Goal: Communication & Community: Share content

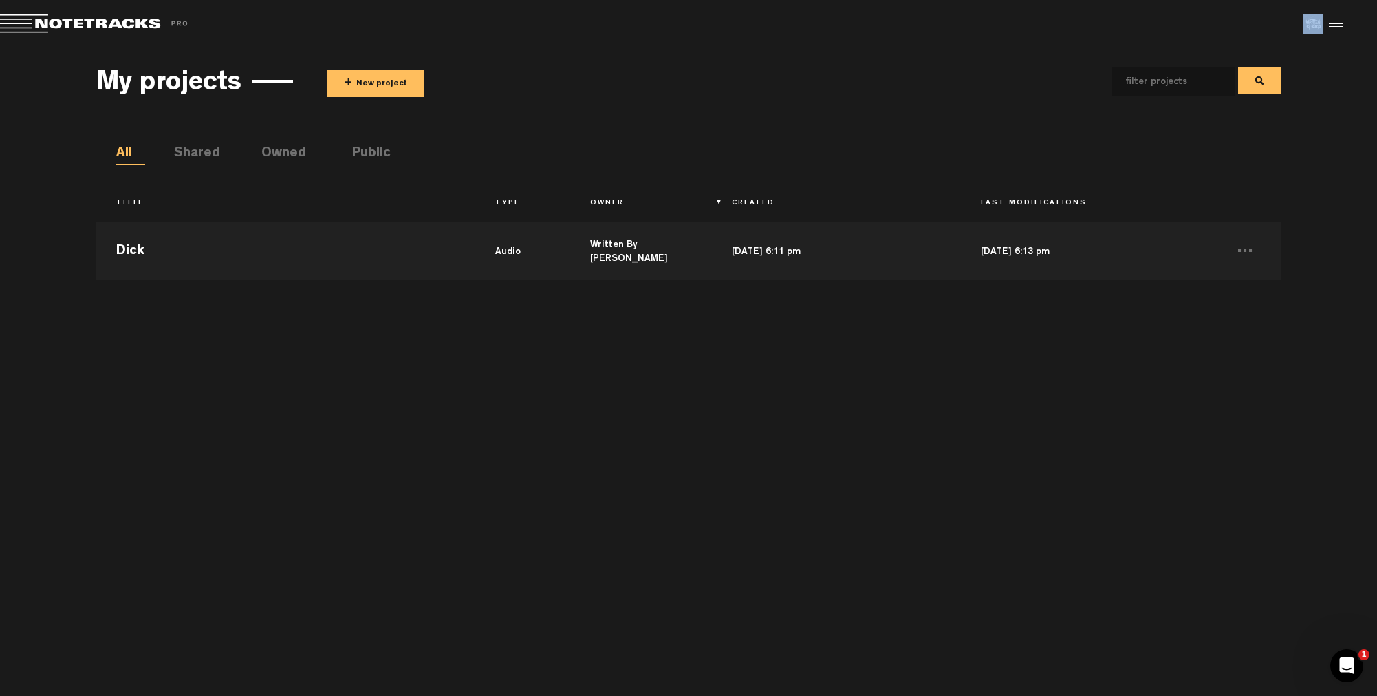
drag, startPoint x: 209, startPoint y: 24, endPoint x: 19, endPoint y: 93, distance: 202.0
click at [20, 0] on div "X Your screen size is currently not optimal for this view. X Exit Project Share…" at bounding box center [688, 0] width 1377 height 0
click at [1357, 52] on div "My projects + New project All Shared Owned Public Title Type Owner Created Last…" at bounding box center [688, 365] width 1377 height 634
click at [1342, 21] on div at bounding box center [1334, 24] width 21 height 21
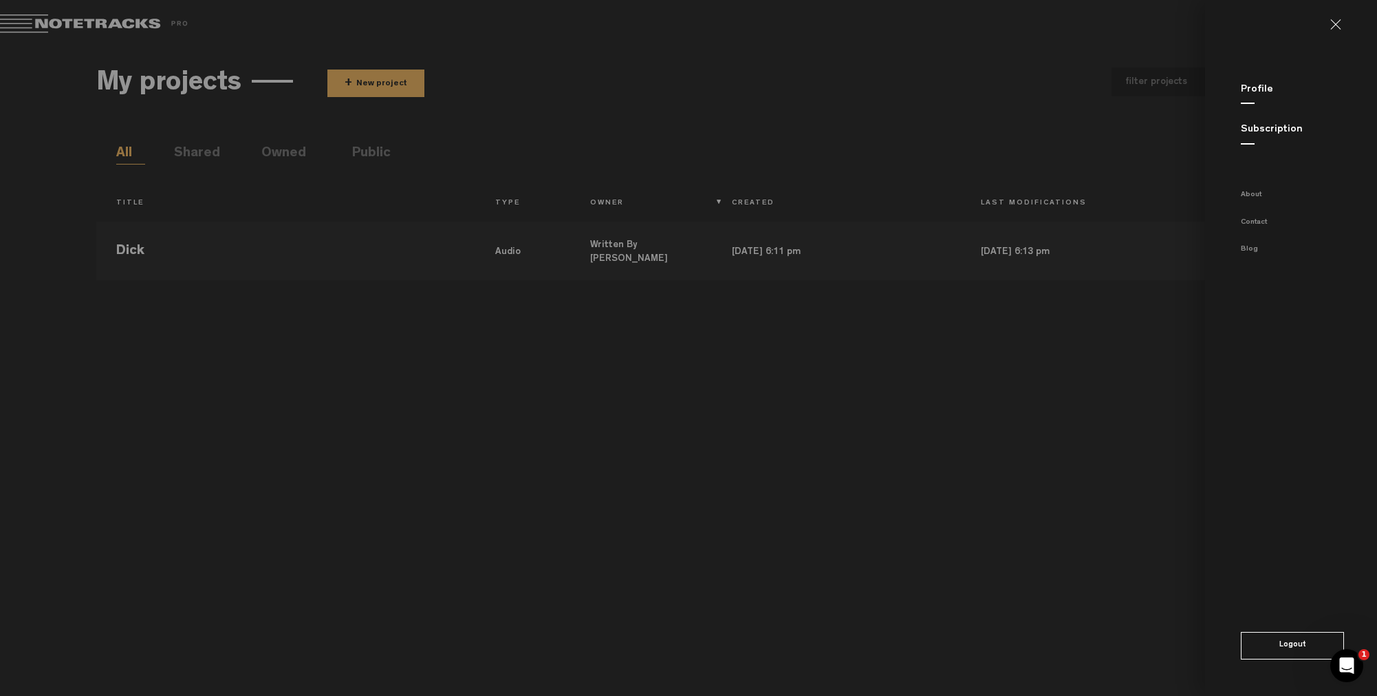
click at [1258, 128] on link "Subscription" at bounding box center [1272, 130] width 62 height 10
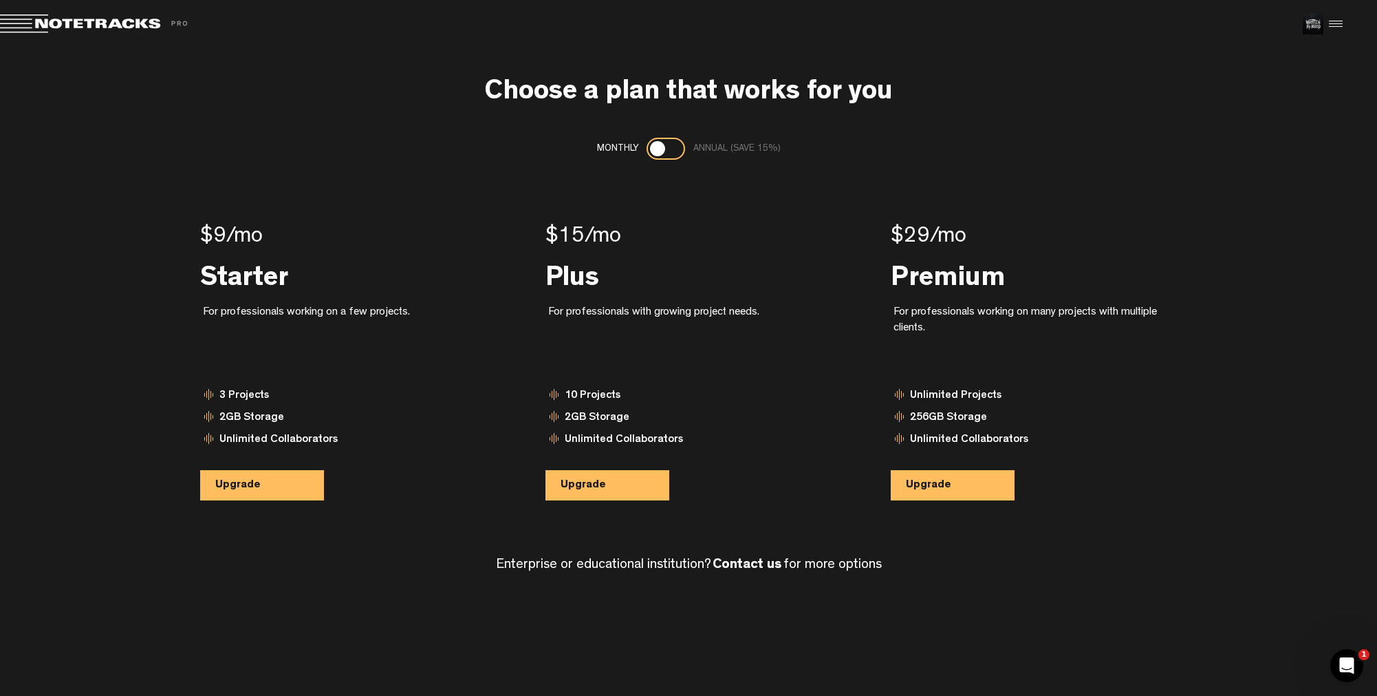
click at [673, 149] on div at bounding box center [666, 149] width 39 height 22
click at [653, 149] on div at bounding box center [666, 149] width 39 height 22
click at [656, 149] on div at bounding box center [657, 148] width 15 height 15
click at [661, 149] on div at bounding box center [666, 149] width 39 height 22
click at [72, 23] on span at bounding box center [96, 23] width 193 height 19
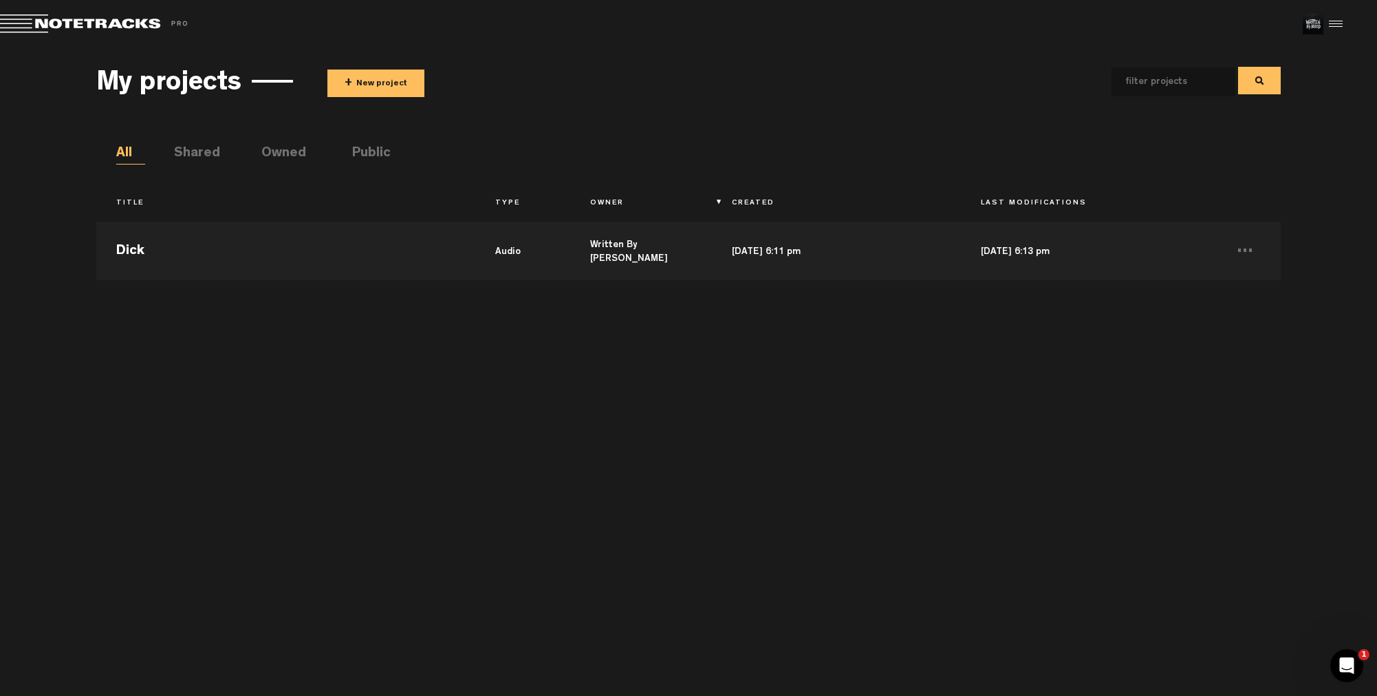
click at [197, 158] on li "Shared" at bounding box center [188, 154] width 29 height 21
click at [270, 158] on li "Owned" at bounding box center [275, 154] width 29 height 21
click at [369, 157] on li "Public" at bounding box center [366, 154] width 29 height 21
click at [290, 158] on li "Owned" at bounding box center [275, 154] width 29 height 21
click at [132, 159] on li "All" at bounding box center [130, 154] width 29 height 21
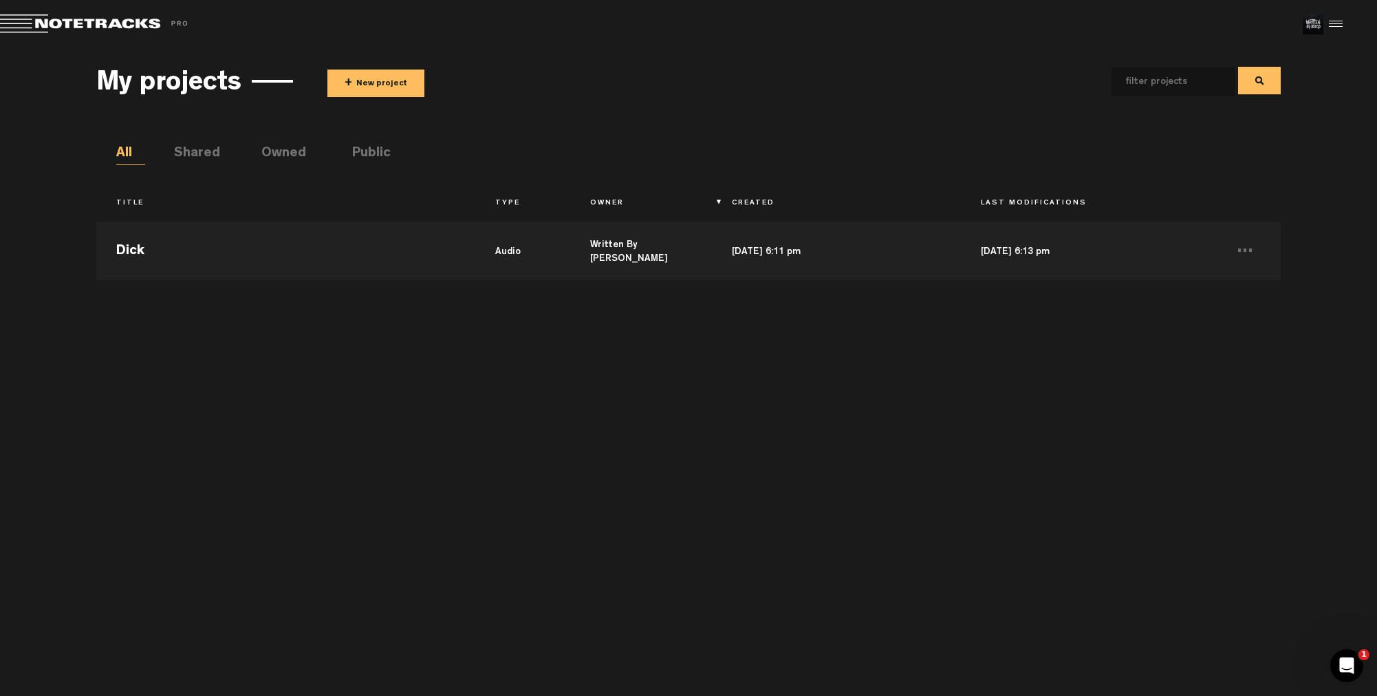
click at [1337, 26] on div at bounding box center [1334, 24] width 21 height 21
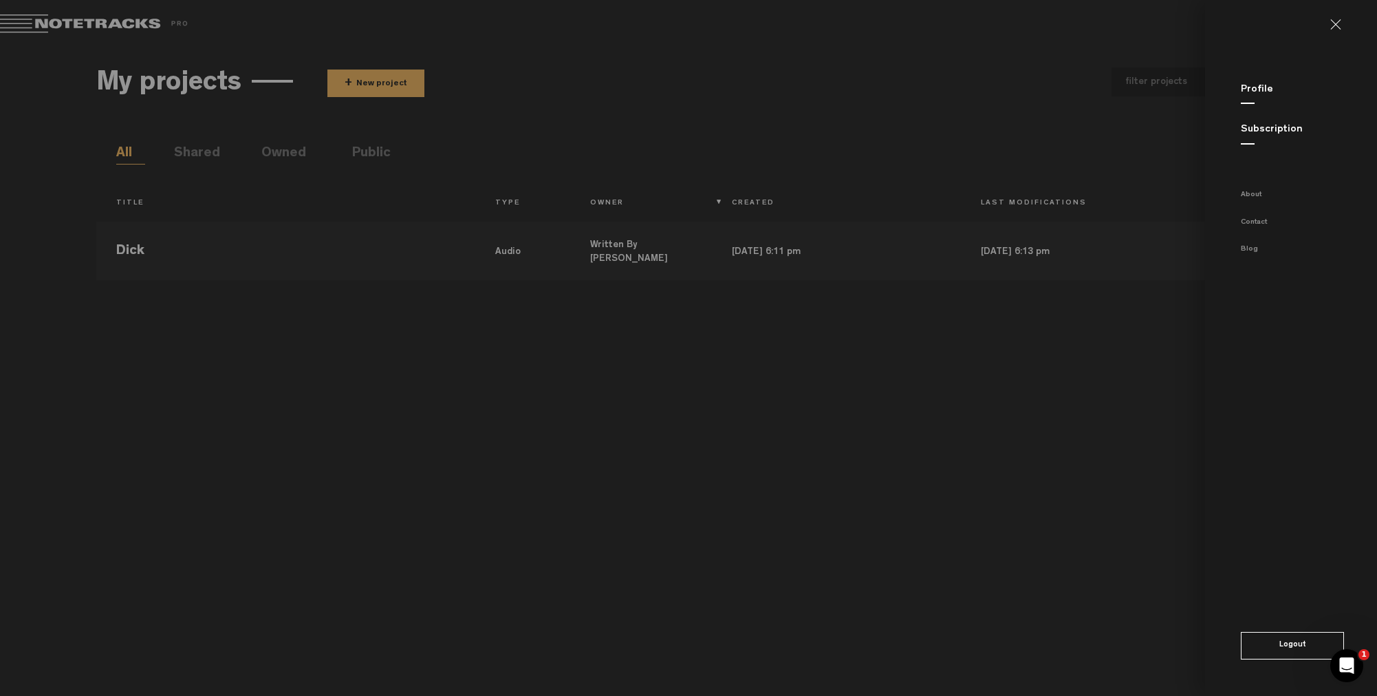
click at [1251, 131] on link "Subscription" at bounding box center [1272, 130] width 62 height 10
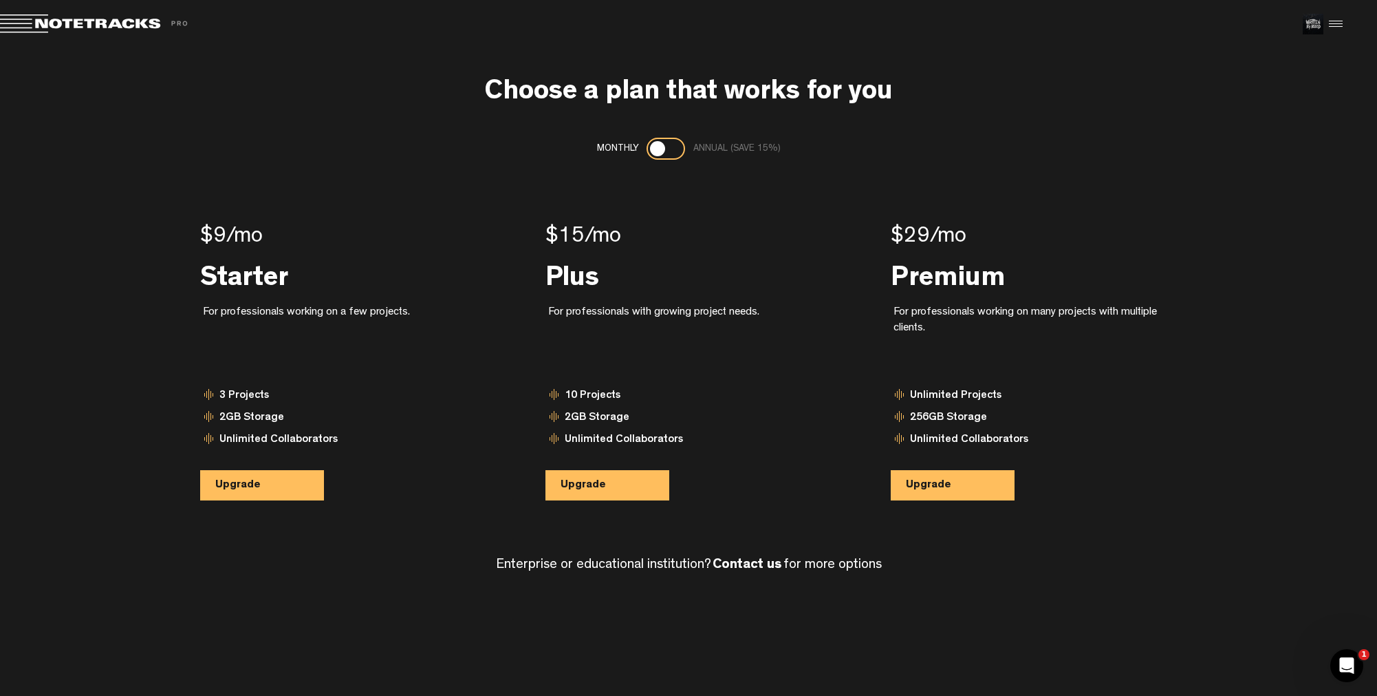
drag, startPoint x: 628, startPoint y: 397, endPoint x: 316, endPoint y: 142, distance: 403.4
click at [323, 146] on nt-pricing "Monthly Annual (save 15%) $9 /mo Starter For professionals working on a few pro…" at bounding box center [688, 340] width 1185 height 405
click at [125, 25] on span at bounding box center [96, 23] width 193 height 19
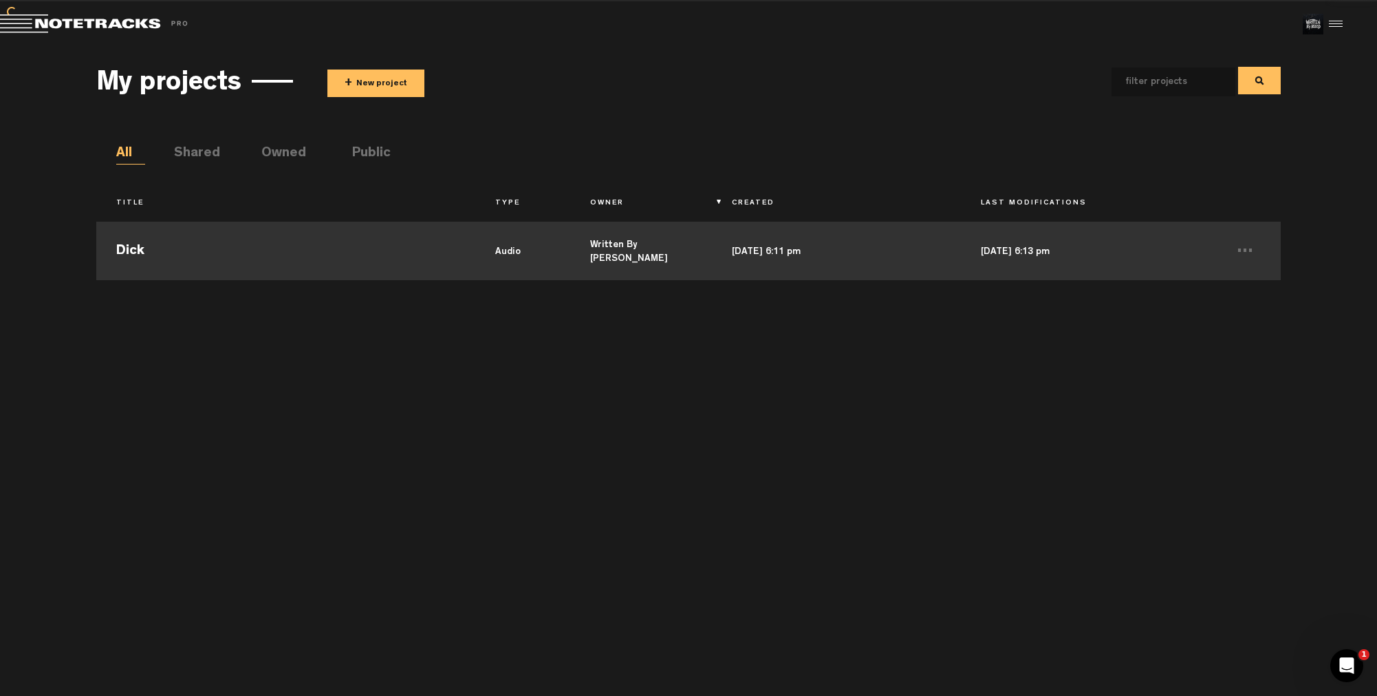
click at [163, 252] on td "Dick" at bounding box center [285, 249] width 379 height 62
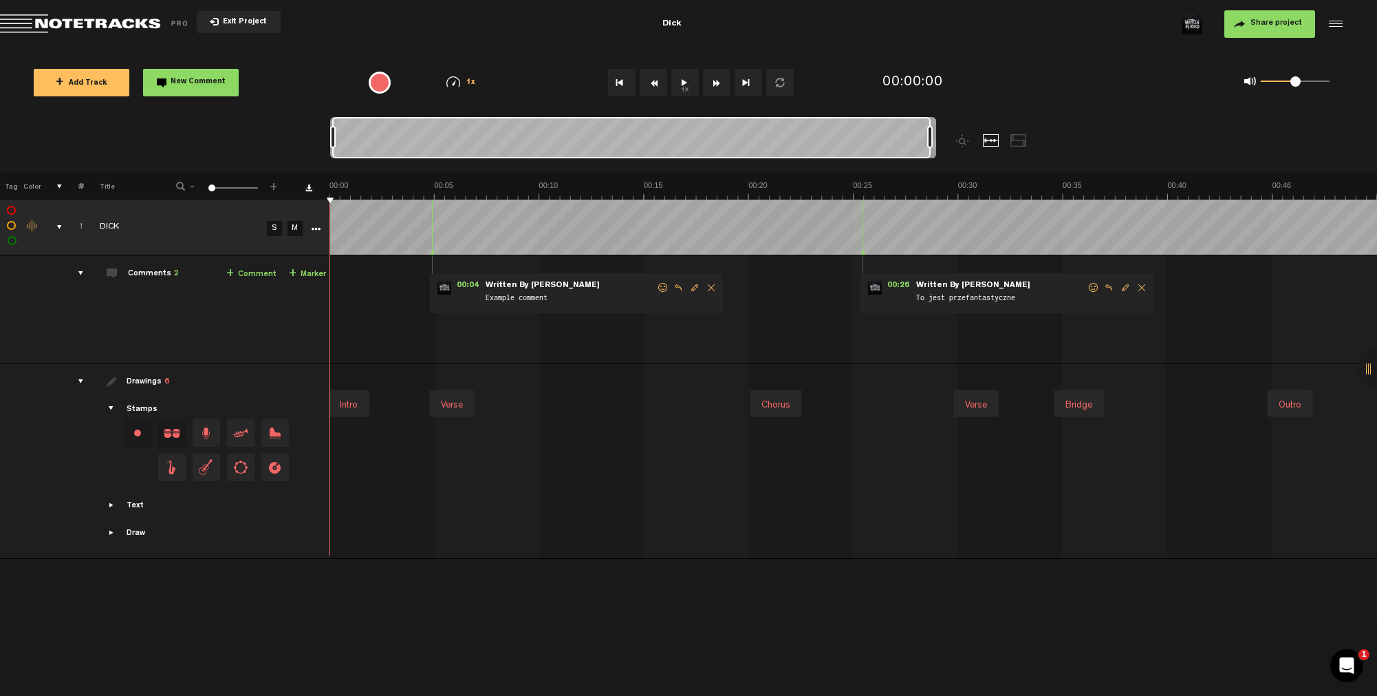
drag, startPoint x: 432, startPoint y: 138, endPoint x: 951, endPoint y: 158, distance: 519.1
click at [951, 158] on div at bounding box center [708, 144] width 757 height 55
drag, startPoint x: 928, startPoint y: 137, endPoint x: 971, endPoint y: 144, distance: 43.2
click at [971, 144] on div at bounding box center [708, 144] width 757 height 55
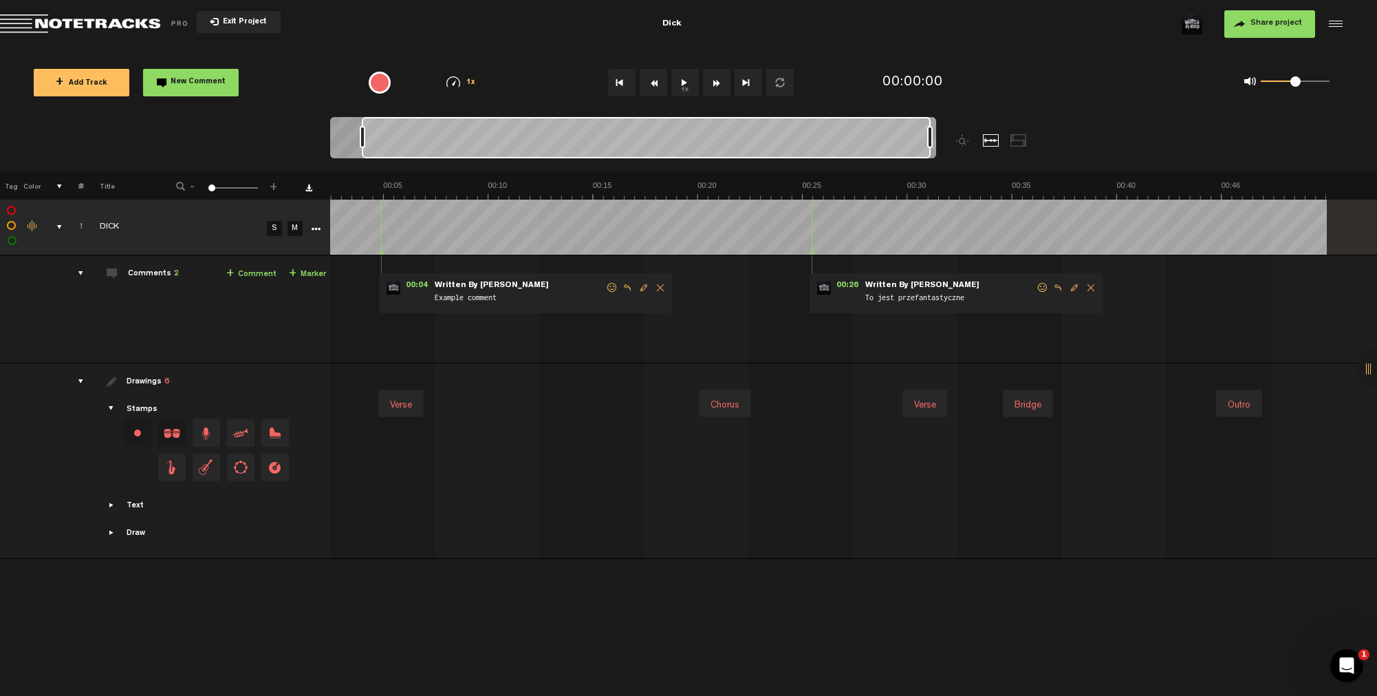
drag, startPoint x: 333, startPoint y: 138, endPoint x: 327, endPoint y: 142, distance: 7.1
click at [327, 142] on nt-zoom-navigation-bar at bounding box center [688, 144] width 1377 height 55
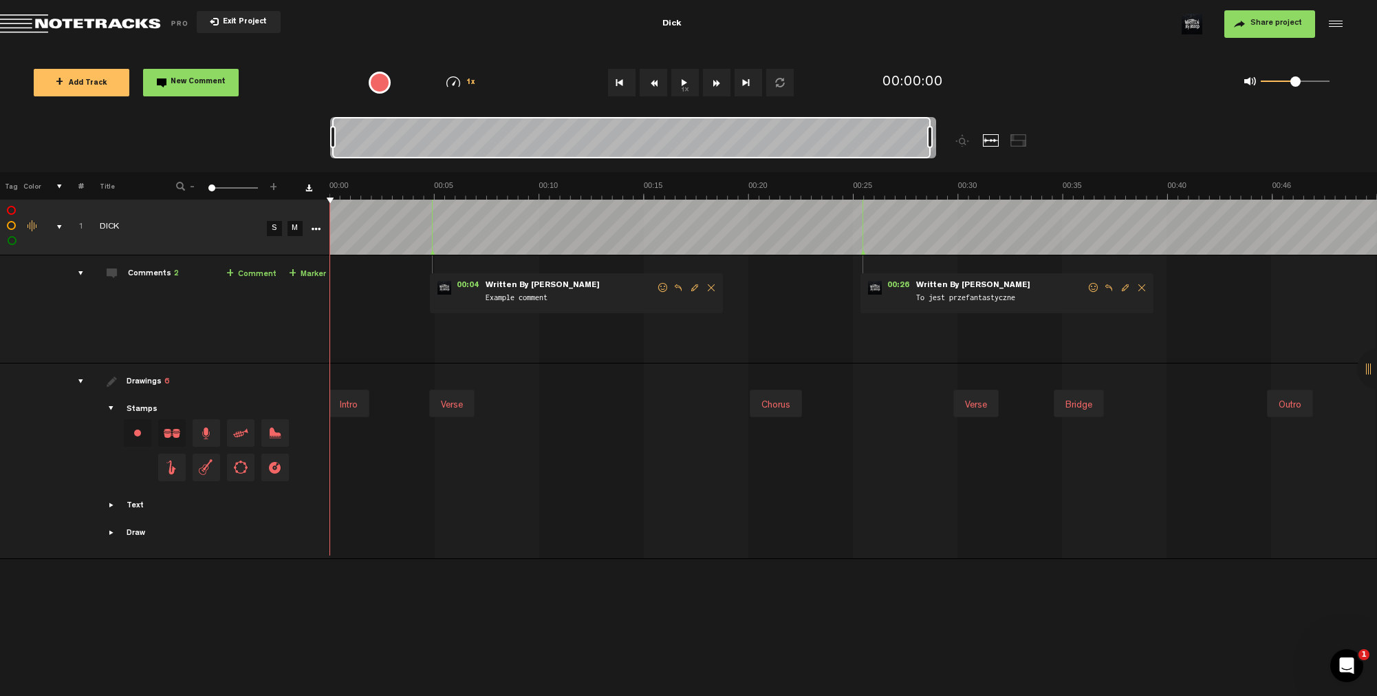
drag, startPoint x: 930, startPoint y: 143, endPoint x: 987, endPoint y: 146, distance: 56.5
click at [987, 146] on div at bounding box center [708, 144] width 757 height 55
click at [166, 238] on td "DICK" at bounding box center [173, 228] width 179 height 56
click at [109, 151] on nt-zoom-navigation-bar at bounding box center [688, 144] width 1377 height 55
click at [78, 275] on div "comments" at bounding box center [75, 273] width 21 height 14
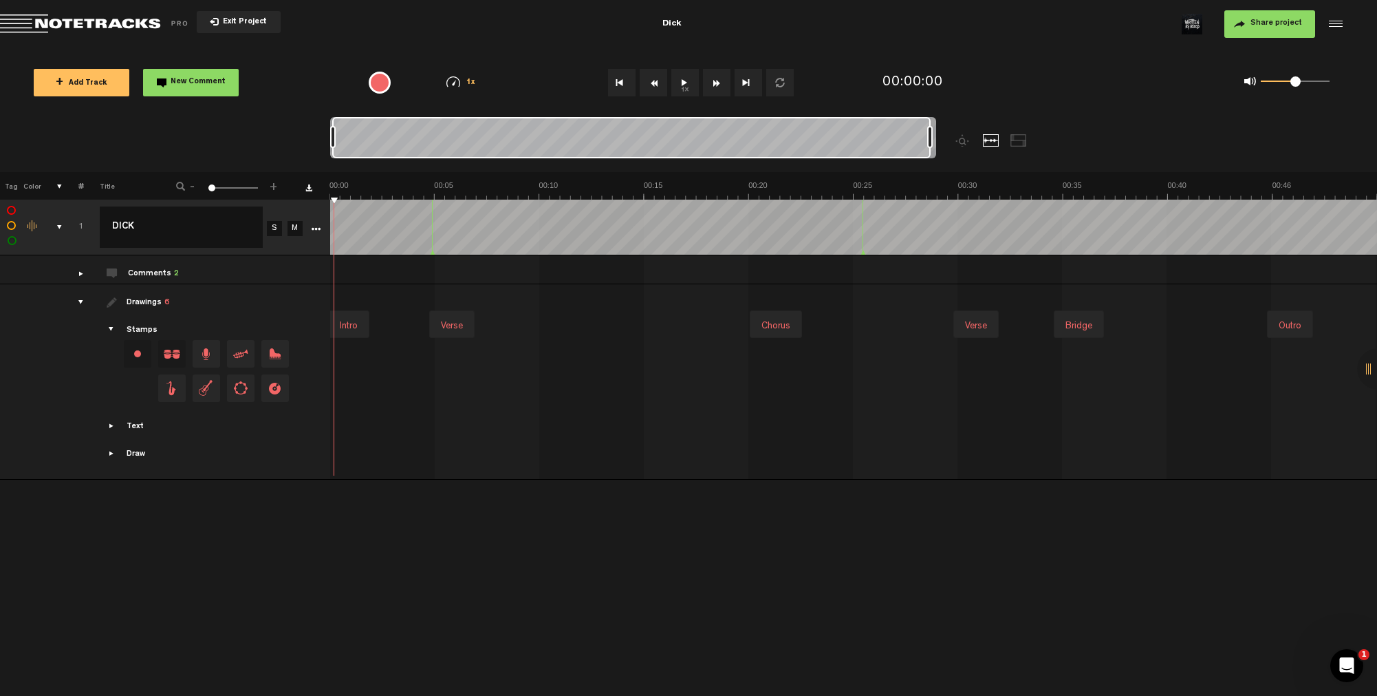
click at [81, 304] on div "drawings" at bounding box center [75, 302] width 21 height 14
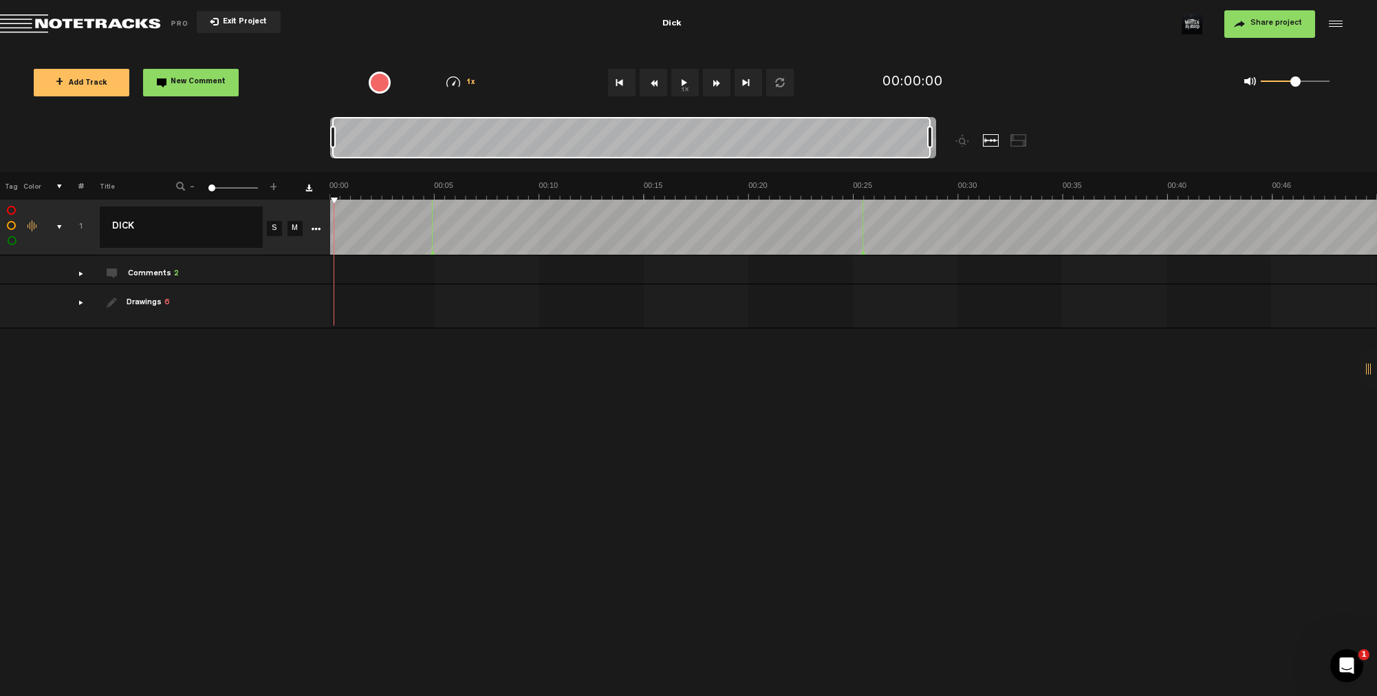
click at [81, 300] on div "drawings" at bounding box center [75, 302] width 21 height 14
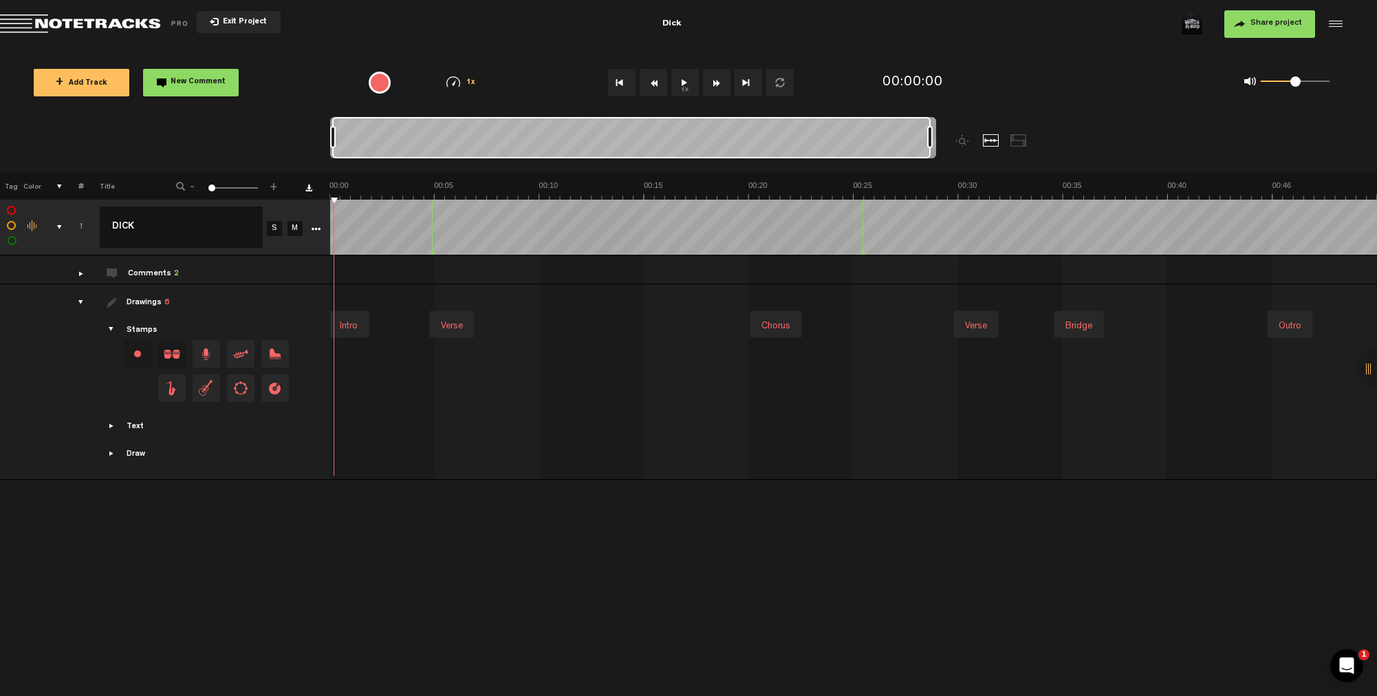
click at [114, 452] on span "Showcase draw menu" at bounding box center [112, 453] width 11 height 11
click at [118, 379] on div "Draw + New drawing" at bounding box center [206, 402] width 239 height 47
click at [112, 379] on span "Showcase draw menu" at bounding box center [112, 384] width 11 height 11
click at [110, 386] on span "Showcase draw menu" at bounding box center [112, 384] width 11 height 11
click at [109, 384] on span "Showcase draw menu" at bounding box center [112, 384] width 11 height 11
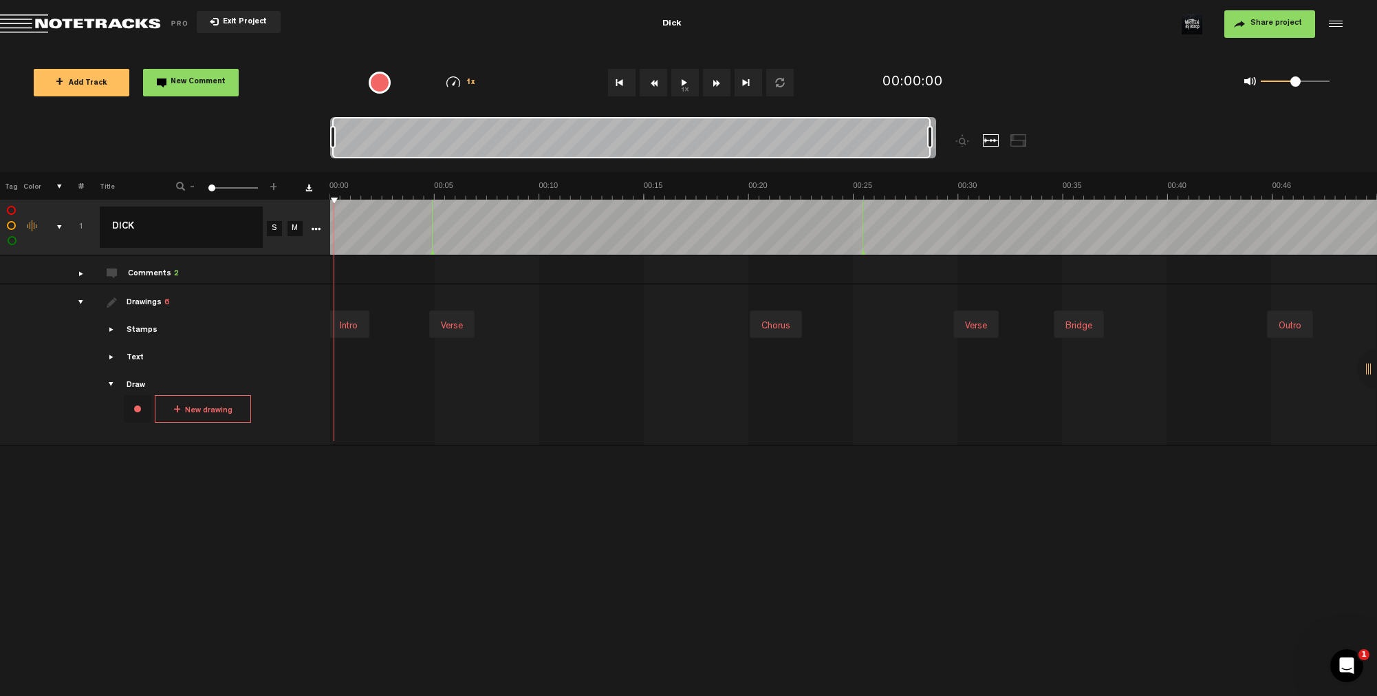
click at [83, 301] on div "drawings" at bounding box center [75, 302] width 21 height 14
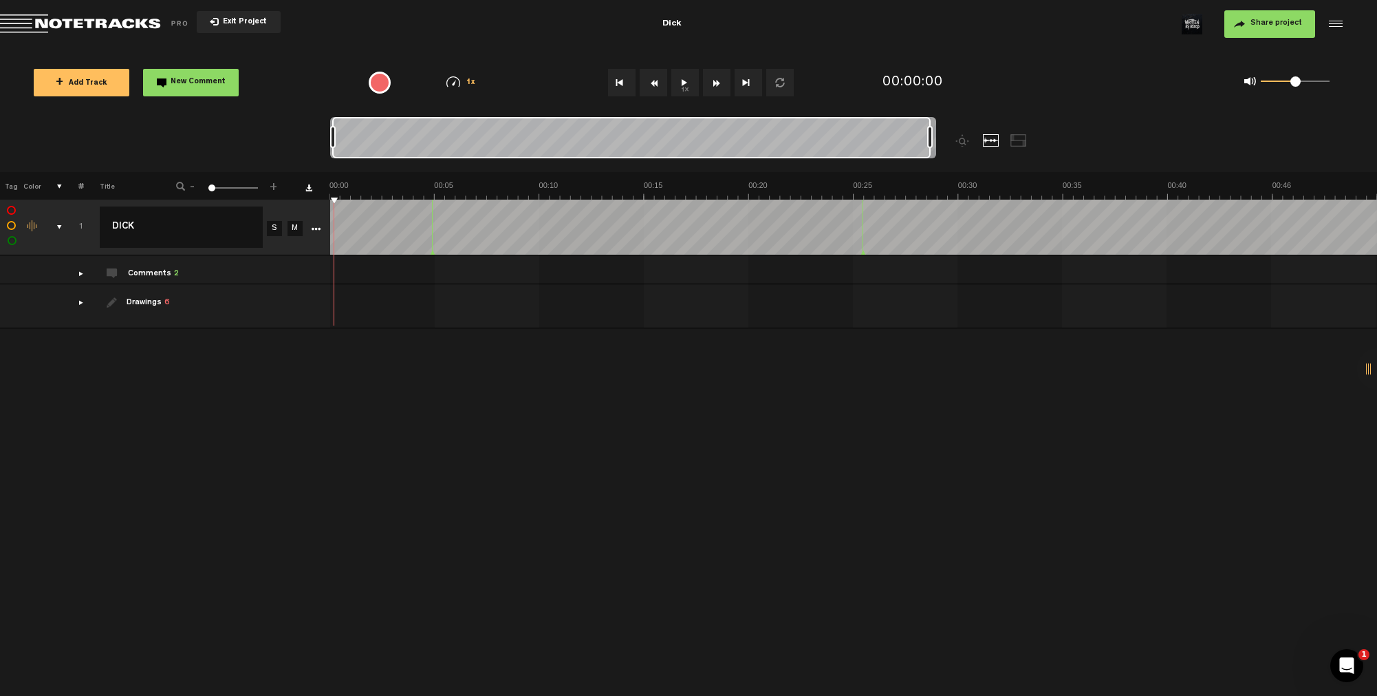
click at [687, 85] on button "1x" at bounding box center [685, 83] width 28 height 28
click at [556, 186] on img at bounding box center [854, 189] width 1048 height 19
click at [731, 183] on img at bounding box center [854, 189] width 1048 height 19
click at [907, 184] on img at bounding box center [854, 189] width 1048 height 19
click at [1104, 188] on img at bounding box center [854, 189] width 1048 height 19
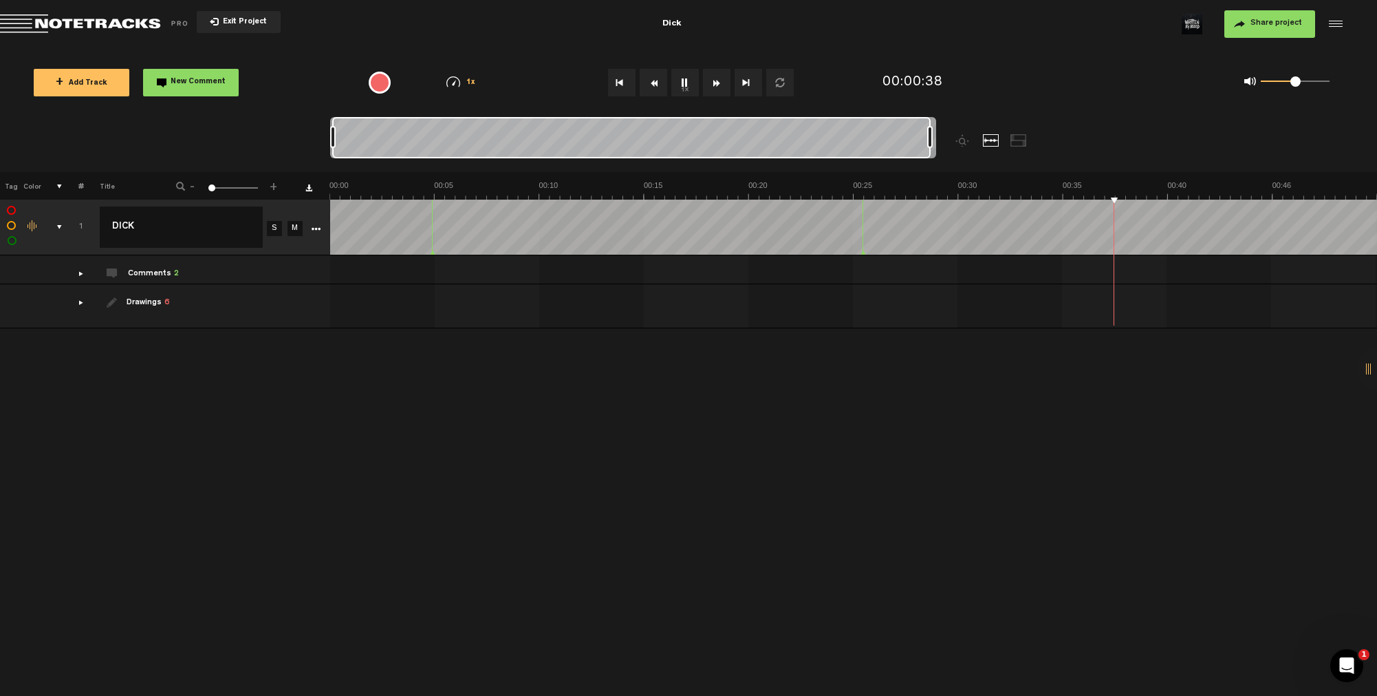
click at [1247, 185] on img at bounding box center [854, 189] width 1048 height 19
click at [378, 183] on img at bounding box center [854, 189] width 1048 height 19
click at [686, 85] on button "1x" at bounding box center [685, 83] width 28 height 28
click at [78, 275] on div "comments" at bounding box center [75, 273] width 21 height 14
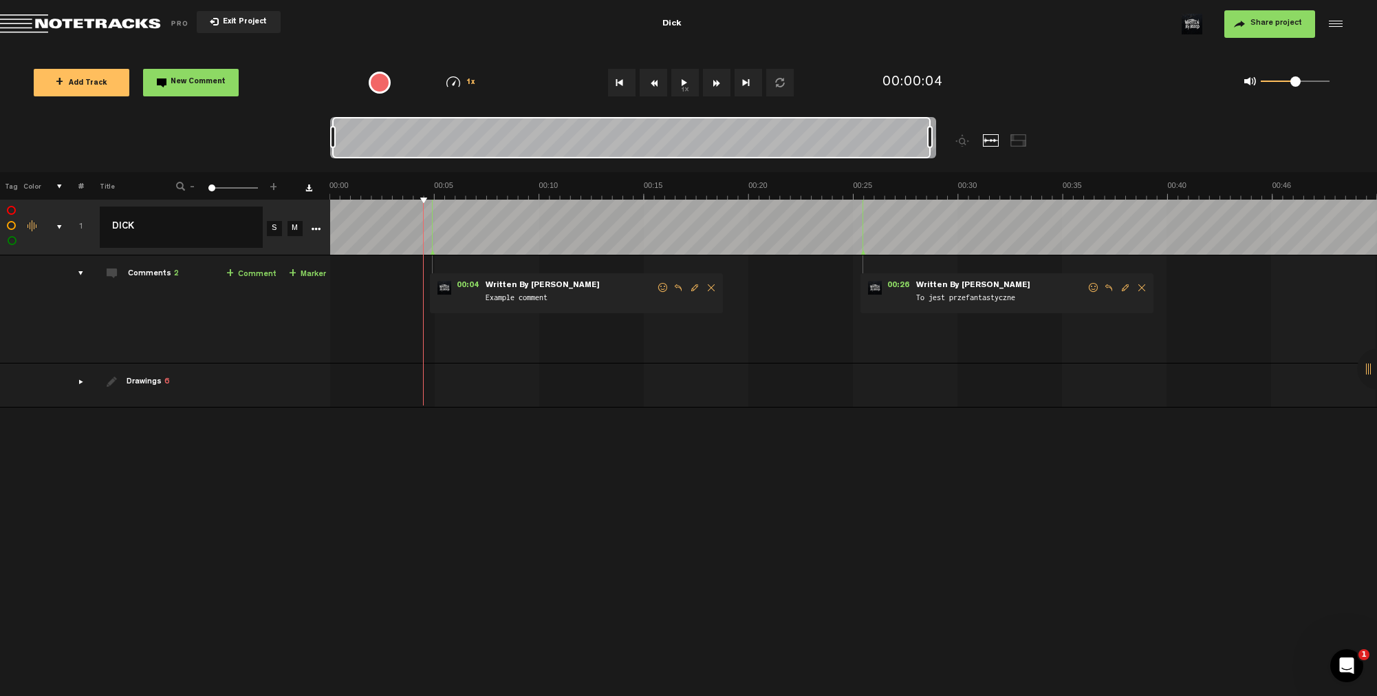
click at [524, 286] on span "Written By Blood" at bounding box center [542, 286] width 117 height 10
click at [589, 286] on form "Example comment" at bounding box center [570, 294] width 172 height 26
click at [709, 286] on span "Delete comment" at bounding box center [711, 288] width 17 height 10
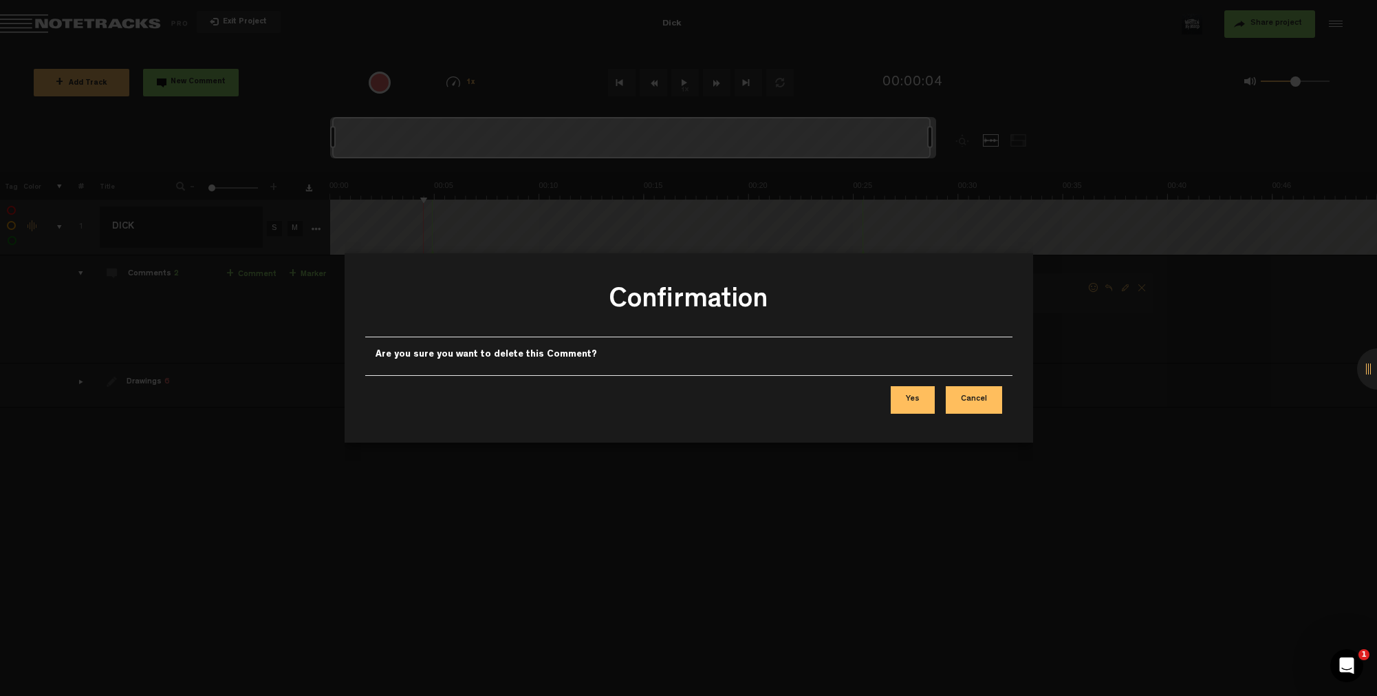
click at [921, 398] on button "Yes" at bounding box center [913, 400] width 44 height 28
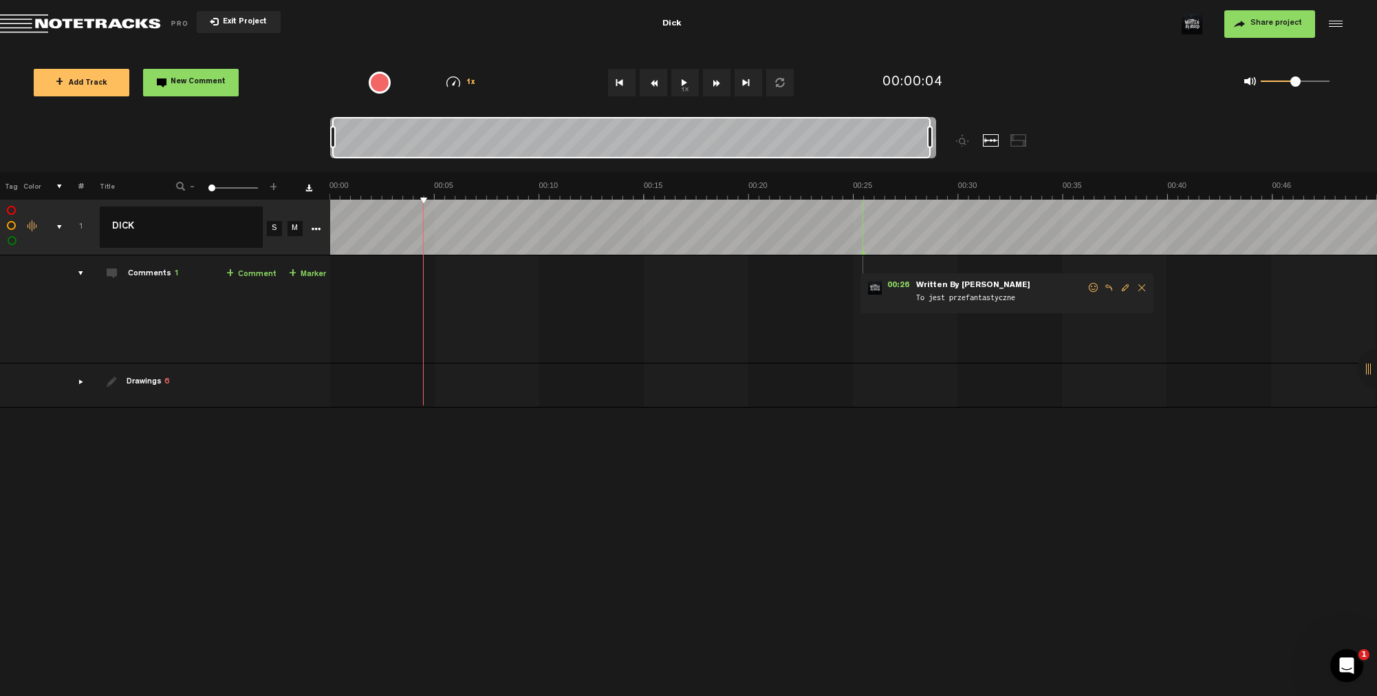
click at [863, 215] on div at bounding box center [863, 227] width 1 height 55
click at [682, 85] on button "1x" at bounding box center [685, 83] width 28 height 28
click at [684, 83] on button "1x" at bounding box center [685, 83] width 28 height 28
click at [686, 91] on button "1x" at bounding box center [685, 83] width 28 height 28
click at [687, 81] on button "1x" at bounding box center [685, 83] width 28 height 28
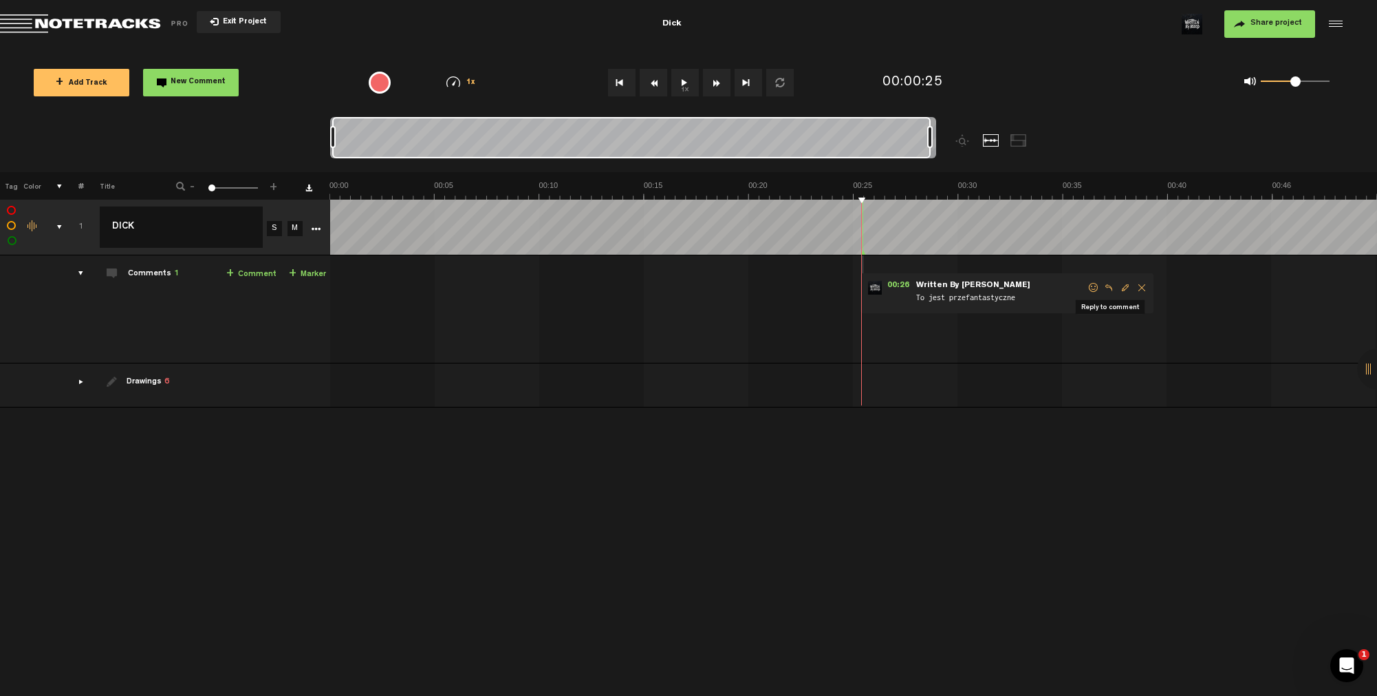
click at [1108, 286] on span "Reply to comment" at bounding box center [1109, 288] width 17 height 10
type textarea "Naajak"
click at [83, 274] on div "comments" at bounding box center [75, 273] width 21 height 14
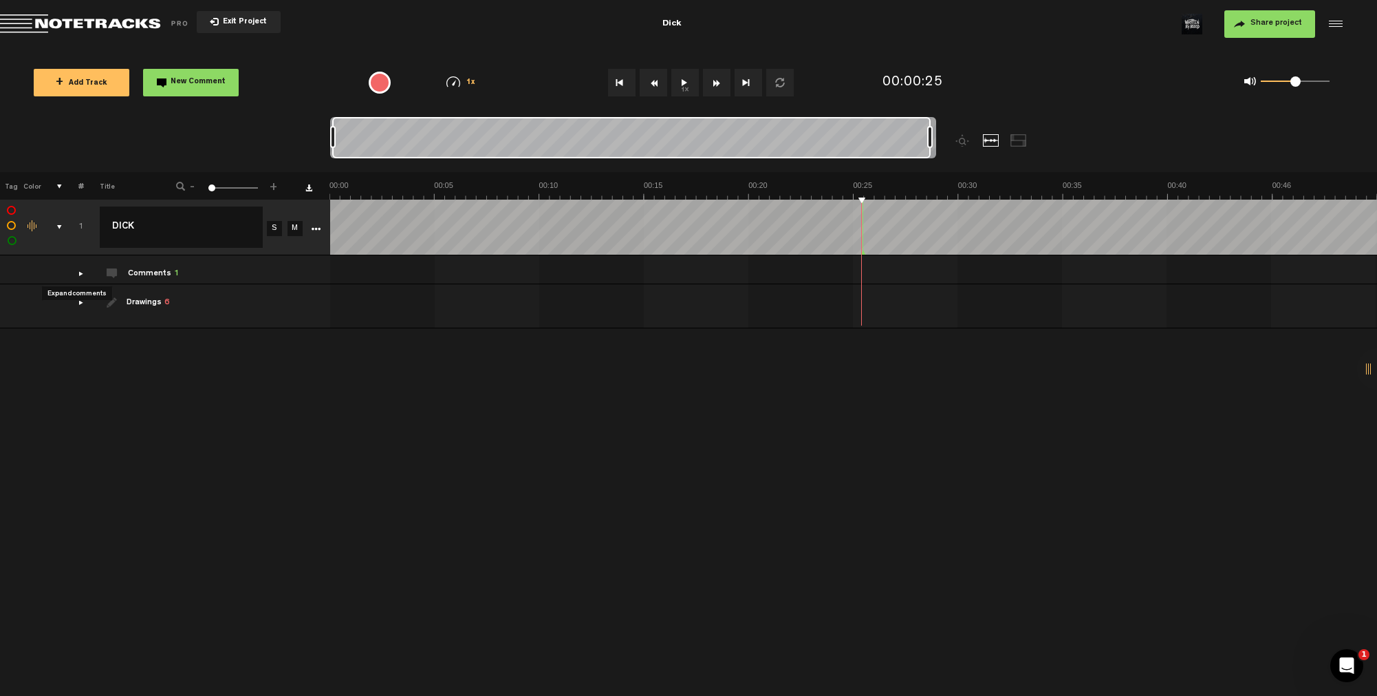
click at [80, 275] on div "comments" at bounding box center [75, 273] width 21 height 14
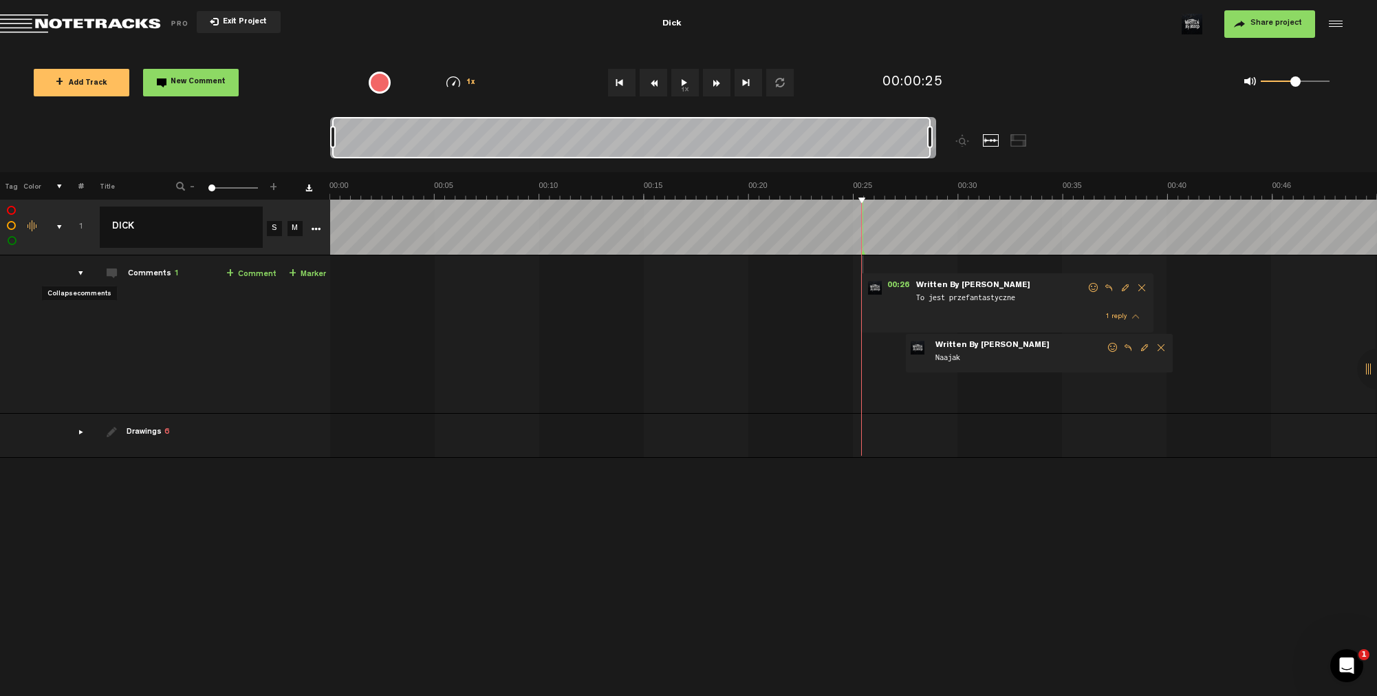
click at [79, 275] on div "comments" at bounding box center [75, 273] width 21 height 14
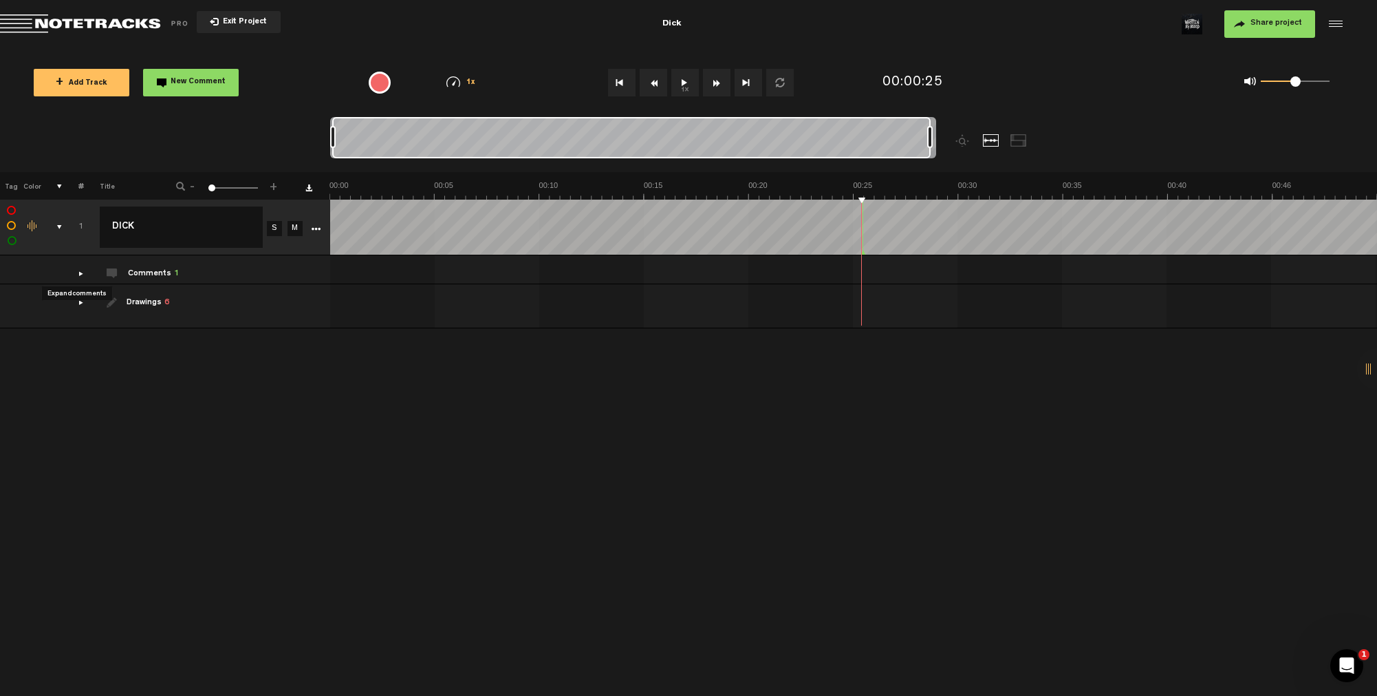
click at [78, 275] on div "comments" at bounding box center [75, 273] width 21 height 14
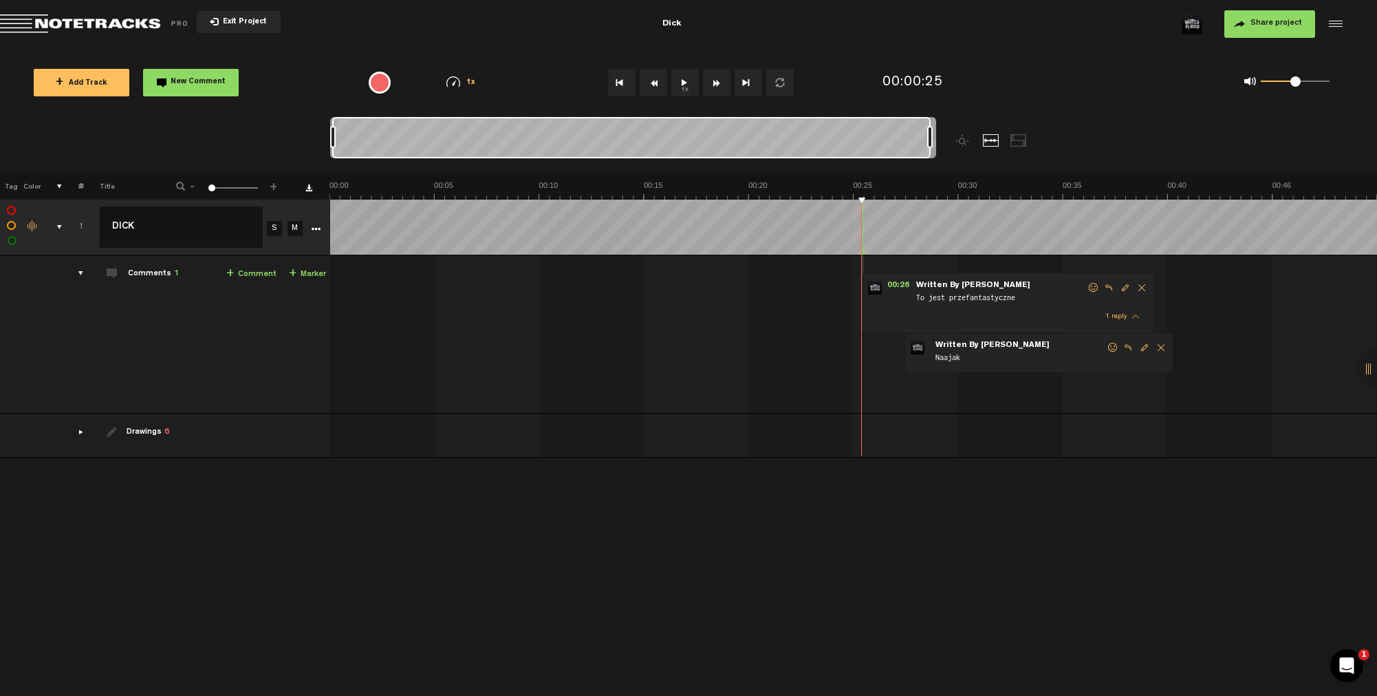
click at [297, 275] on span "+" at bounding box center [293, 273] width 8 height 11
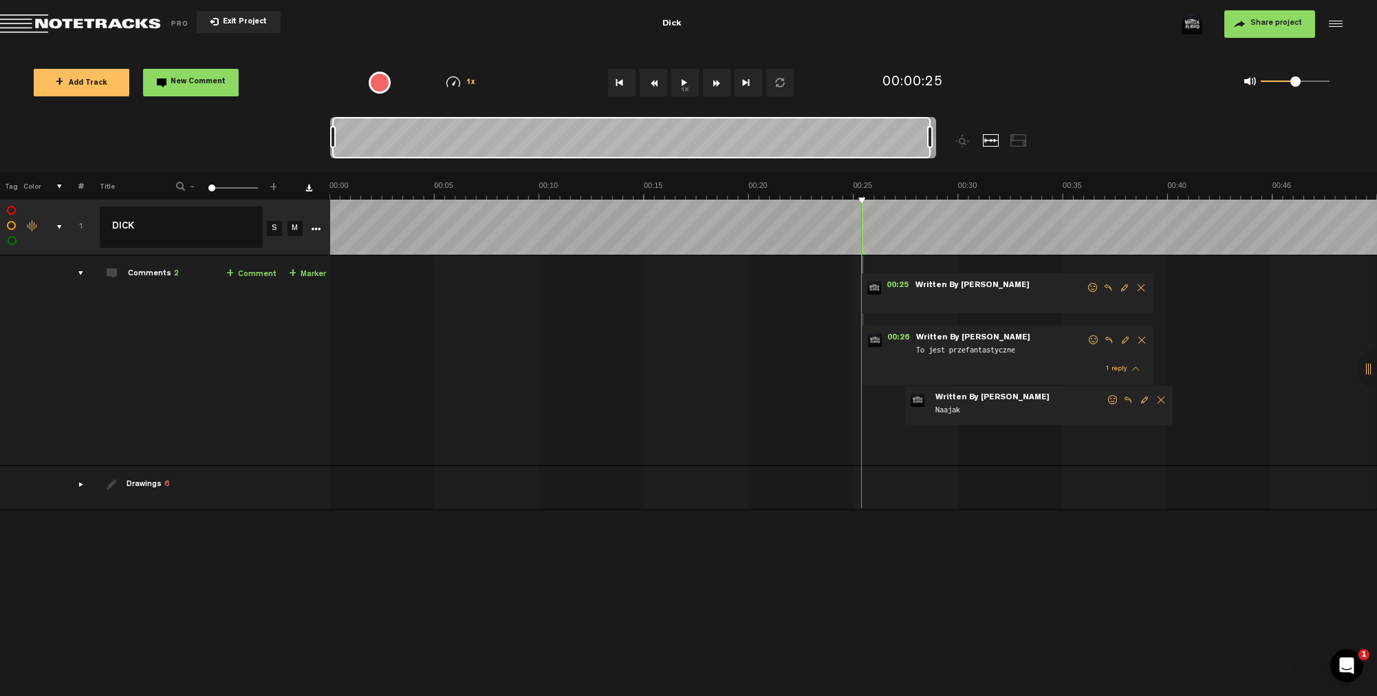
click at [1135, 288] on span "Delete comment" at bounding box center [1141, 288] width 17 height 10
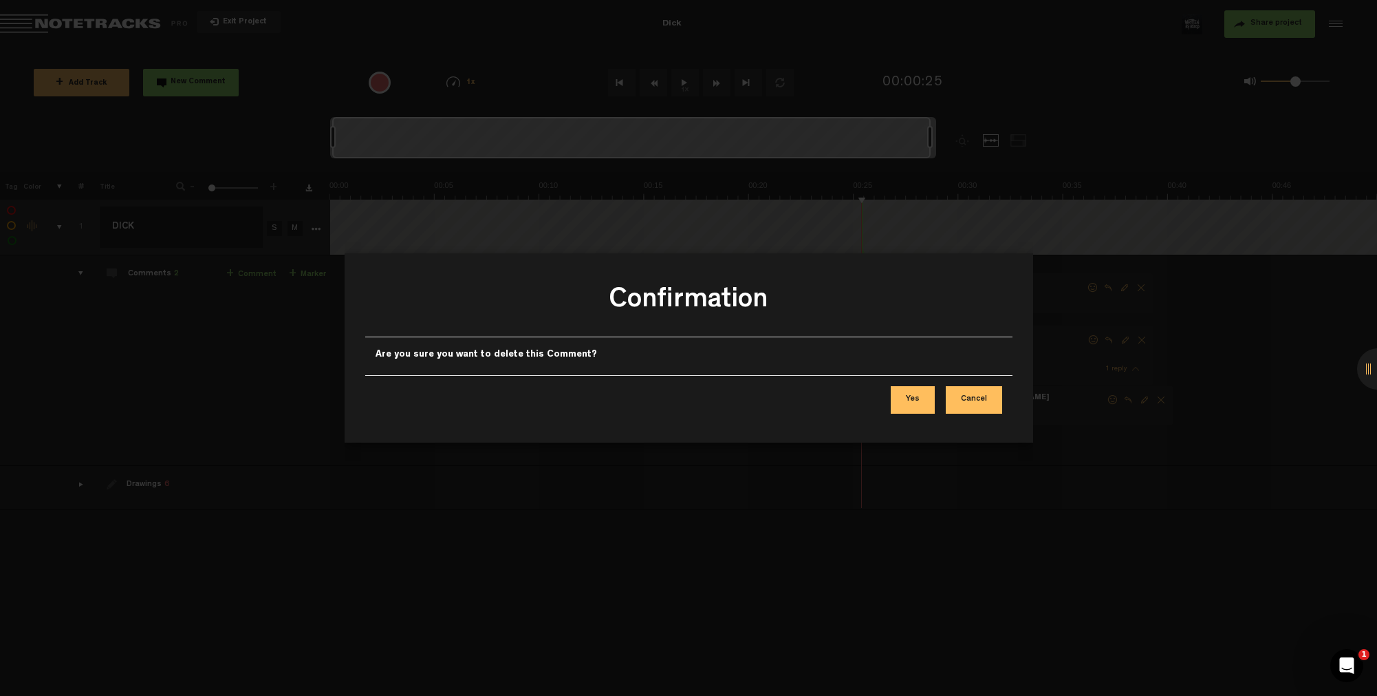
click at [920, 400] on button "Yes" at bounding box center [913, 400] width 44 height 28
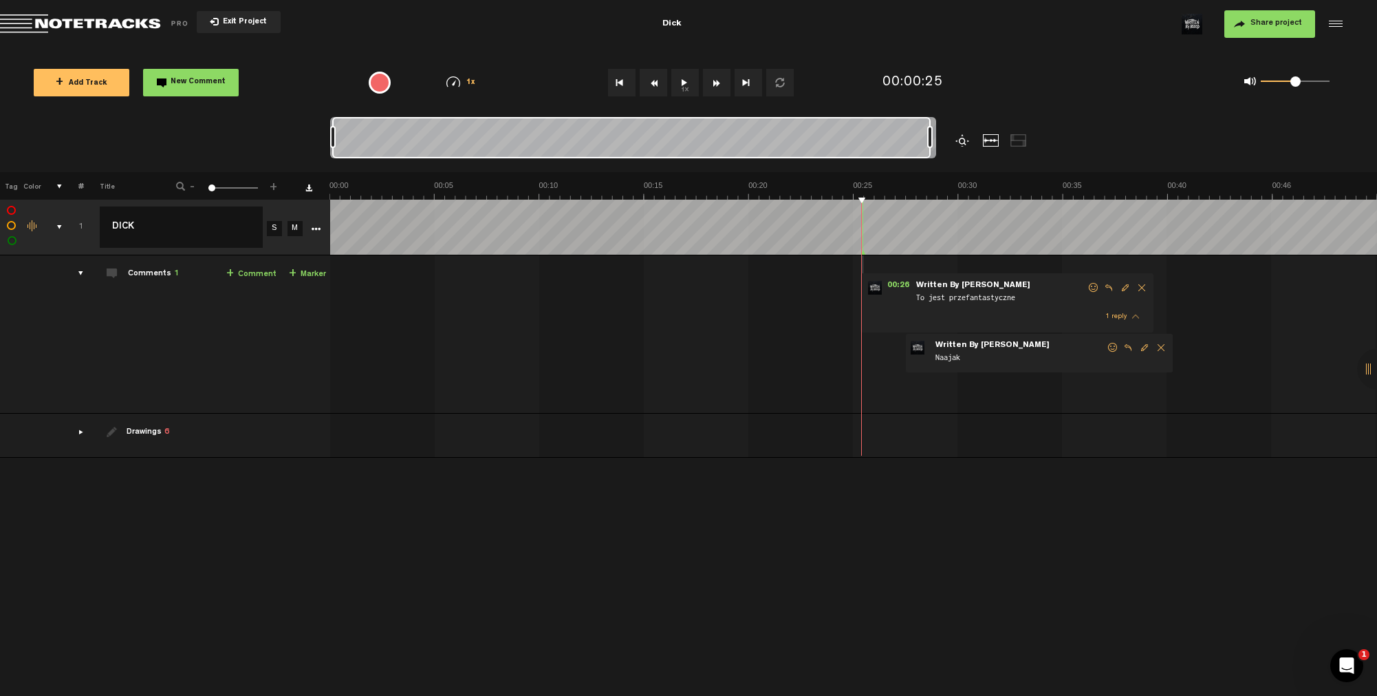
click at [961, 137] on div at bounding box center [964, 140] width 17 height 12
click at [991, 142] on div at bounding box center [991, 140] width 17 height 12
click at [1015, 140] on div at bounding box center [1019, 140] width 17 height 12
click at [984, 139] on div at bounding box center [991, 140] width 17 height 12
click at [81, 275] on div "comments" at bounding box center [75, 273] width 21 height 14
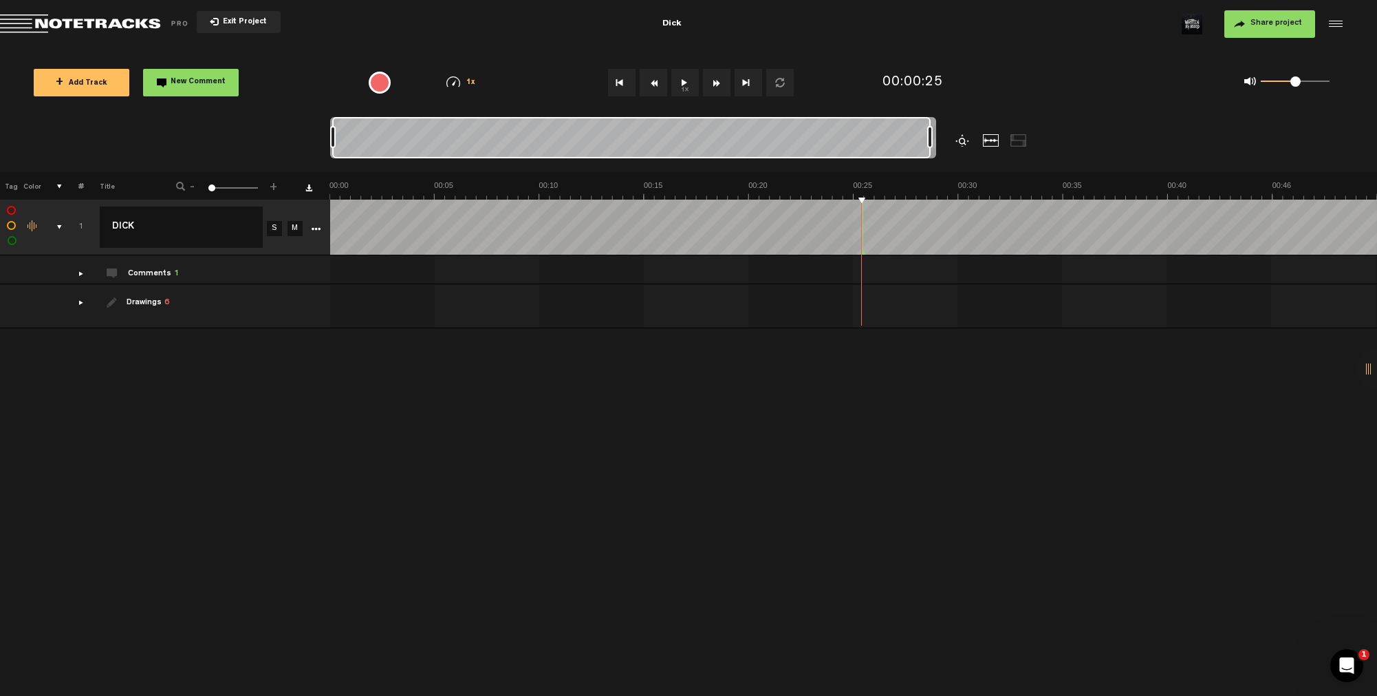
click at [77, 299] on div "drawings" at bounding box center [75, 302] width 21 height 14
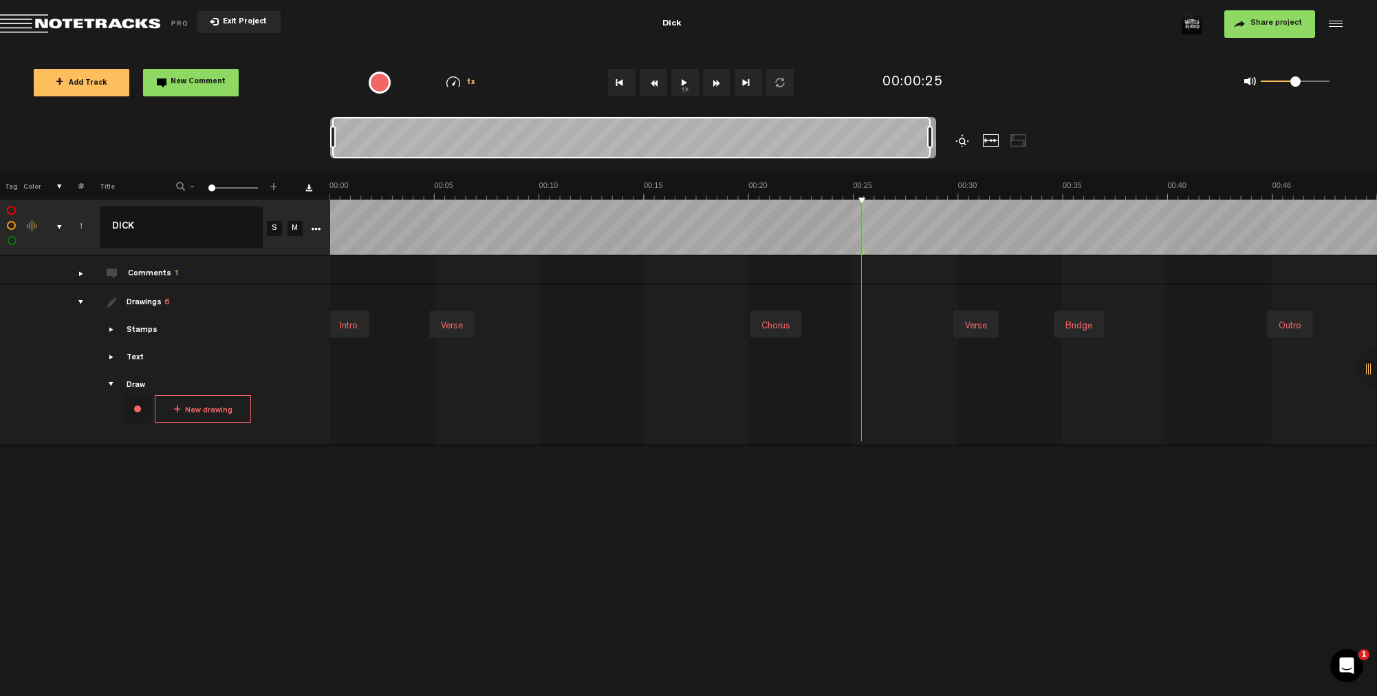
click at [114, 327] on span "Showcase stamps" at bounding box center [112, 329] width 11 height 11
click at [114, 332] on span "Showcase stamps" at bounding box center [112, 329] width 11 height 11
click at [110, 328] on span "Showcase stamps" at bounding box center [112, 329] width 11 height 11
click at [111, 425] on span "Showcase text" at bounding box center [112, 425] width 11 height 11
drag, startPoint x: 361, startPoint y: 323, endPoint x: 391, endPoint y: 321, distance: 31.0
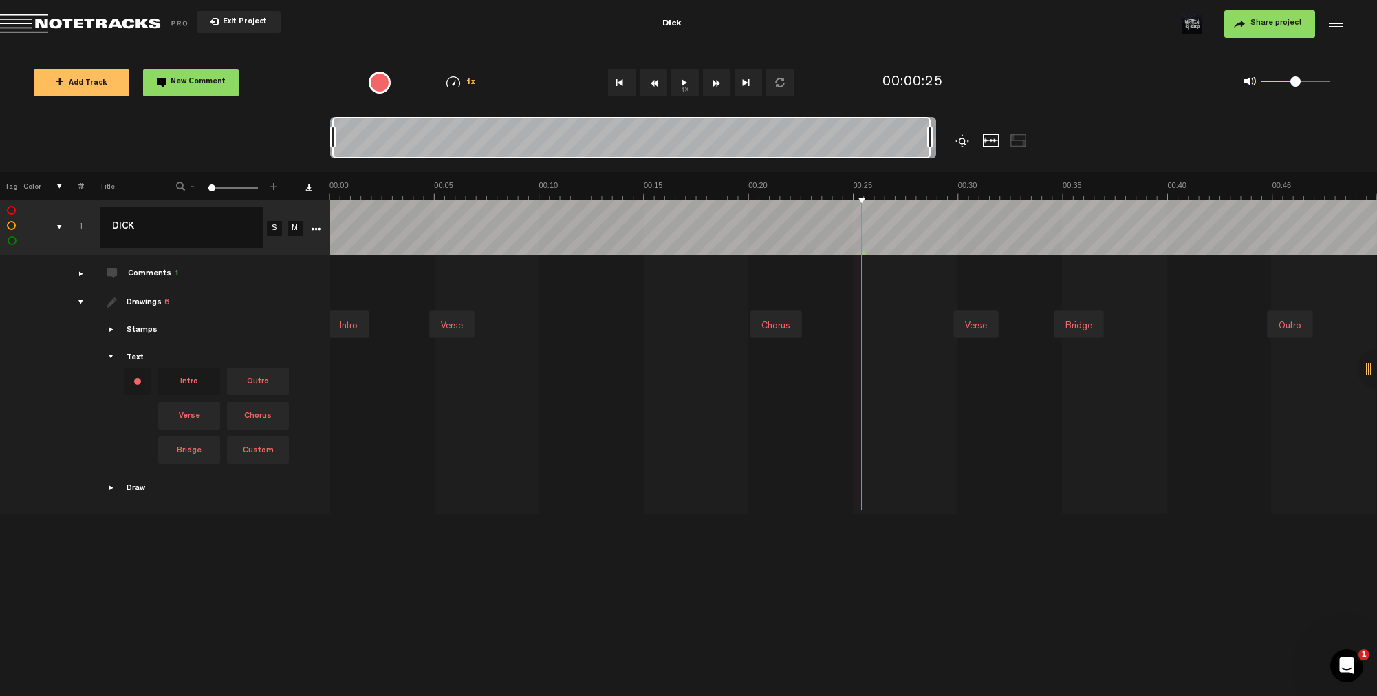
click at [393, 321] on div "Intro Verse Chorus Verse Bridge Outro" at bounding box center [856, 324] width 1048 height 58
click at [443, 324] on div "Verse" at bounding box center [451, 325] width 33 height 19
drag, startPoint x: 444, startPoint y: 321, endPoint x: 551, endPoint y: 323, distance: 107.3
click at [551, 323] on div "Intro Verse Chorus Verse Bridge Outro" at bounding box center [856, 324] width 1048 height 58
click at [766, 327] on div "Chorus" at bounding box center [776, 325] width 40 height 19
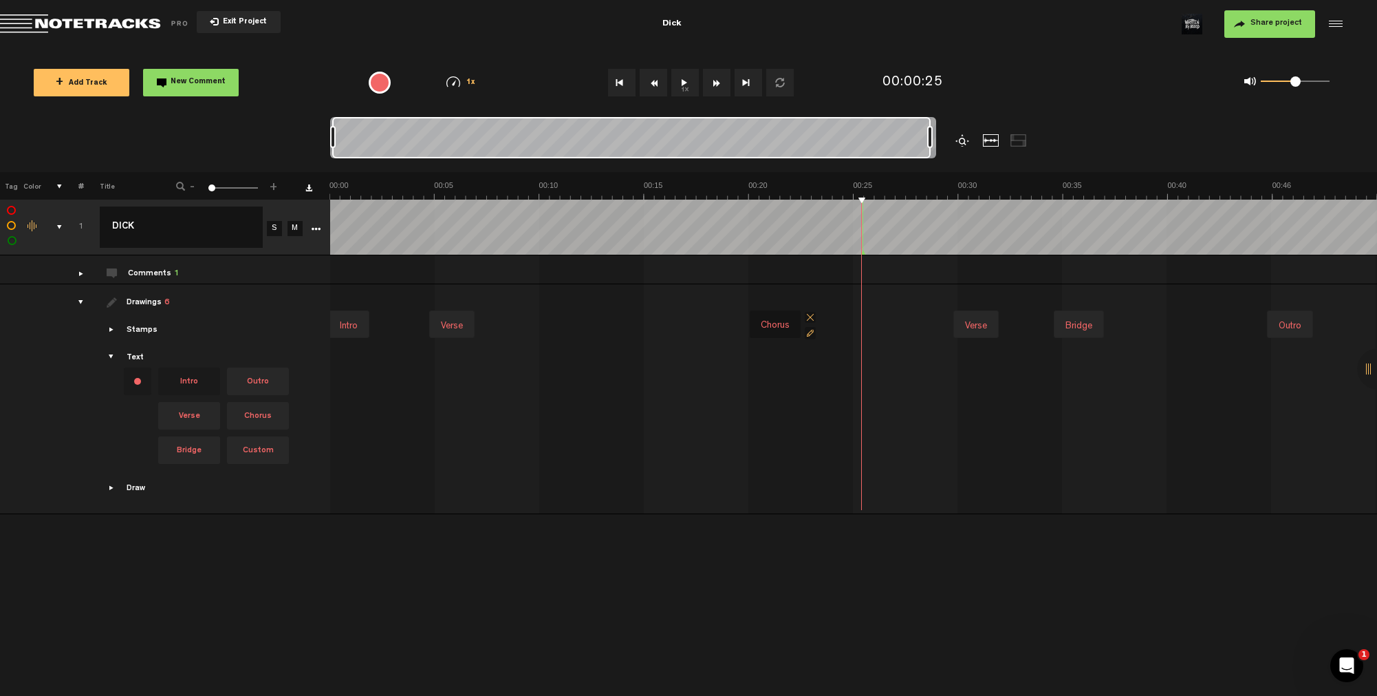
drag, startPoint x: 768, startPoint y: 323, endPoint x: 684, endPoint y: 323, distance: 84.6
click at [684, 323] on div "Intro Verse Chorus Verse Bridge Outro" at bounding box center [856, 324] width 1048 height 58
click at [786, 323] on div "Chorus" at bounding box center [776, 325] width 40 height 19
click at [811, 334] on span at bounding box center [810, 333] width 11 height 12
click at [810, 305] on div "Intro Verse Chorus Chorus Verse Bridge Outro" at bounding box center [856, 324] width 1048 height 58
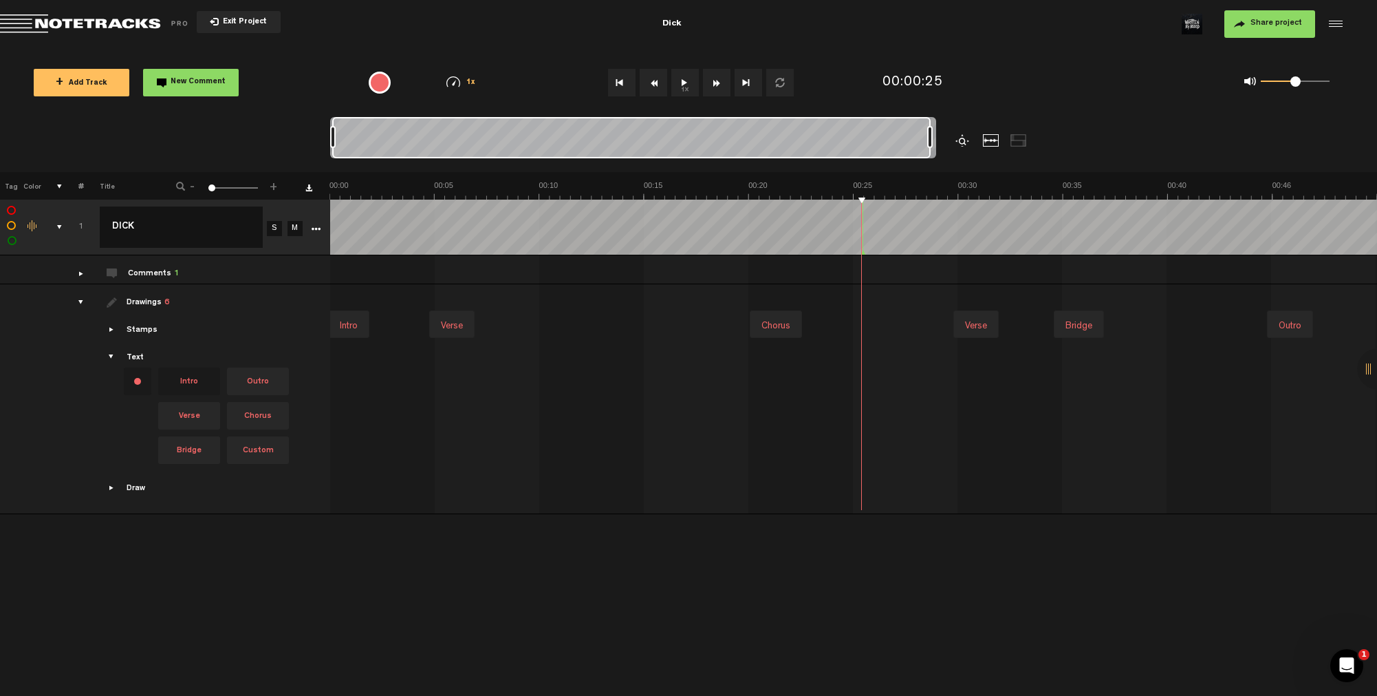
drag, startPoint x: 793, startPoint y: 318, endPoint x: 802, endPoint y: 319, distance: 9.7
click at [792, 318] on div "Chorus" at bounding box center [776, 325] width 40 height 19
click at [808, 314] on span at bounding box center [810, 317] width 11 height 11
click at [257, 416] on span "Chorus" at bounding box center [258, 416] width 62 height 28
click at [646, 323] on div "Intro Verse Verse Bridge Outro" at bounding box center [856, 324] width 1048 height 58
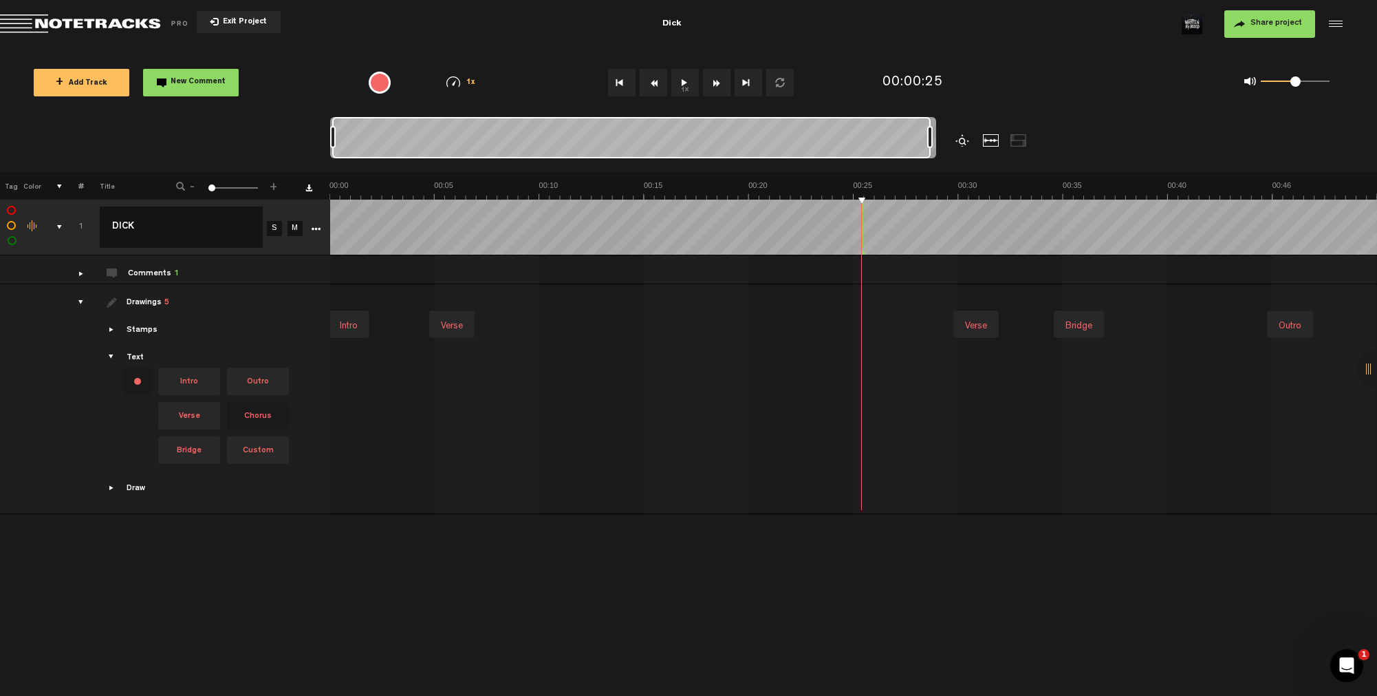
click at [646, 325] on div "Intro Verse Verse Bridge Outro" at bounding box center [856, 324] width 1048 height 58
click at [665, 324] on div "Chorus" at bounding box center [667, 325] width 40 height 19
click at [642, 183] on img at bounding box center [854, 189] width 1048 height 19
click at [273, 454] on span "Custom" at bounding box center [258, 450] width 62 height 28
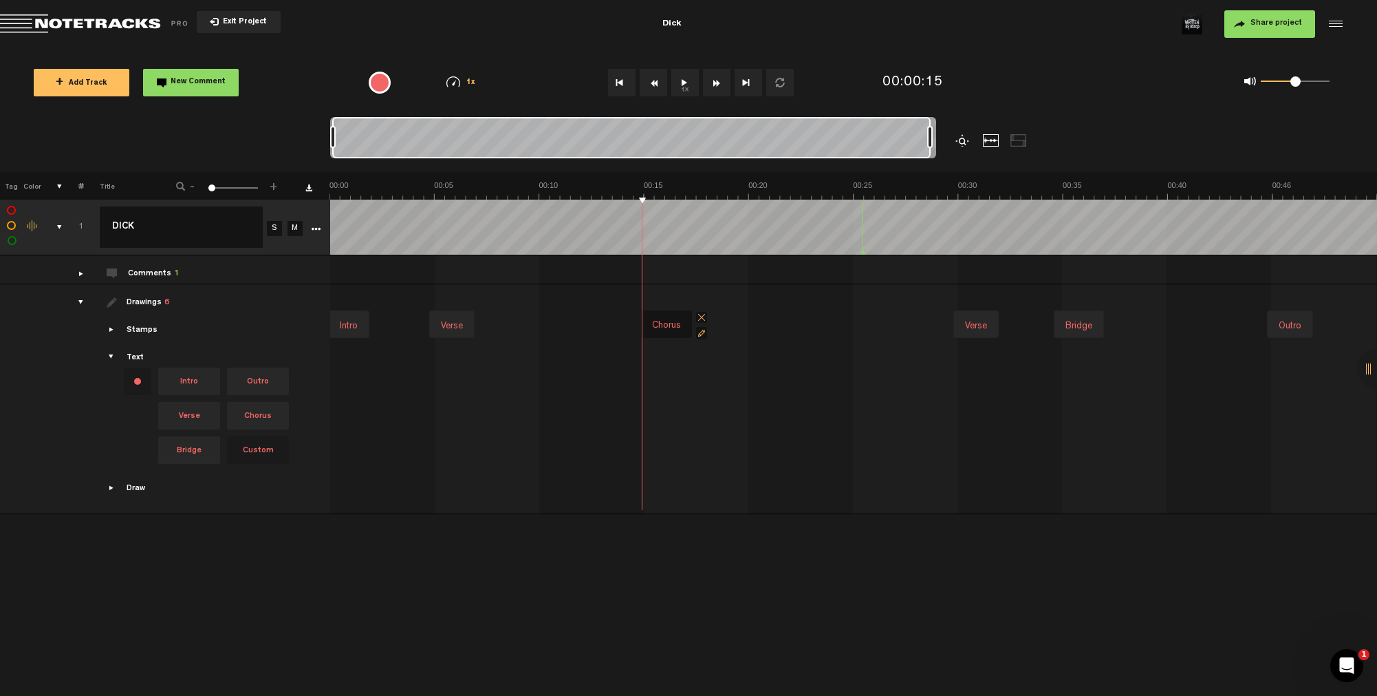
click at [857, 325] on div "Intro Verse Verse Bridge Outro Chorus" at bounding box center [856, 324] width 1048 height 58
click at [883, 324] on div at bounding box center [890, 325] width 64 height 19
click at [883, 324] on div at bounding box center [889, 325] width 64 height 19
type input "Pento"
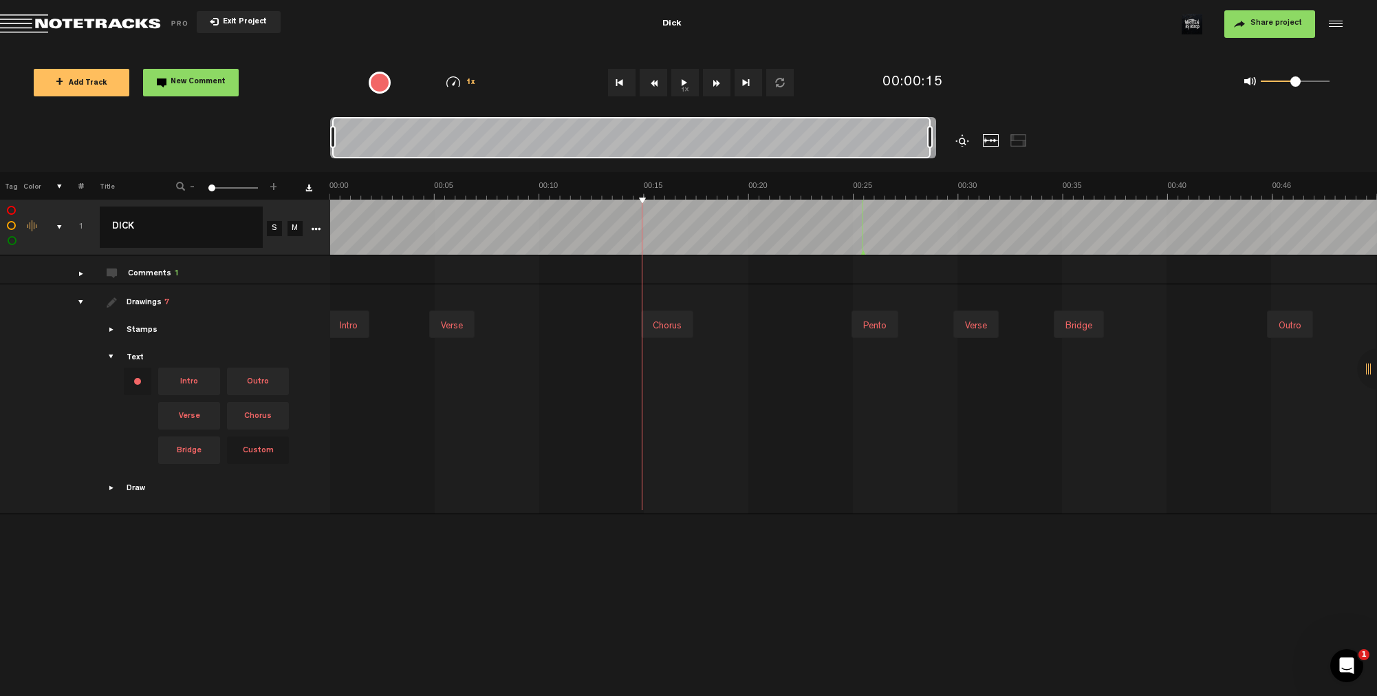
drag, startPoint x: 1368, startPoint y: 367, endPoint x: 1346, endPoint y: 367, distance: 21.3
click at [1346, 41] on div "X Your screen size is currently not optimal for this view. X Exit Project Dick …" at bounding box center [688, 20] width 1377 height 41
click at [1374, 371] on div at bounding box center [1377, 368] width 41 height 41
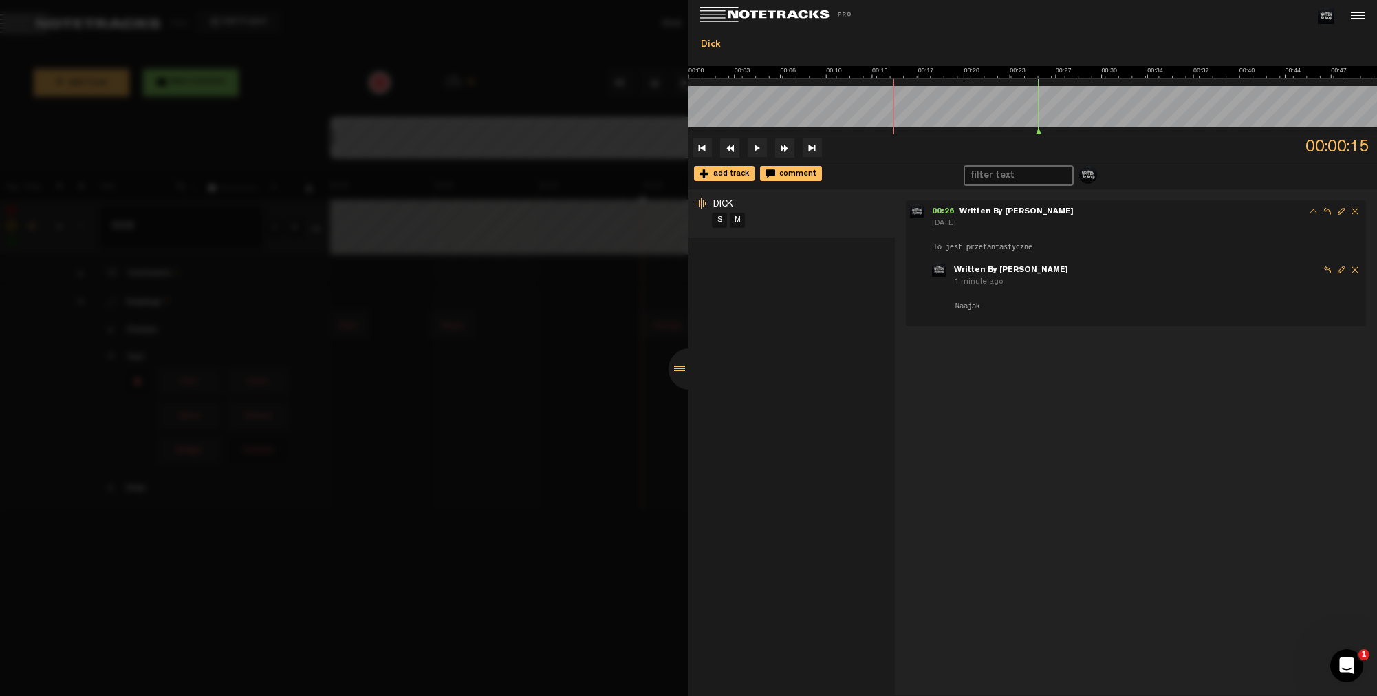
click at [680, 369] on div at bounding box center [689, 368] width 41 height 41
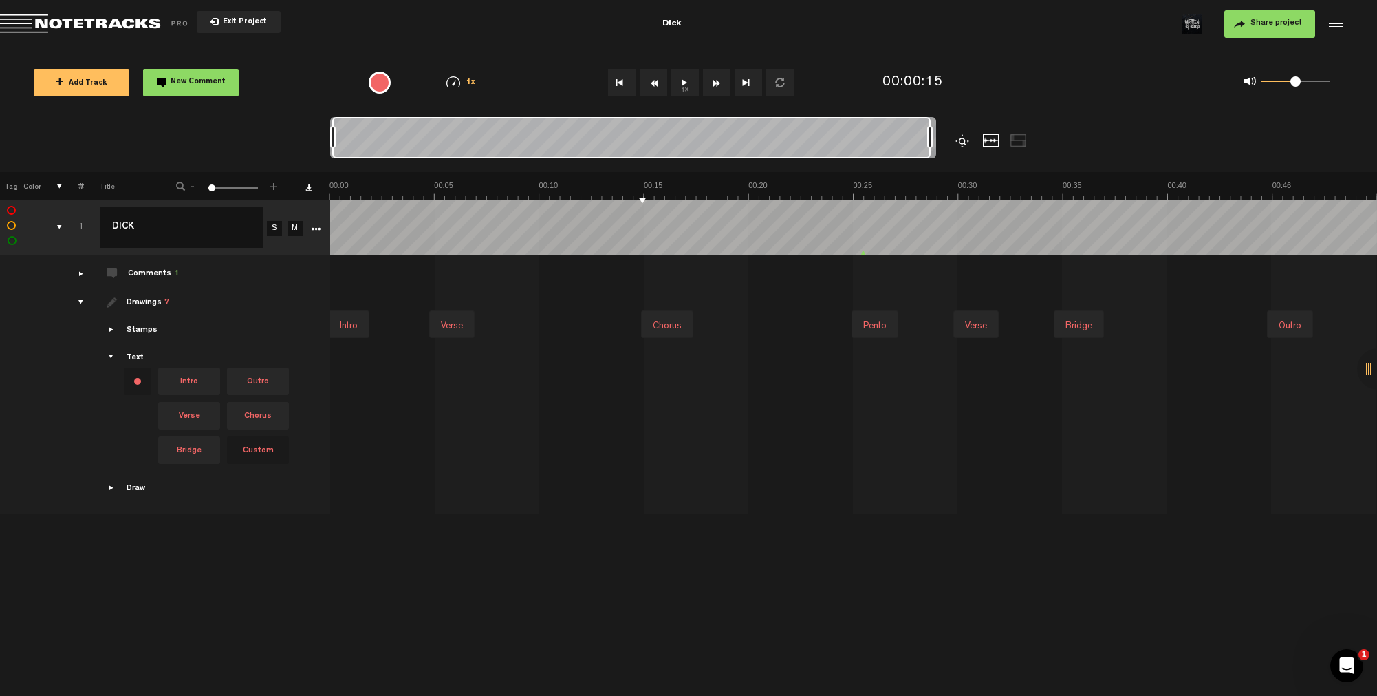
click at [112, 357] on span "Showcase text" at bounding box center [112, 357] width 11 height 11
click at [111, 357] on span "Showcase text" at bounding box center [112, 357] width 11 height 11
click at [111, 358] on span "Showcase text" at bounding box center [112, 357] width 11 height 11
click at [107, 355] on span "Showcase text" at bounding box center [112, 357] width 11 height 11
click at [87, 352] on div "Text Intro Outro Verse Chorus Bridge Custom" at bounding box center [206, 410] width 239 height 116
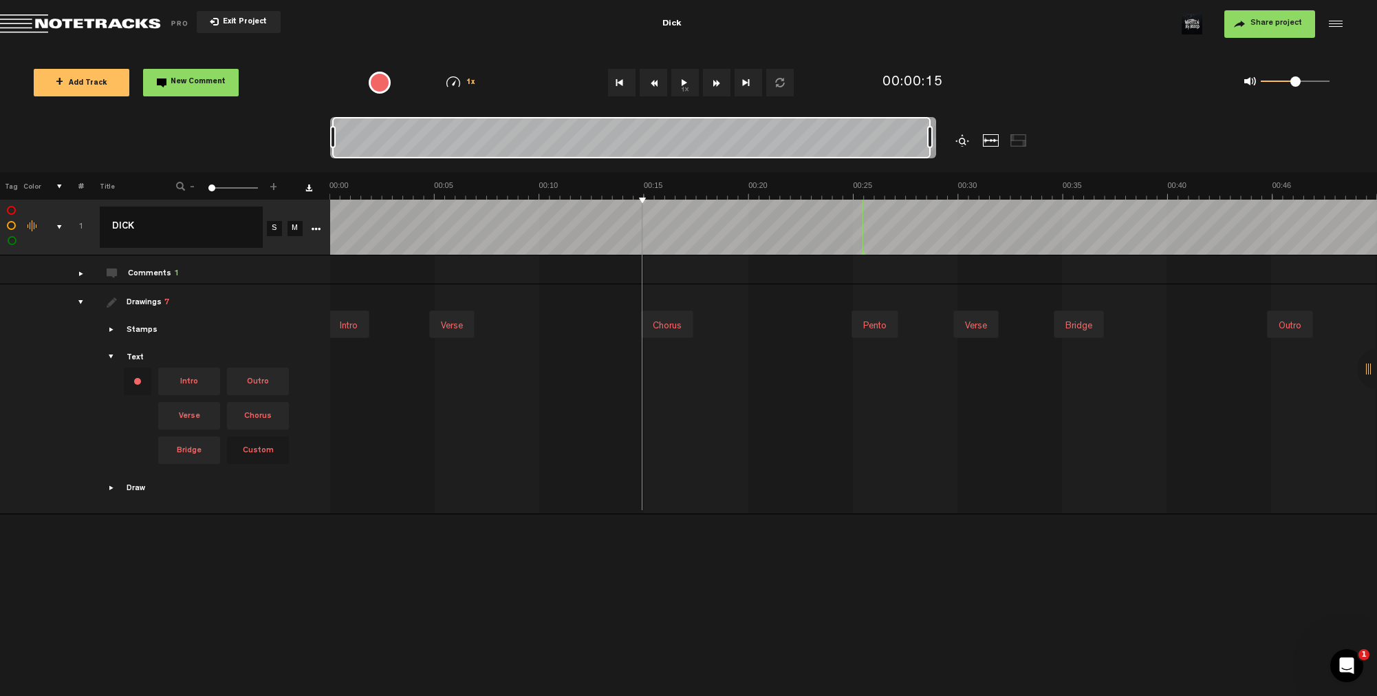
click at [108, 356] on span "Showcase text" at bounding box center [112, 357] width 11 height 11
click at [109, 332] on span "Showcase stamps" at bounding box center [112, 329] width 11 height 11
click at [267, 353] on span "Drag and drop a stamp" at bounding box center [275, 354] width 28 height 28
click at [549, 330] on div "Intro Verse Verse Bridge Outro Chorus Pento" at bounding box center [856, 324] width 1048 height 58
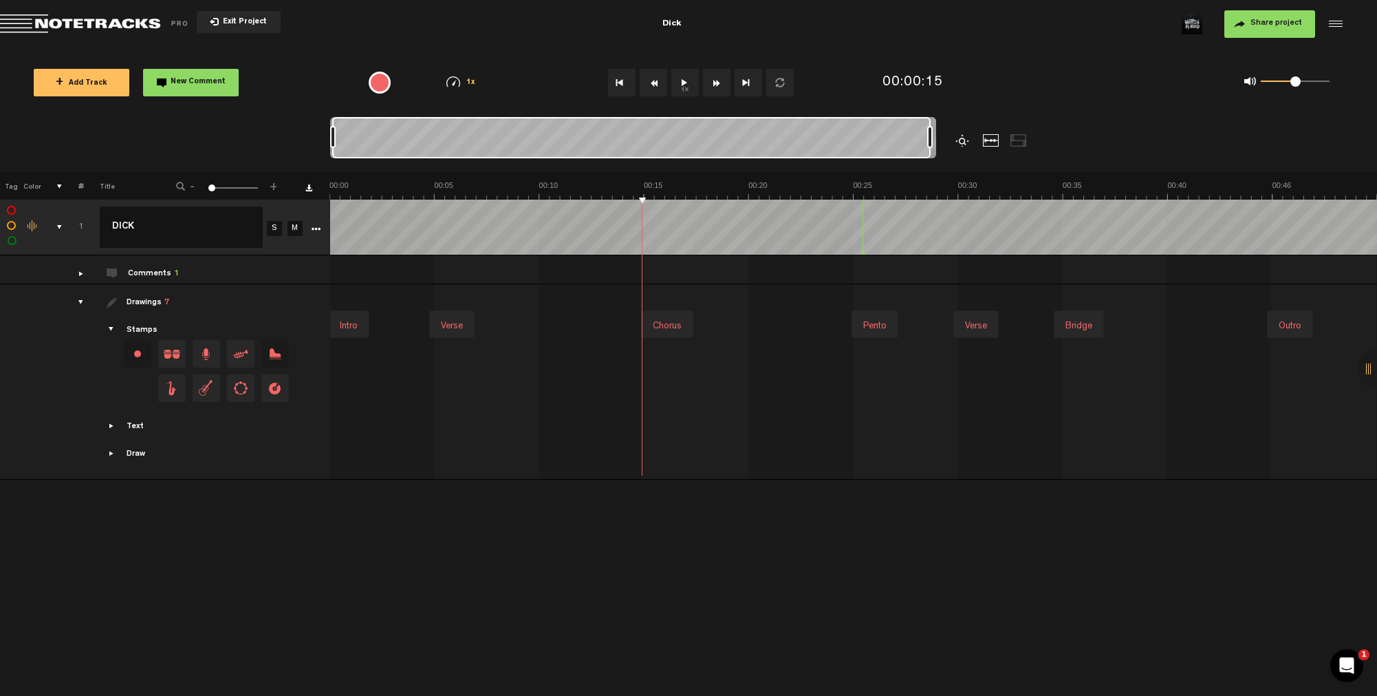
click at [549, 330] on div "Intro Verse Verse Bridge Outro Chorus Pento" at bounding box center [856, 324] width 1048 height 58
click at [173, 385] on span "Drag and drop a stamp" at bounding box center [172, 388] width 28 height 28
click at [754, 321] on div "Intro Verse Verse Bridge Outro Chorus Pento" at bounding box center [856, 324] width 1048 height 58
click at [109, 429] on span "Showcase text" at bounding box center [112, 425] width 11 height 11
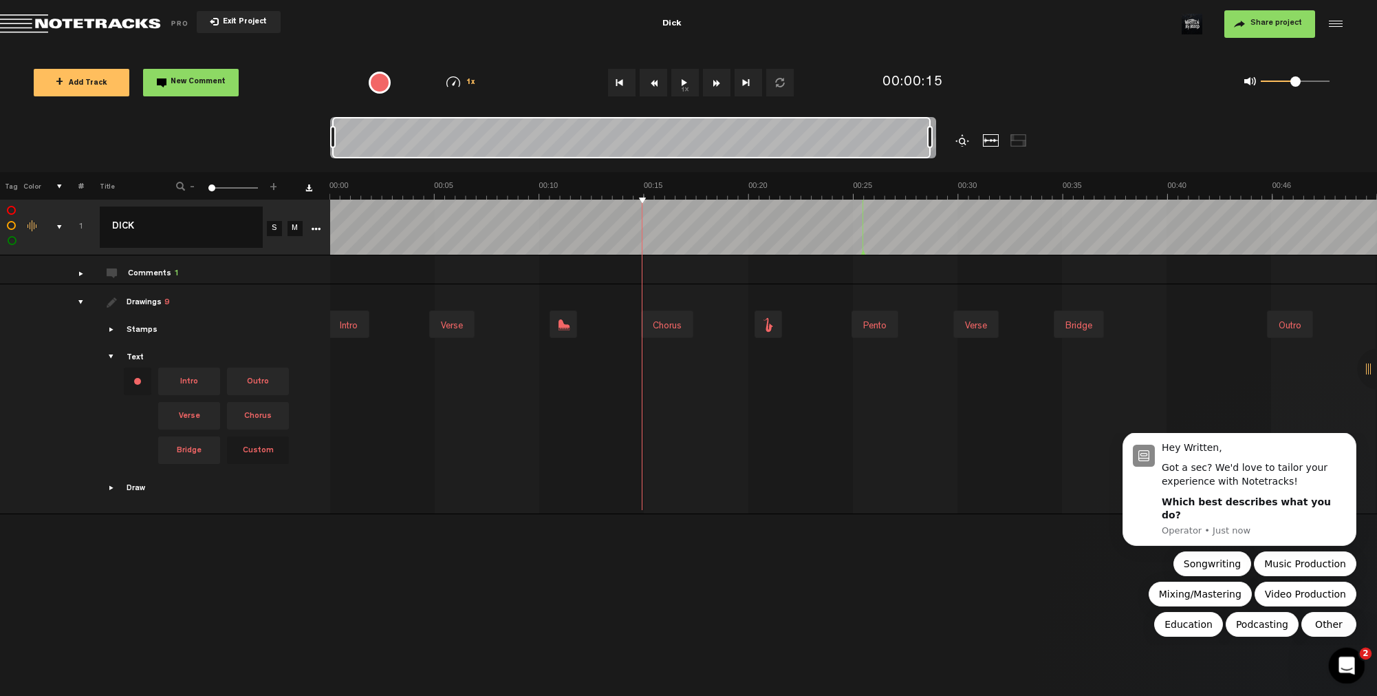
click at [1345, 667] on icon "Open Intercom Messenger" at bounding box center [1345, 663] width 23 height 23
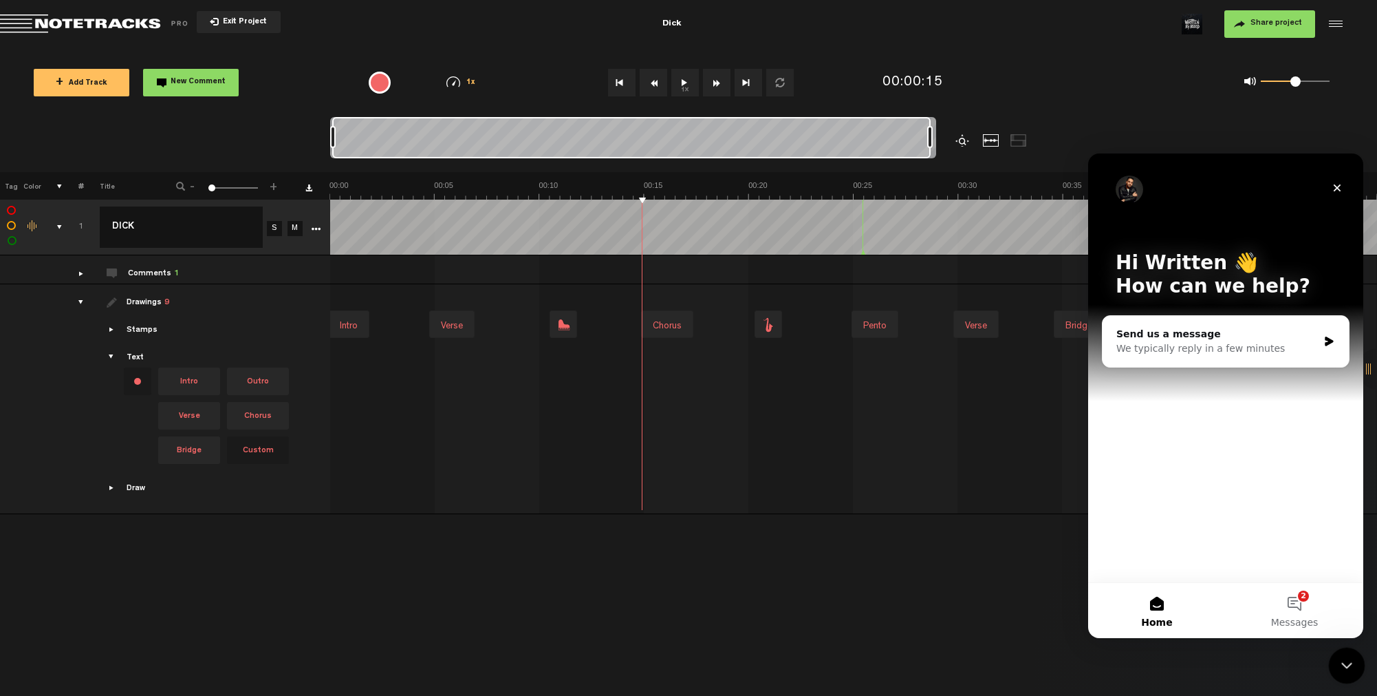
click at [1345, 663] on icon "Close Intercom Messenger" at bounding box center [1345, 663] width 10 height 6
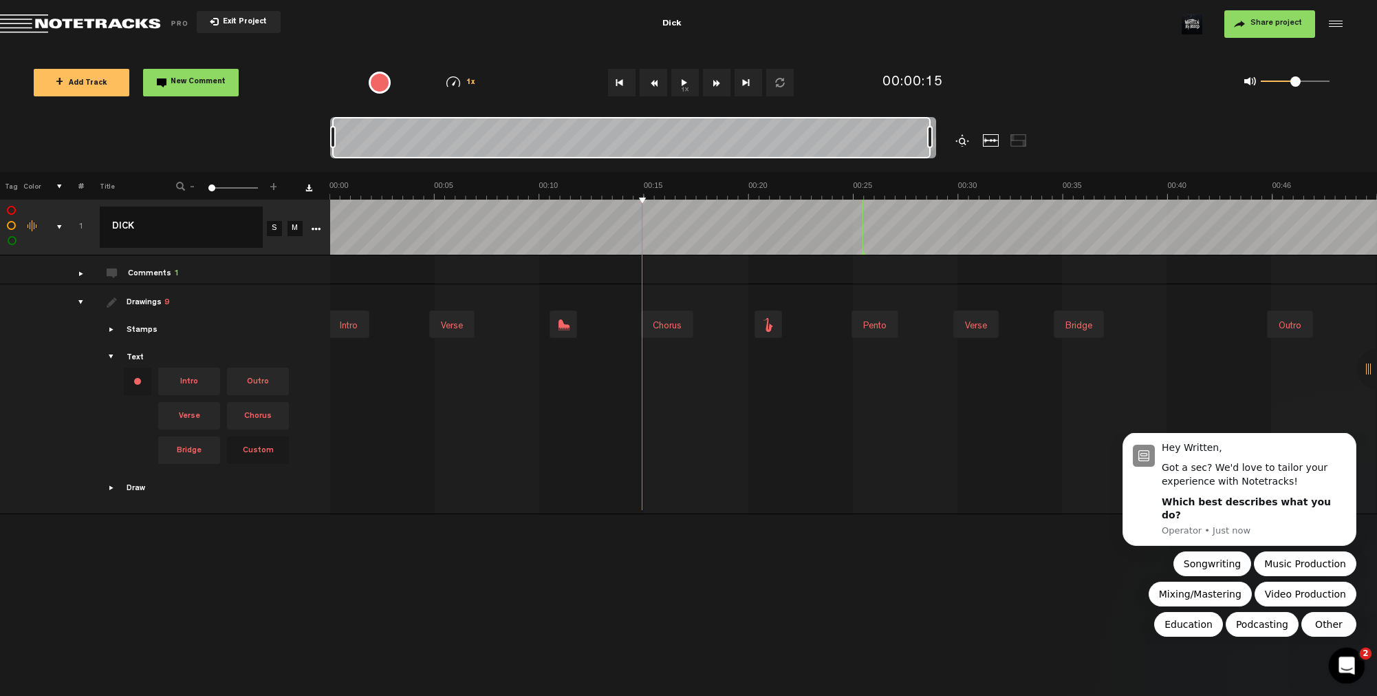
click at [1348, 654] on div "Open Intercom Messenger" at bounding box center [1344, 663] width 45 height 45
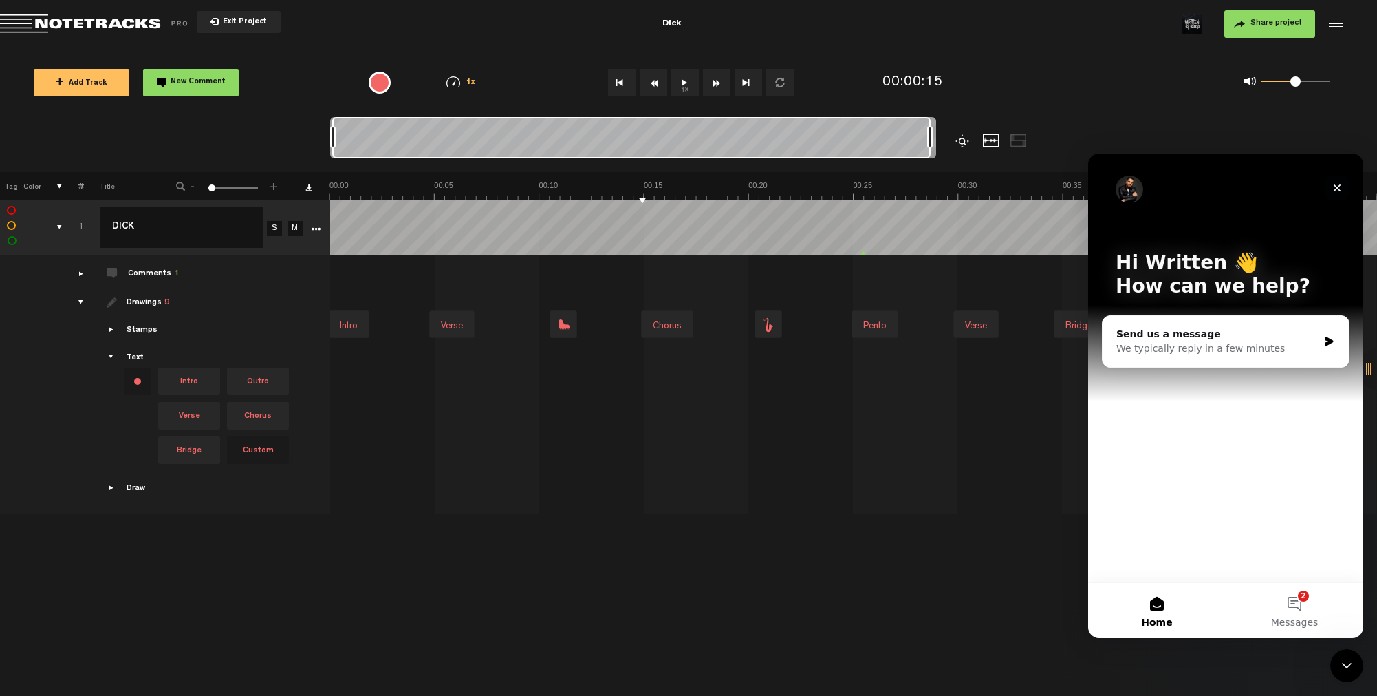
click at [1333, 187] on icon "Close" at bounding box center [1337, 187] width 11 height 11
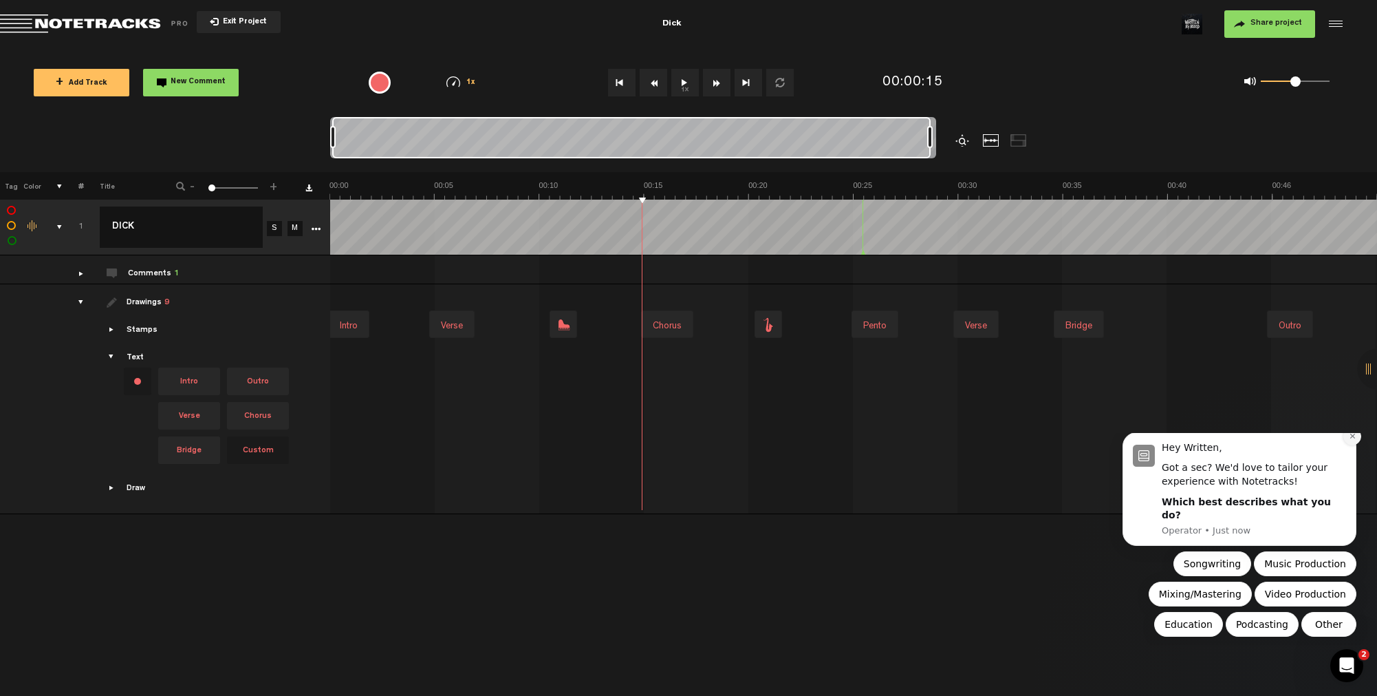
click at [1351, 440] on icon "Dismiss notification" at bounding box center [1353, 436] width 8 height 8
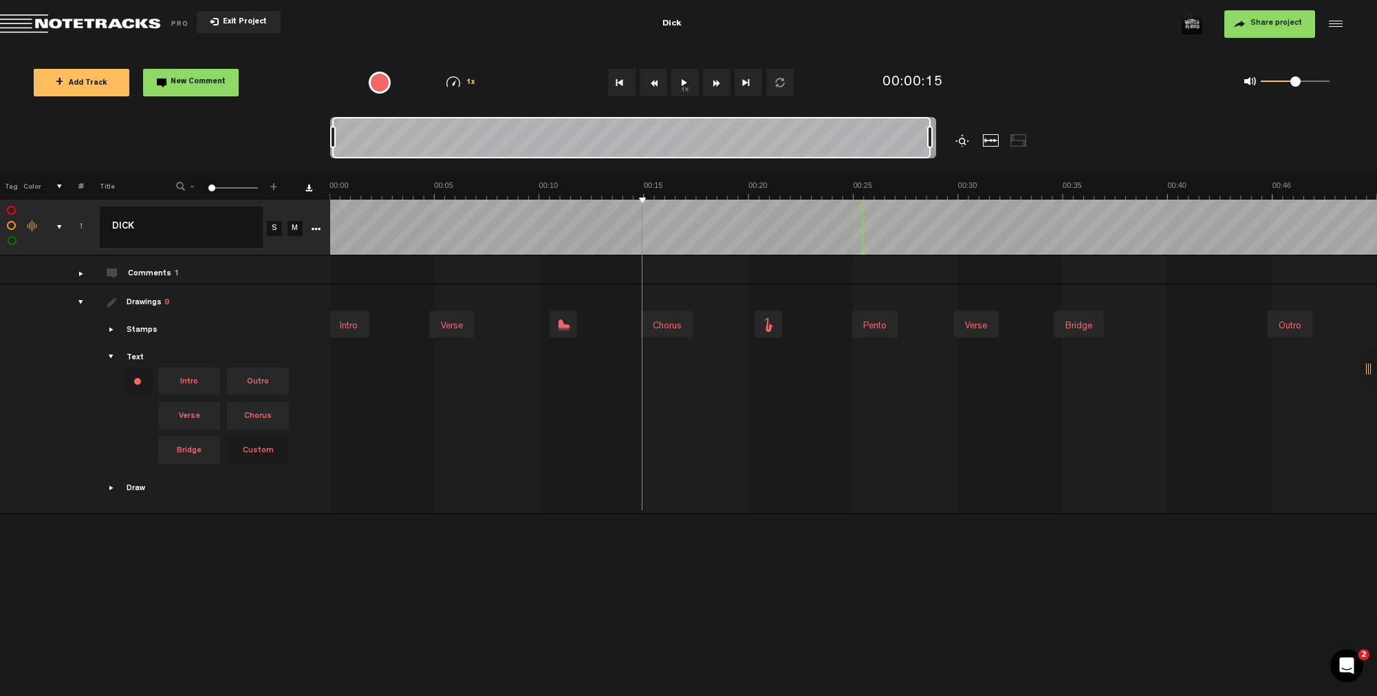
click at [109, 492] on span "Showcase draw menu" at bounding box center [112, 487] width 11 height 11
click at [178, 410] on span "+" at bounding box center [177, 410] width 8 height 11
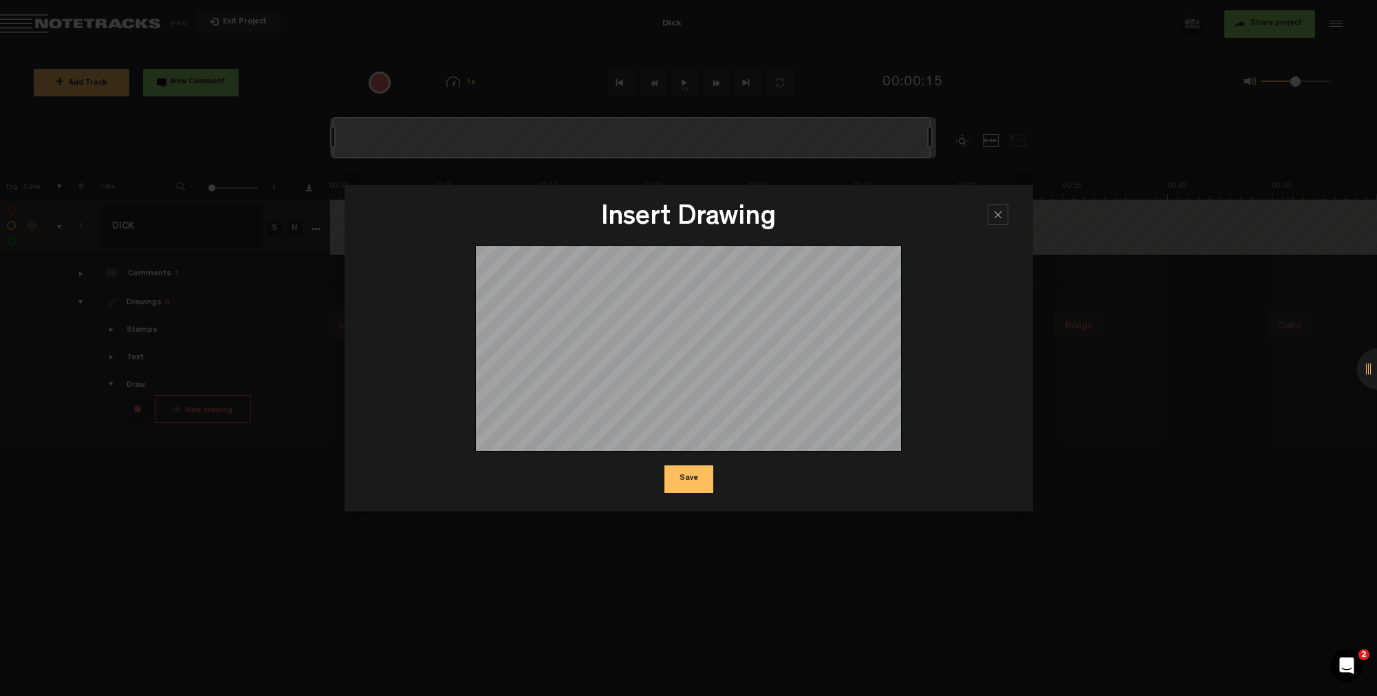
click at [687, 482] on button "Save" at bounding box center [689, 479] width 49 height 28
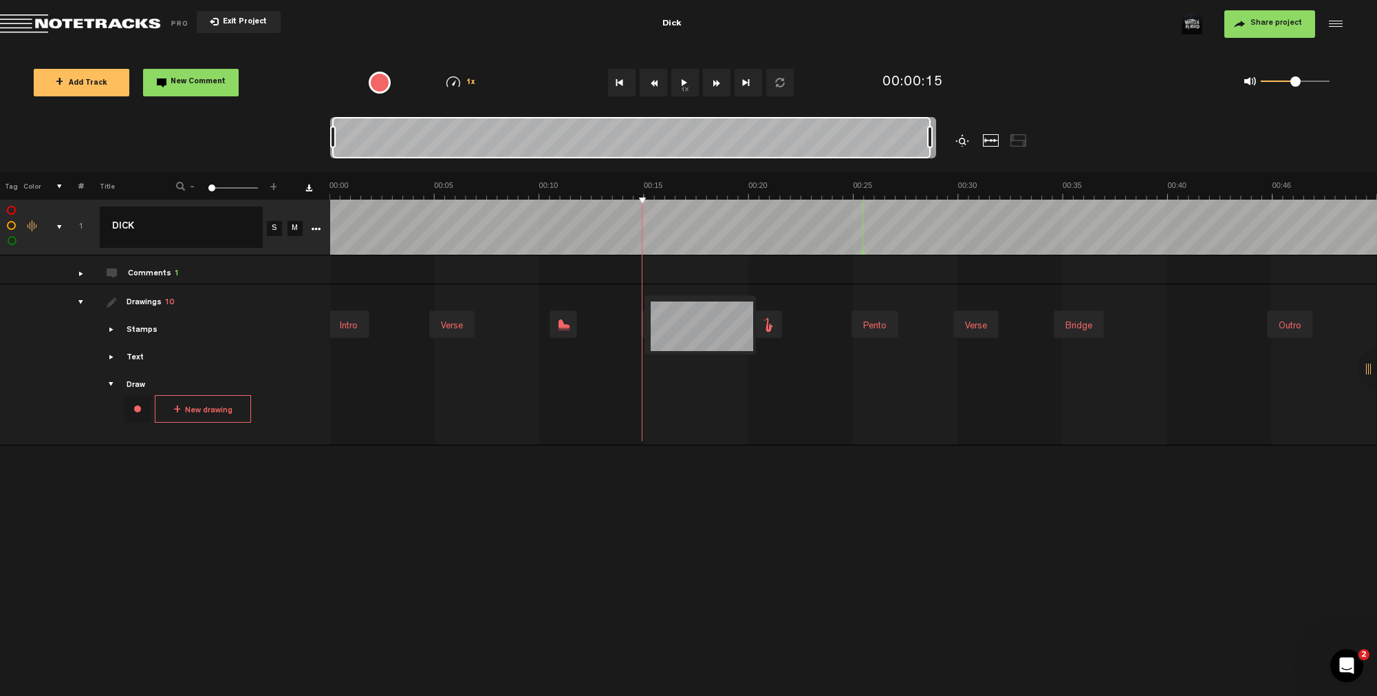
click at [685, 384] on div "Intro Verse Verse Bridge Outro Chorus Pento ["d",[[[-31,-1B,-1A-3,0A-2,-1A-5,0A…" at bounding box center [855, 349] width 1046 height 109
click at [80, 302] on div "drawings" at bounding box center [75, 302] width 21 height 14
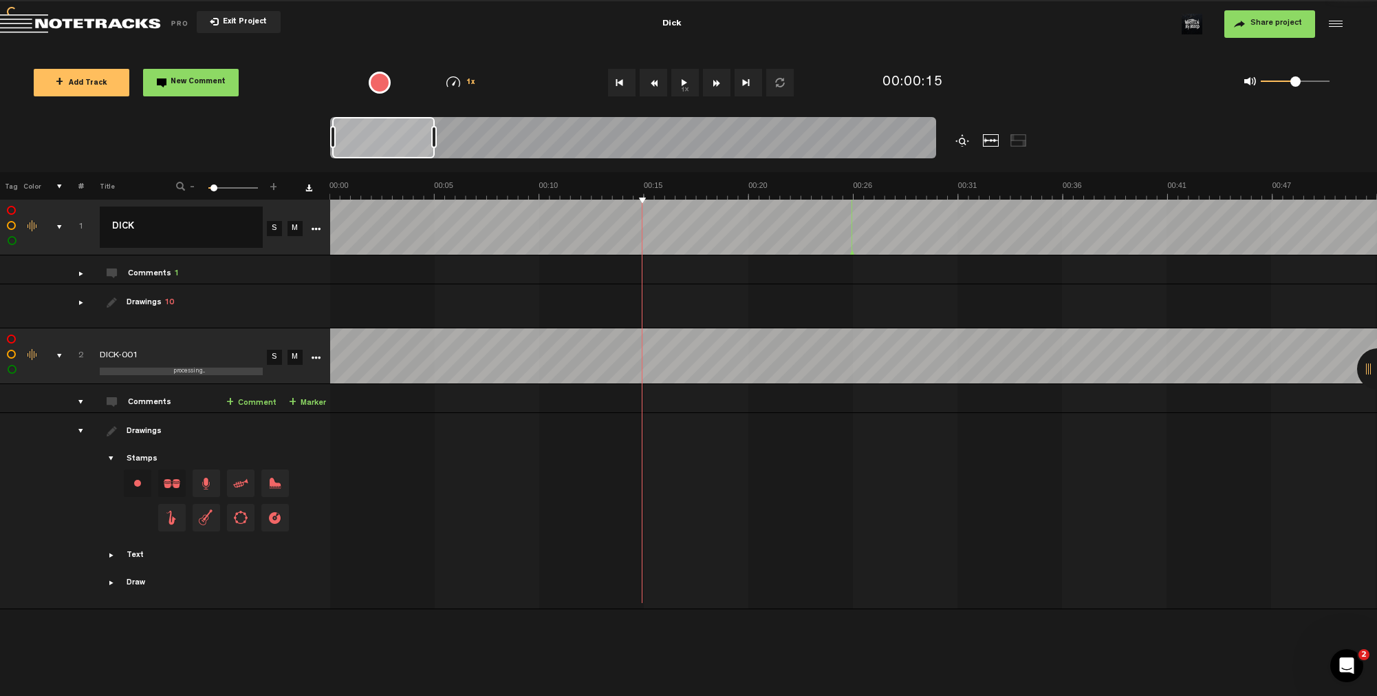
click at [700, 294] on td "Intro Verse Verse Bridge Outro Chorus Pento ["d",[[[-31,-1B,-1A-3,0A-2,-1A-5,0A…" at bounding box center [854, 306] width 1048 height 44
click at [687, 78] on button "1x" at bounding box center [685, 83] width 28 height 28
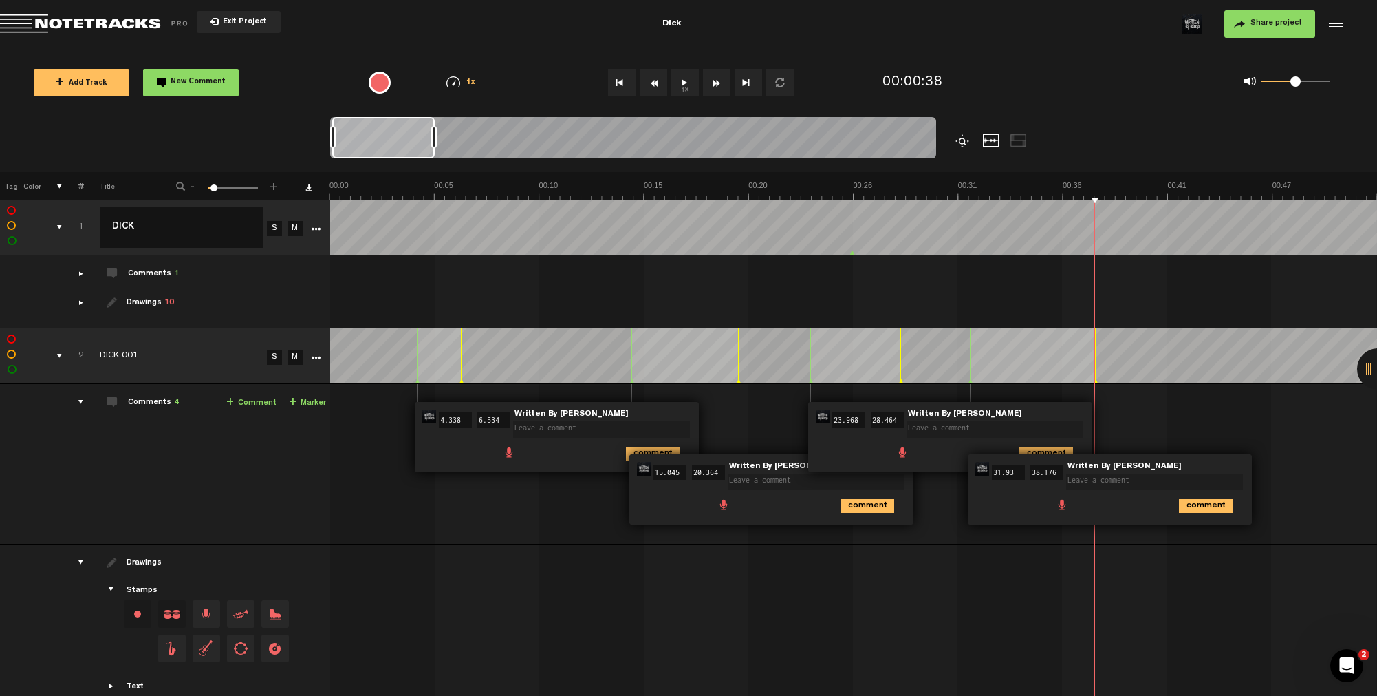
click at [1099, 477] on textarea at bounding box center [1154, 481] width 177 height 17
click at [643, 416] on span at bounding box center [604, 421] width 182 height 10
click at [643, 428] on textarea at bounding box center [601, 429] width 177 height 17
click at [1158, 463] on form at bounding box center [1157, 477] width 182 height 28
click at [1153, 468] on span at bounding box center [1157, 473] width 182 height 10
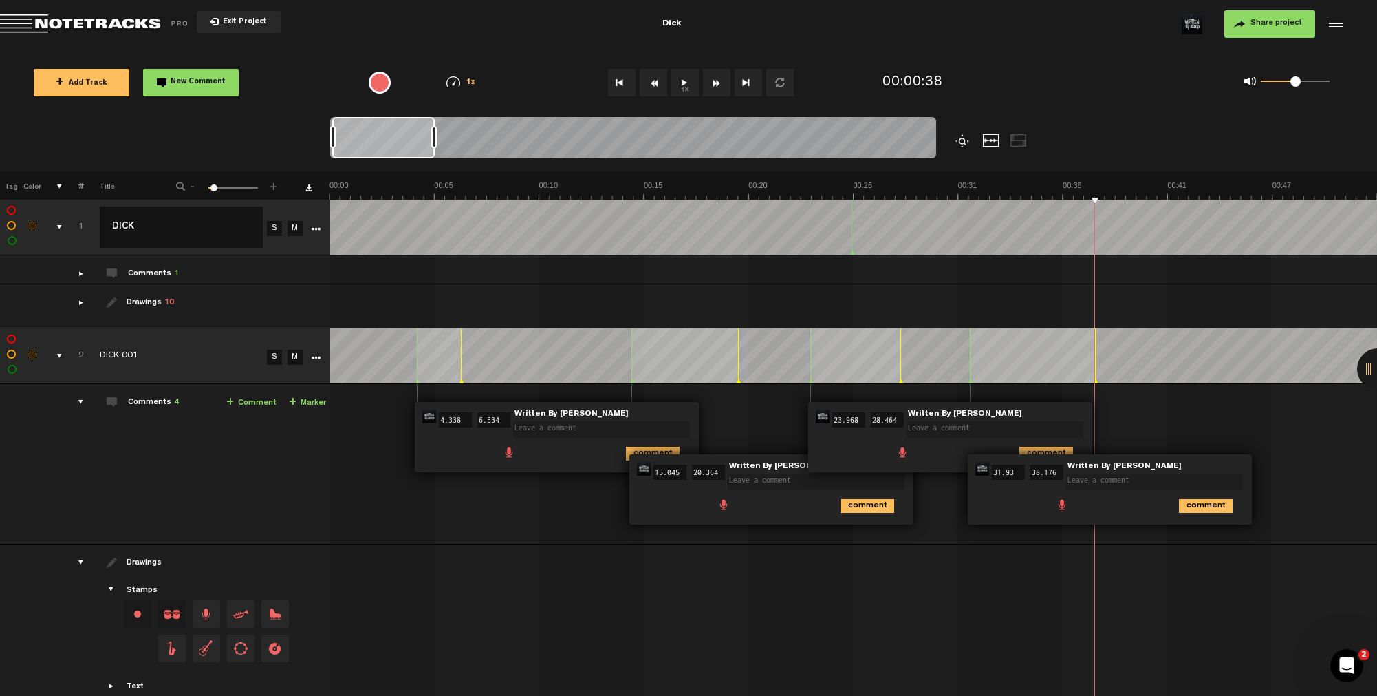
click at [1246, 463] on form at bounding box center [1157, 477] width 182 height 28
click at [1241, 459] on div "00:31 31.93 - 00:38 38.176 • Written By Blood: "" Written By Blood comment" at bounding box center [1110, 489] width 284 height 70
click at [1210, 499] on icon "comment" at bounding box center [1206, 506] width 54 height 14
click at [1282, 465] on span "Delete comment" at bounding box center [1284, 469] width 17 height 10
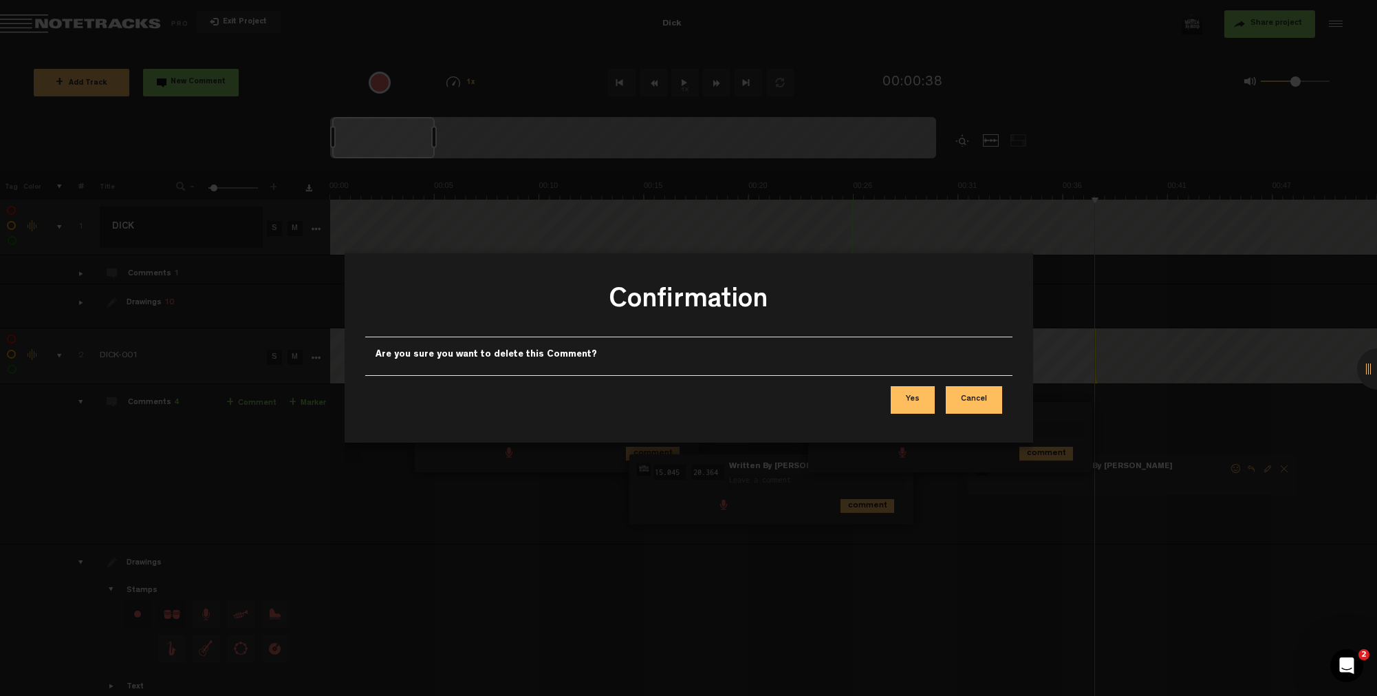
click at [913, 401] on button "Yes" at bounding box center [913, 400] width 44 height 28
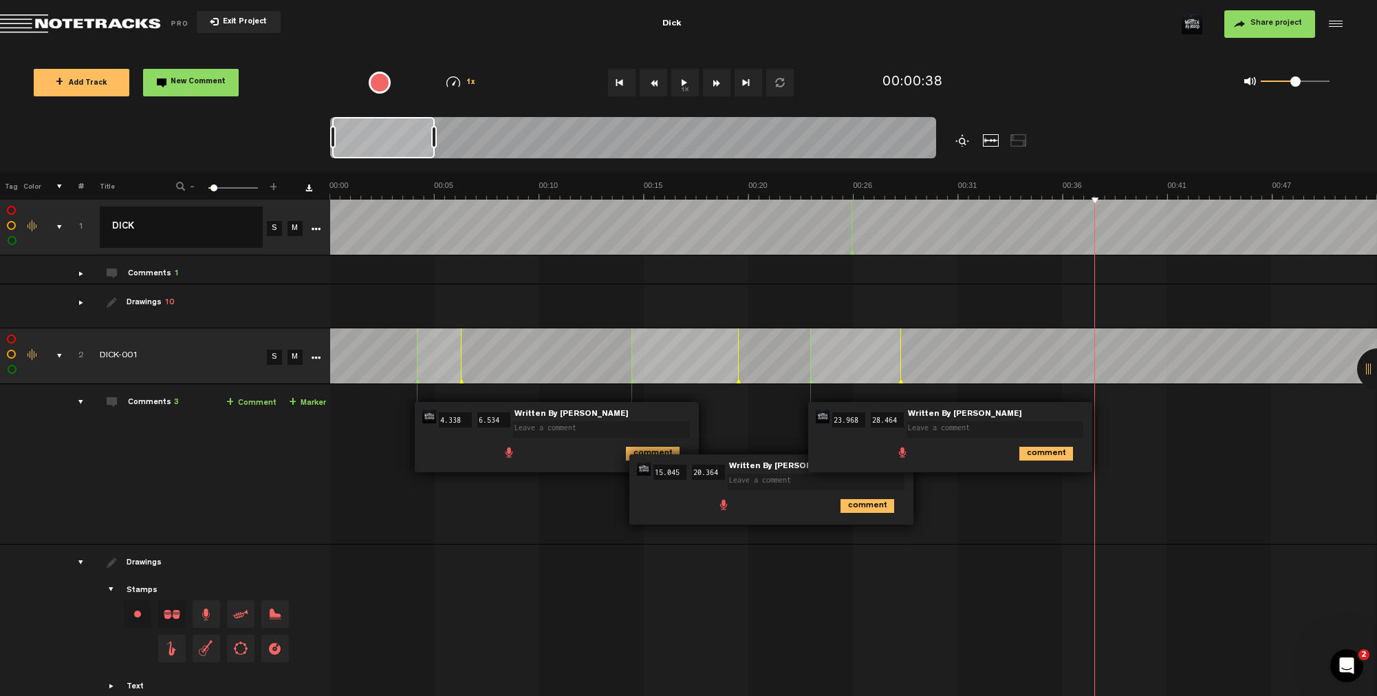
click at [1009, 416] on span at bounding box center [998, 421] width 182 height 10
click at [1030, 449] on icon "comment" at bounding box center [1047, 454] width 54 height 14
click at [1126, 416] on span "Delete comment" at bounding box center [1125, 416] width 17 height 10
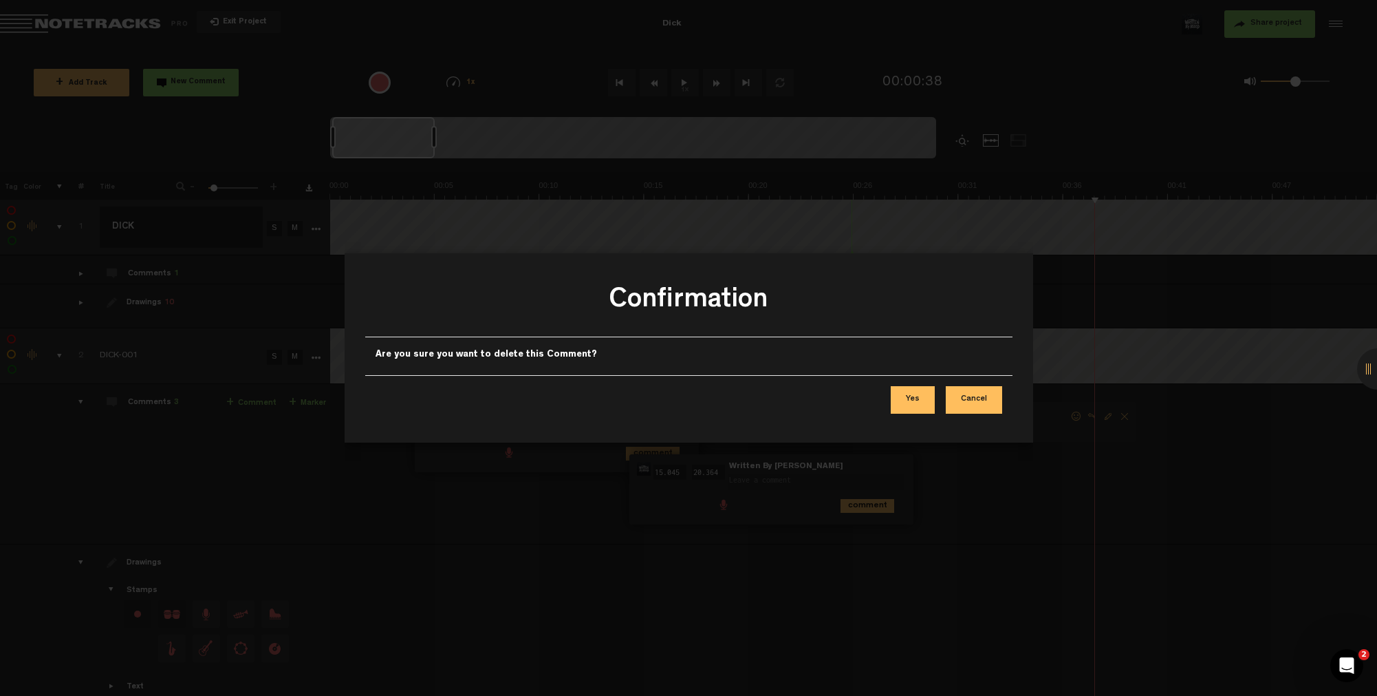
click at [919, 405] on button "Yes" at bounding box center [913, 400] width 44 height 28
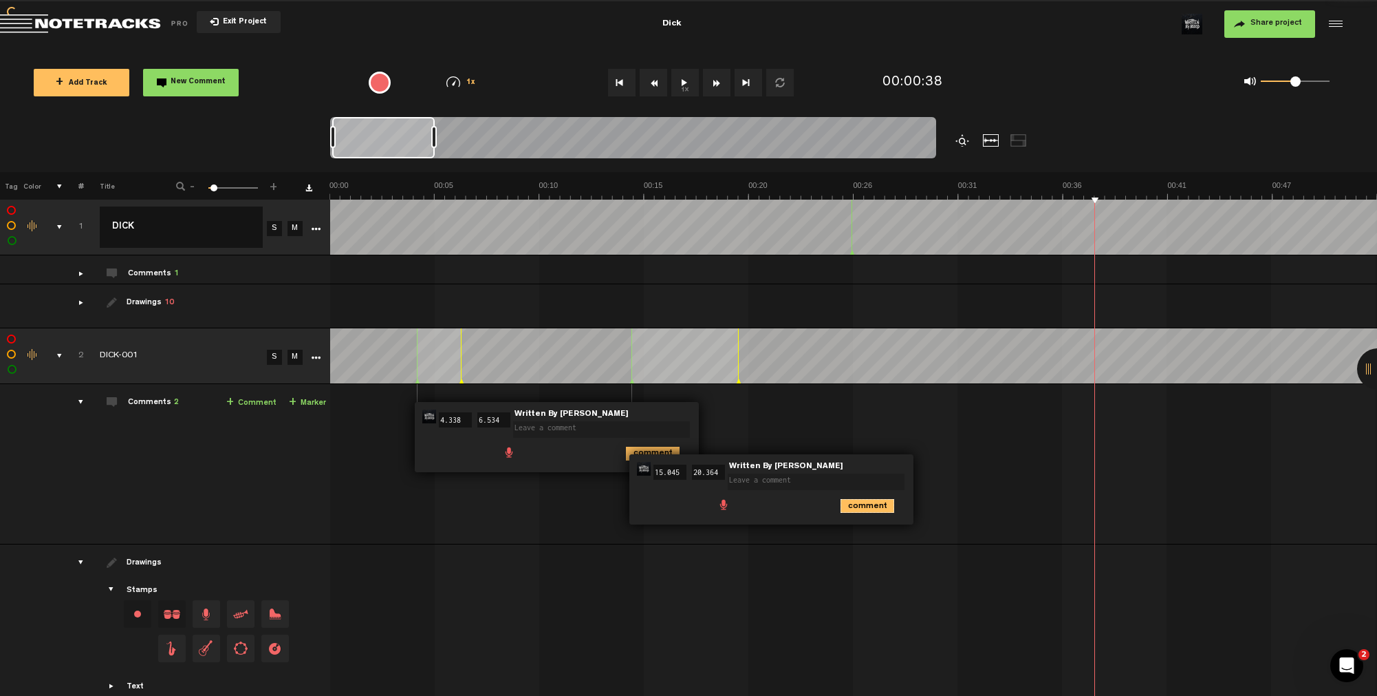
click at [869, 499] on icon "comment" at bounding box center [868, 506] width 54 height 14
click at [943, 464] on span "Delete comment" at bounding box center [946, 469] width 17 height 10
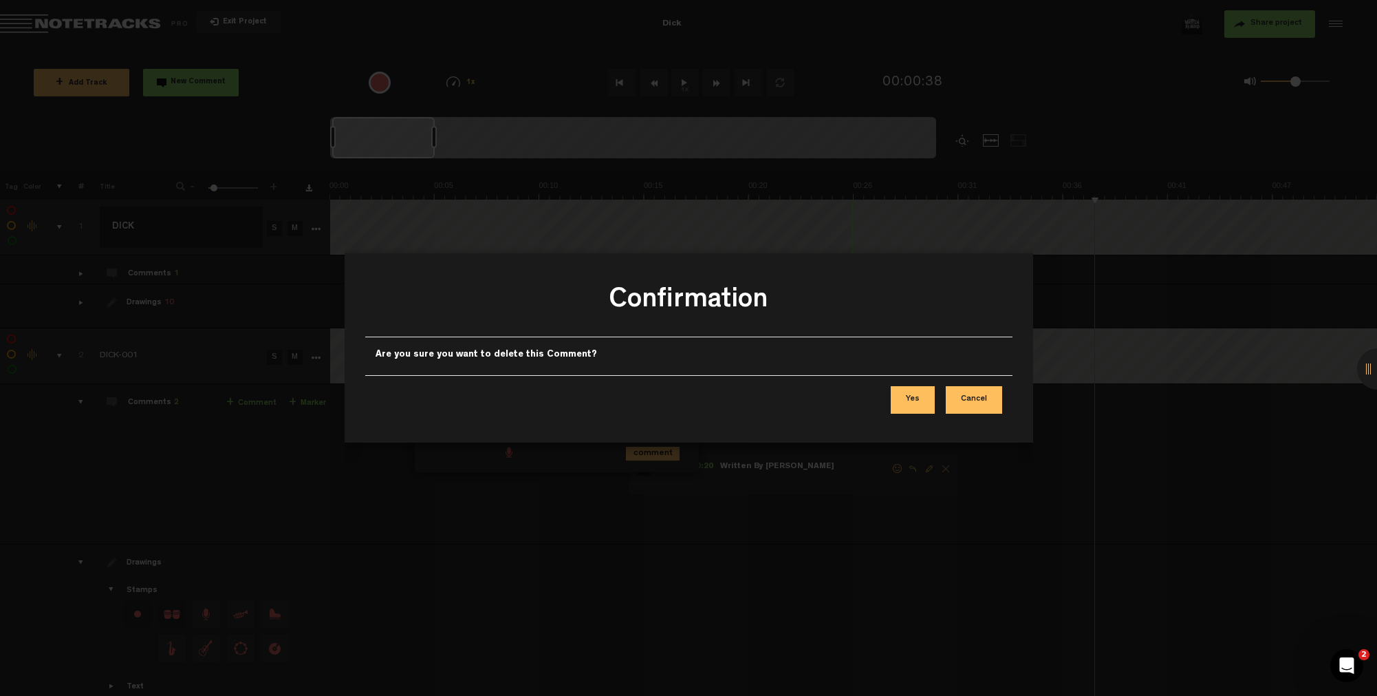
click at [918, 400] on button "Yes" at bounding box center [913, 400] width 44 height 28
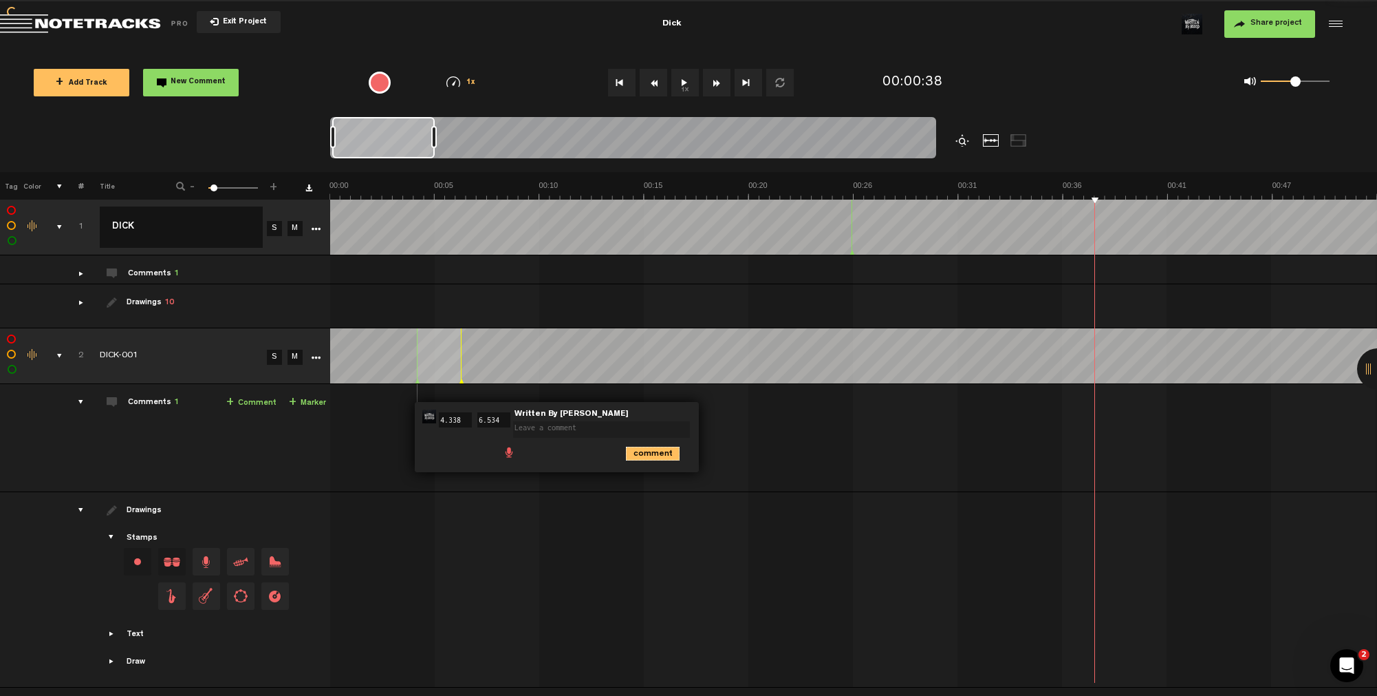
click at [660, 448] on icon "comment" at bounding box center [653, 454] width 54 height 14
click at [731, 416] on span "Delete comment" at bounding box center [731, 416] width 17 height 10
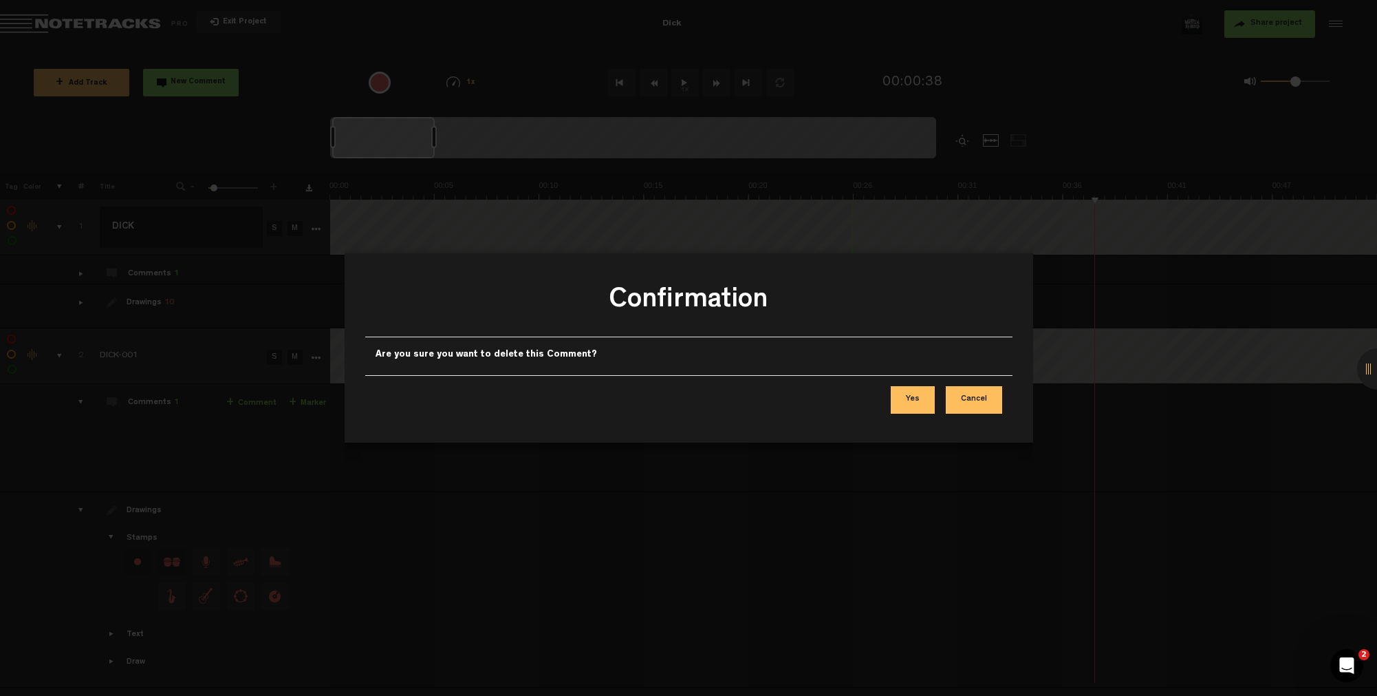
click at [918, 394] on button "Yes" at bounding box center [913, 400] width 44 height 28
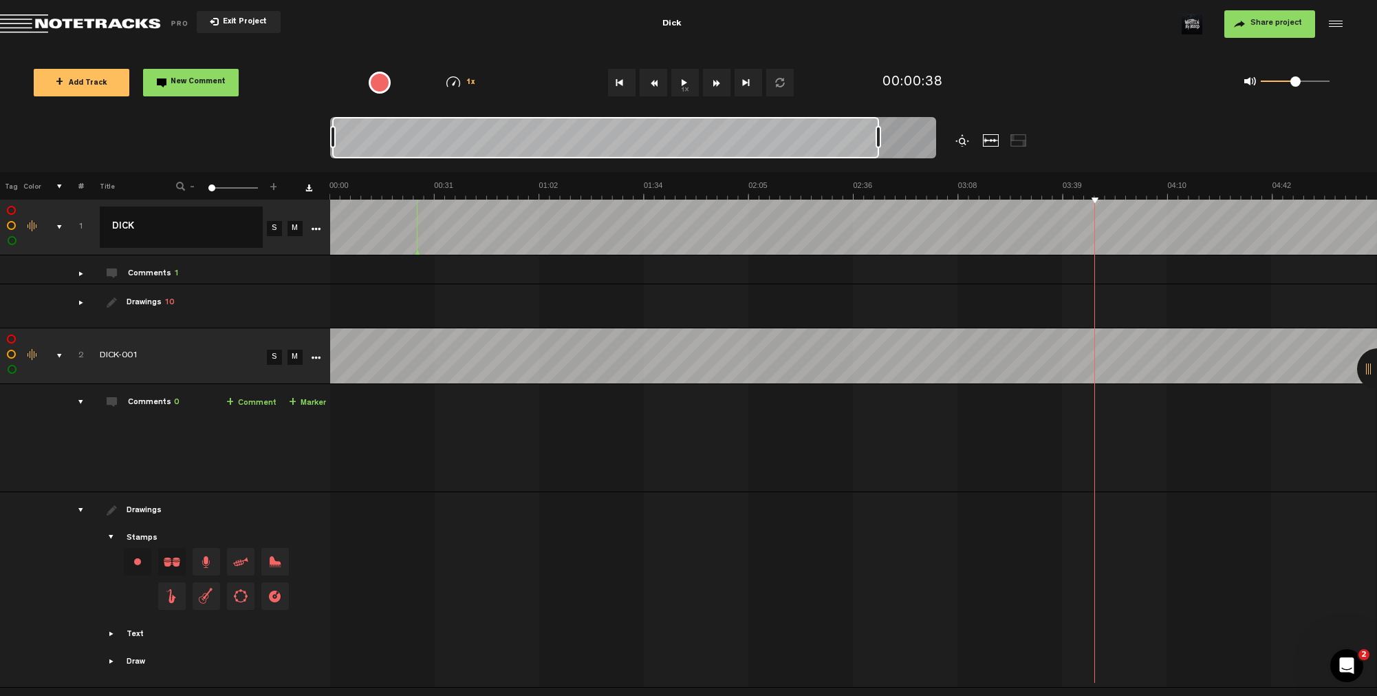
drag, startPoint x: 434, startPoint y: 139, endPoint x: 881, endPoint y: 135, distance: 446.5
click at [881, 135] on div at bounding box center [879, 137] width 6 height 22
drag, startPoint x: 881, startPoint y: 138, endPoint x: 1051, endPoint y: 132, distance: 169.3
click at [1049, 132] on div at bounding box center [708, 144] width 757 height 55
click at [204, 19] on button "Exit Project" at bounding box center [239, 22] width 84 height 22
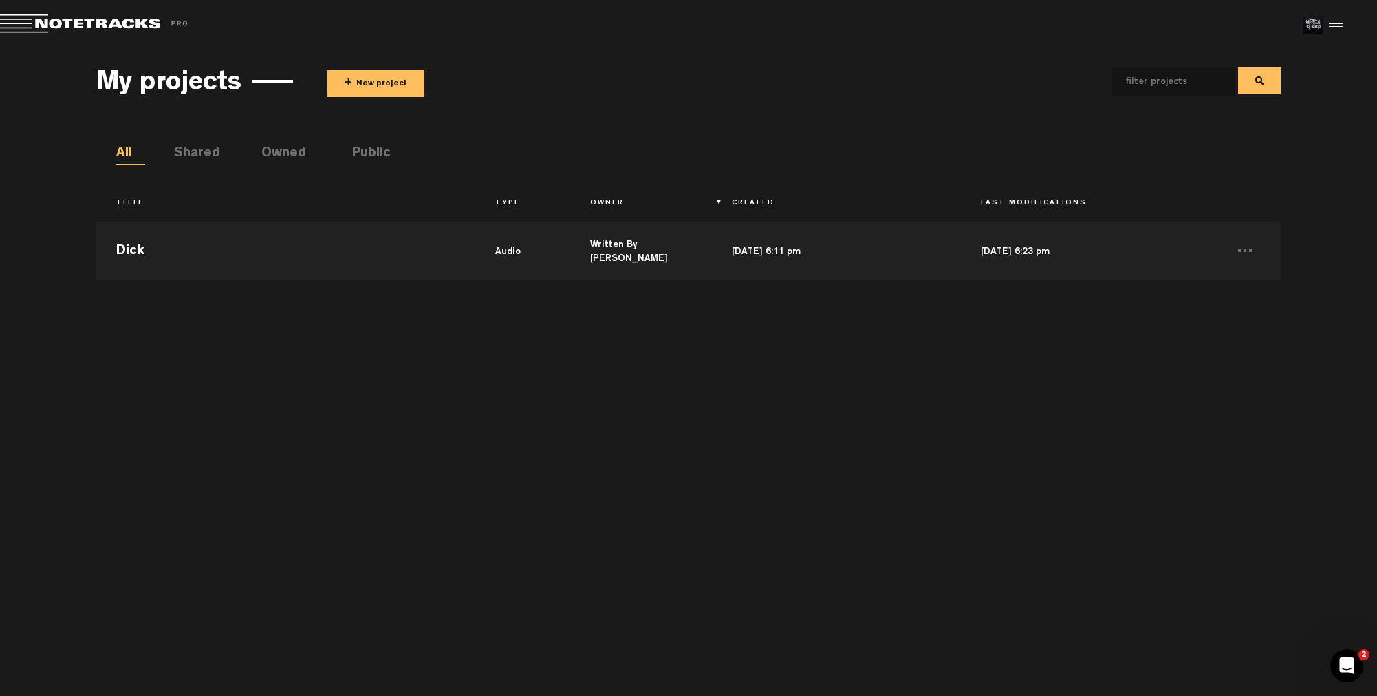
click at [369, 80] on button "+ New project" at bounding box center [375, 83] width 97 height 28
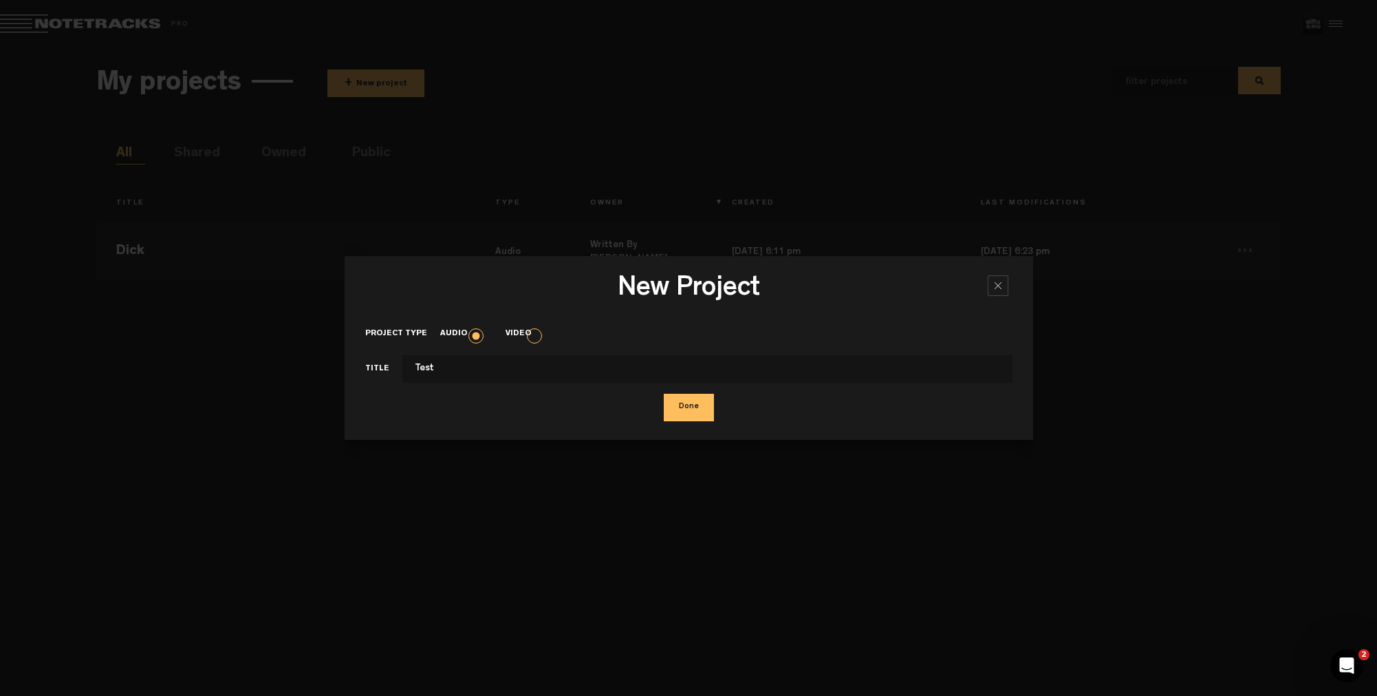
type input "Test"
click at [669, 409] on button "Done" at bounding box center [689, 408] width 50 height 28
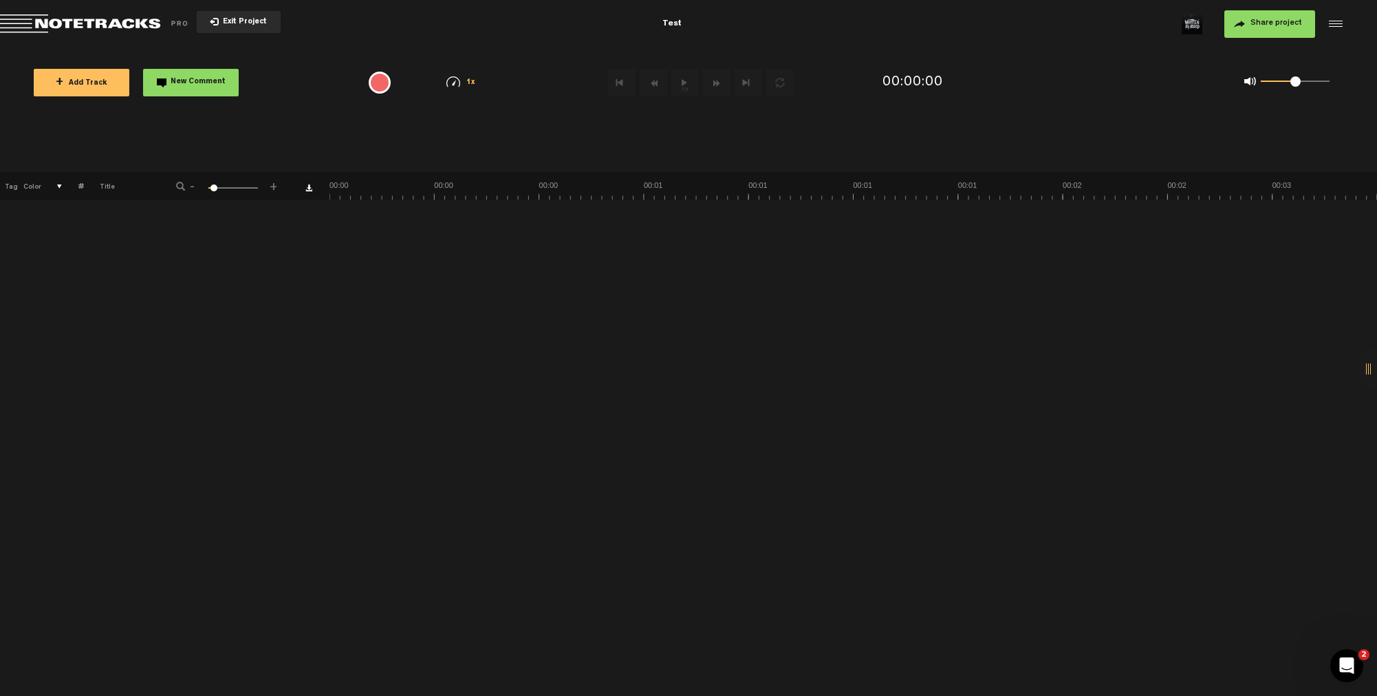
click at [237, 19] on span "Exit Project" at bounding box center [243, 23] width 48 height 8
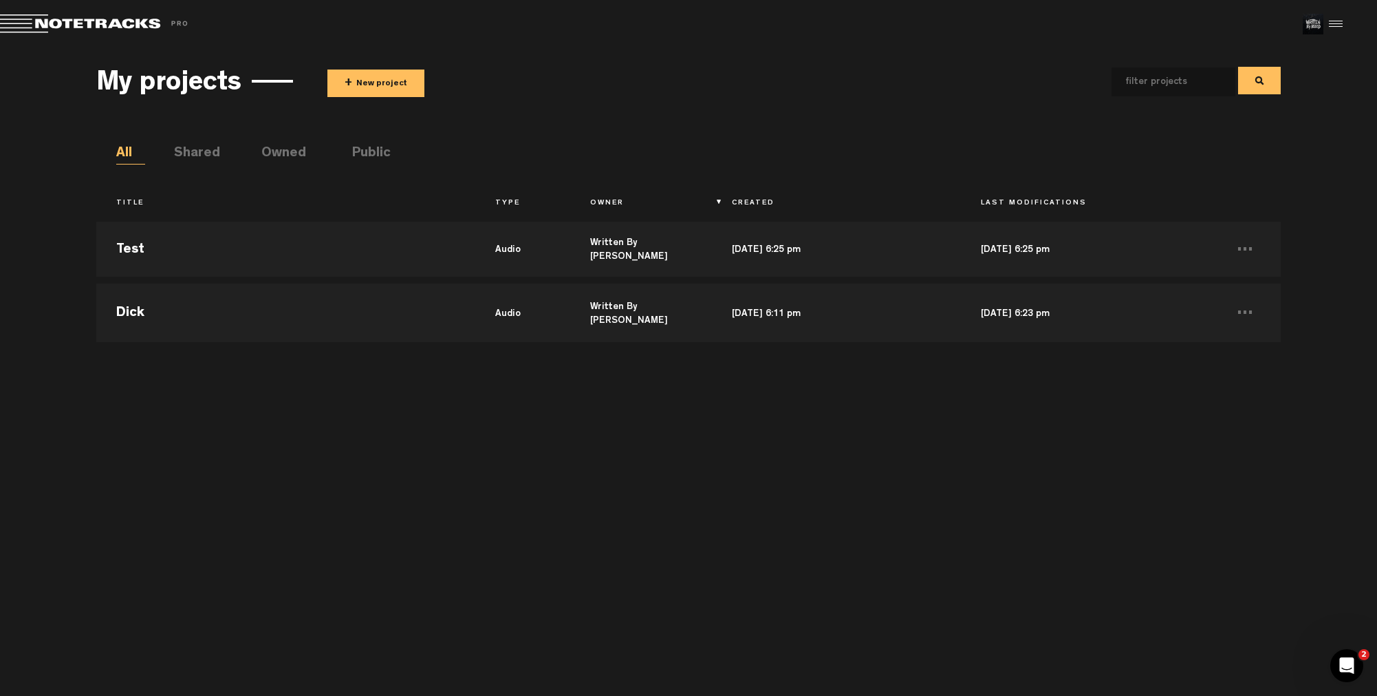
click at [357, 84] on button "+ New project" at bounding box center [375, 83] width 97 height 28
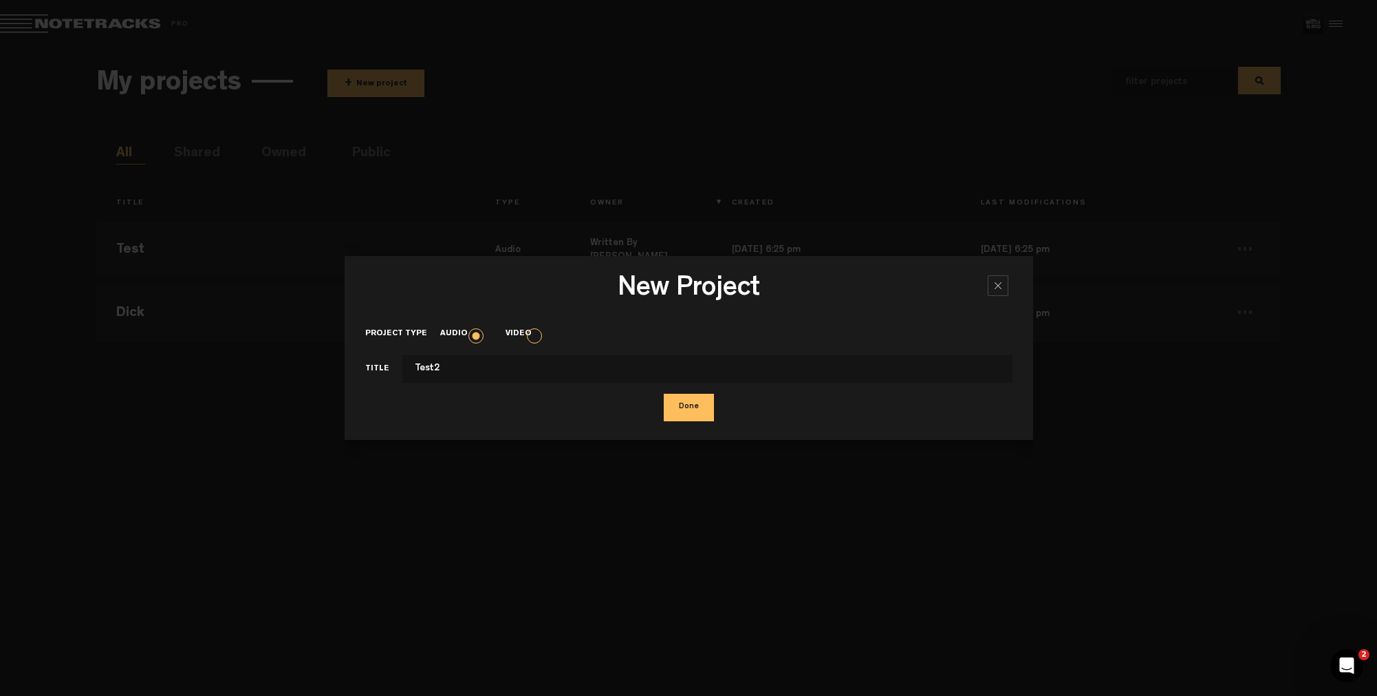
type input "Test2"
click at [683, 408] on button "Done" at bounding box center [689, 408] width 50 height 28
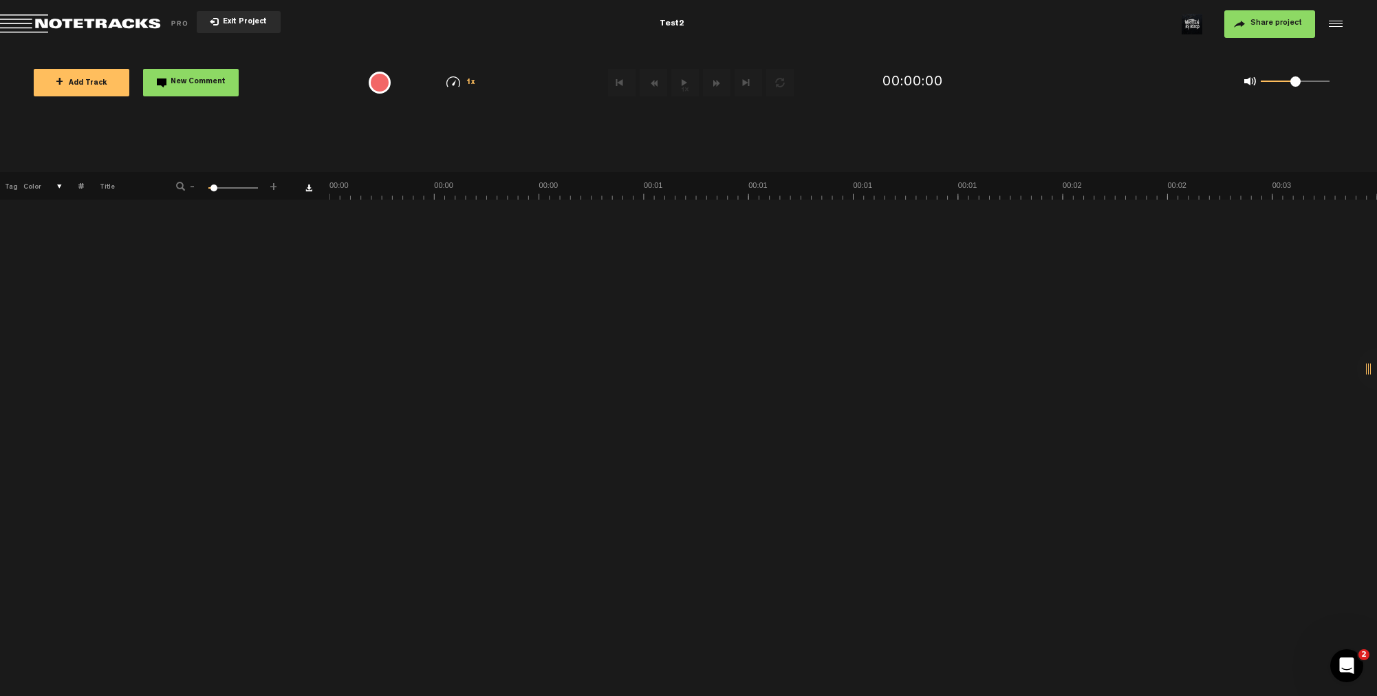
click at [246, 21] on span "Exit Project" at bounding box center [243, 23] width 48 height 8
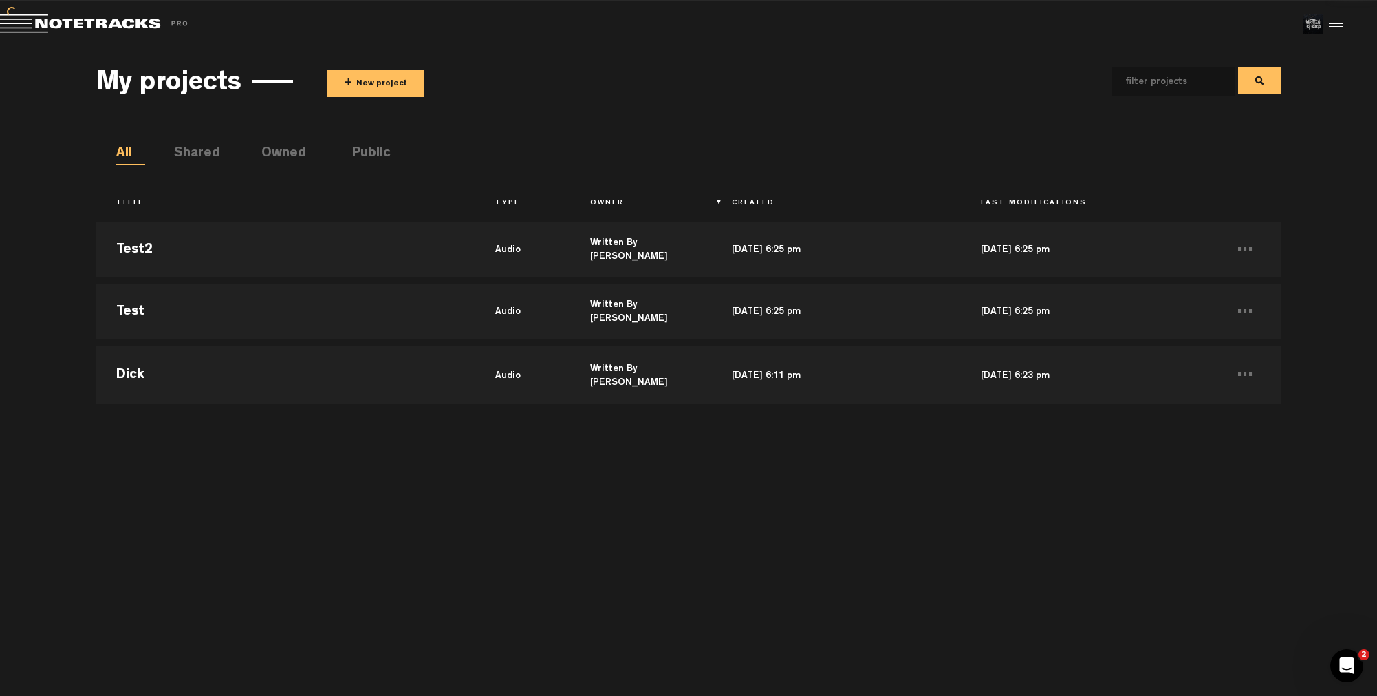
click at [387, 84] on button "+ New project" at bounding box center [375, 83] width 97 height 28
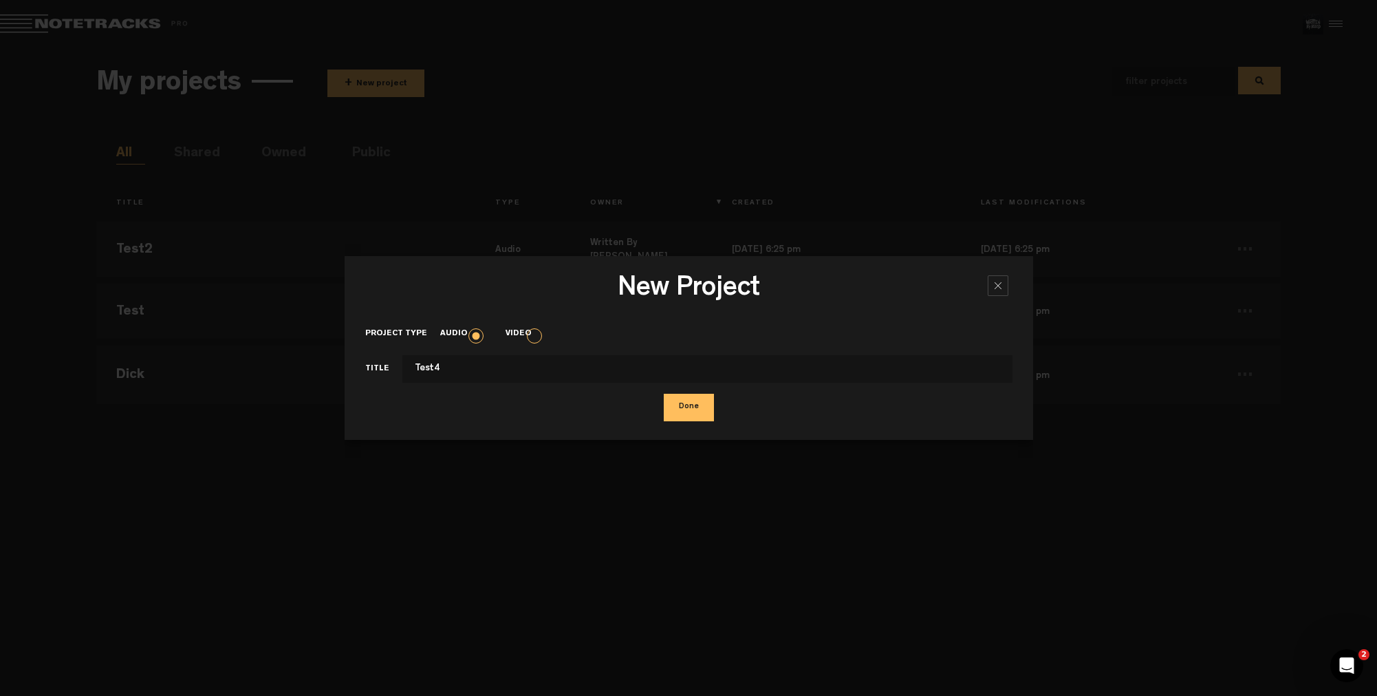
type input "Test4"
click at [680, 405] on button "Done" at bounding box center [689, 408] width 50 height 28
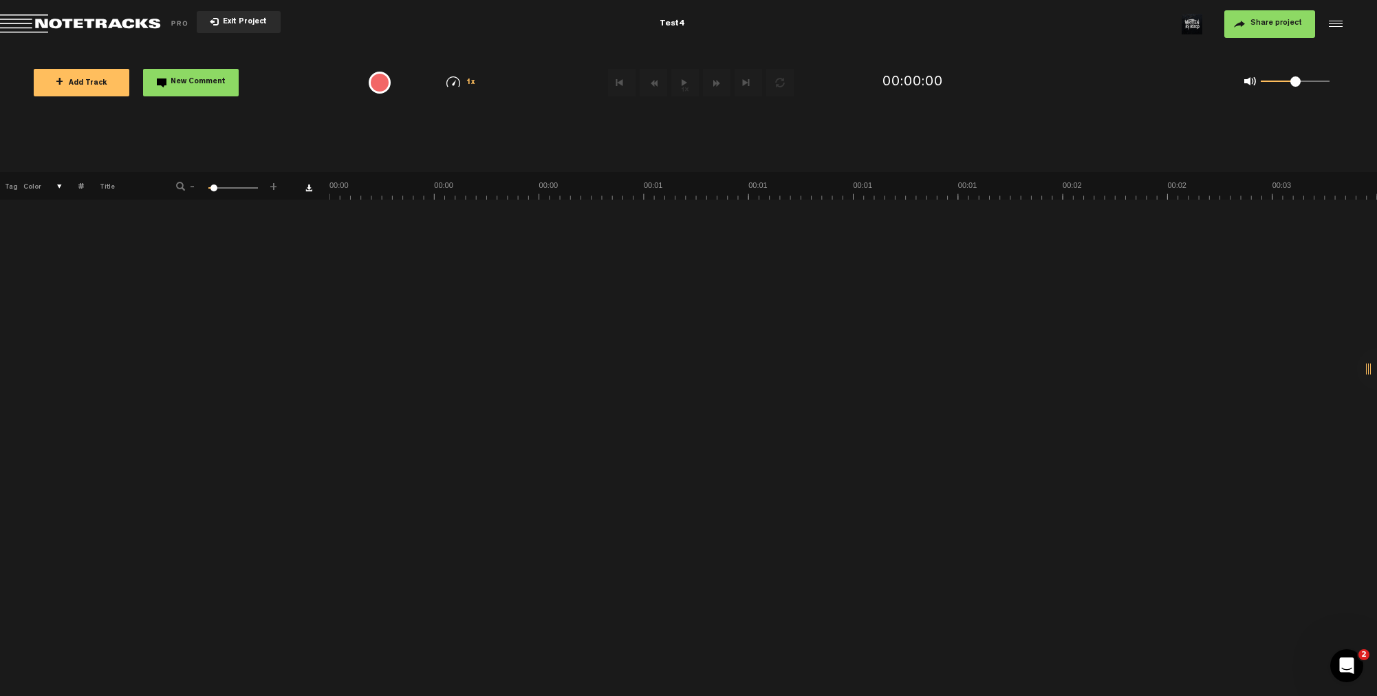
click at [244, 23] on span "Exit Project" at bounding box center [243, 23] width 48 height 8
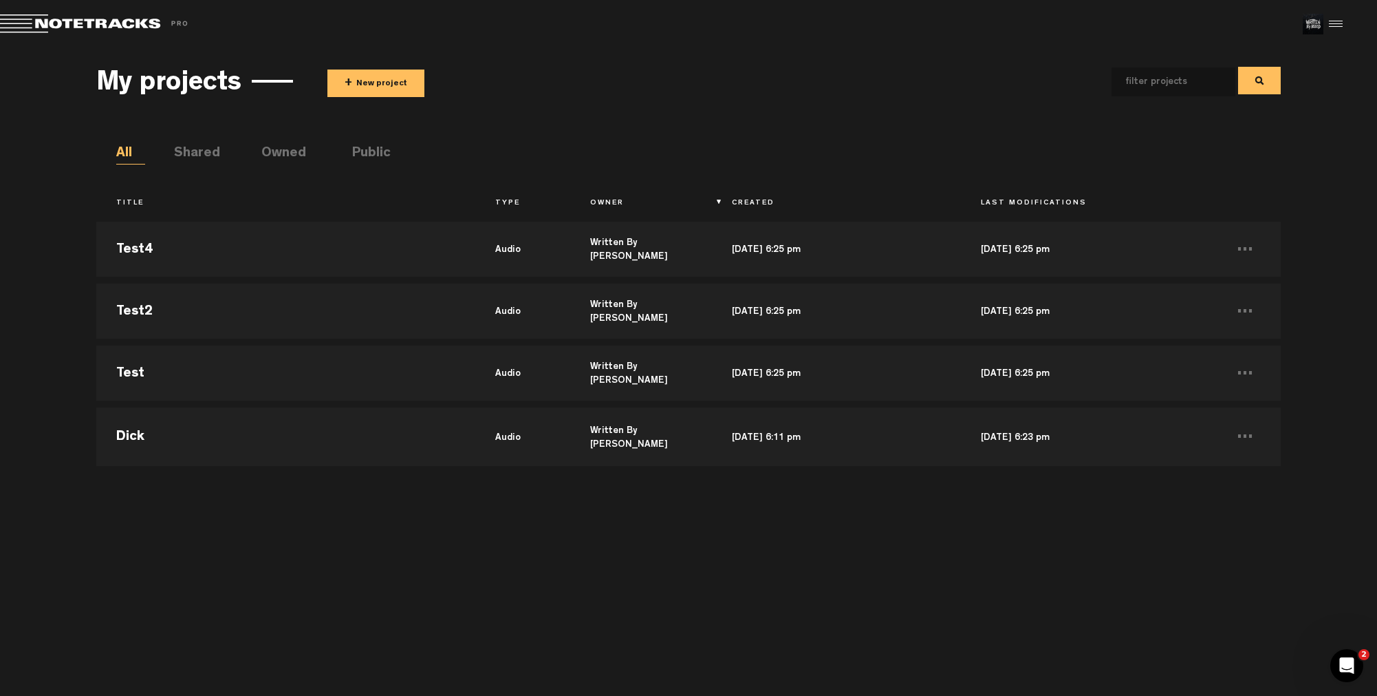
click at [1338, 23] on div at bounding box center [1334, 24] width 21 height 21
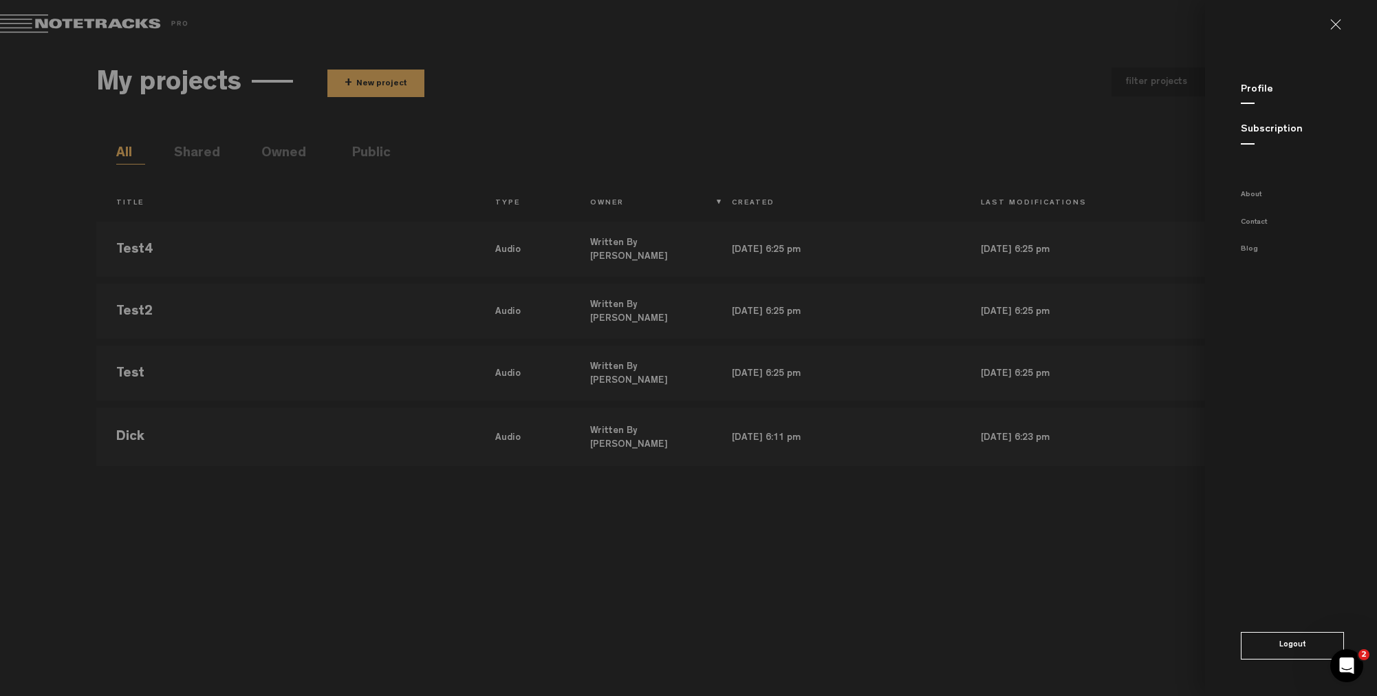
click at [1258, 130] on link "Subscription" at bounding box center [1272, 130] width 62 height 10
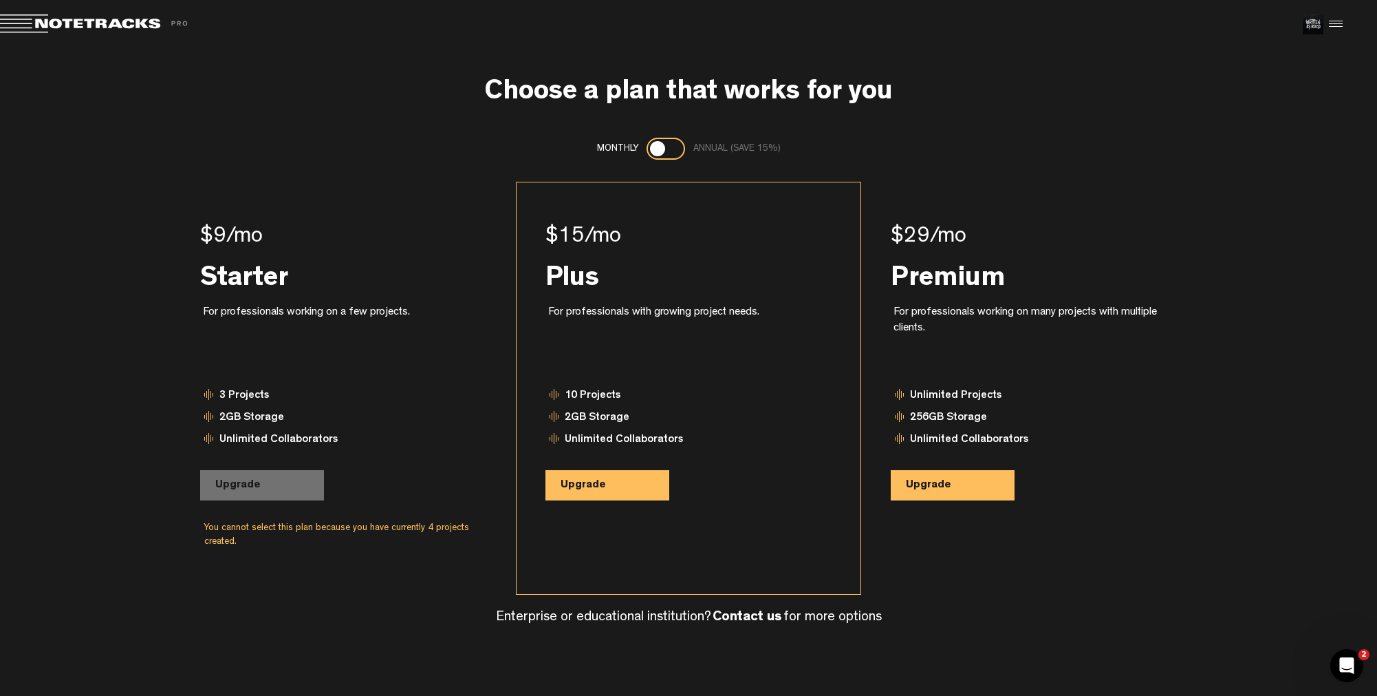
click at [605, 490] on button "Upgrade" at bounding box center [608, 485] width 124 height 30
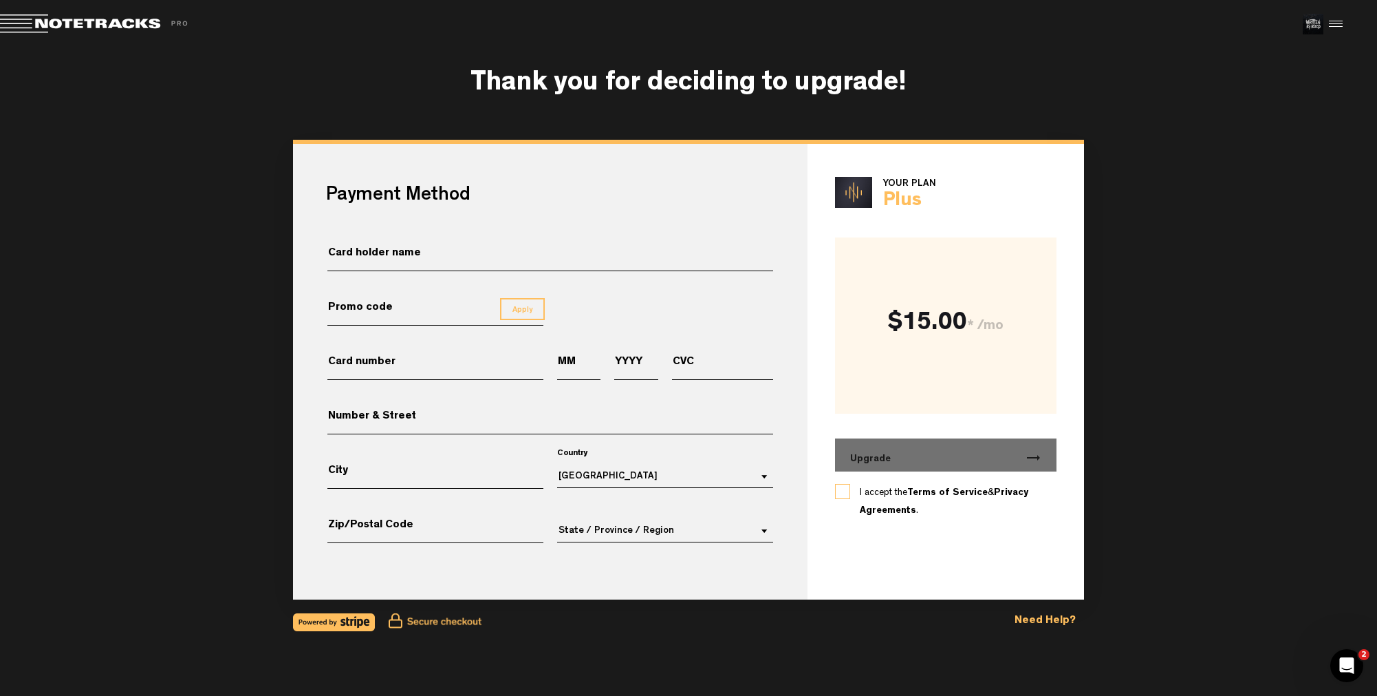
drag, startPoint x: 180, startPoint y: 322, endPoint x: 178, endPoint y: 302, distance: 20.0
click at [180, 321] on form "Payment Method Card holder name Promo code Apply Card number MM YYYY CVC Number…" at bounding box center [688, 371] width 1185 height 455
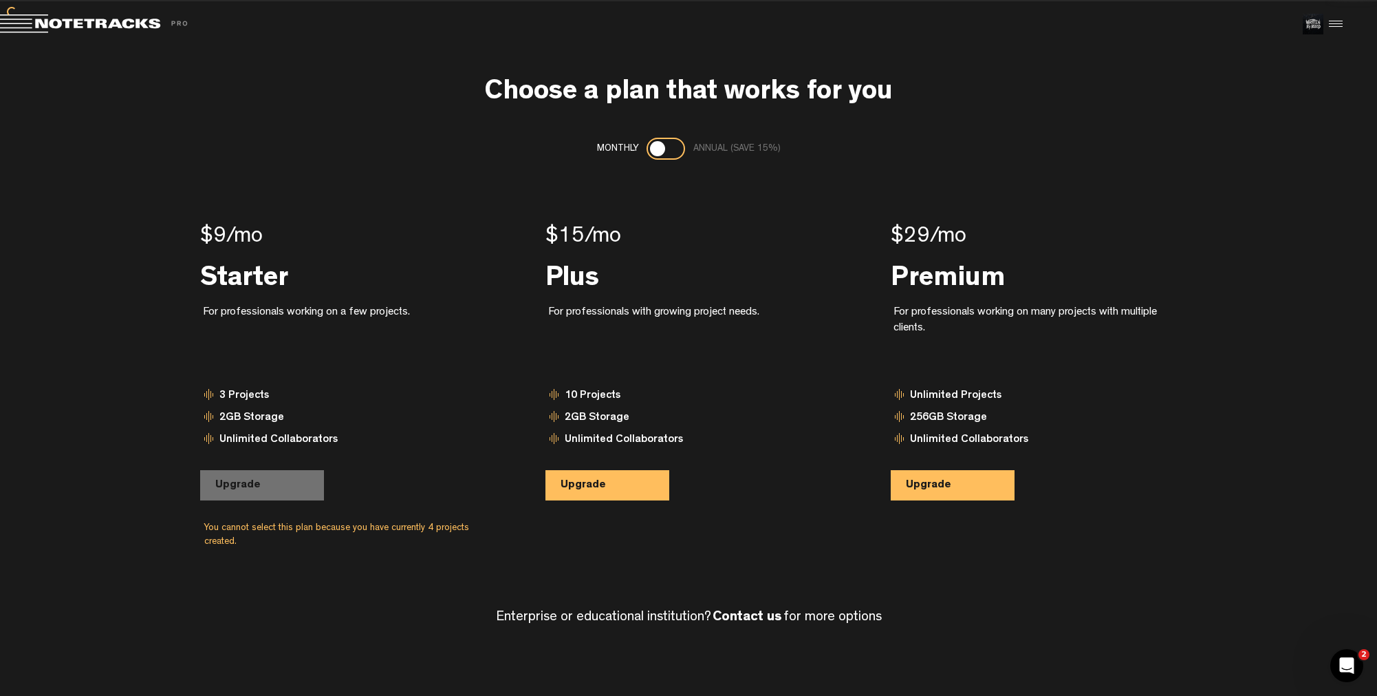
click at [76, 20] on span "Return to Project List" at bounding box center [96, 23] width 193 height 19
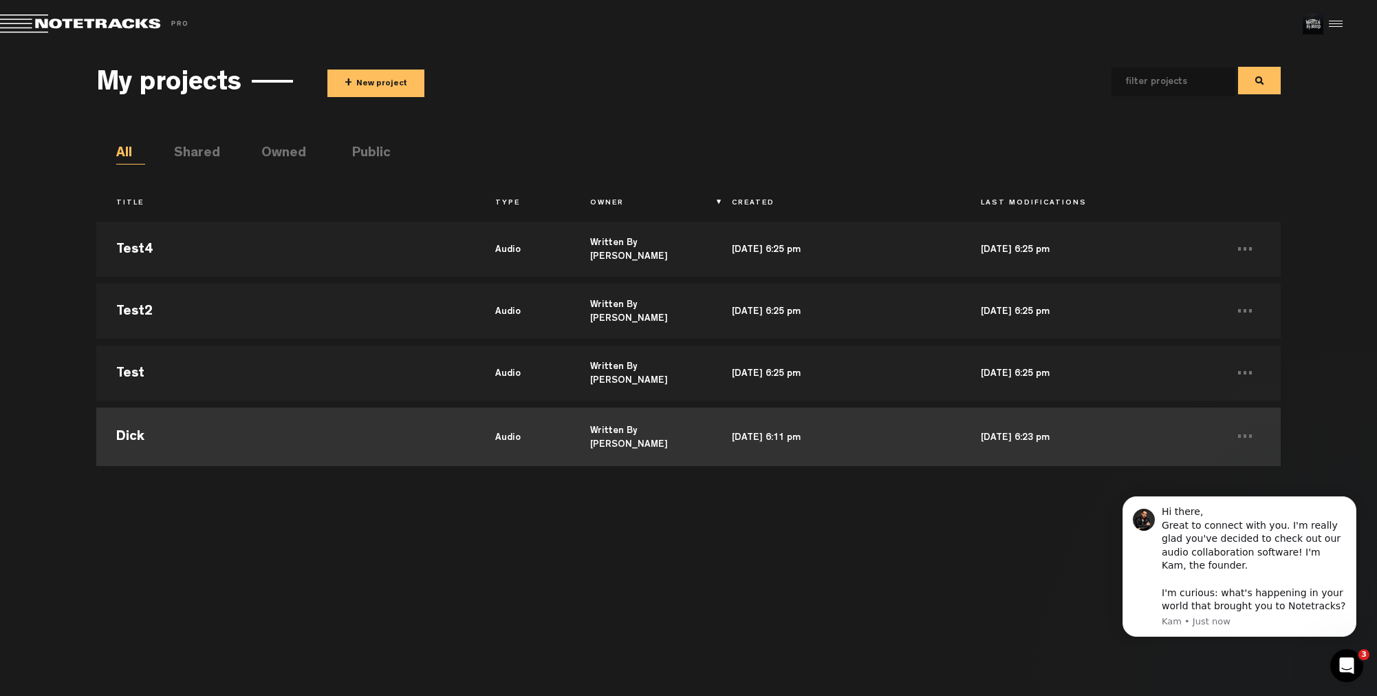
click at [211, 435] on td "Dick" at bounding box center [285, 435] width 379 height 62
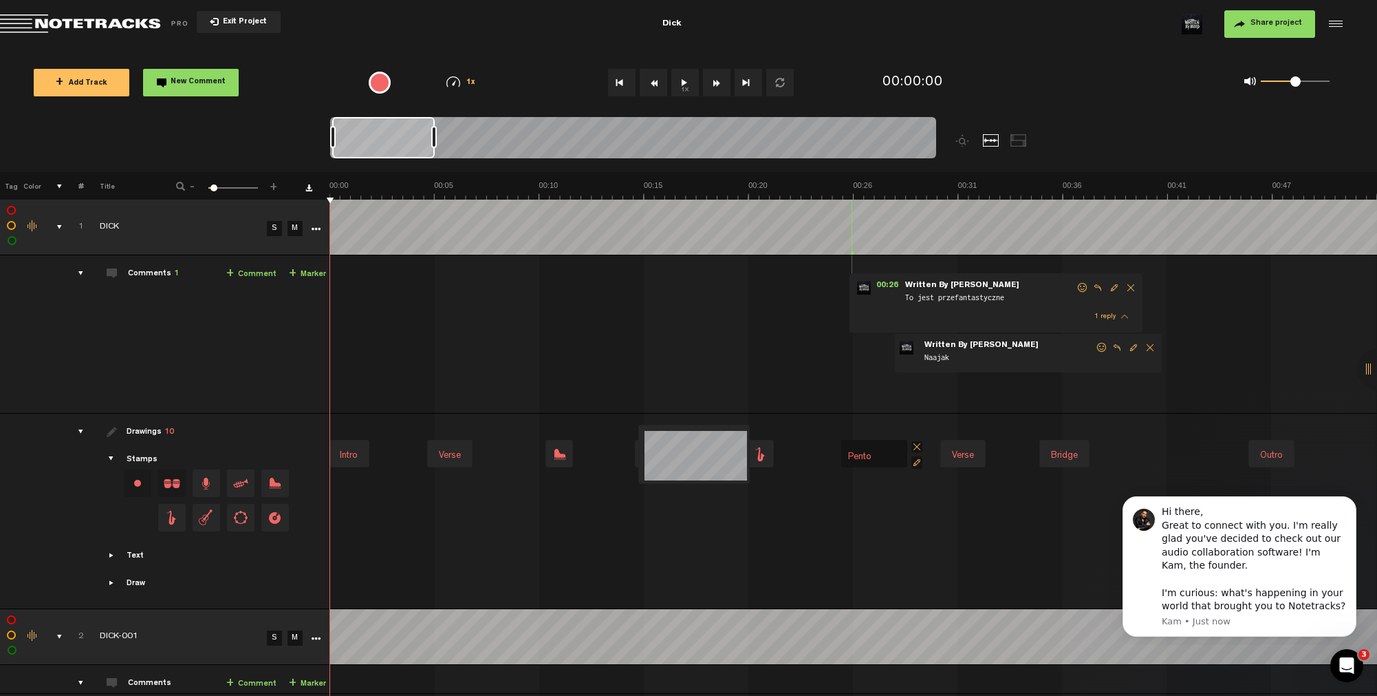
click at [61, 224] on div "comments, stamps & drawings" at bounding box center [53, 227] width 21 height 14
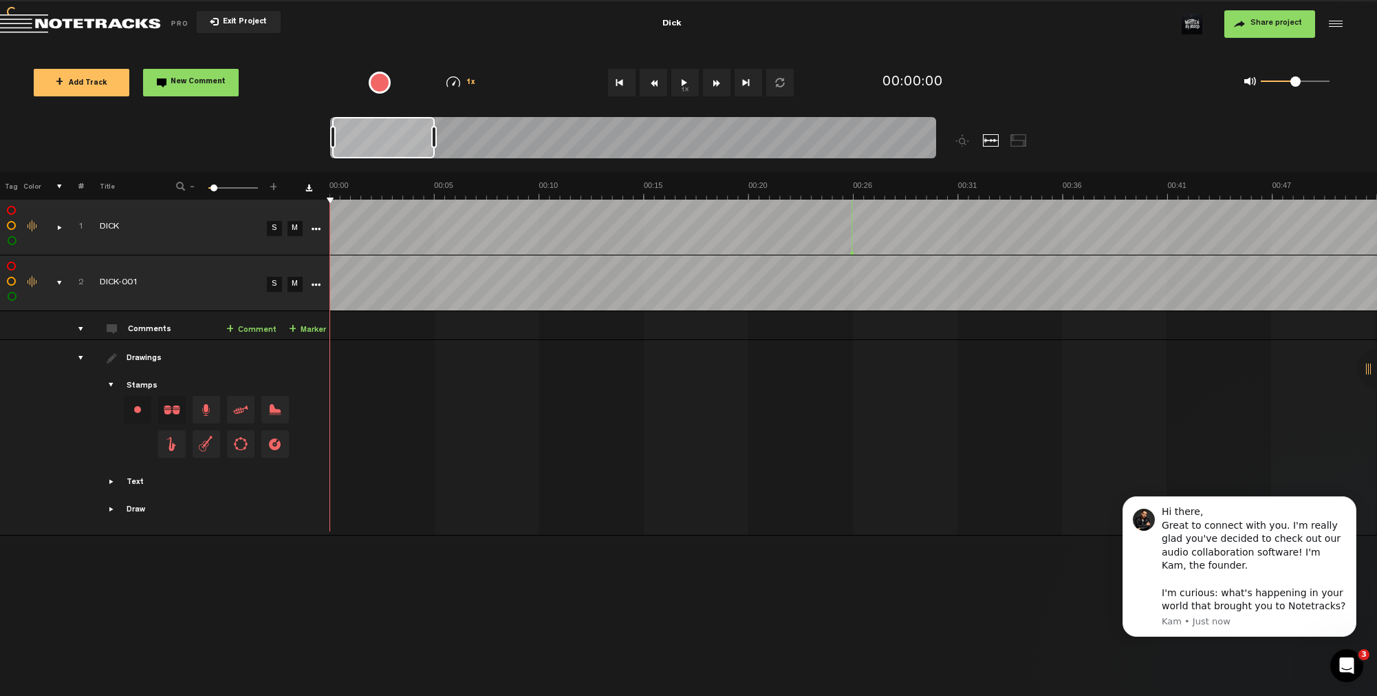
click at [63, 278] on td "2" at bounding box center [73, 283] width 21 height 56
click at [56, 285] on div "comments, stamps & drawings" at bounding box center [53, 283] width 21 height 14
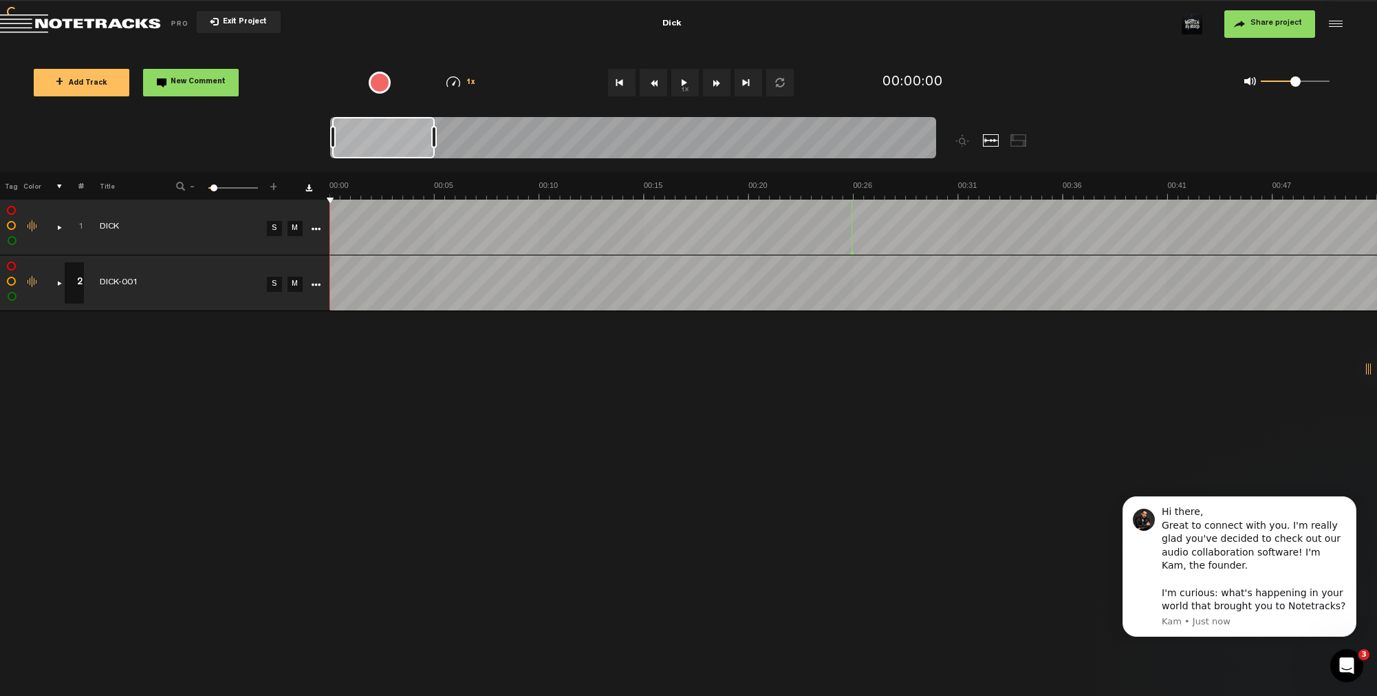
click at [57, 285] on div "comments, stamps & drawings" at bounding box center [53, 283] width 21 height 14
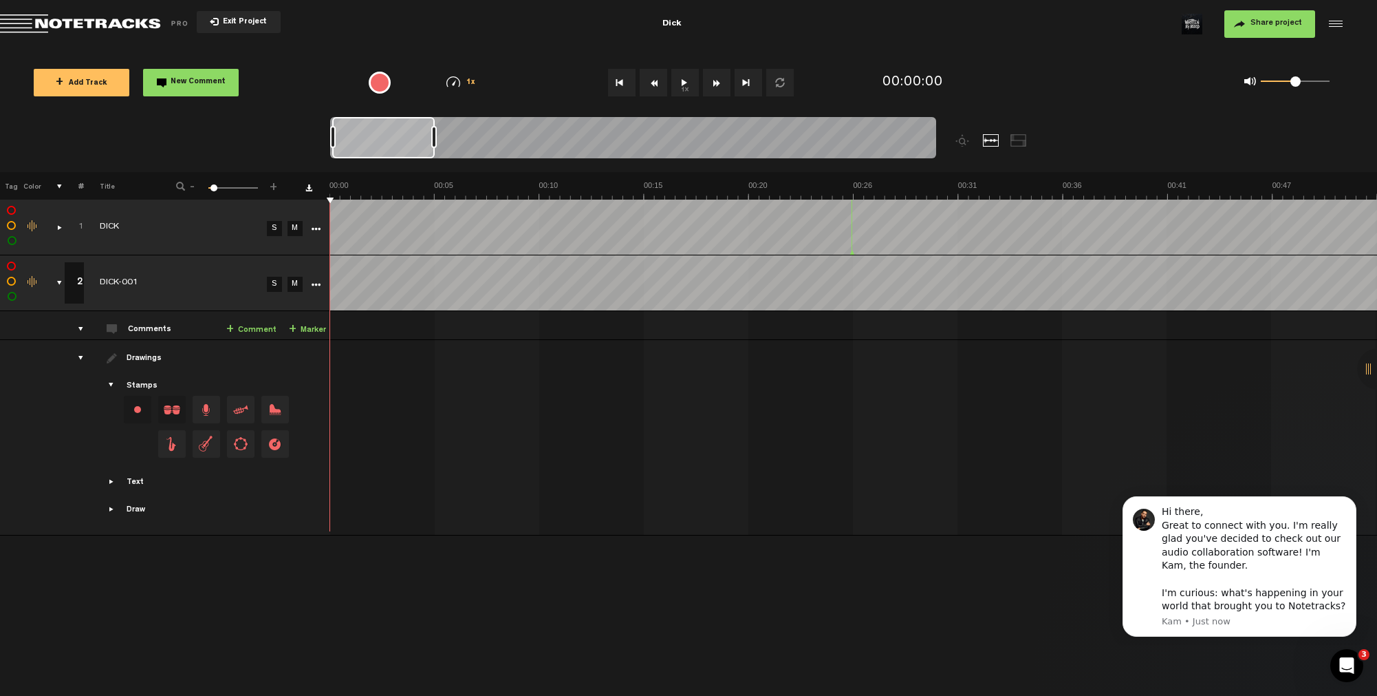
click at [271, 287] on link "S" at bounding box center [274, 284] width 15 height 15
click at [290, 290] on link "M" at bounding box center [295, 284] width 15 height 15
click at [267, 285] on link "S" at bounding box center [274, 284] width 15 height 15
click at [277, 289] on link "S" at bounding box center [274, 284] width 15 height 15
click at [299, 290] on link "M" at bounding box center [295, 284] width 15 height 15
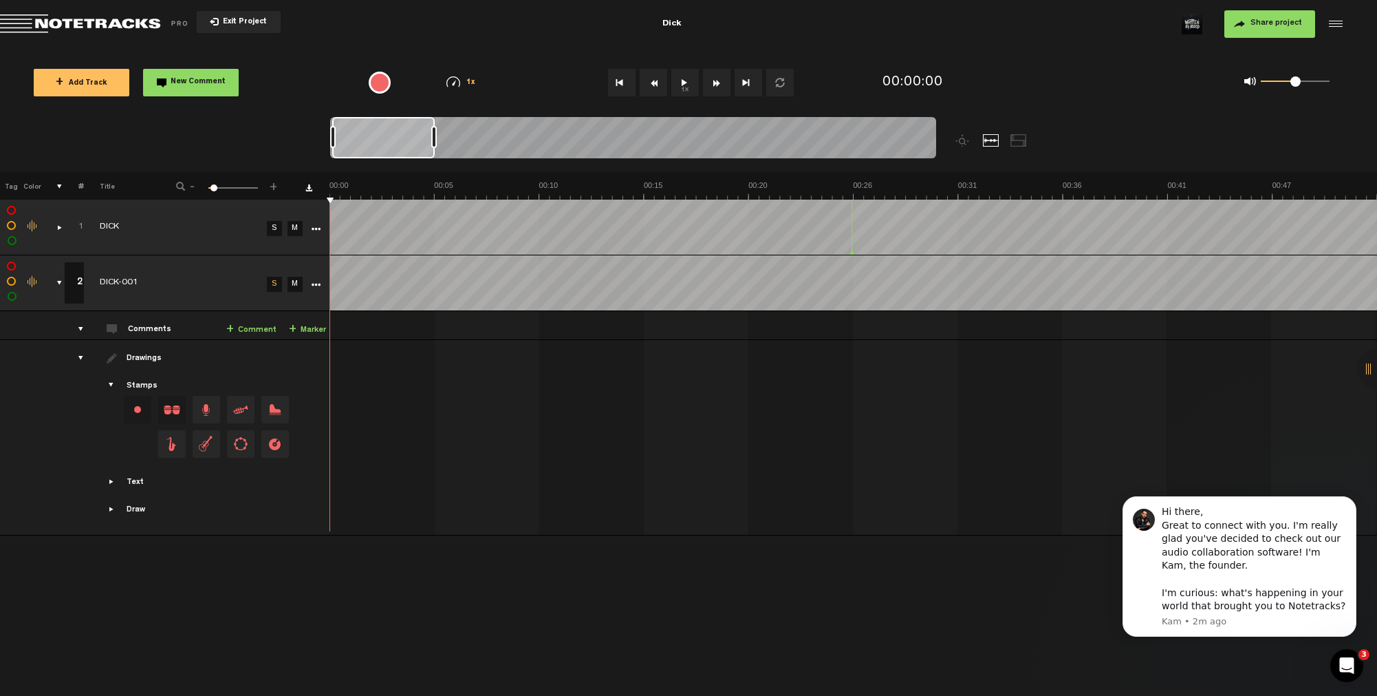
click at [111, 485] on span "Showcase text" at bounding box center [112, 481] width 11 height 11
click at [1329, 23] on div at bounding box center [1334, 24] width 21 height 21
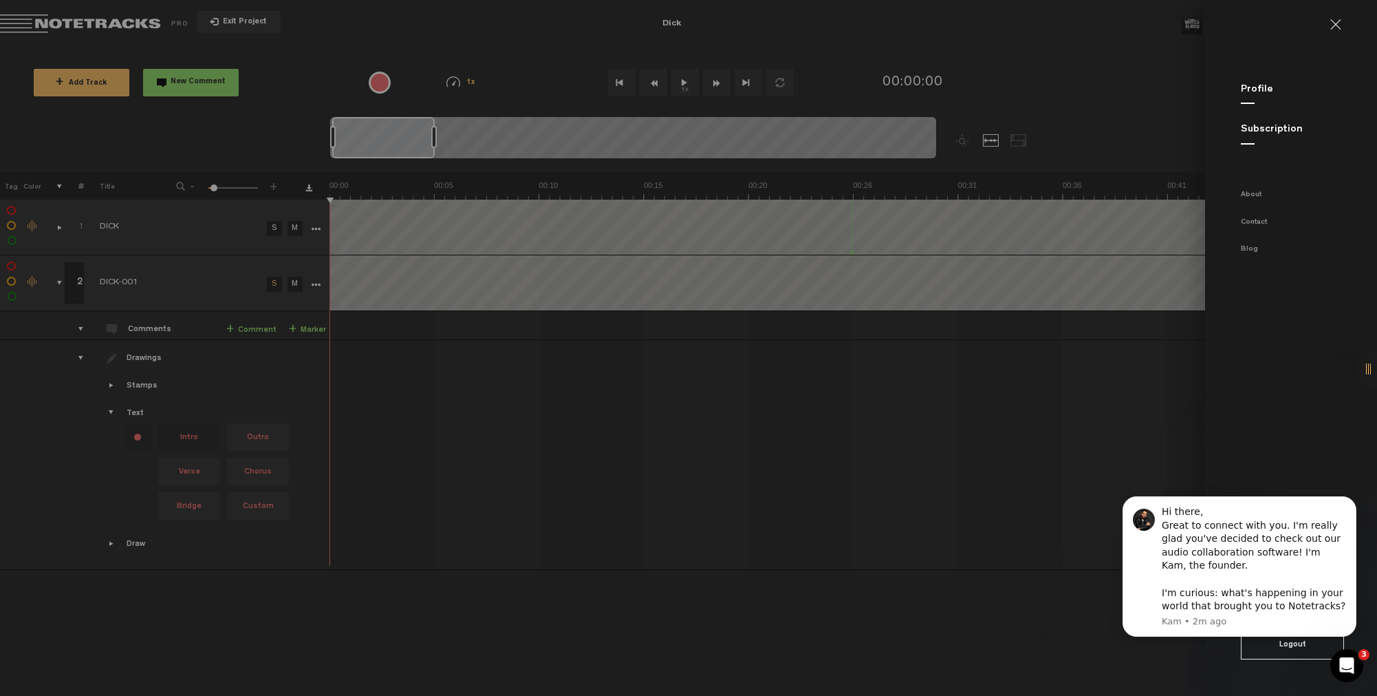
click at [1342, 23] on link at bounding box center [1342, 24] width 22 height 11
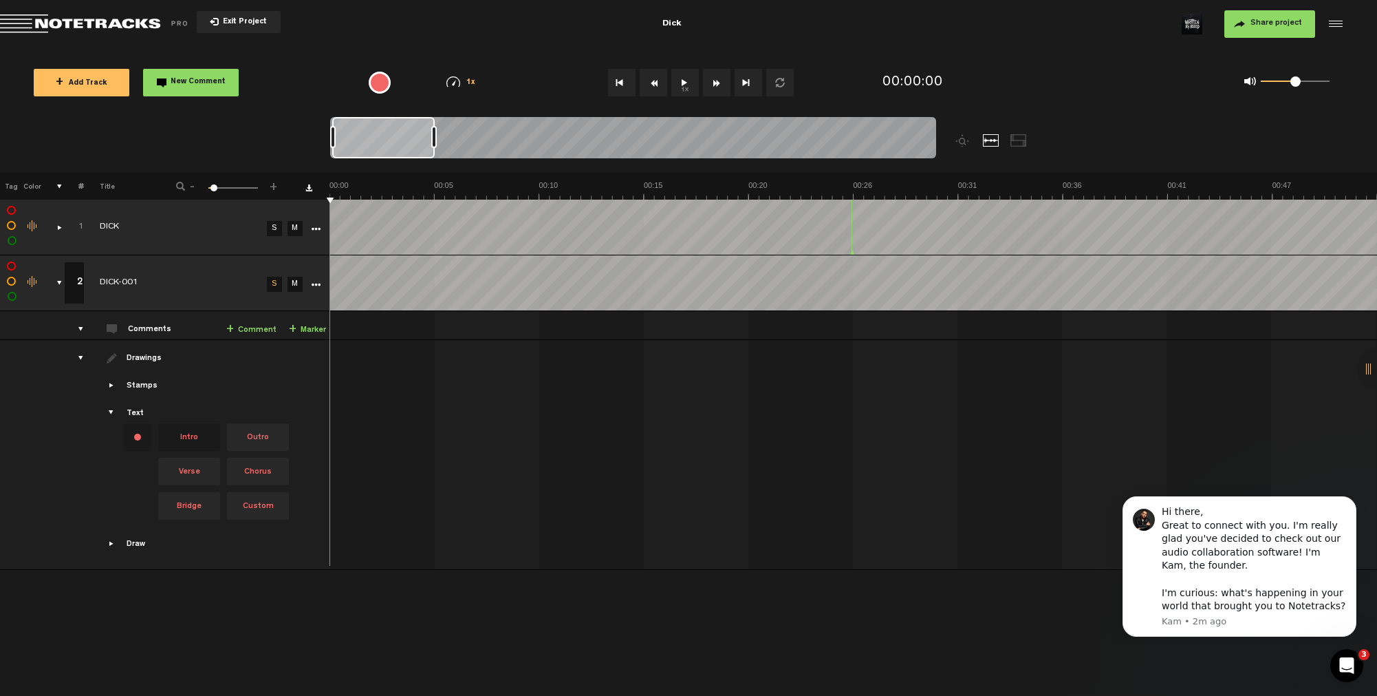
click at [1331, 26] on div at bounding box center [1334, 24] width 21 height 21
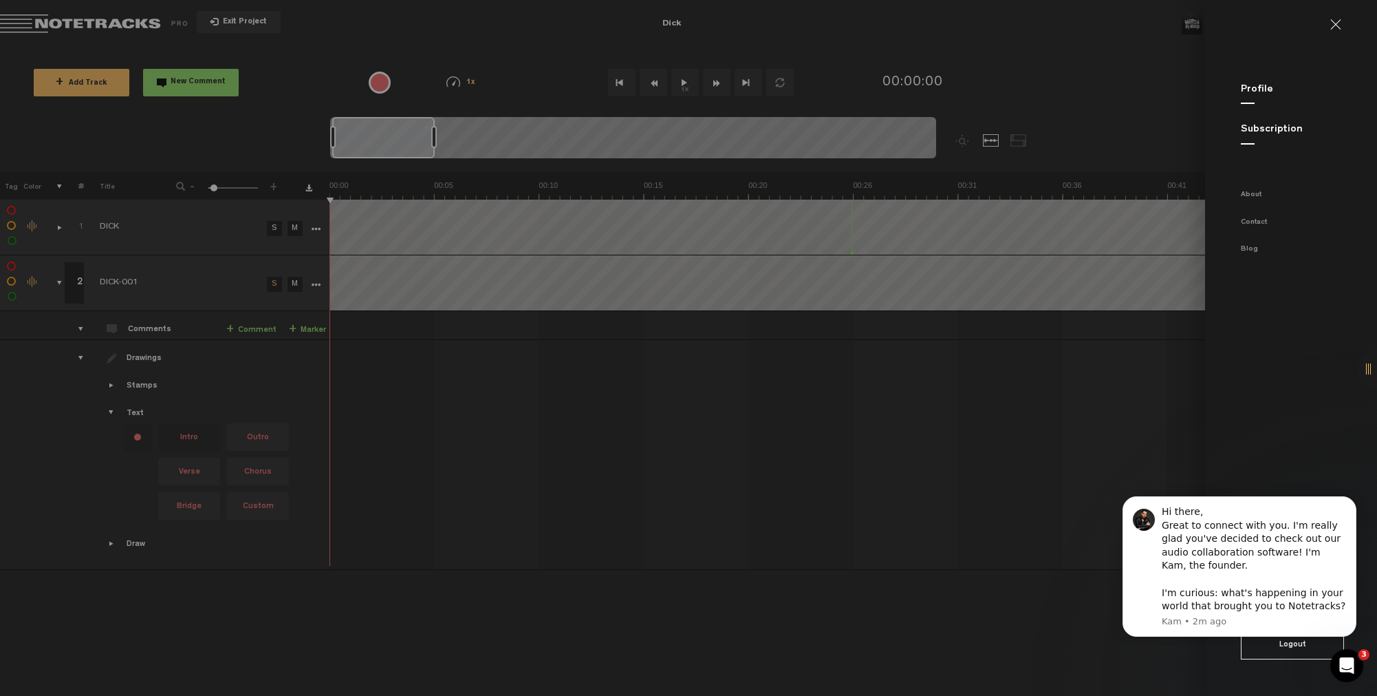
click at [1265, 132] on link "Subscription" at bounding box center [1272, 130] width 62 height 10
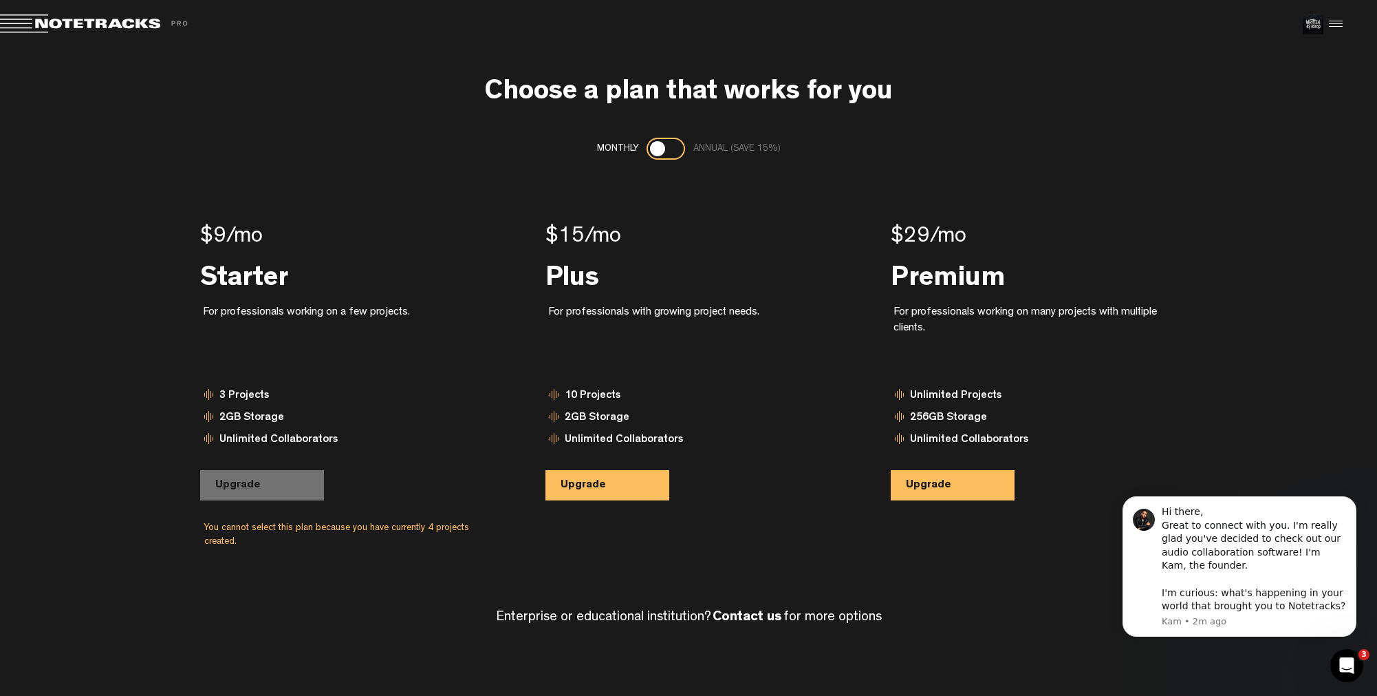
click at [149, 25] on span "Return to Project List" at bounding box center [96, 23] width 193 height 19
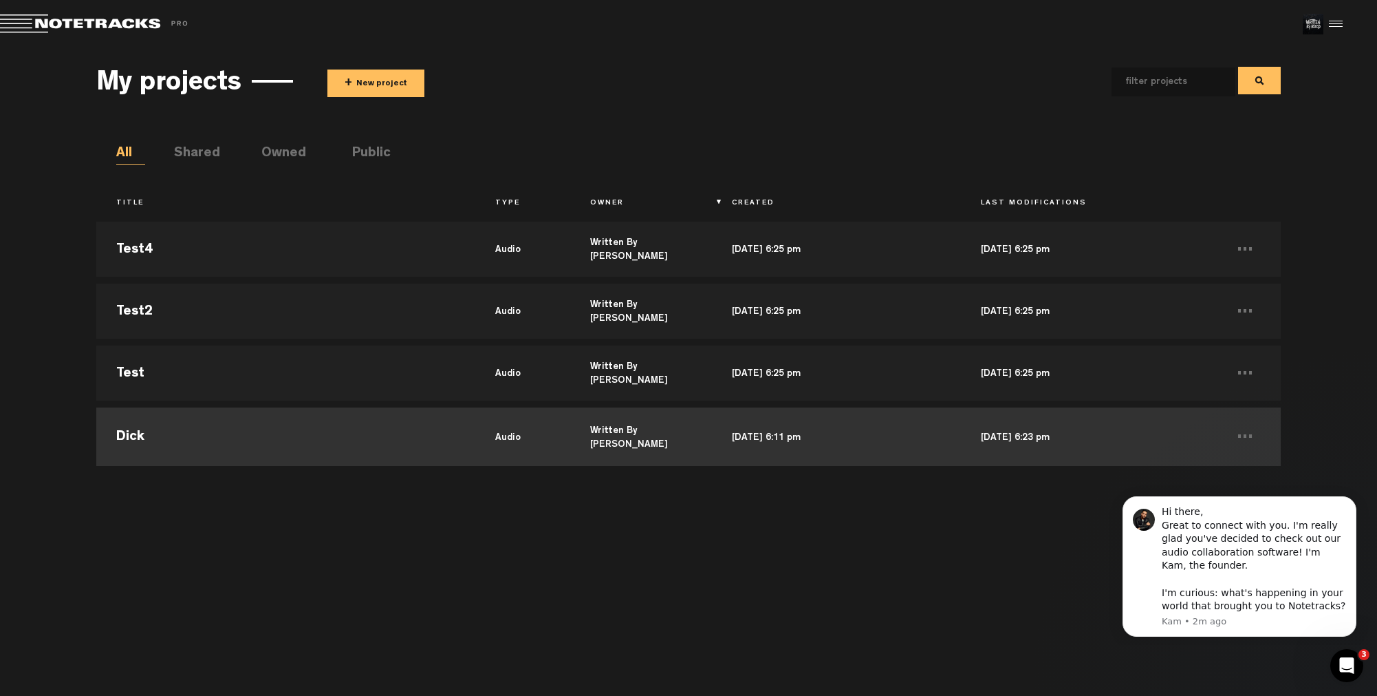
click at [239, 445] on td "Dick" at bounding box center [285, 435] width 379 height 62
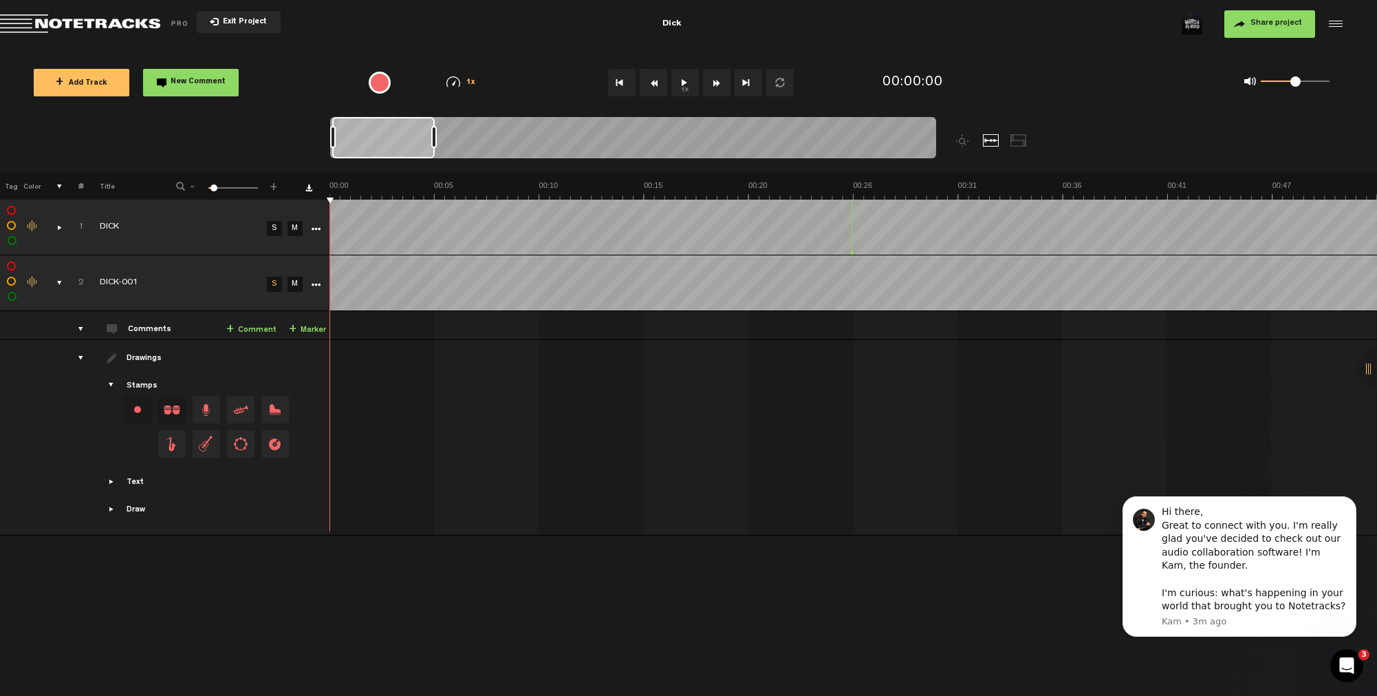
click at [59, 228] on div "comments, stamps & drawings" at bounding box center [53, 227] width 21 height 14
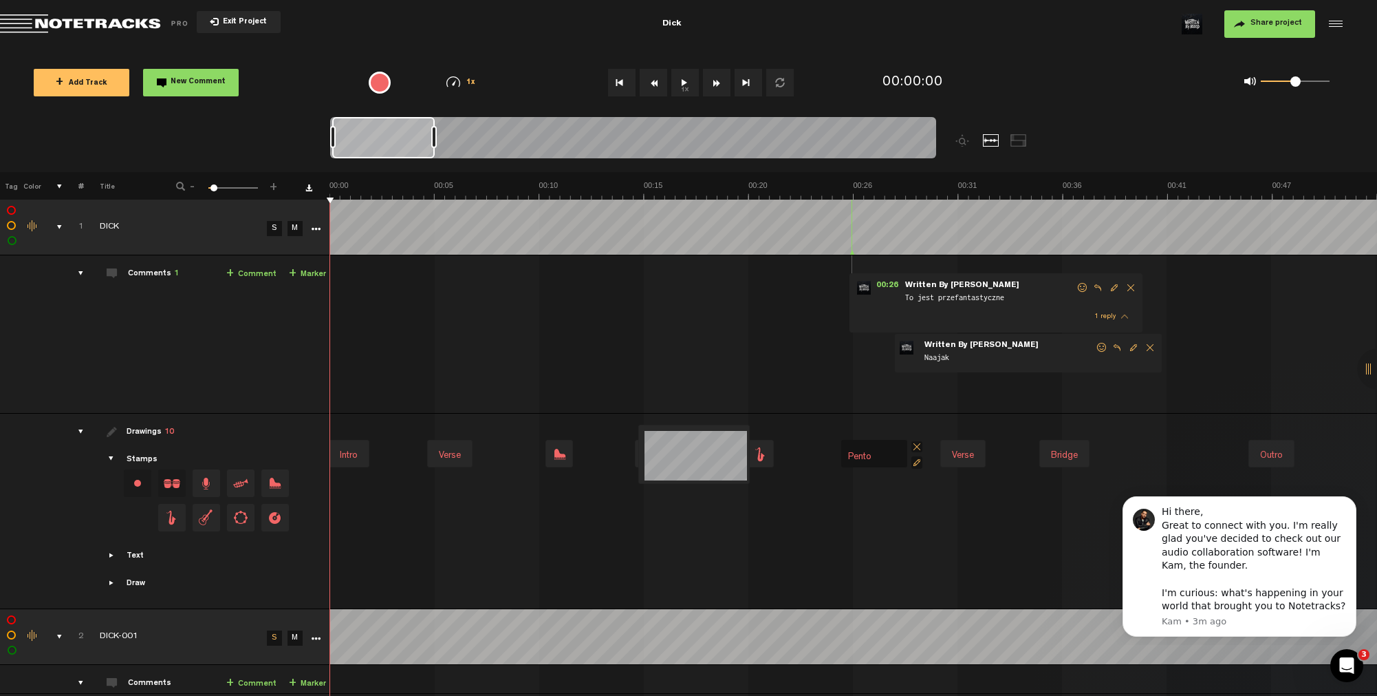
click at [58, 230] on div "comments, stamps & drawings" at bounding box center [53, 227] width 21 height 14
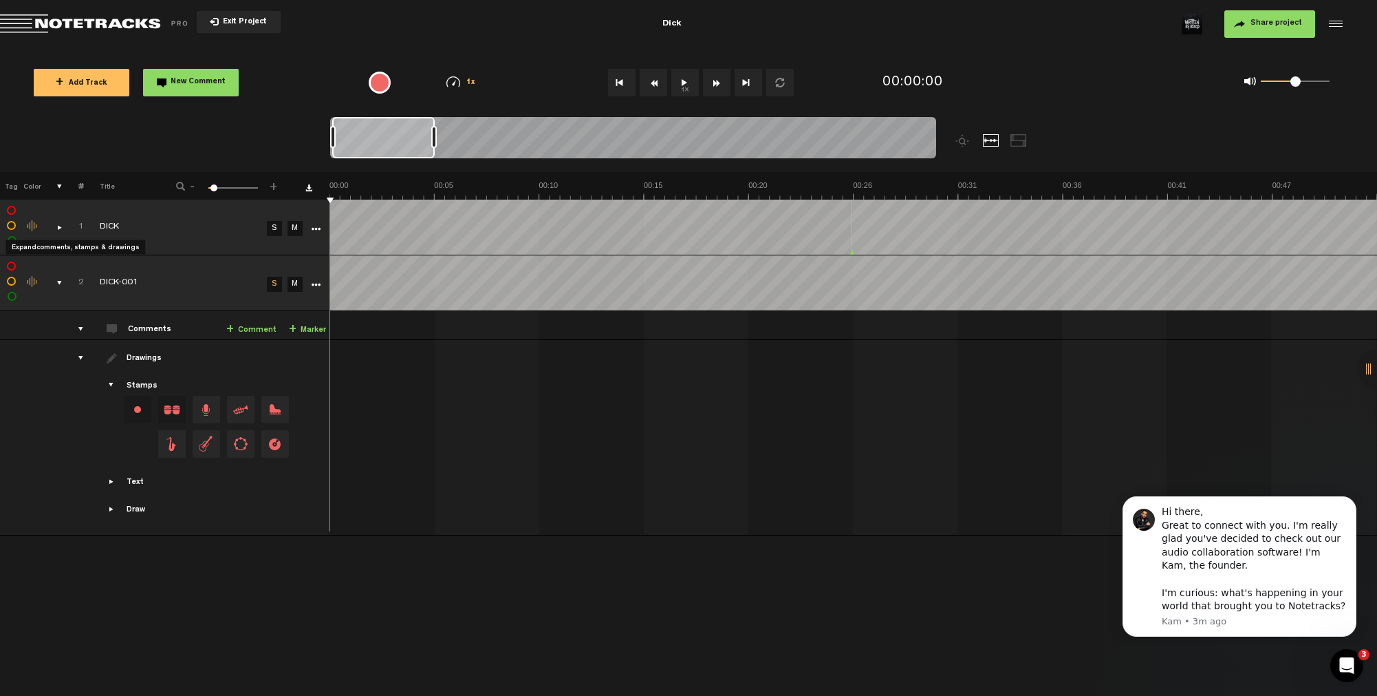
click at [58, 230] on div "comments, stamps & drawings" at bounding box center [53, 227] width 21 height 14
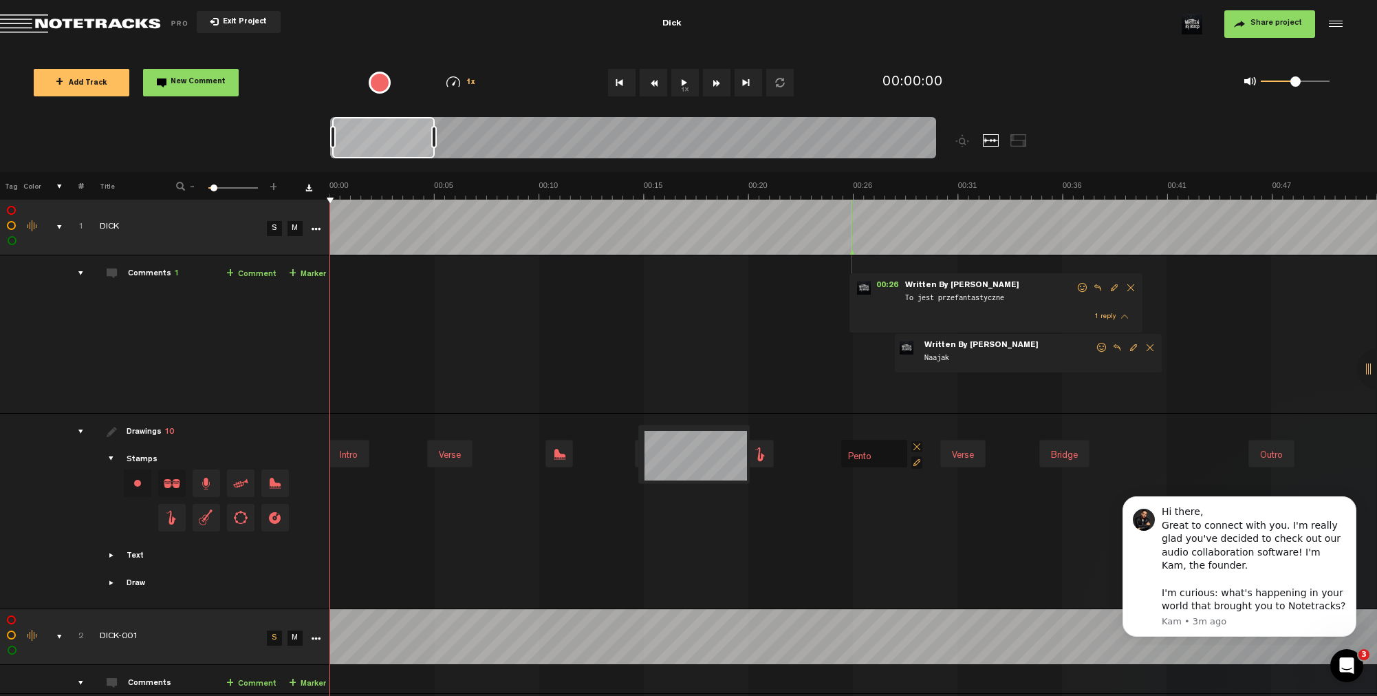
click at [110, 555] on span "Showcase text" at bounding box center [112, 555] width 11 height 11
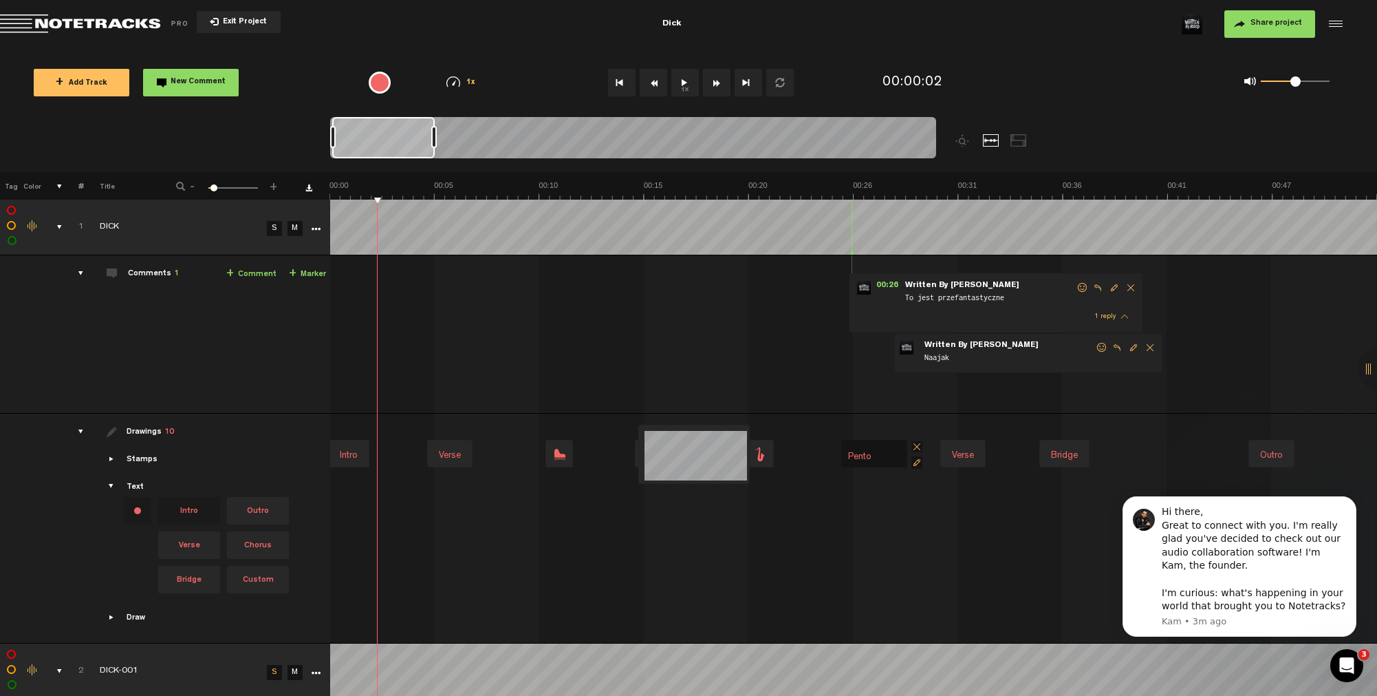
click at [314, 227] on icon "More" at bounding box center [316, 229] width 10 height 10
click at [340, 275] on span "Update" at bounding box center [343, 278] width 34 height 12
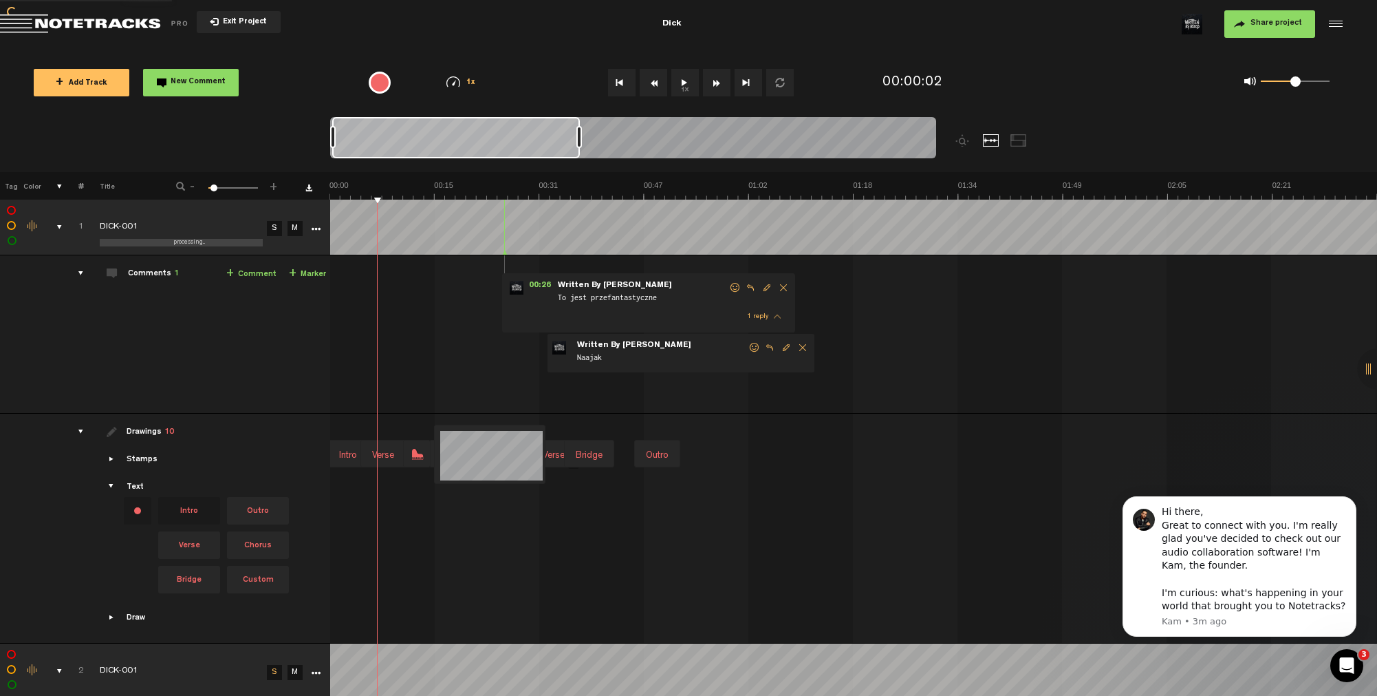
scroll to position [0, 2]
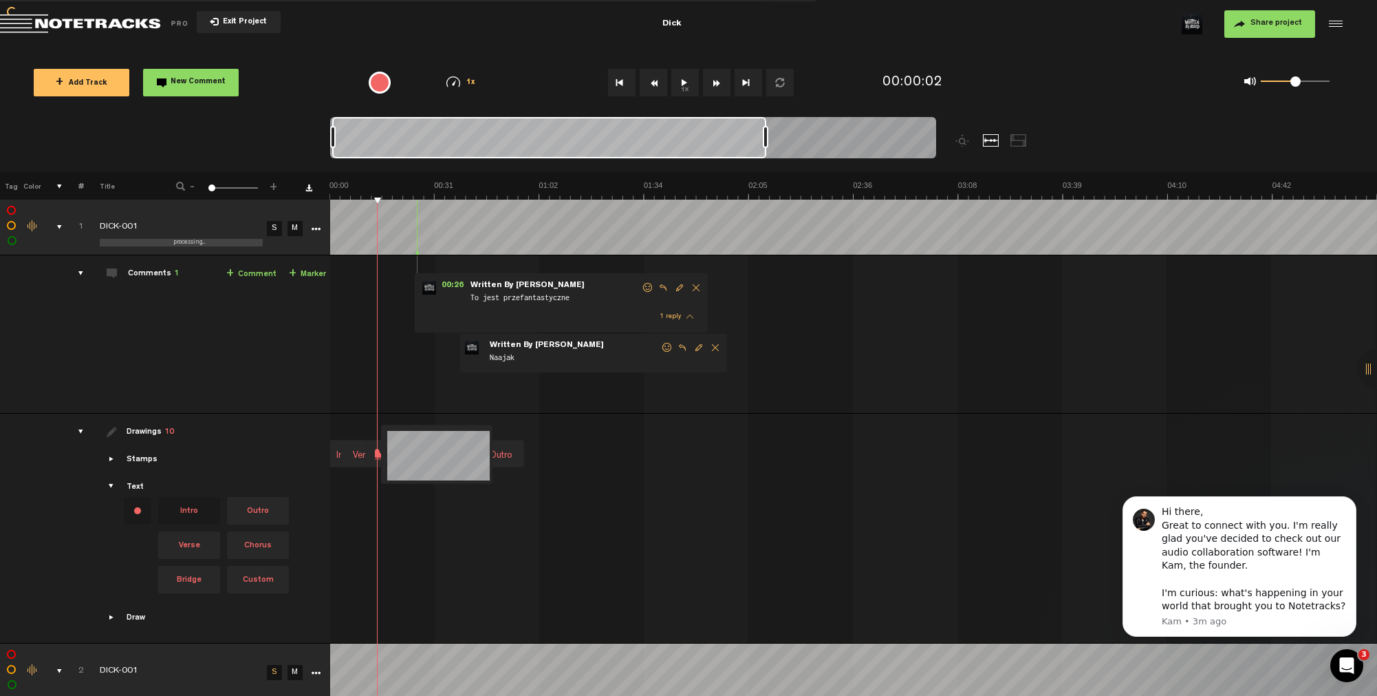
click at [921, 137] on div at bounding box center [633, 140] width 606 height 46
drag, startPoint x: 917, startPoint y: 141, endPoint x: 951, endPoint y: 138, distance: 34.6
click at [956, 138] on div at bounding box center [708, 144] width 757 height 55
click at [1358, 504] on button "Dismiss notification" at bounding box center [1353, 500] width 18 height 18
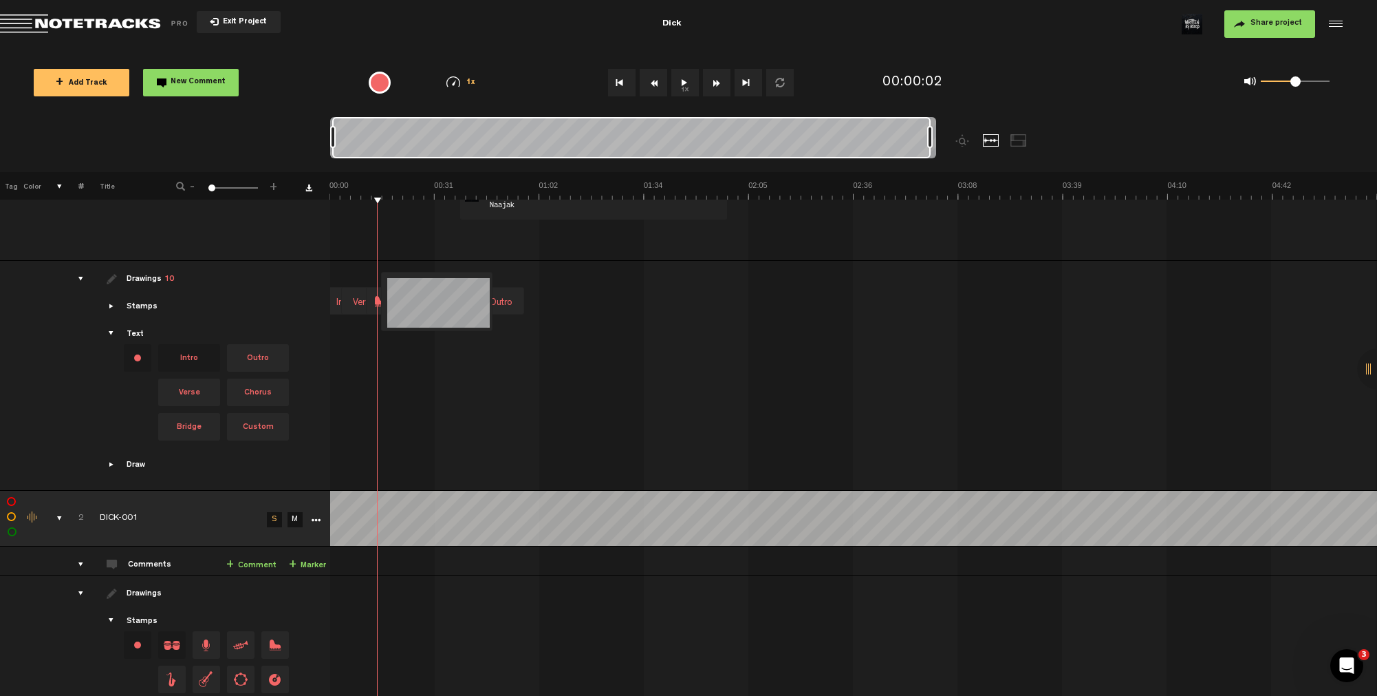
scroll to position [0, 0]
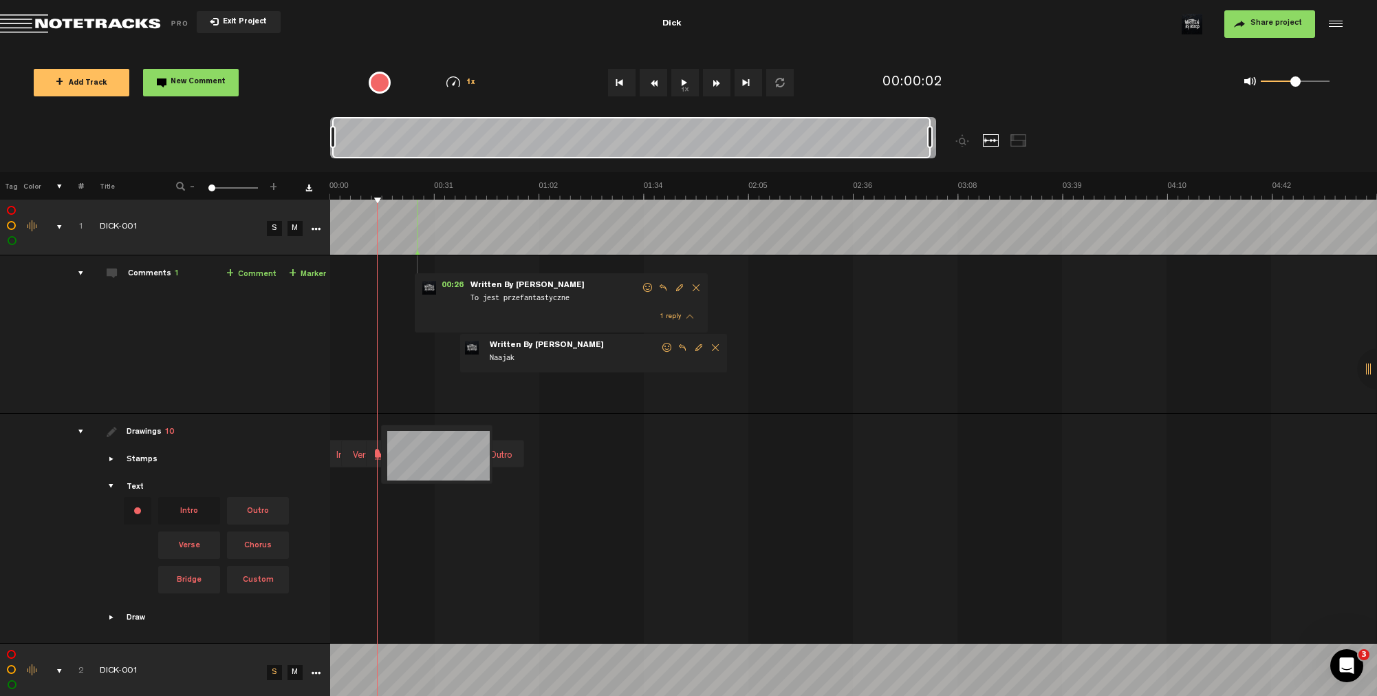
click at [316, 228] on icon "More" at bounding box center [316, 229] width 10 height 10
click at [341, 402] on span "Delete" at bounding box center [341, 404] width 31 height 12
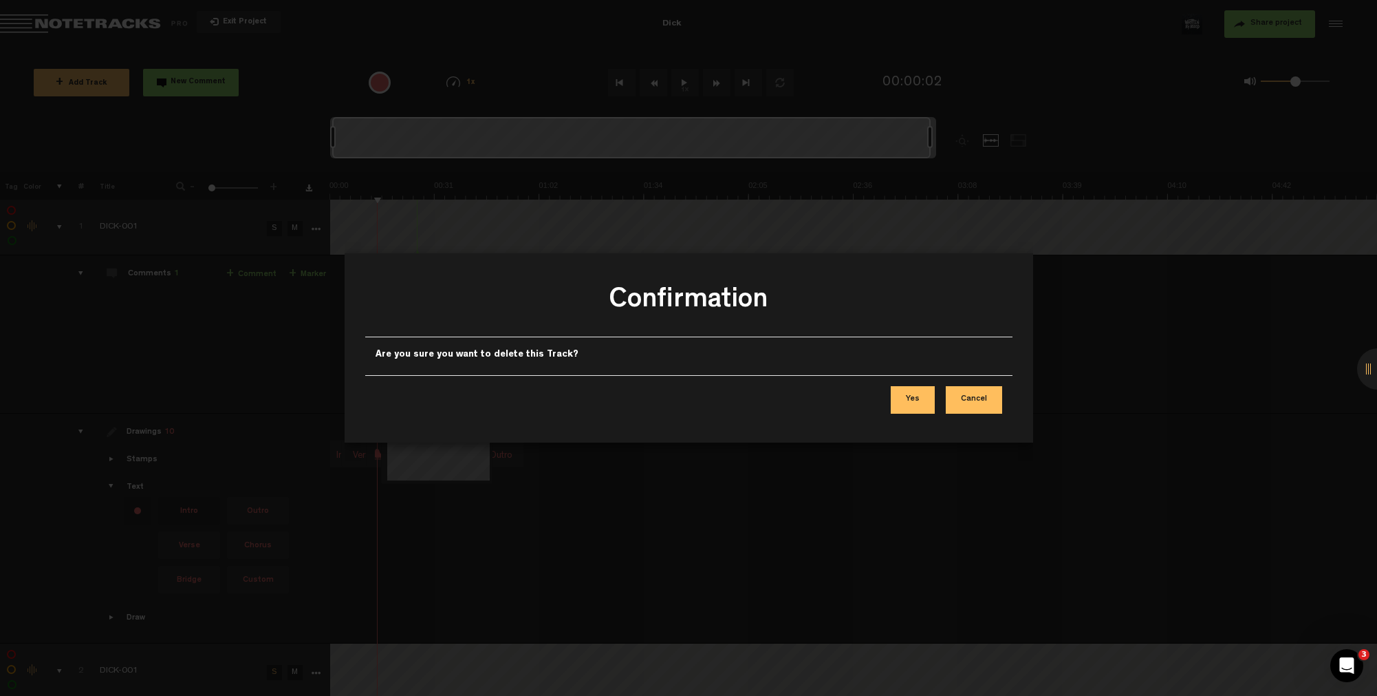
click at [911, 400] on button "Yes" at bounding box center [913, 400] width 44 height 28
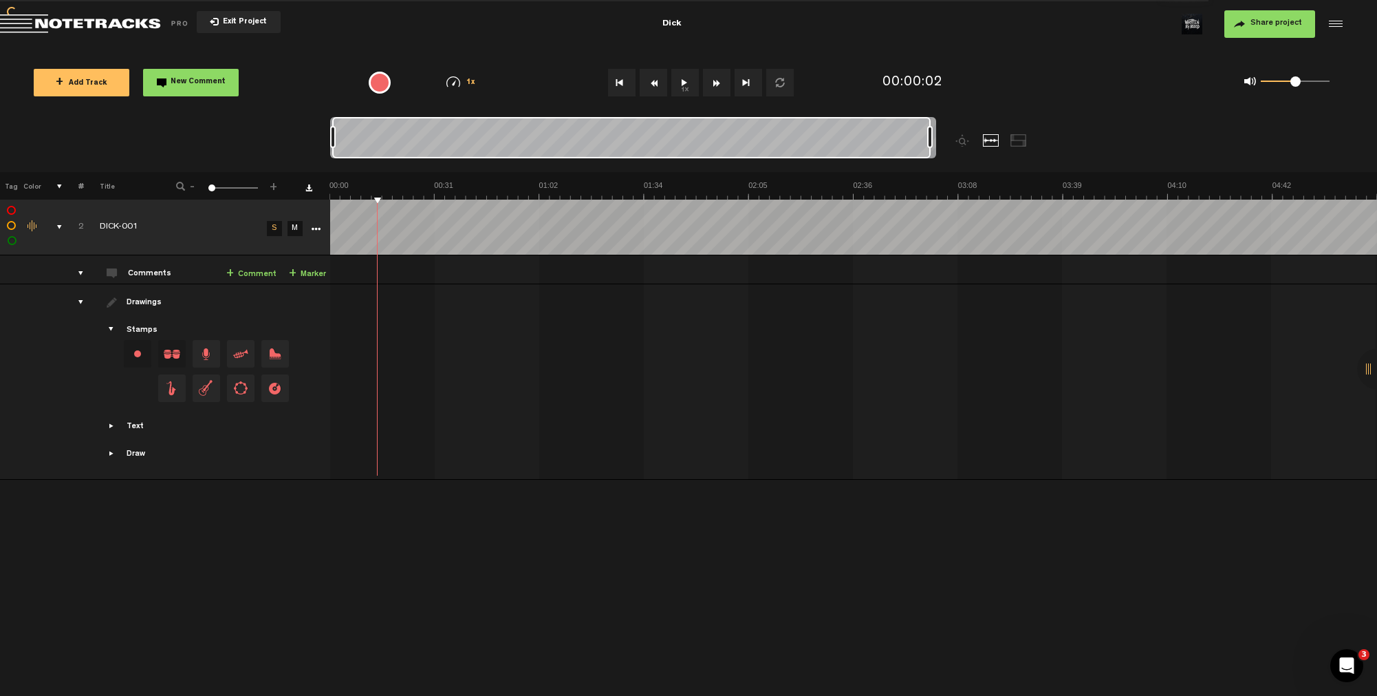
click at [313, 228] on icon "More" at bounding box center [316, 229] width 10 height 10
click at [373, 409] on div "Delete" at bounding box center [368, 401] width 120 height 25
click at [334, 404] on span "Delete" at bounding box center [341, 404] width 31 height 12
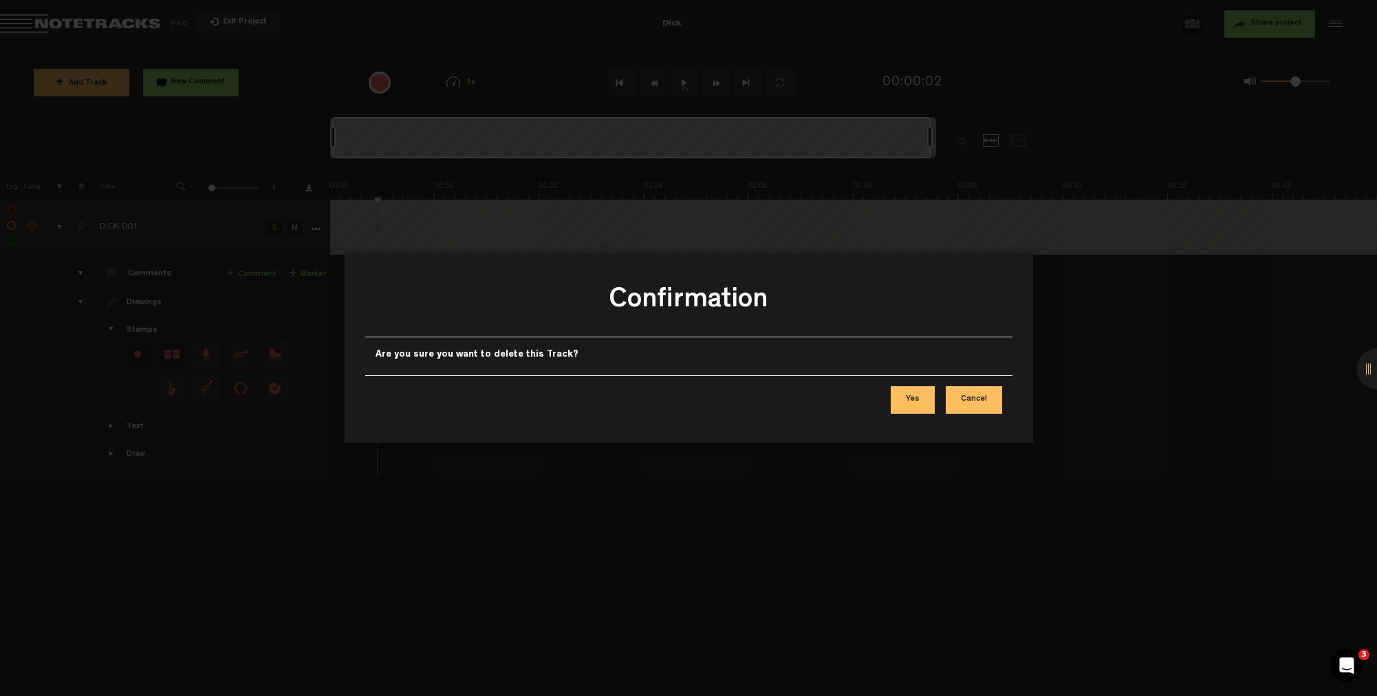
click at [905, 398] on button "Yes" at bounding box center [913, 400] width 44 height 28
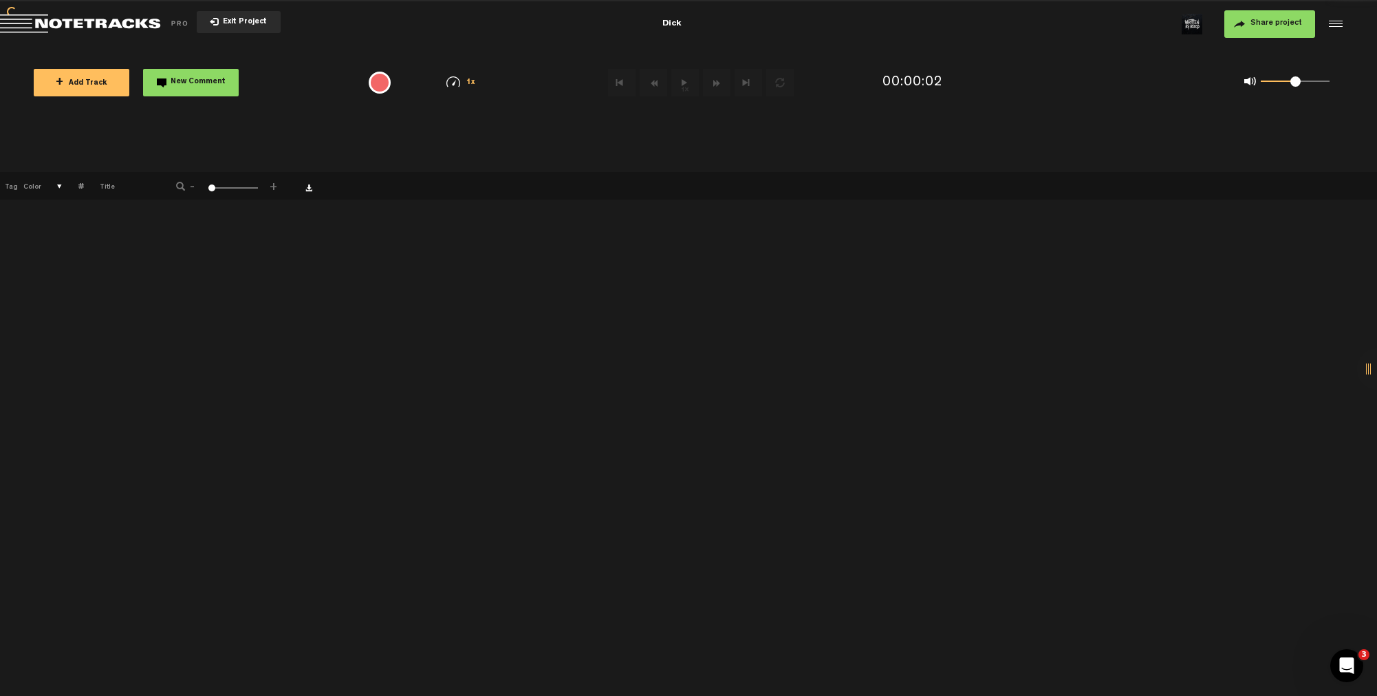
click at [228, 23] on span "Exit Project" at bounding box center [243, 23] width 48 height 8
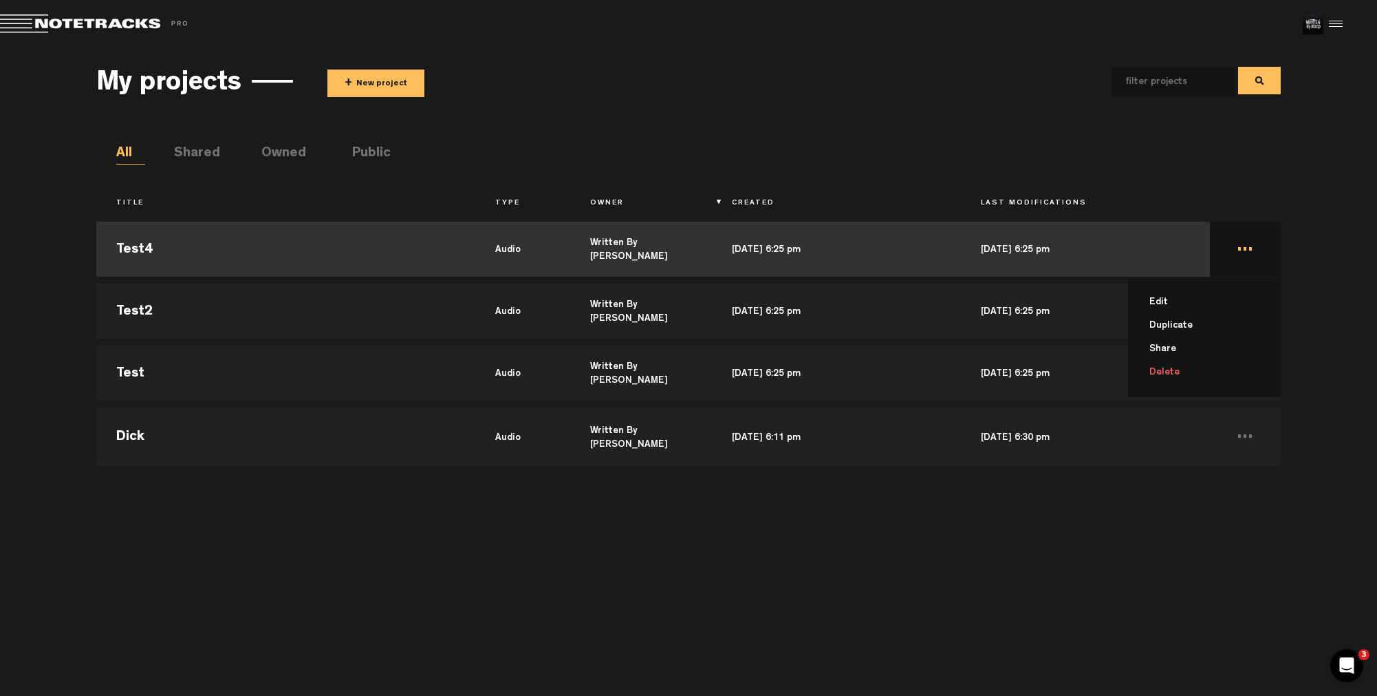
click at [1249, 250] on td "... Edit Duplicate Share Delete" at bounding box center [1245, 249] width 71 height 62
click at [1243, 250] on td "..." at bounding box center [1245, 249] width 71 height 62
click at [1176, 375] on li "Delete" at bounding box center [1213, 372] width 136 height 23
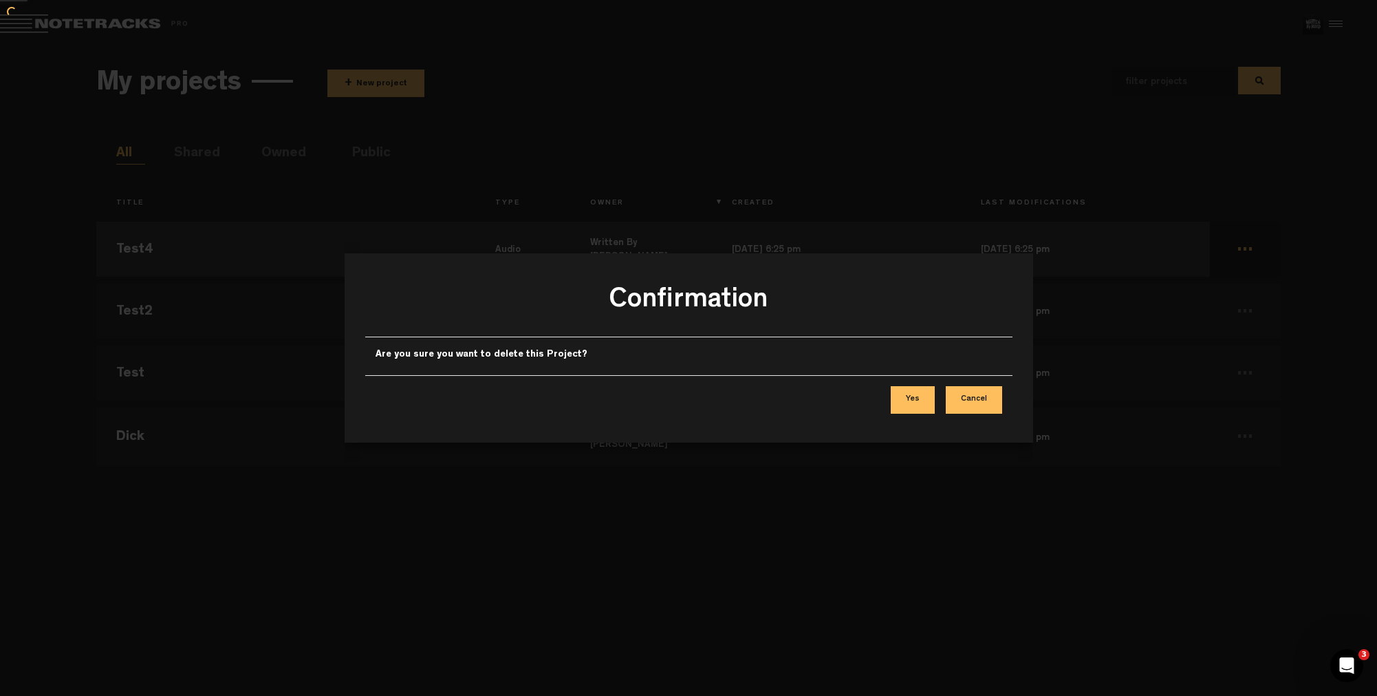
click at [915, 405] on button "Yes" at bounding box center [913, 400] width 44 height 28
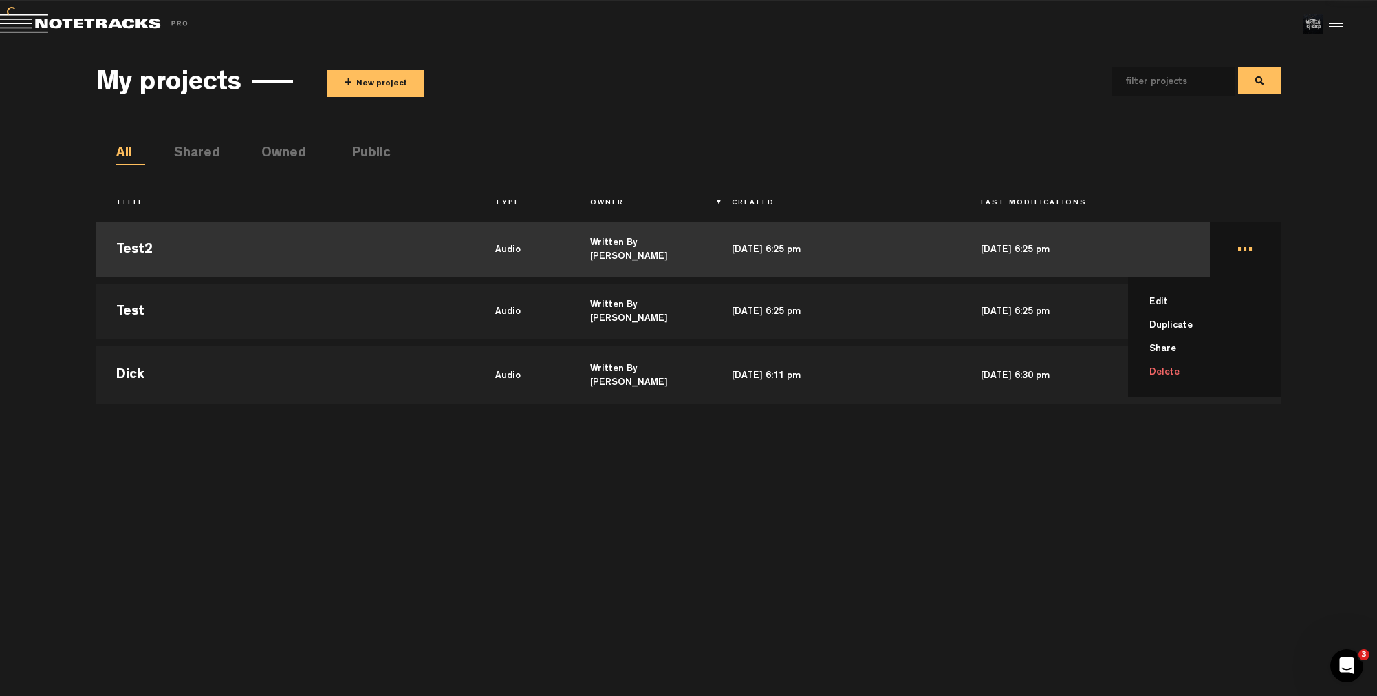
click at [1247, 248] on td "... Edit Duplicate Share Delete" at bounding box center [1245, 249] width 71 height 62
click at [1168, 377] on li "Delete" at bounding box center [1213, 372] width 136 height 23
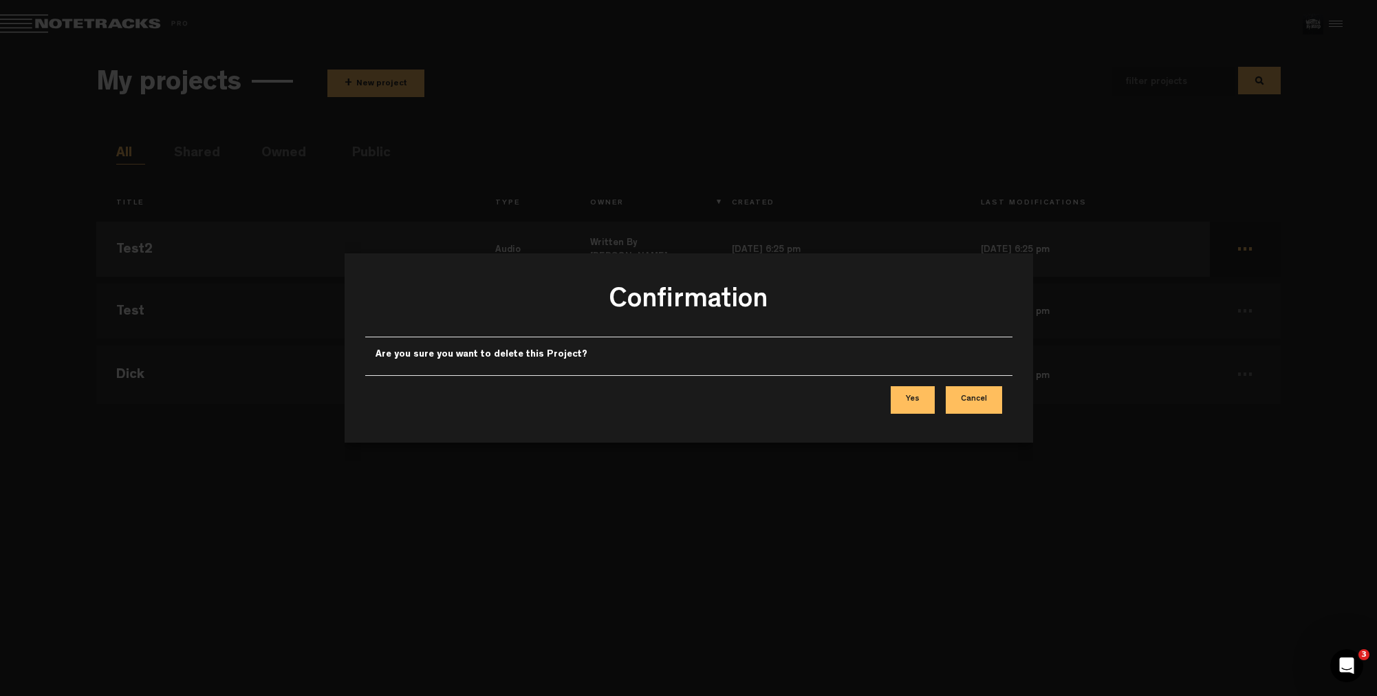
click at [916, 399] on button "Yes" at bounding box center [913, 400] width 44 height 28
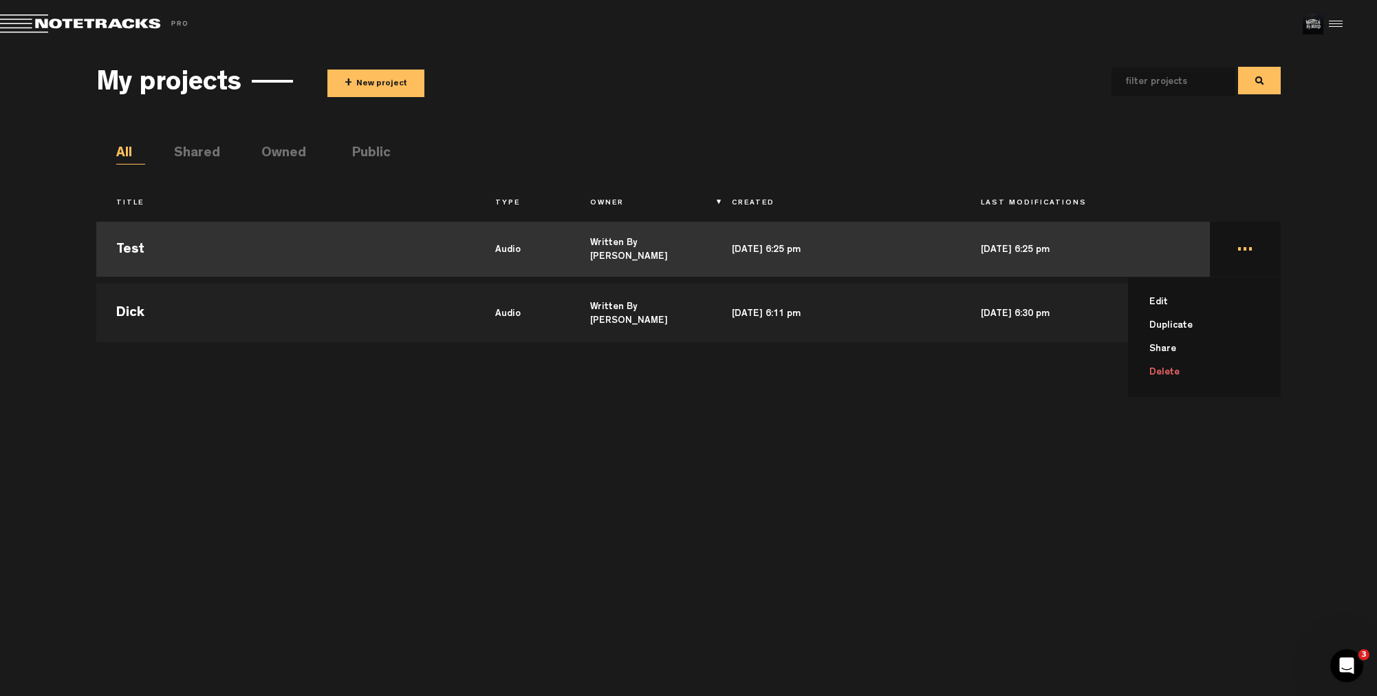
click at [1161, 374] on li "Delete" at bounding box center [1213, 372] width 136 height 23
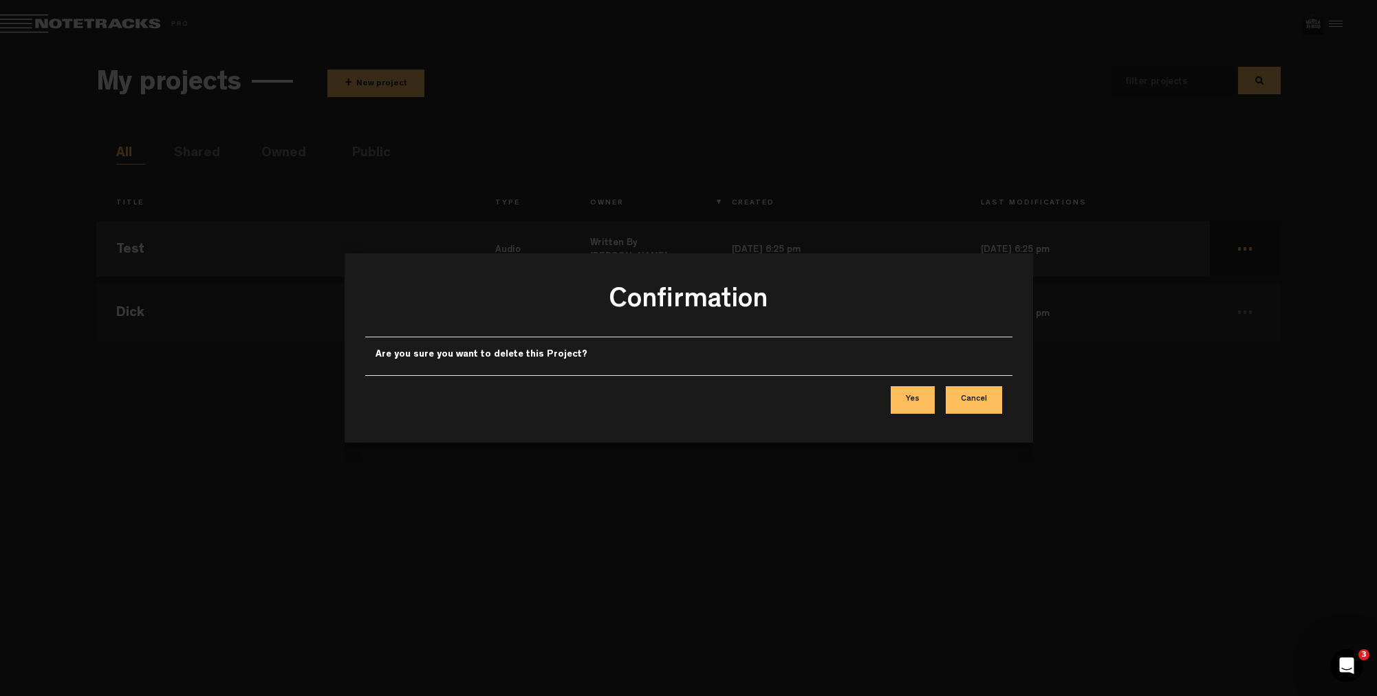
click at [915, 394] on button "Yes" at bounding box center [913, 400] width 44 height 28
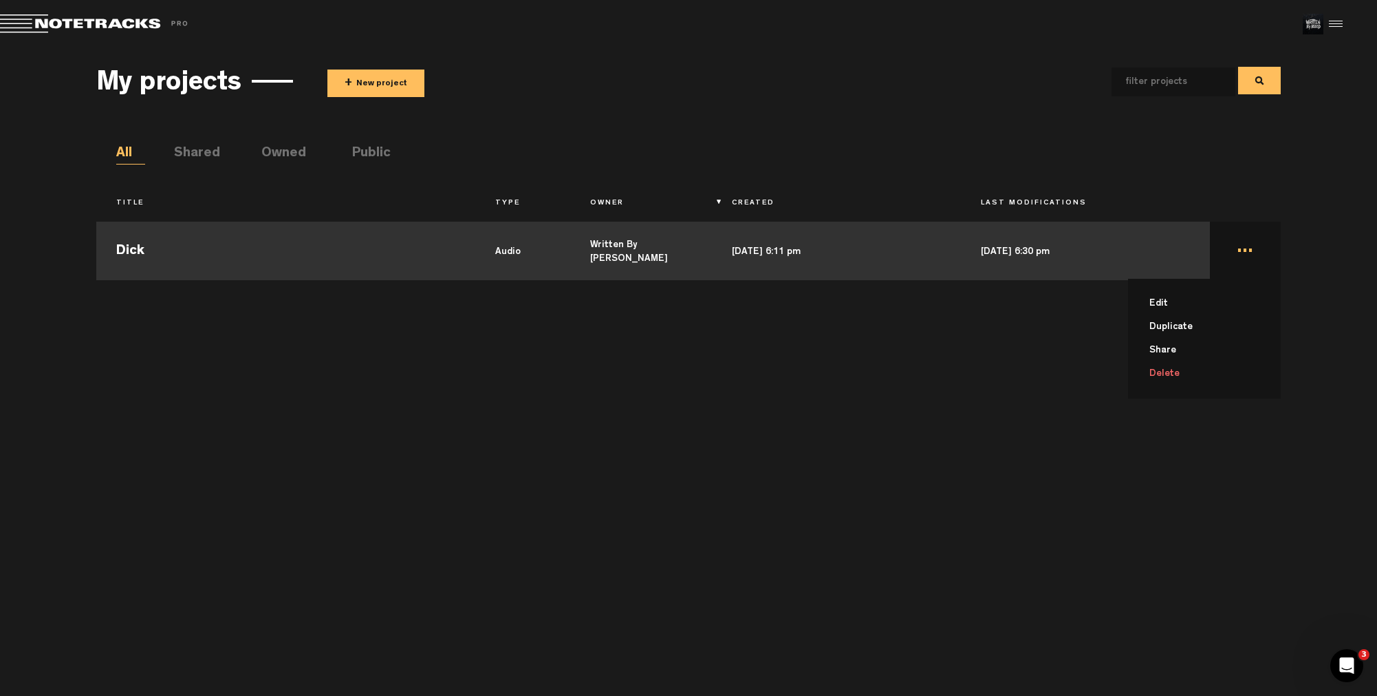
click at [1171, 379] on li "Delete" at bounding box center [1213, 373] width 136 height 23
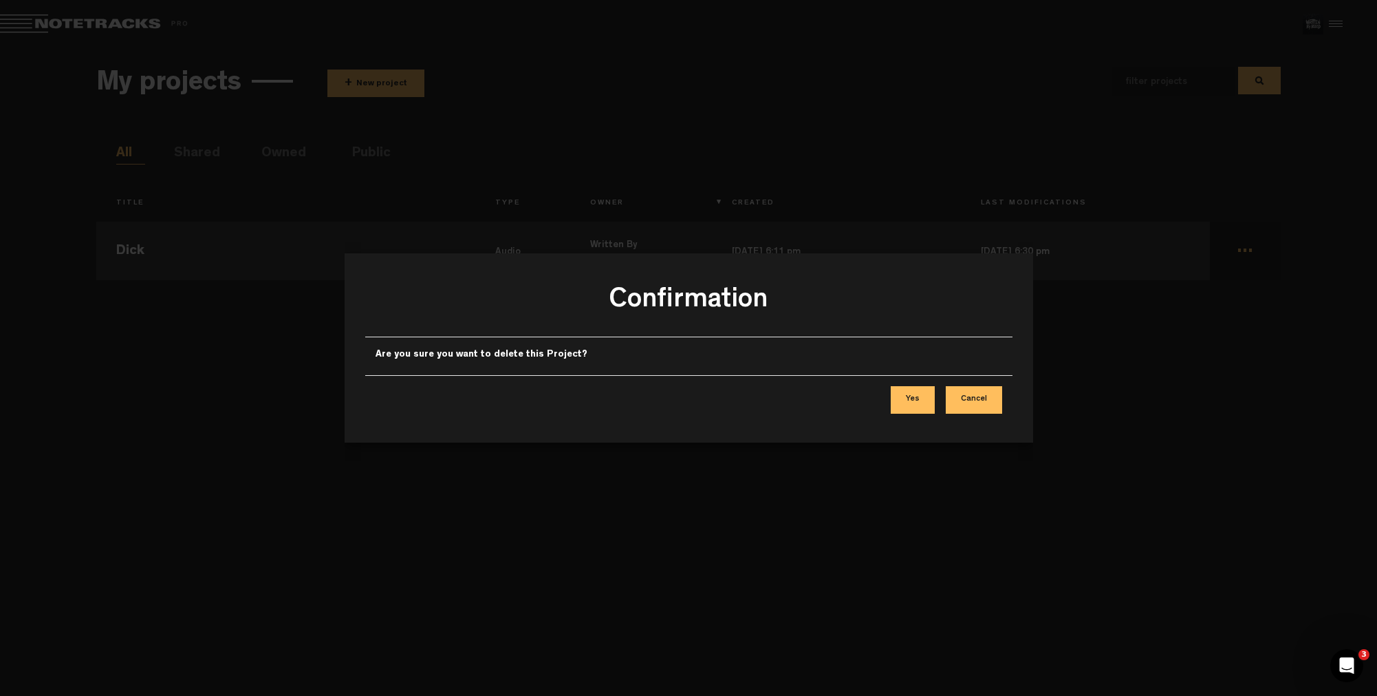
click at [916, 402] on button "Yes" at bounding box center [913, 400] width 44 height 28
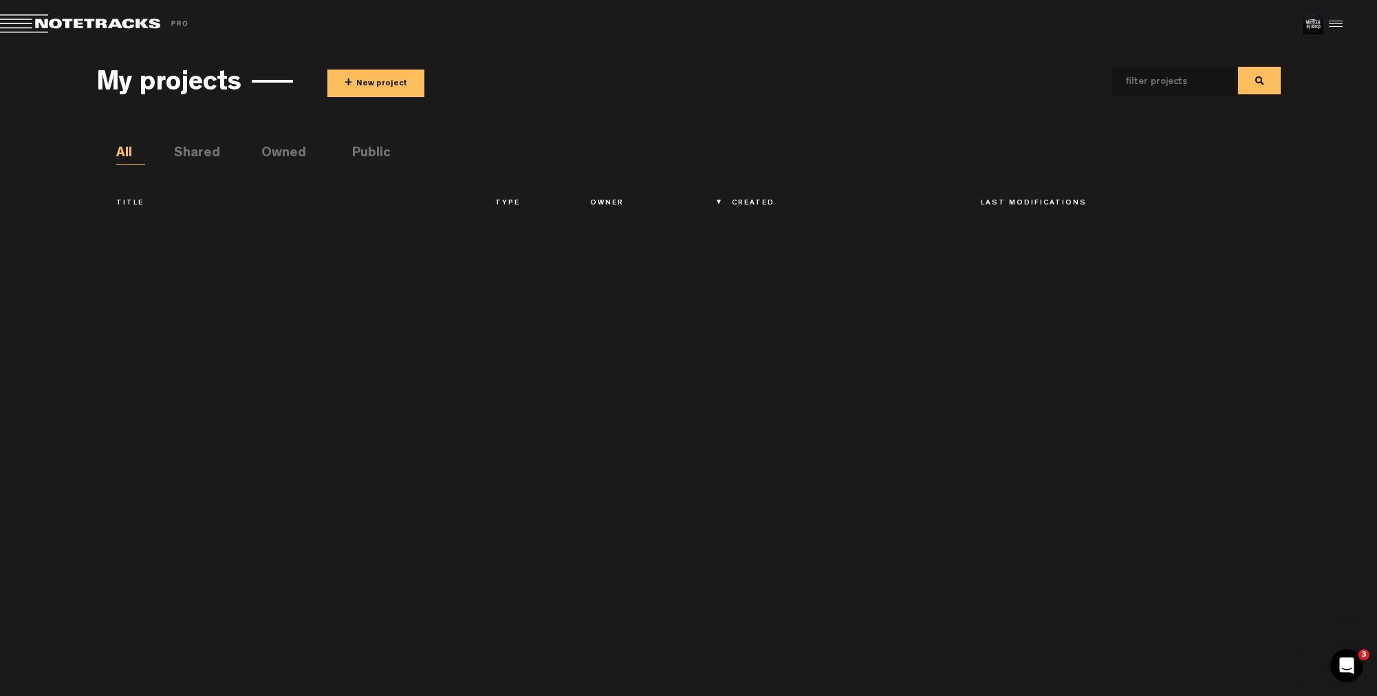
click at [387, 87] on button "+ New project" at bounding box center [375, 83] width 97 height 28
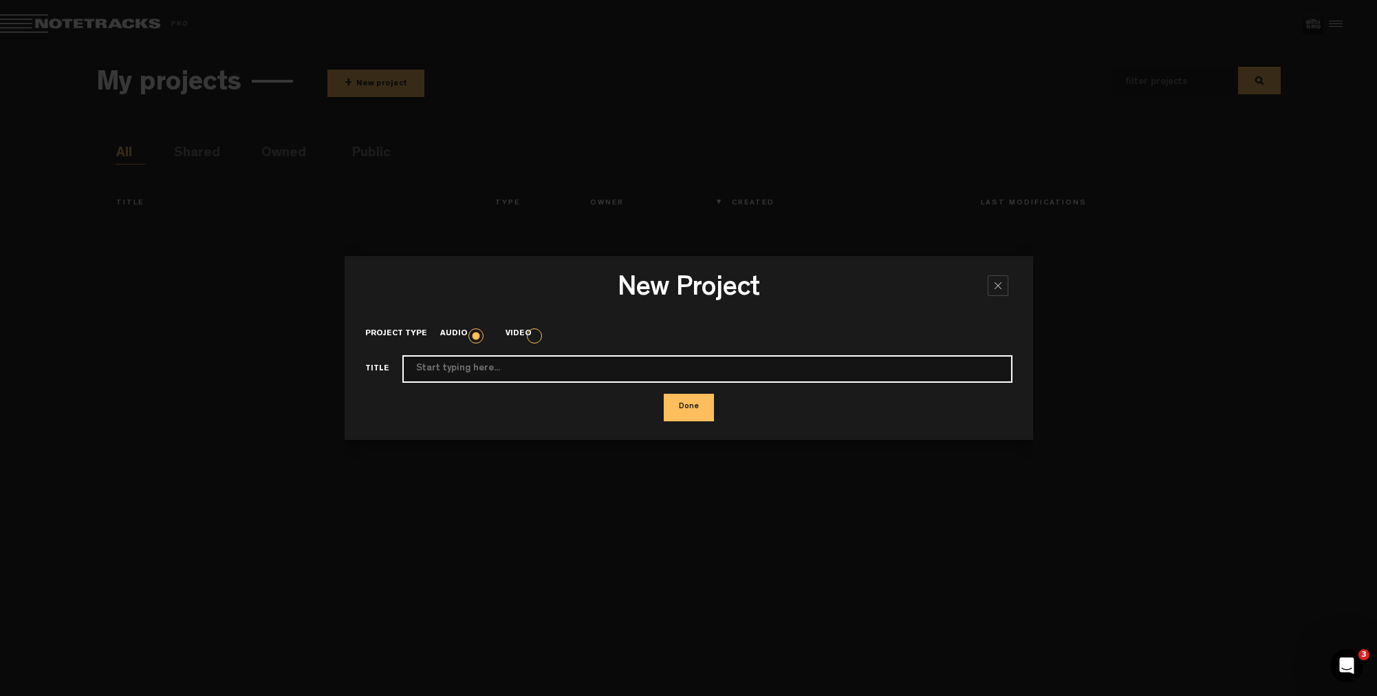
click at [502, 372] on input "Project type" at bounding box center [707, 369] width 610 height 28
click at [415, 368] on input "2025" at bounding box center [707, 369] width 610 height 28
type input "Untitled 2025"
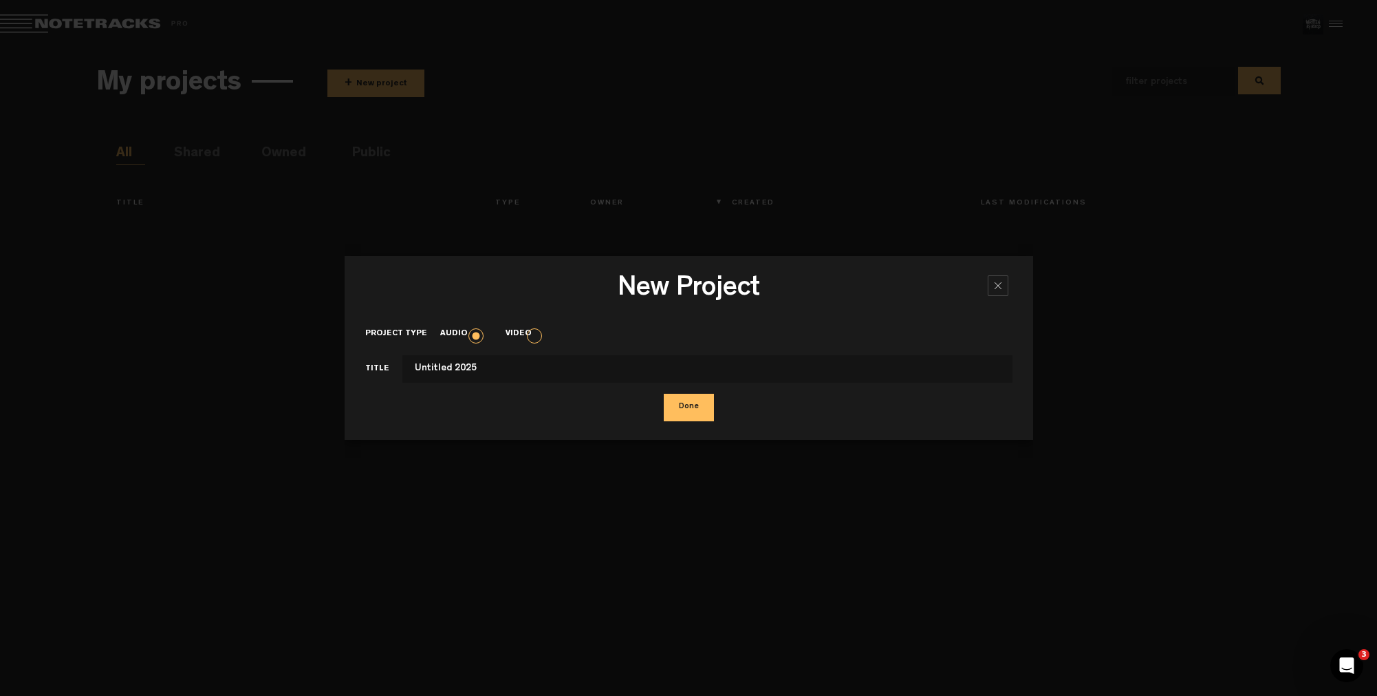
click at [683, 403] on button "Done" at bounding box center [689, 408] width 50 height 28
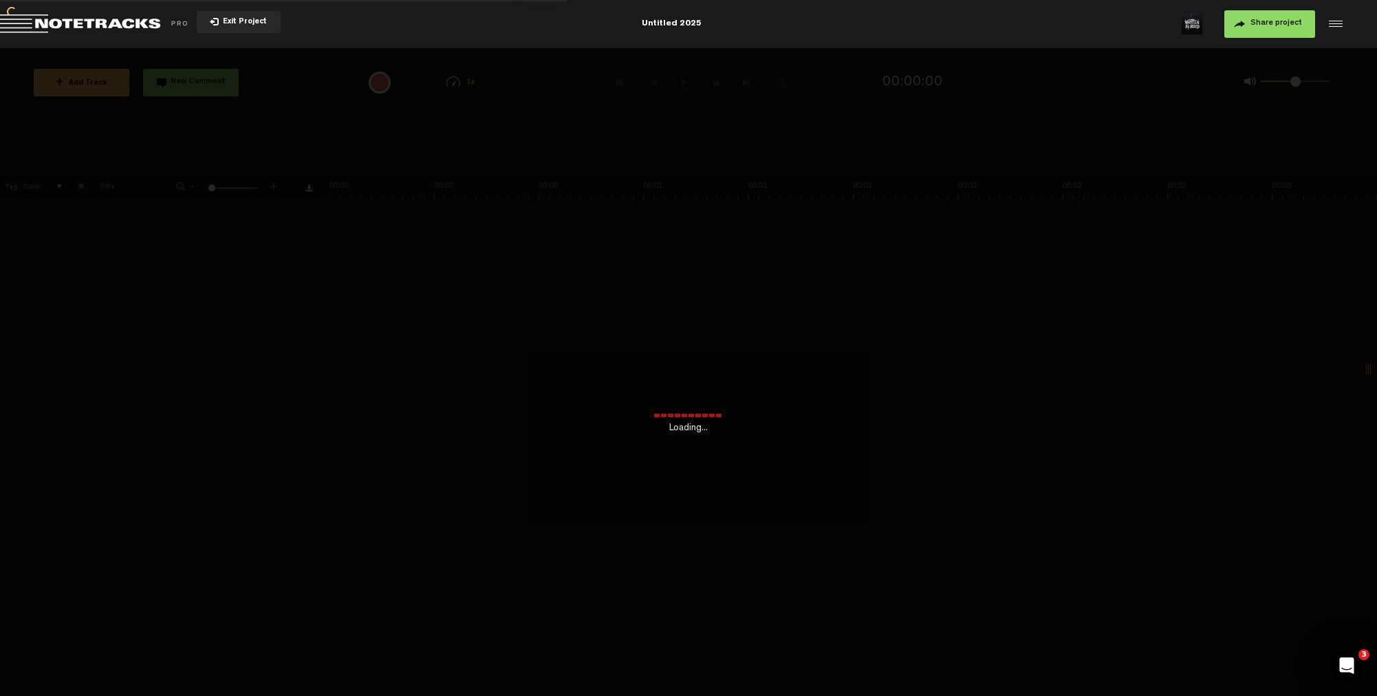
click at [290, 48] on div "Loading... + Add Track New Comment 1x 0.25x 0.5x 0.75x 1x 1.25x 1.5x 1.75x 2x A…" at bounding box center [688, 48] width 1377 height 0
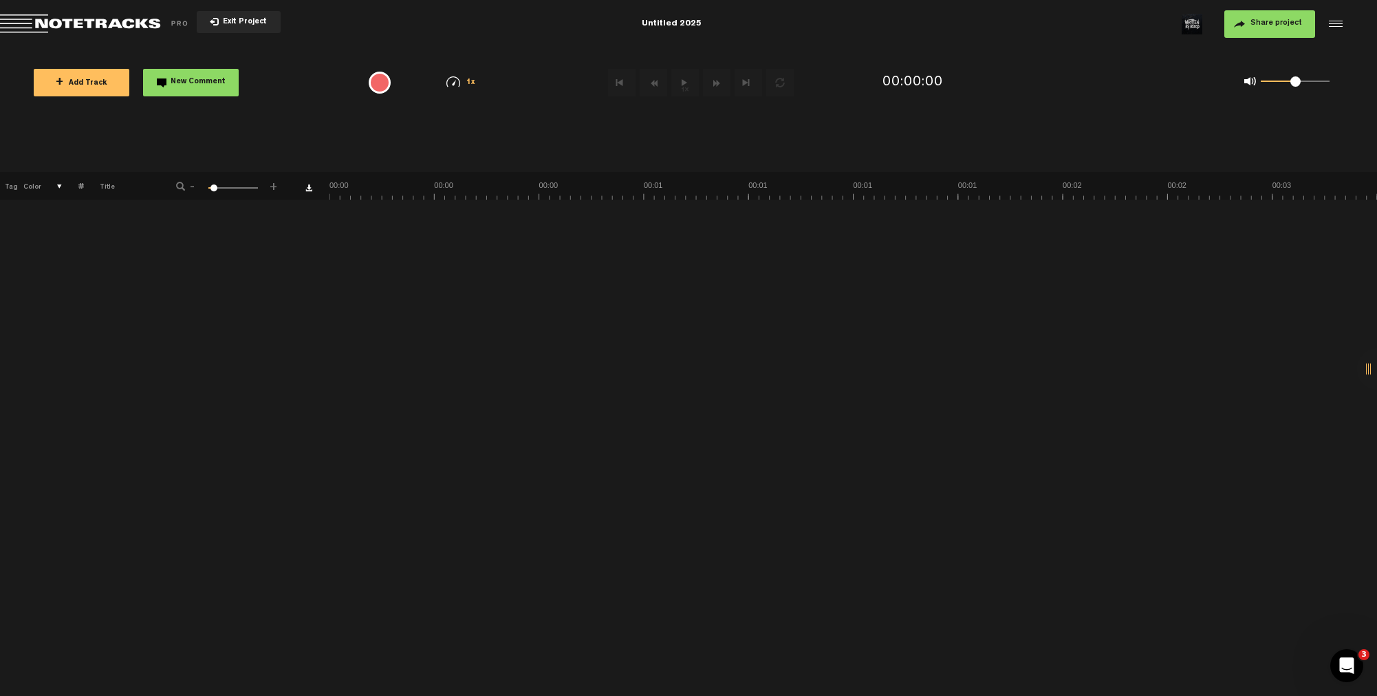
click at [1241, 26] on button "Share project" at bounding box center [1270, 24] width 91 height 28
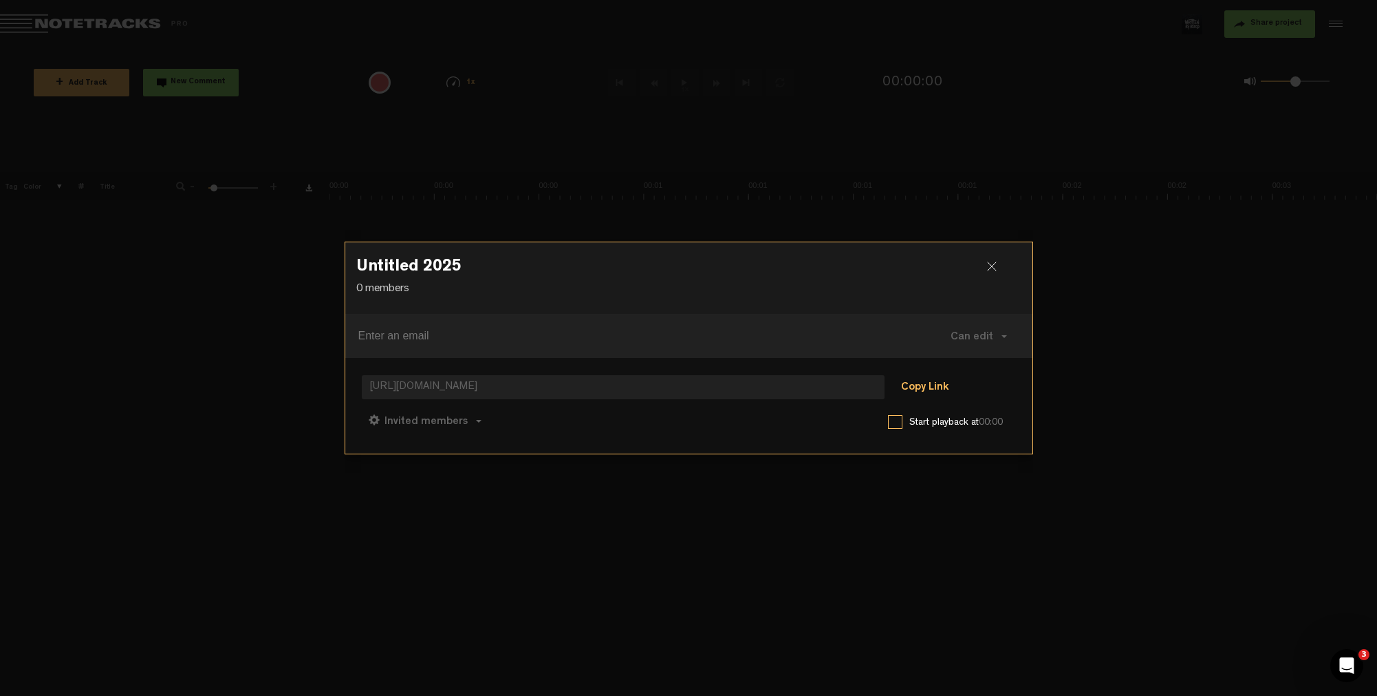
click at [927, 390] on button "Copy Link" at bounding box center [925, 388] width 75 height 28
click at [1007, 338] on span at bounding box center [1005, 336] width 6 height 3
click at [993, 270] on div at bounding box center [997, 271] width 21 height 21
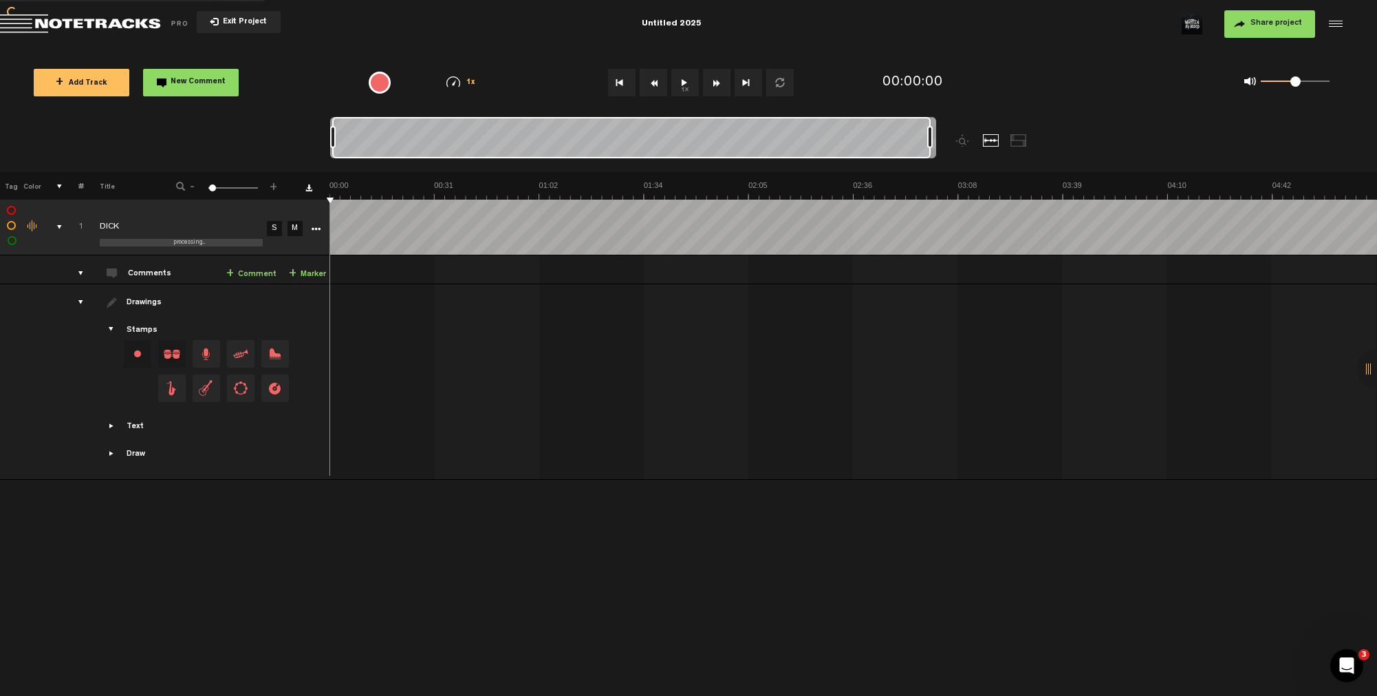
drag, startPoint x: 435, startPoint y: 142, endPoint x: 954, endPoint y: 140, distance: 518.8
click at [954, 140] on div at bounding box center [708, 144] width 757 height 55
drag, startPoint x: 331, startPoint y: 143, endPoint x: 323, endPoint y: 143, distance: 8.3
click at [323, 143] on nt-zoom-navigation-bar at bounding box center [688, 144] width 1377 height 55
click at [936, 140] on div at bounding box center [633, 140] width 606 height 46
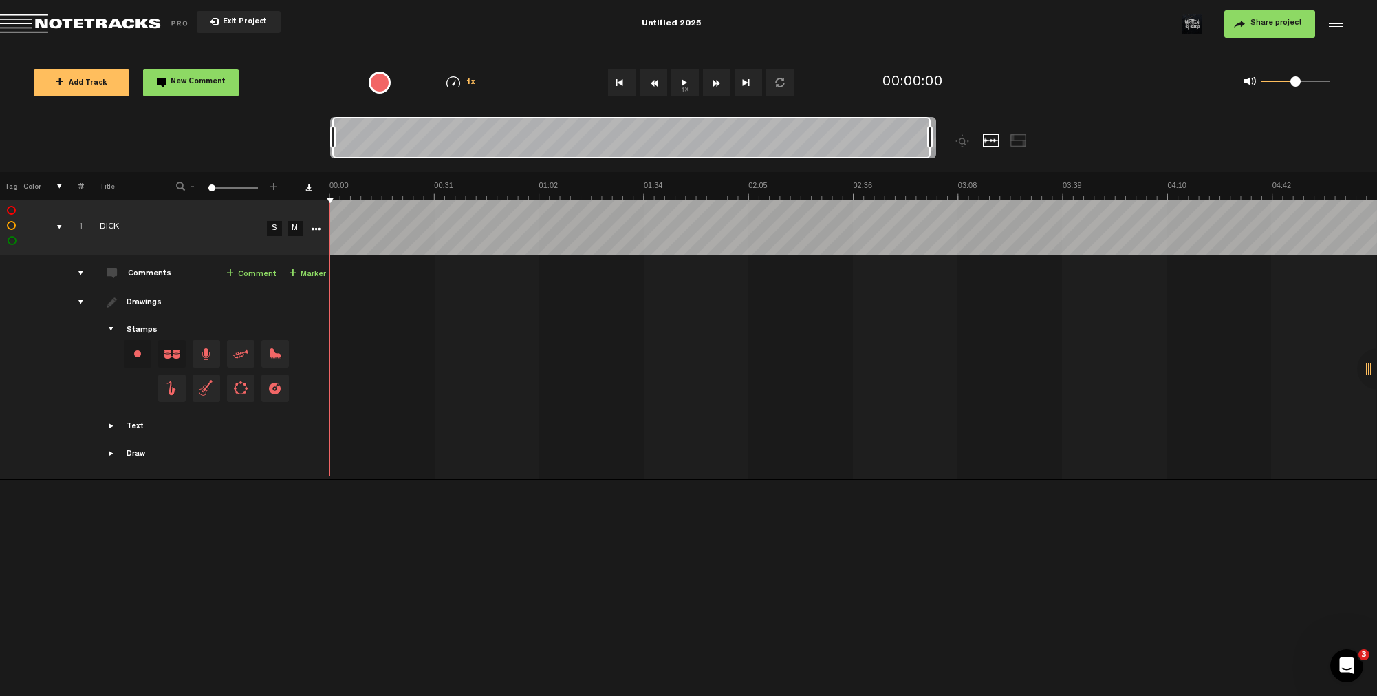
click at [59, 233] on div "comments, stamps & drawings" at bounding box center [53, 227] width 21 height 14
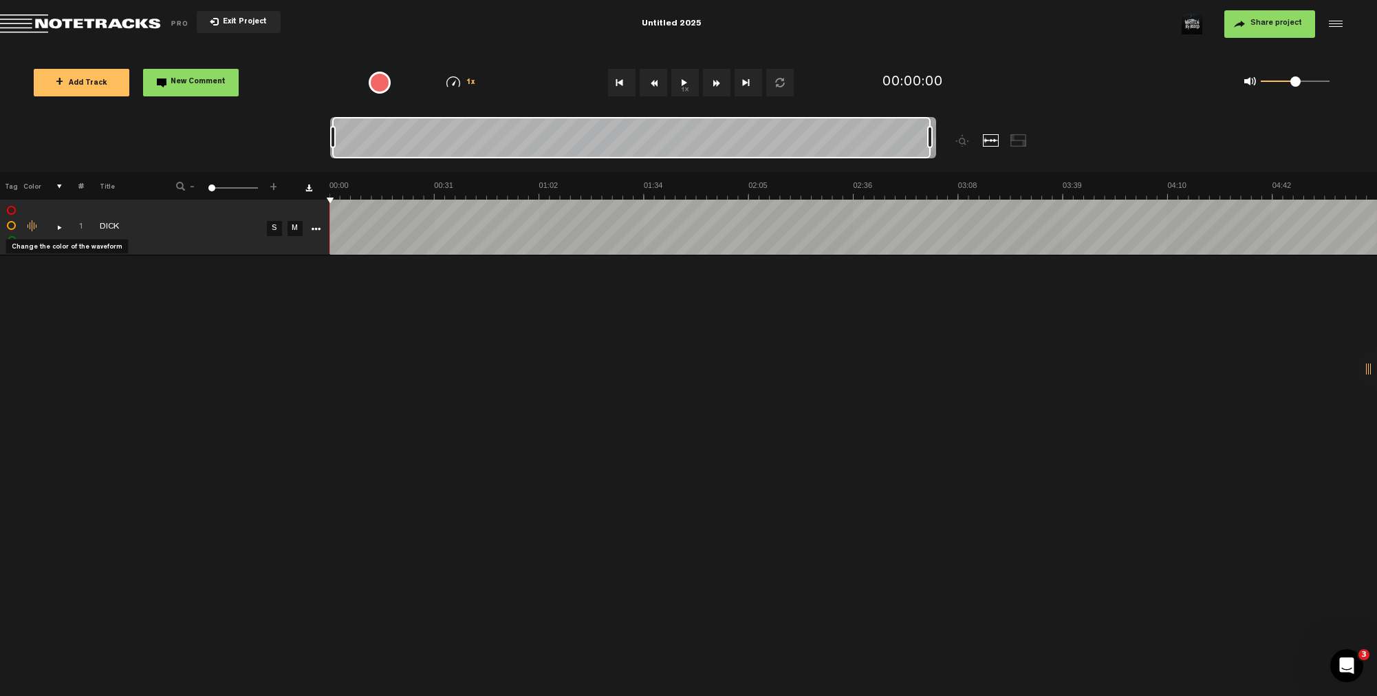
click at [33, 229] on div "Change the color of the waveform" at bounding box center [33, 226] width 21 height 12
click at [74, 272] on li at bounding box center [73, 268] width 34 height 14
click at [1276, 23] on span "Share project" at bounding box center [1277, 23] width 52 height 8
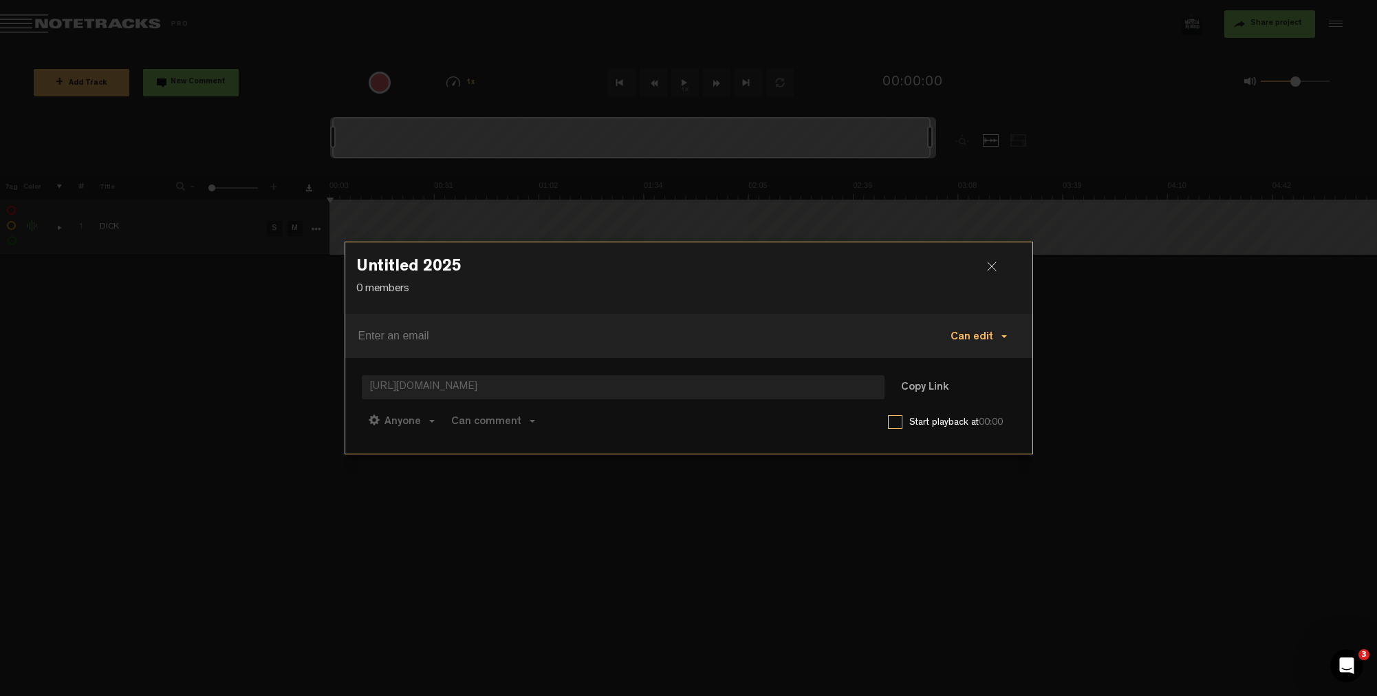
click at [975, 332] on span "Can edit" at bounding box center [972, 337] width 43 height 11
click at [850, 288] on p "0 members" at bounding box center [688, 289] width 665 height 16
click at [990, 266] on div at bounding box center [997, 271] width 21 height 21
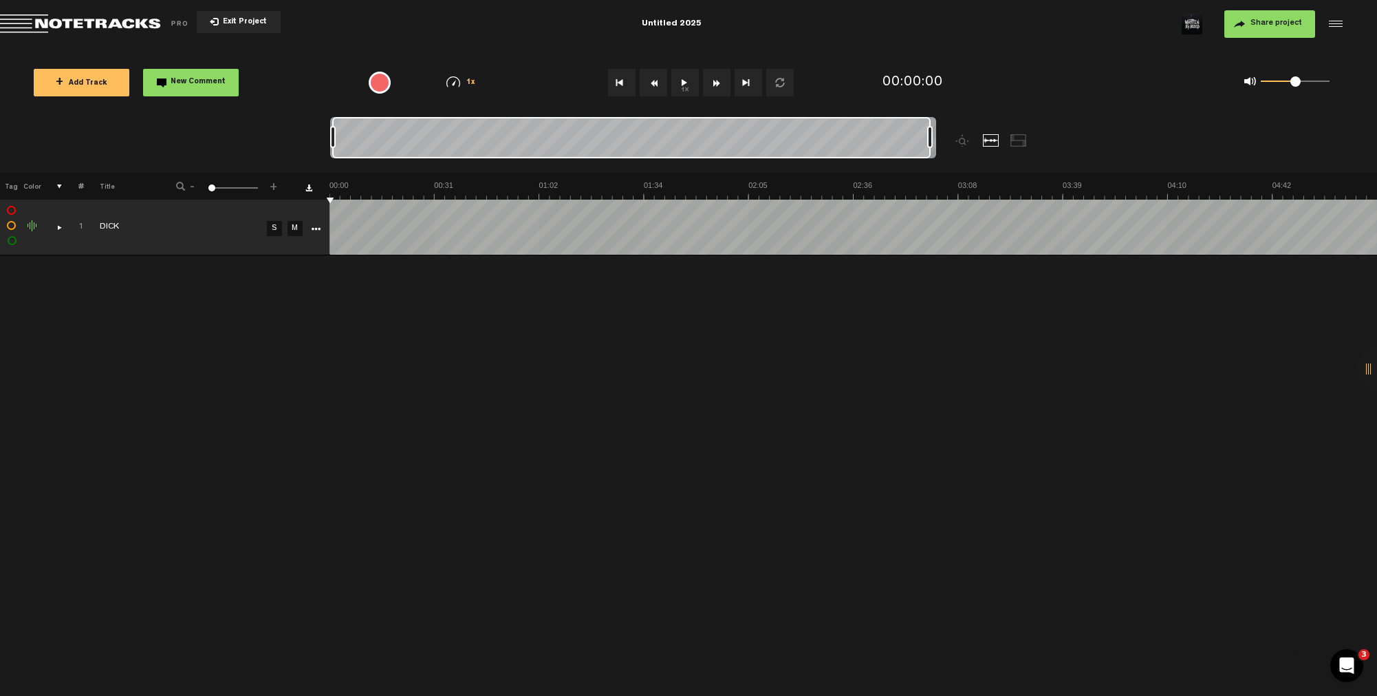
click at [94, 89] on button "+ Add Track" at bounding box center [82, 83] width 96 height 28
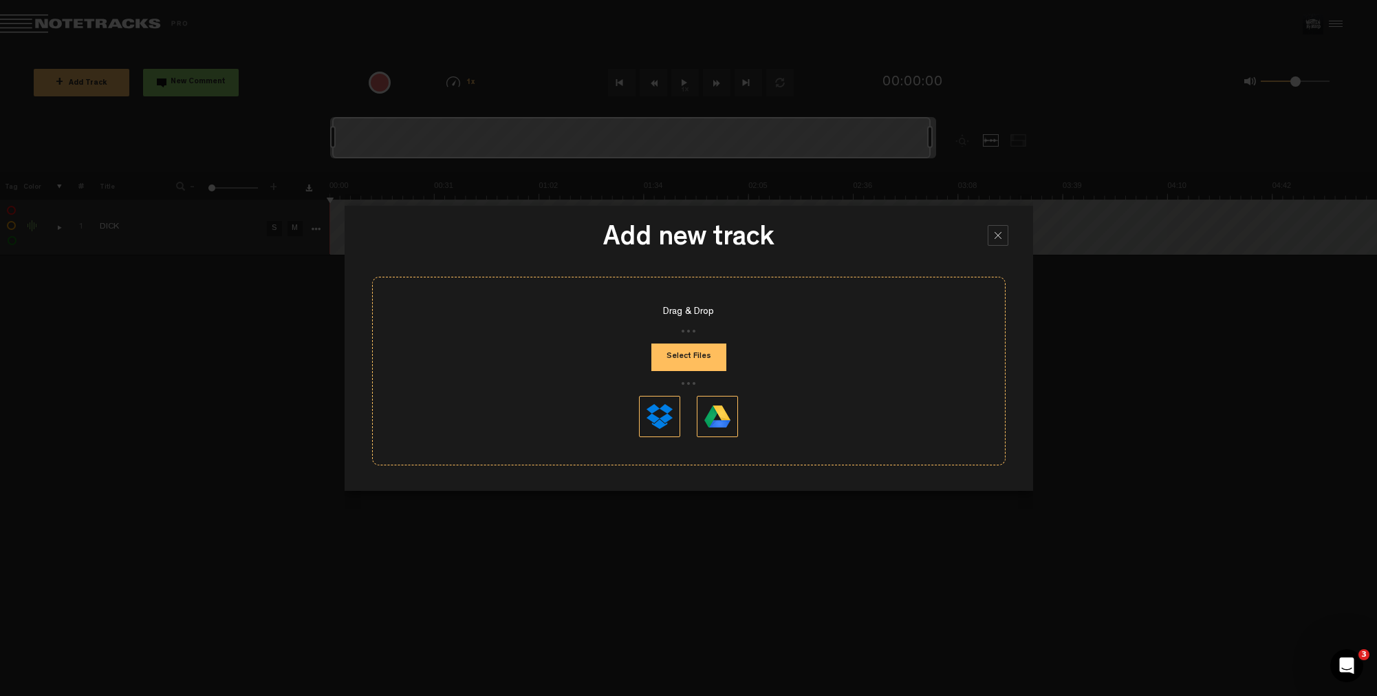
click at [718, 416] on button at bounding box center [717, 416] width 41 height 41
click at [996, 232] on div at bounding box center [998, 235] width 21 height 21
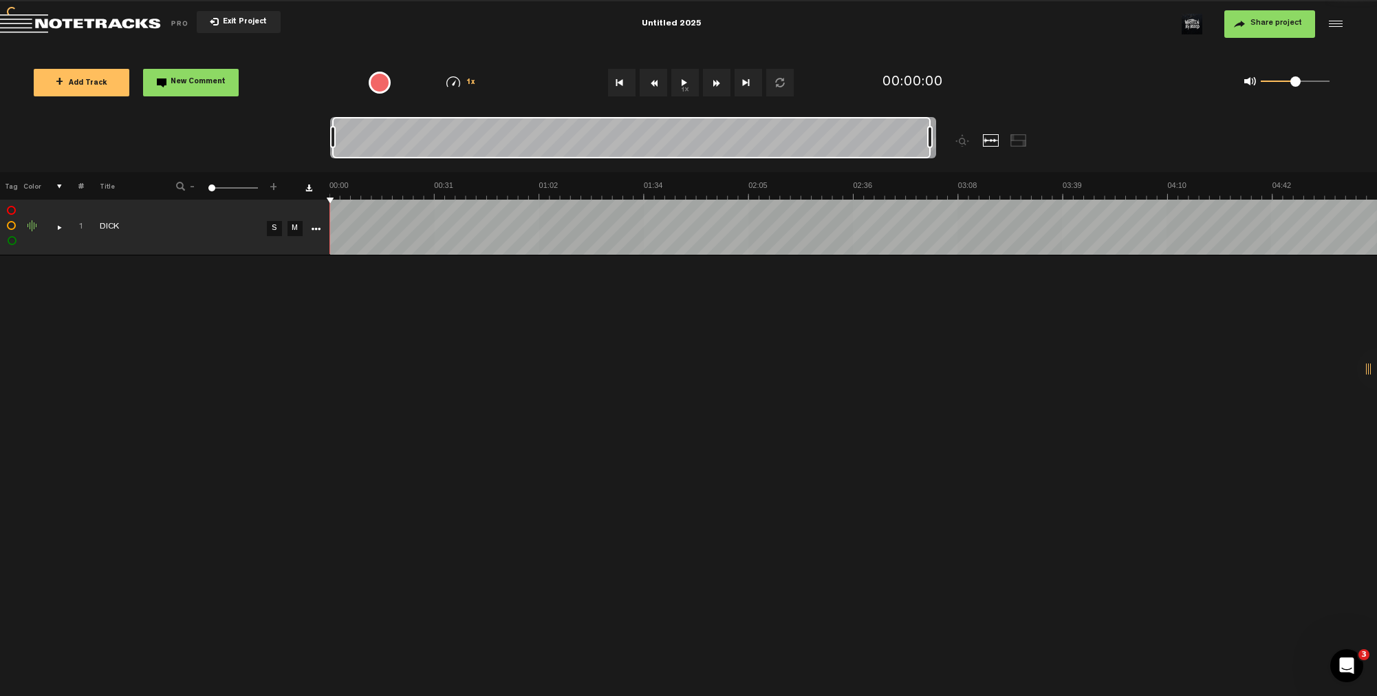
click at [1254, 21] on span "Share project" at bounding box center [1277, 23] width 52 height 8
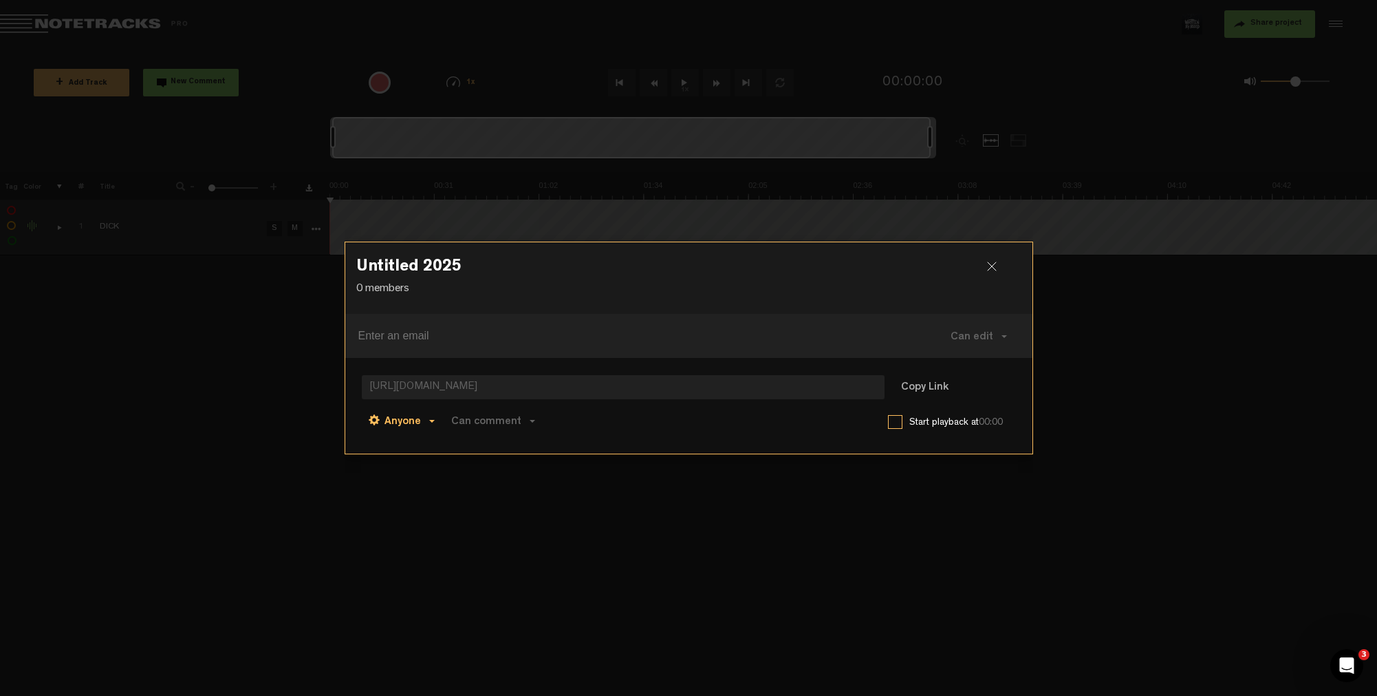
click at [396, 416] on span "Anyone" at bounding box center [403, 421] width 36 height 11
drag, startPoint x: 596, startPoint y: 434, endPoint x: 556, endPoint y: 429, distance: 40.9
click at [596, 434] on div "Anyone Anyone Invited members Can comment Can edit Can comment Can view Link co…" at bounding box center [689, 420] width 654 height 33
click at [512, 422] on span "Can comment" at bounding box center [486, 421] width 70 height 11
click at [495, 422] on link "Can edit" at bounding box center [504, 423] width 92 height 20
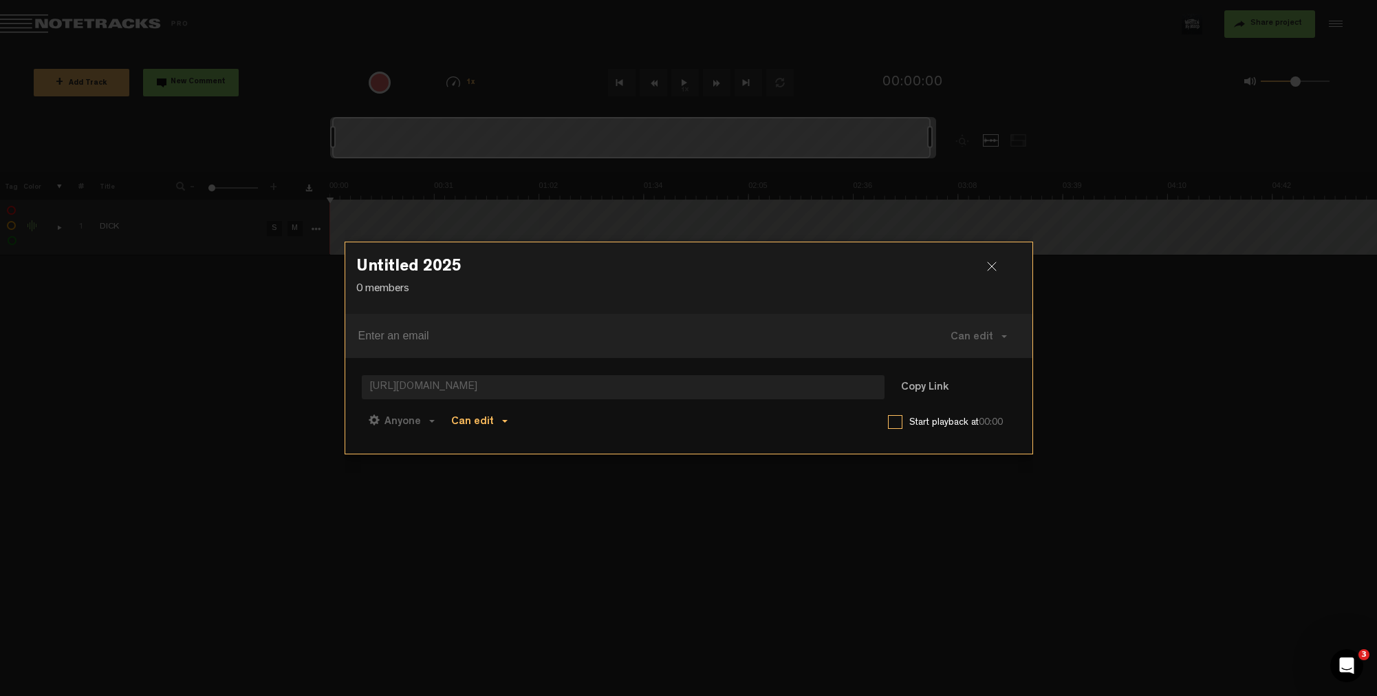
click at [482, 421] on span "Can edit" at bounding box center [472, 421] width 43 height 11
click at [486, 484] on link "Can view" at bounding box center [504, 484] width 92 height 20
click at [760, 341] on input at bounding box center [620, 336] width 525 height 22
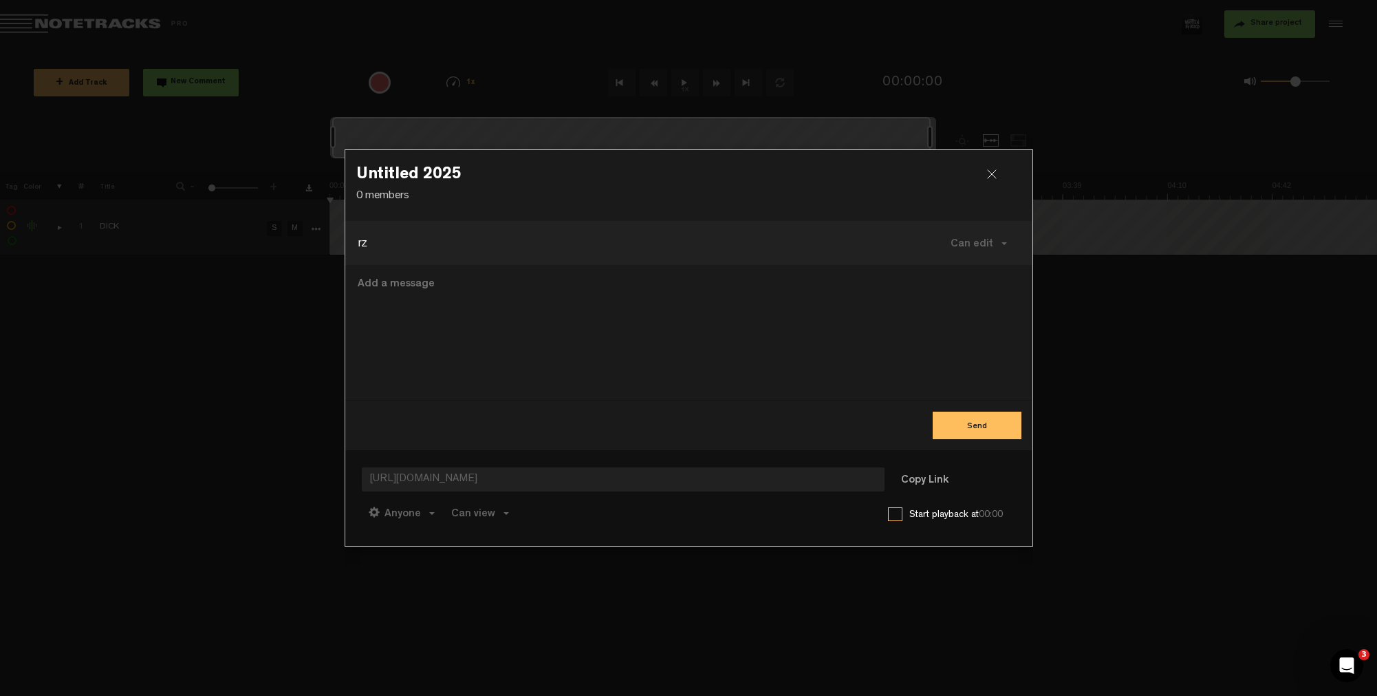
type input "r"
type input "przemyslaw.lech92@gmail.com"
click at [960, 430] on button "Send" at bounding box center [977, 425] width 89 height 28
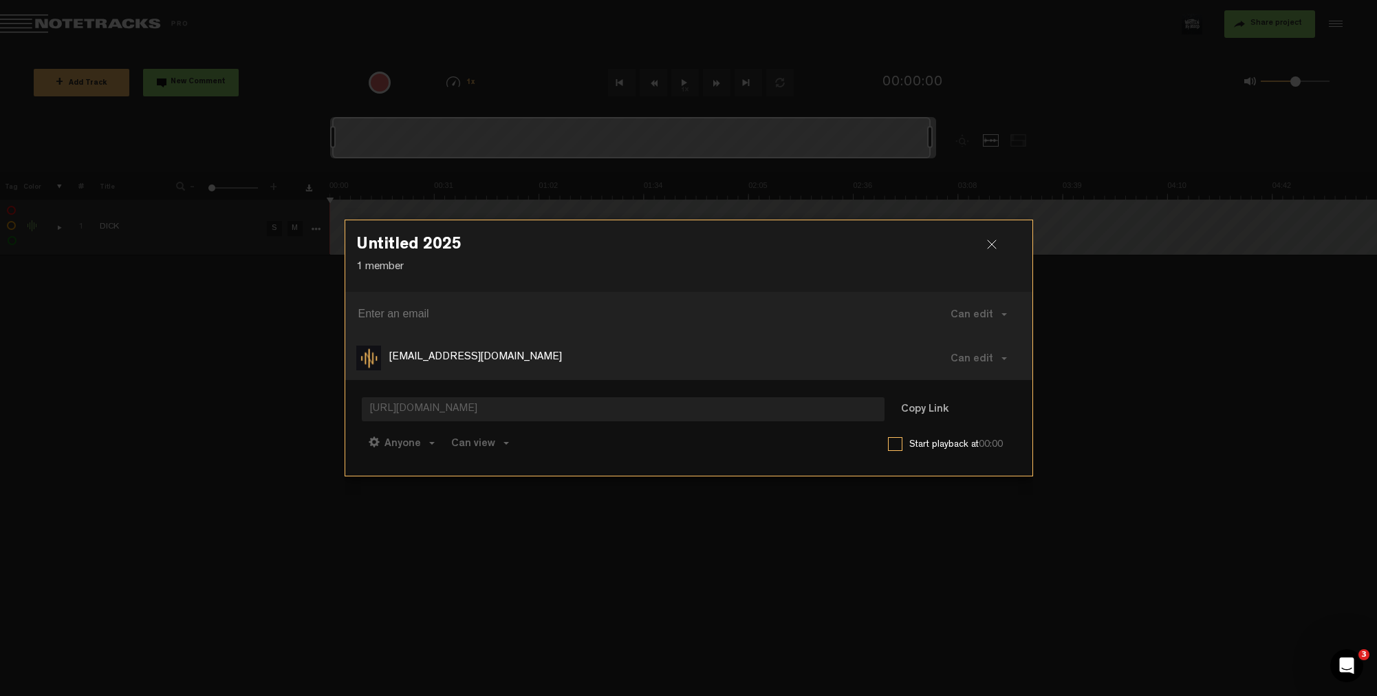
click at [990, 250] on div at bounding box center [997, 249] width 21 height 21
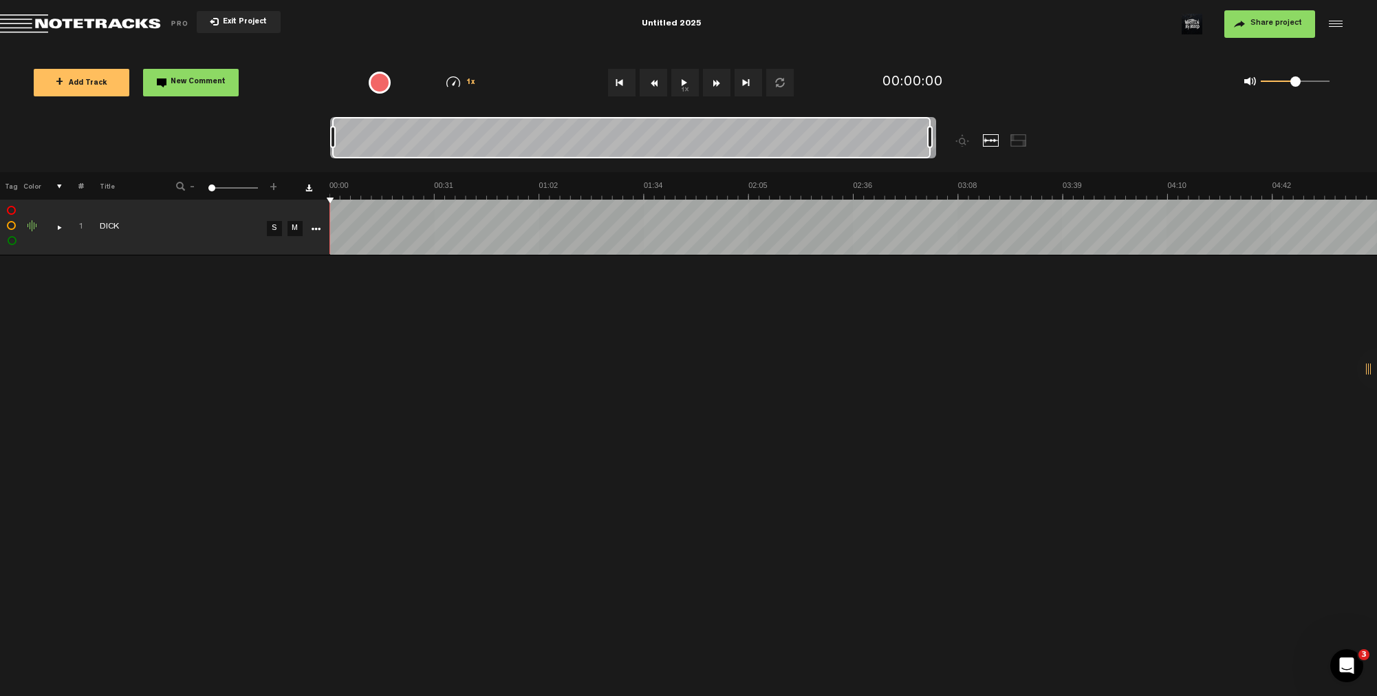
click at [12, 241] on label at bounding box center [12, 241] width 0 height 0
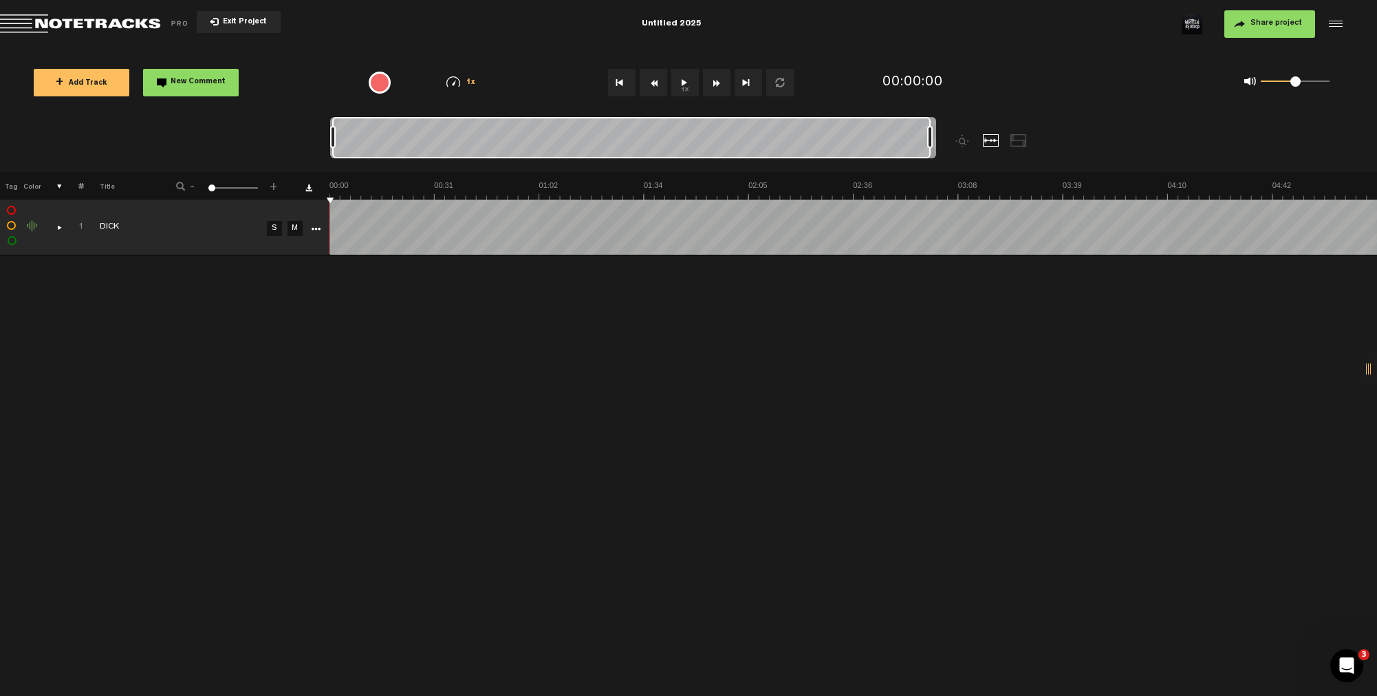
checkbox input "true"
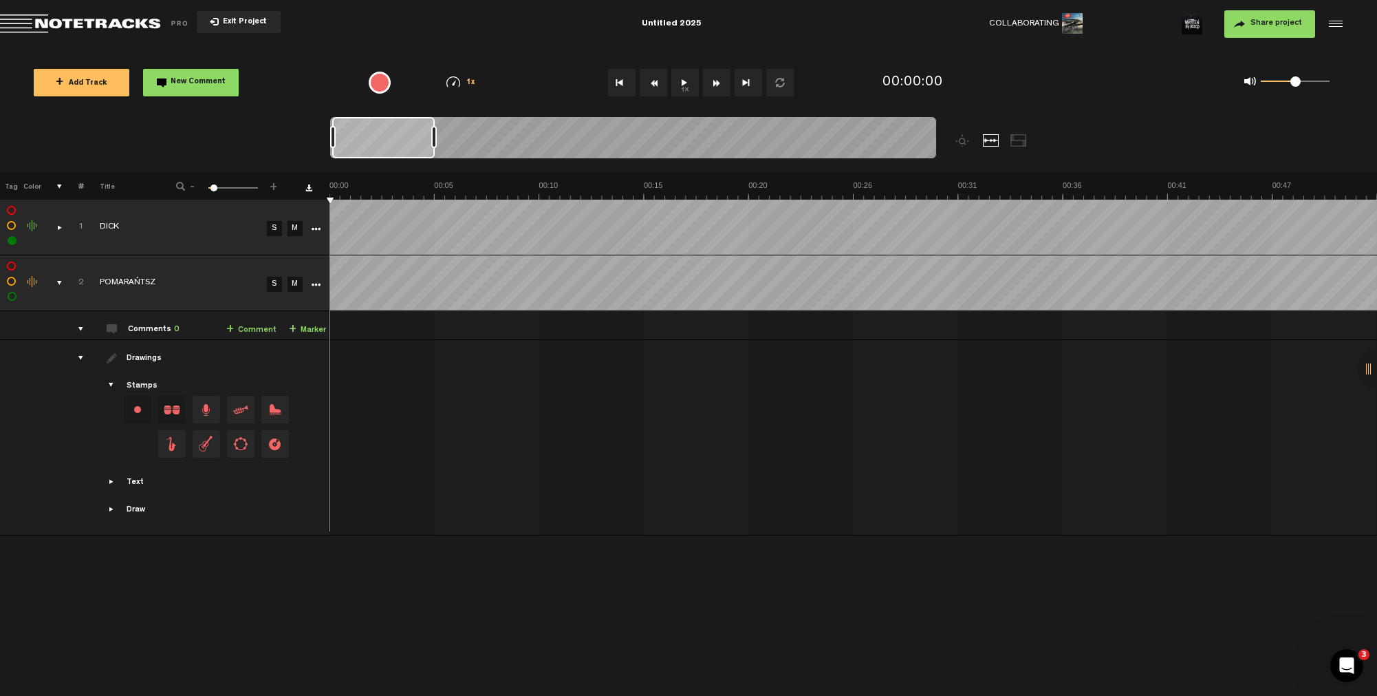
click at [80, 328] on div "comments" at bounding box center [75, 329] width 21 height 14
click at [82, 327] on div "comments" at bounding box center [75, 329] width 21 height 14
click at [61, 286] on div "comments, stamps & drawings" at bounding box center [53, 283] width 21 height 14
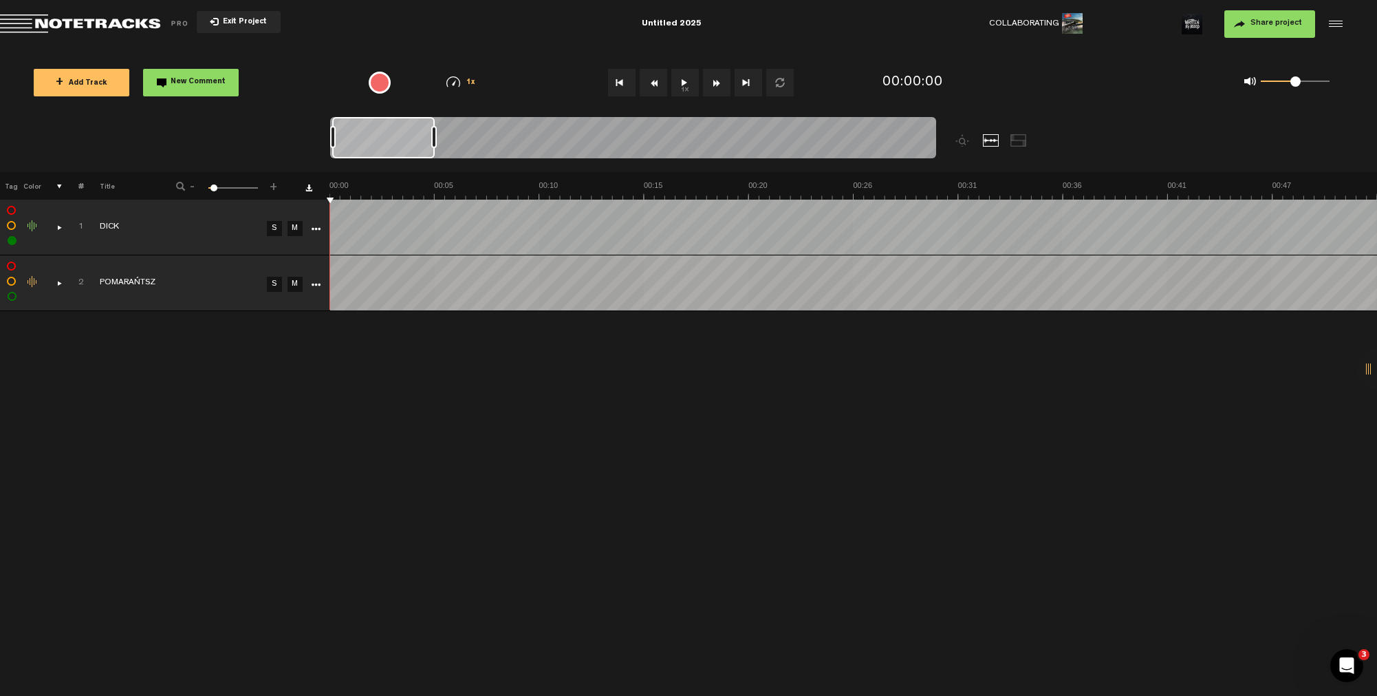
click at [275, 288] on link "S" at bounding box center [274, 284] width 15 height 15
click at [679, 81] on button "1x" at bounding box center [685, 83] width 28 height 28
click at [683, 83] on button "1x" at bounding box center [685, 83] width 28 height 28
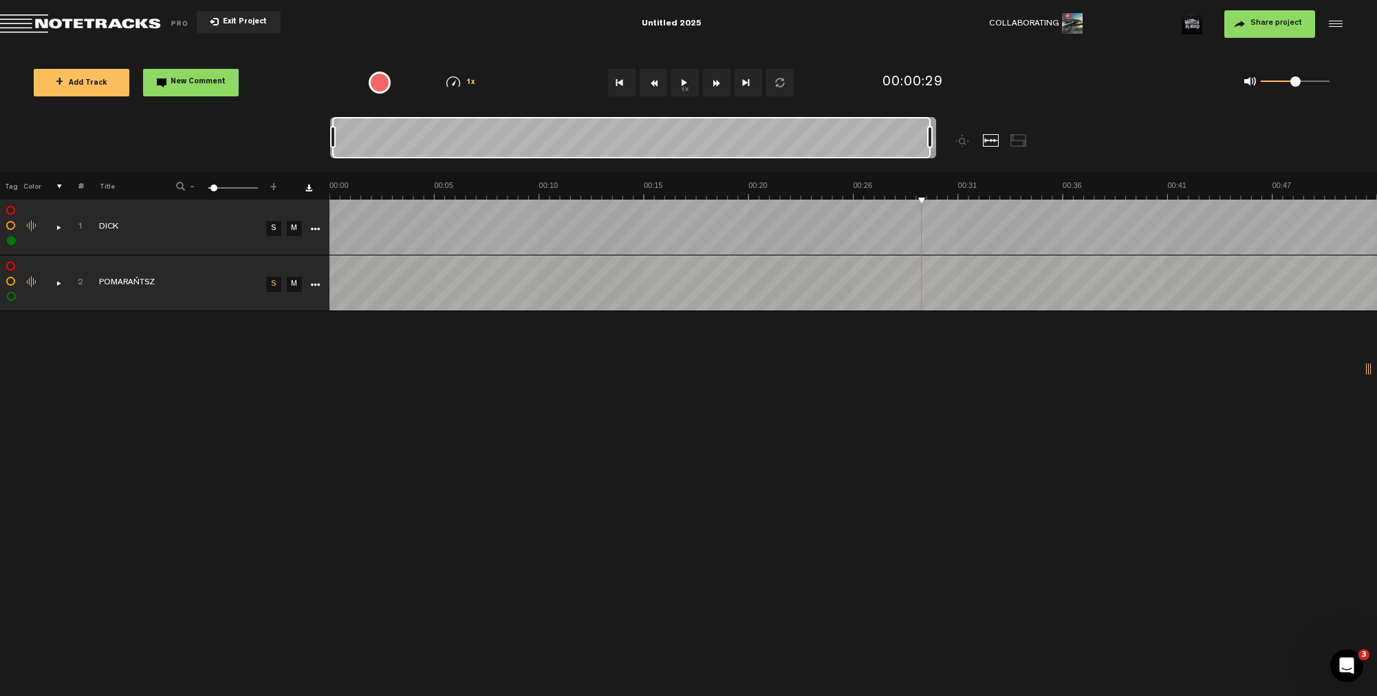
drag, startPoint x: 434, startPoint y: 142, endPoint x: 969, endPoint y: 132, distance: 535.4
click at [968, 131] on div at bounding box center [708, 144] width 757 height 55
click at [685, 83] on button "1x" at bounding box center [685, 83] width 28 height 28
click at [689, 81] on button "1x" at bounding box center [685, 83] width 28 height 28
click at [685, 87] on button "1x" at bounding box center [685, 83] width 28 height 28
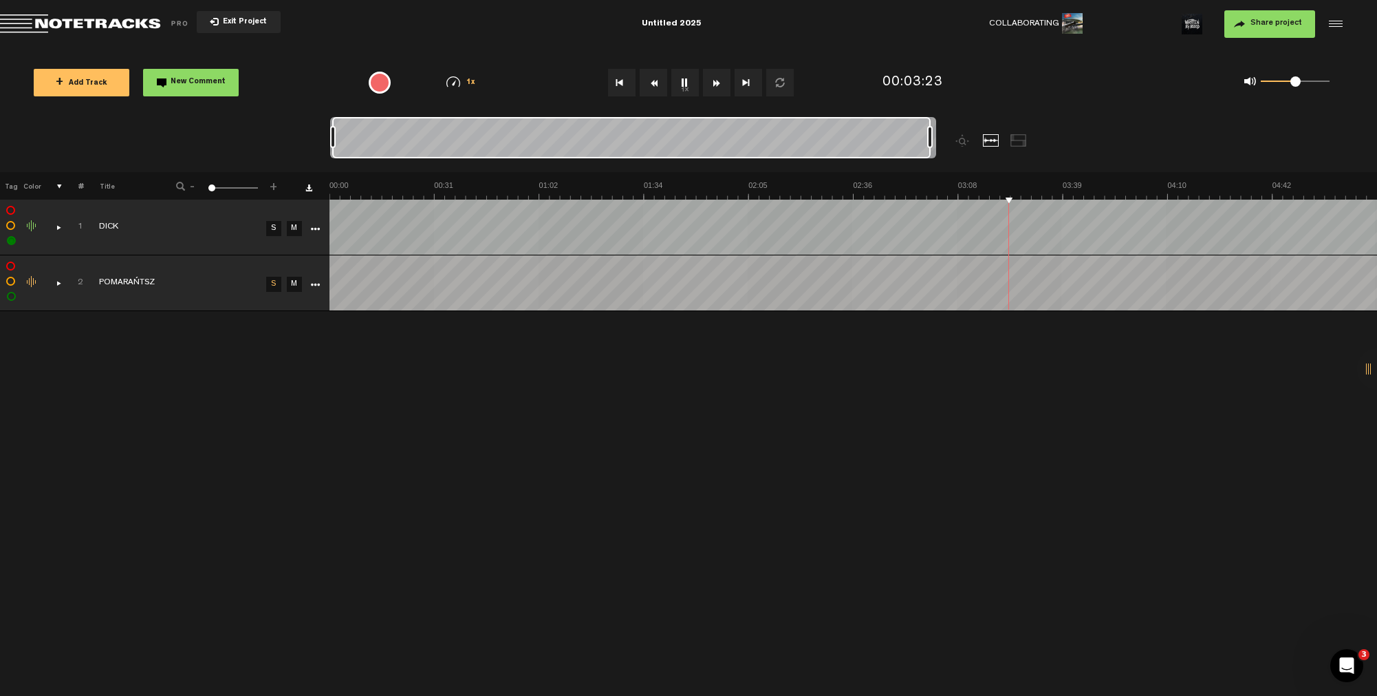
click at [686, 83] on button "1x" at bounding box center [685, 83] width 28 height 28
click at [272, 284] on link "S" at bounding box center [273, 284] width 15 height 15
click at [273, 227] on link "S" at bounding box center [273, 228] width 15 height 15
click at [11, 281] on label at bounding box center [11, 281] width 0 height 0
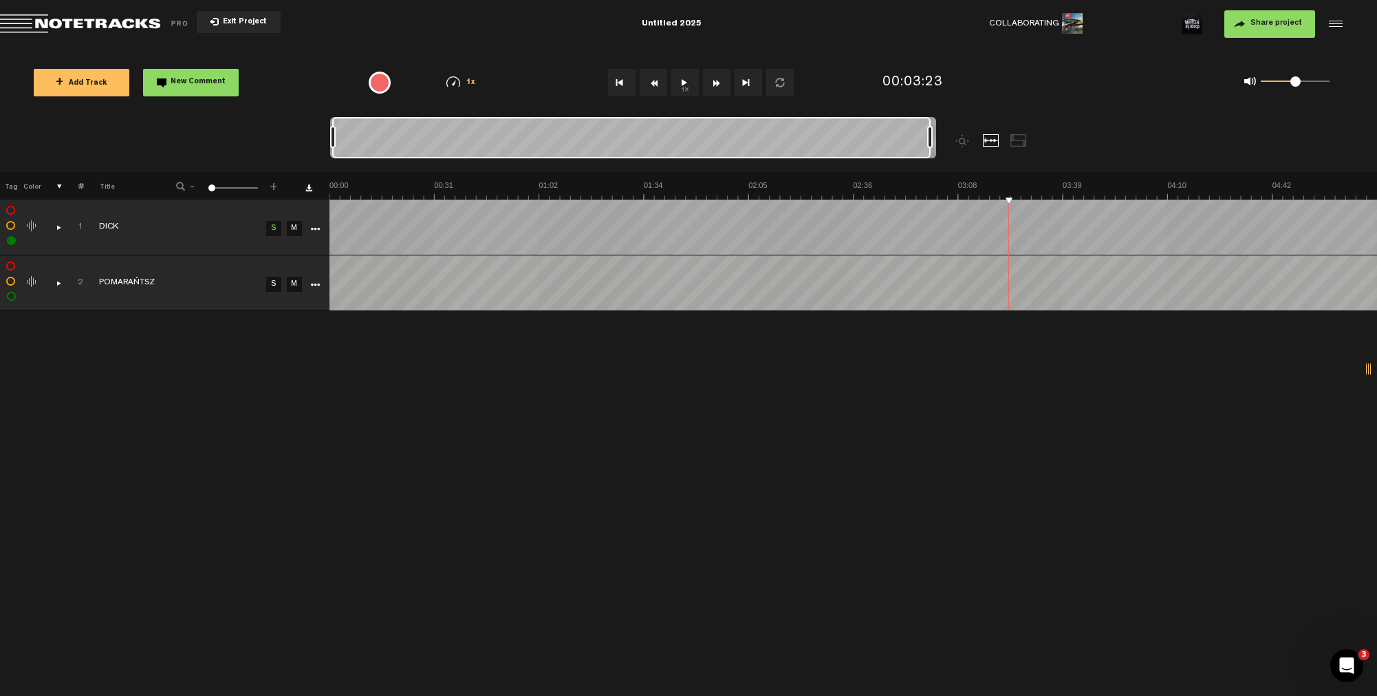
checkbox input "true"
click at [682, 77] on button "1x" at bounding box center [685, 83] width 28 height 28
click at [1149, 186] on img at bounding box center [854, 189] width 1048 height 19
click at [682, 80] on button "1x" at bounding box center [685, 83] width 28 height 28
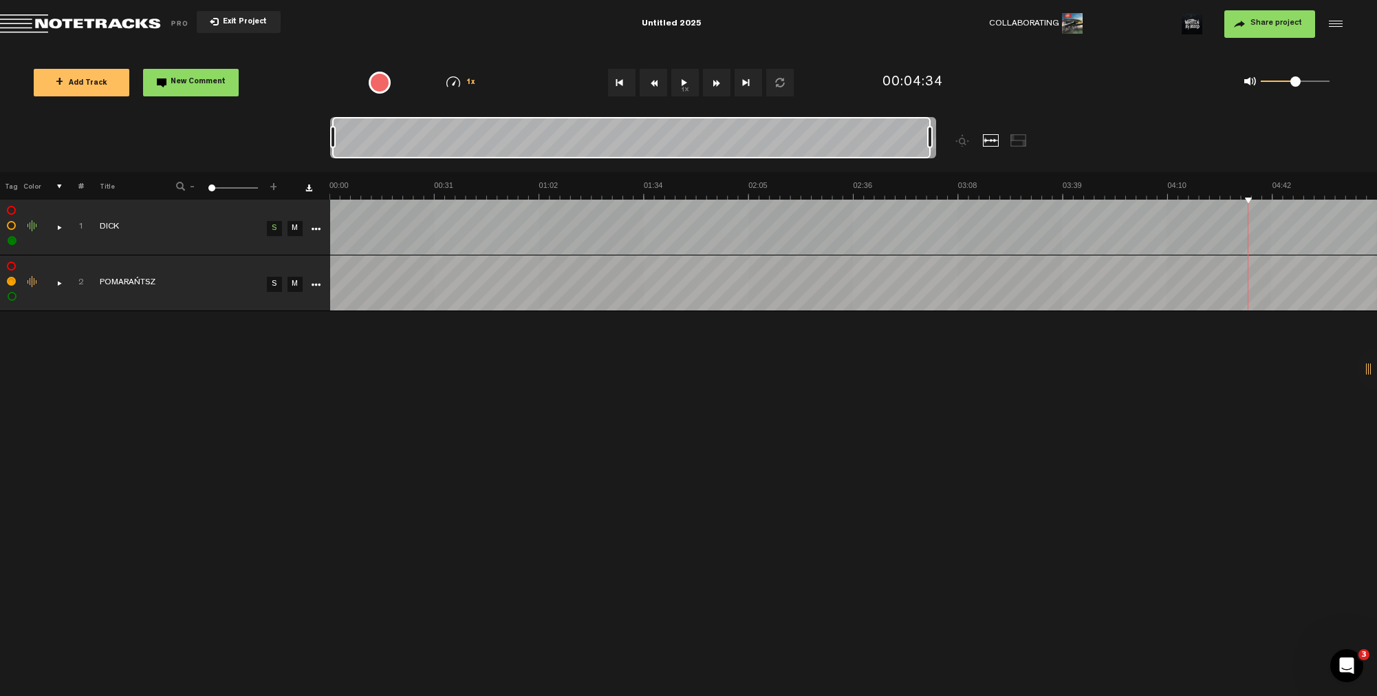
click at [615, 85] on button "Go to beginning" at bounding box center [622, 83] width 28 height 28
drag, startPoint x: 930, startPoint y: 137, endPoint x: 659, endPoint y: 147, distance: 271.3
click at [659, 147] on div at bounding box center [659, 137] width 6 height 22
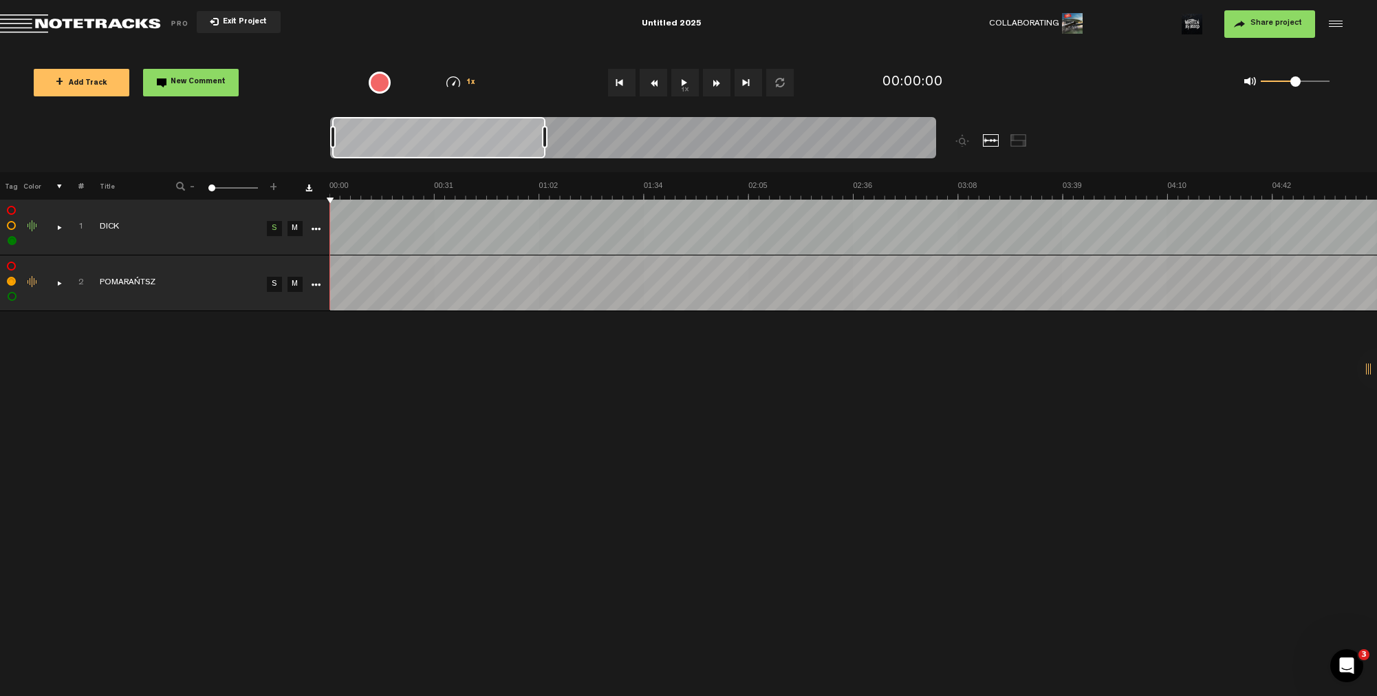
drag, startPoint x: 659, startPoint y: 147, endPoint x: 497, endPoint y: 149, distance: 162.4
click at [499, 149] on div at bounding box center [633, 140] width 606 height 46
click at [428, 149] on div at bounding box center [633, 140] width 606 height 46
drag, startPoint x: 424, startPoint y: 147, endPoint x: 540, endPoint y: 142, distance: 116.4
click at [430, 142] on div at bounding box center [427, 137] width 6 height 22
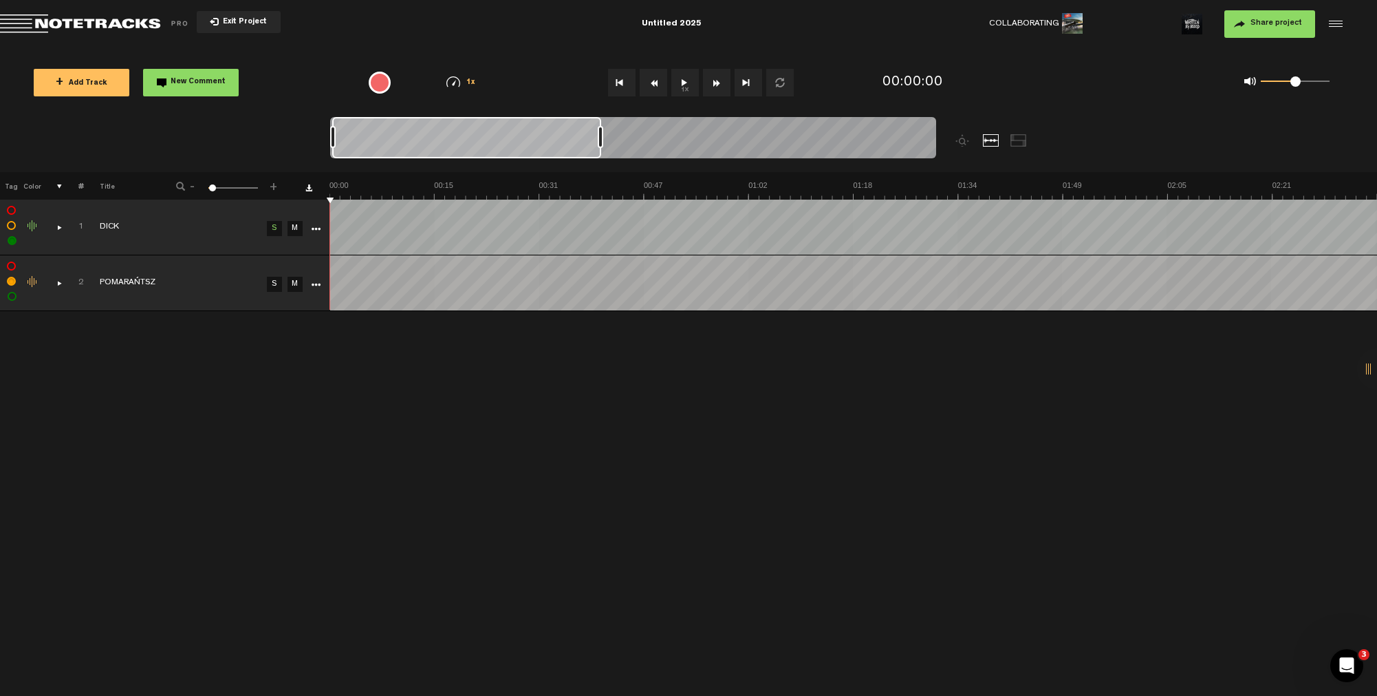
drag, startPoint x: 540, startPoint y: 141, endPoint x: 611, endPoint y: 133, distance: 71.3
click at [603, 134] on div at bounding box center [601, 137] width 6 height 22
click at [757, 122] on div at bounding box center [633, 140] width 606 height 46
drag, startPoint x: 755, startPoint y: 133, endPoint x: 983, endPoint y: 132, distance: 228.4
click at [983, 132] on div at bounding box center [708, 144] width 757 height 55
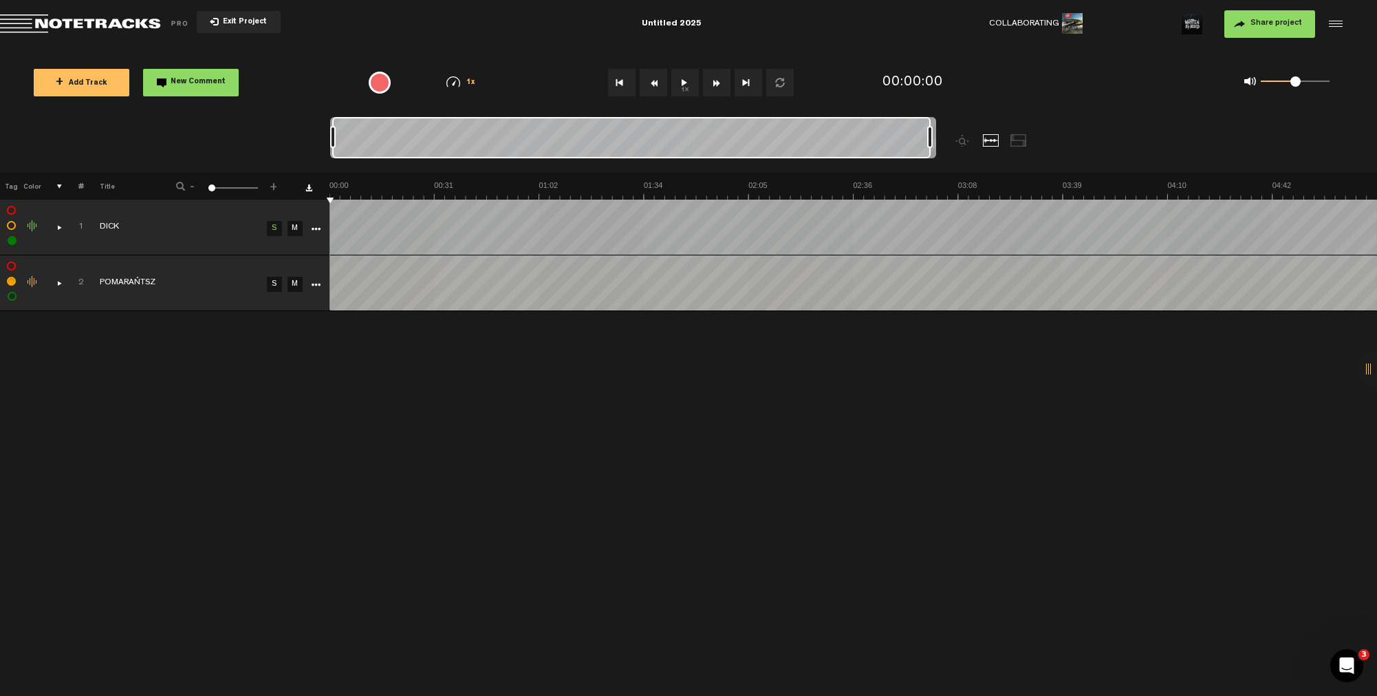
click at [275, 228] on link "S" at bounding box center [274, 228] width 15 height 15
click at [32, 282] on div "Change the color of the waveform" at bounding box center [33, 282] width 21 height 12
click at [32, 284] on div "Change the color of the waveform" at bounding box center [33, 282] width 21 height 12
click at [932, 132] on div at bounding box center [633, 140] width 606 height 46
drag, startPoint x: 932, startPoint y: 133, endPoint x: 964, endPoint y: 130, distance: 32.5
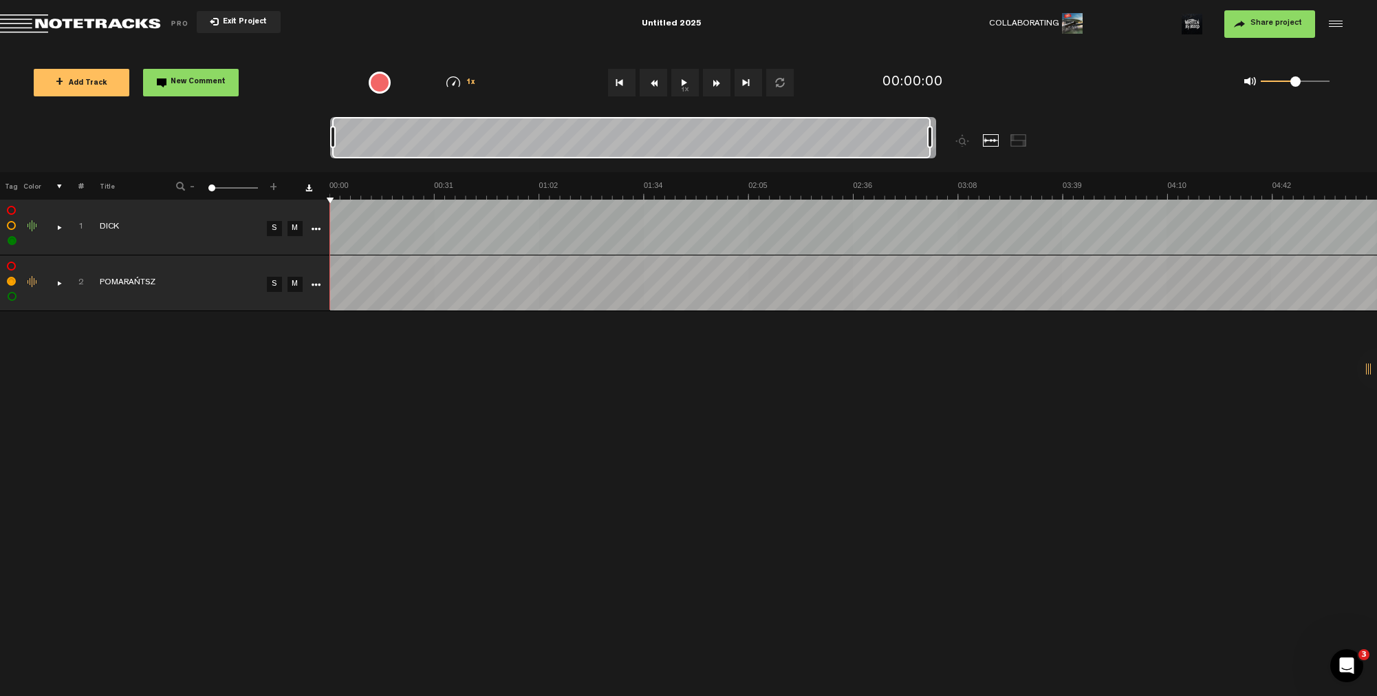
click at [963, 130] on div at bounding box center [708, 144] width 757 height 55
click at [1368, 377] on div at bounding box center [1377, 368] width 41 height 41
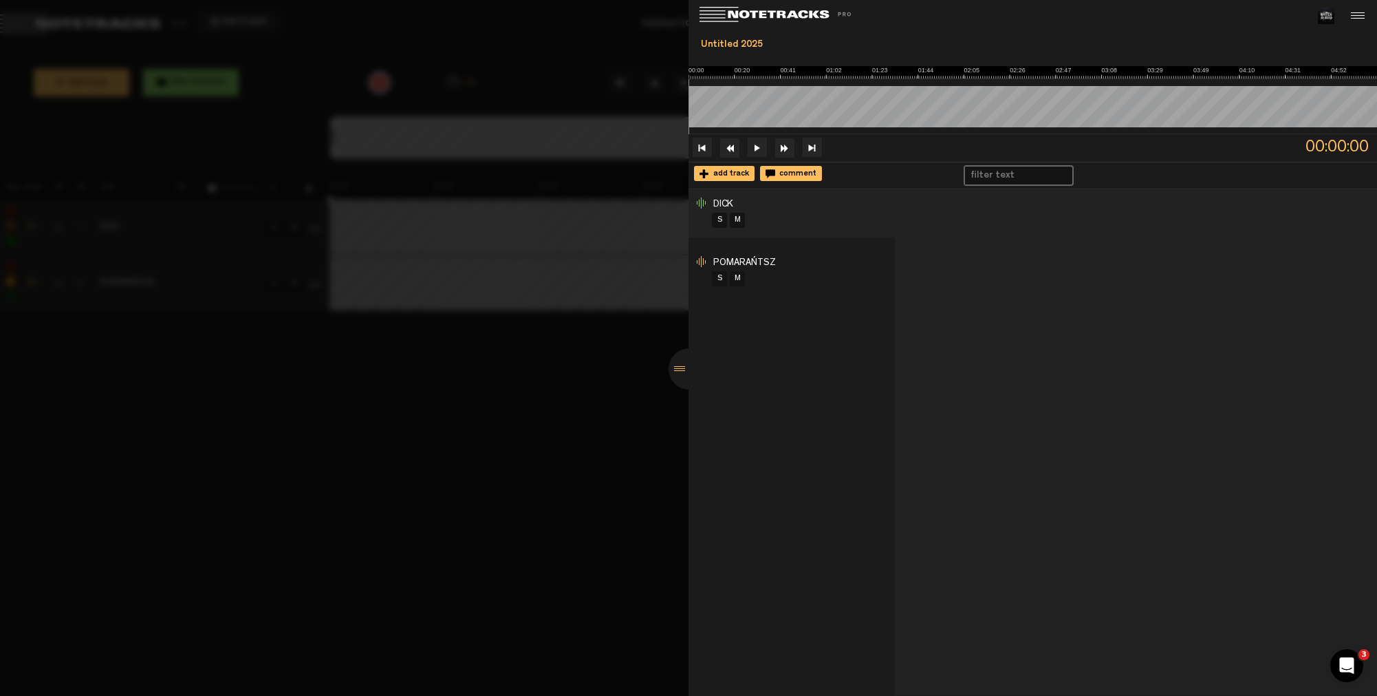
click at [958, 248] on div at bounding box center [1136, 442] width 482 height 506
click at [701, 257] on div at bounding box center [704, 263] width 14 height 14
click at [797, 262] on li "POMARAŃTSZ S M" at bounding box center [792, 272] width 206 height 48
click at [760, 260] on span "POMARAŃTSZ" at bounding box center [744, 263] width 63 height 10
click at [724, 200] on span "DICK" at bounding box center [723, 205] width 20 height 10
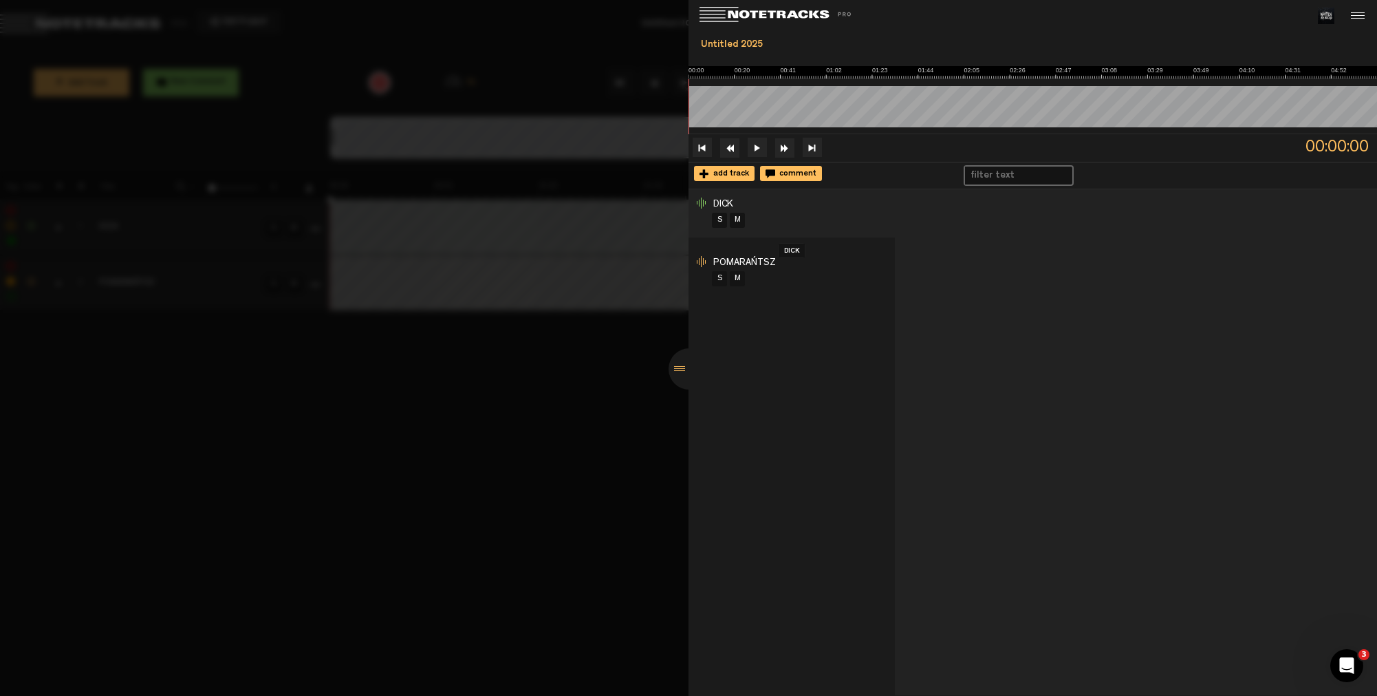
click at [961, 256] on div at bounding box center [1136, 442] width 482 height 506
click at [974, 200] on div at bounding box center [1136, 442] width 482 height 506
click at [996, 174] on input "text" at bounding box center [1012, 175] width 94 height 18
click at [986, 233] on div at bounding box center [1136, 442] width 482 height 506
click at [985, 233] on div at bounding box center [1136, 442] width 482 height 506
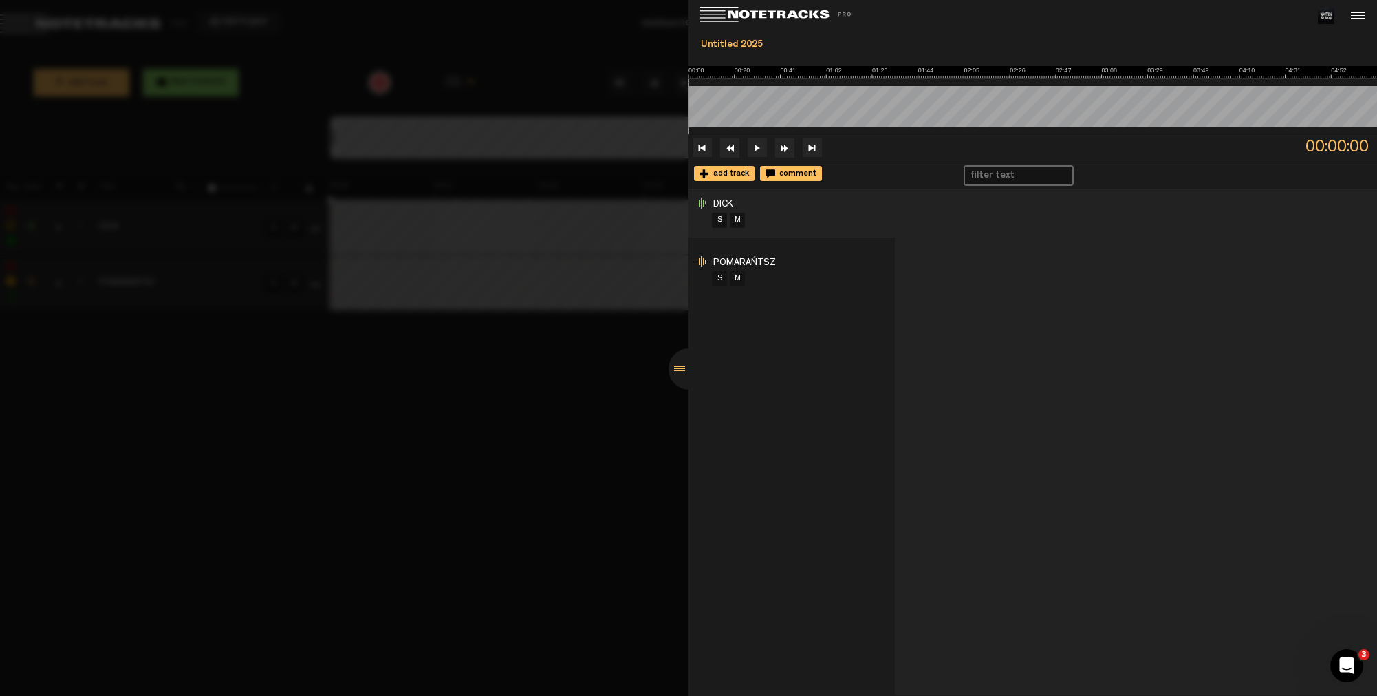
click at [985, 233] on div at bounding box center [1136, 442] width 482 height 506
click at [983, 275] on div at bounding box center [1136, 442] width 482 height 506
click at [982, 275] on div at bounding box center [1136, 442] width 482 height 506
click at [932, 244] on div at bounding box center [1136, 442] width 482 height 506
click at [930, 244] on div at bounding box center [1136, 442] width 482 height 506
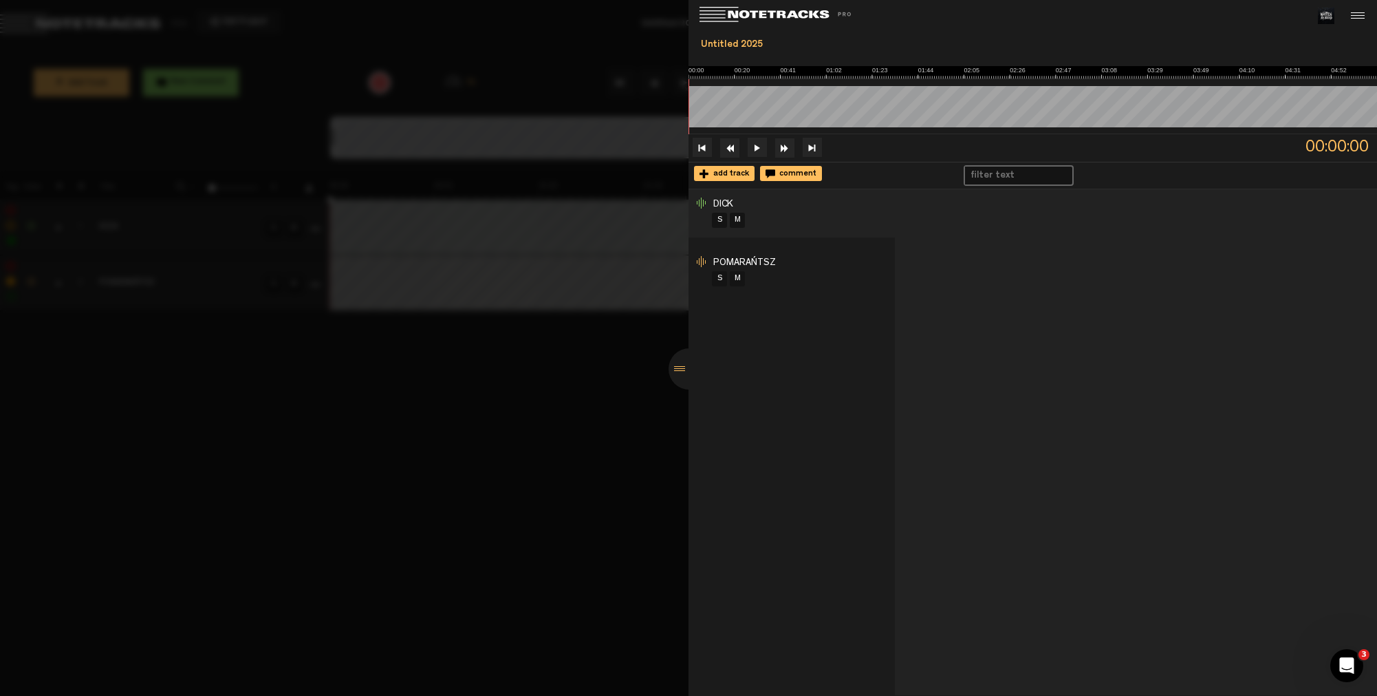
click at [925, 245] on div at bounding box center [1136, 442] width 482 height 506
click at [681, 365] on div at bounding box center [689, 368] width 41 height 41
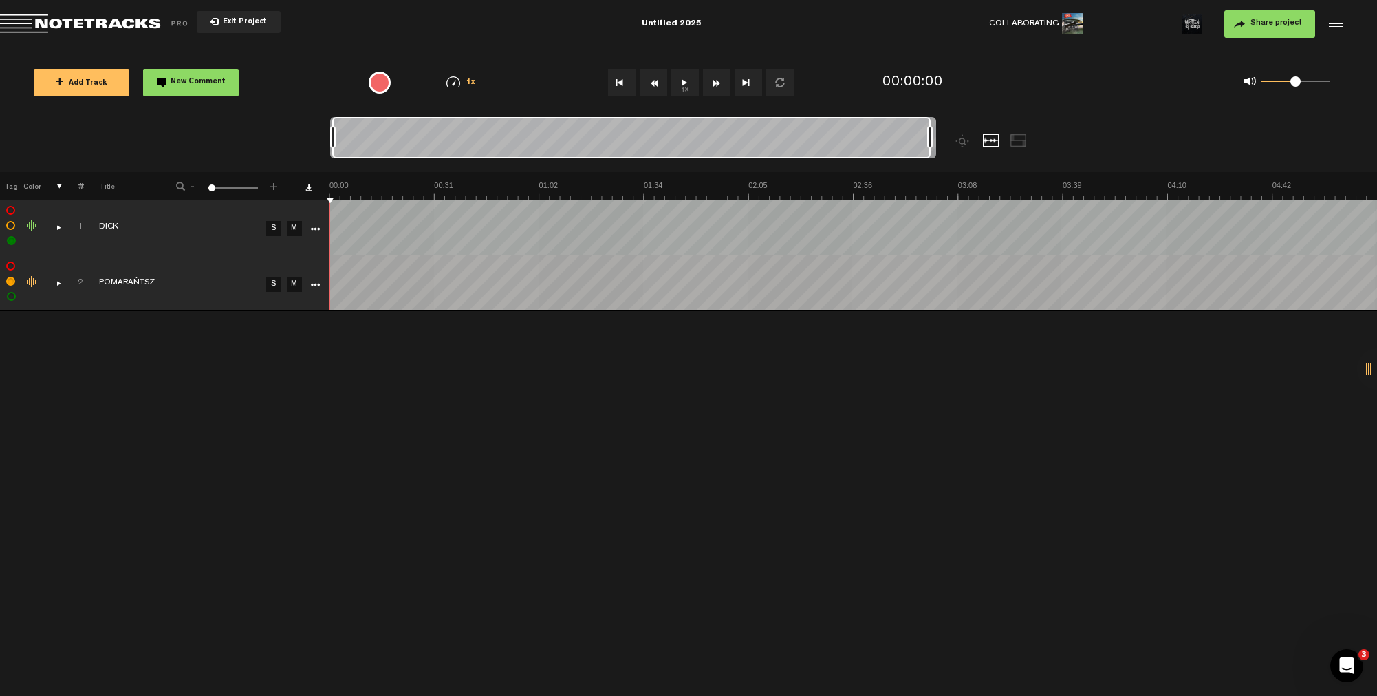
click at [1367, 372] on div at bounding box center [1377, 368] width 41 height 41
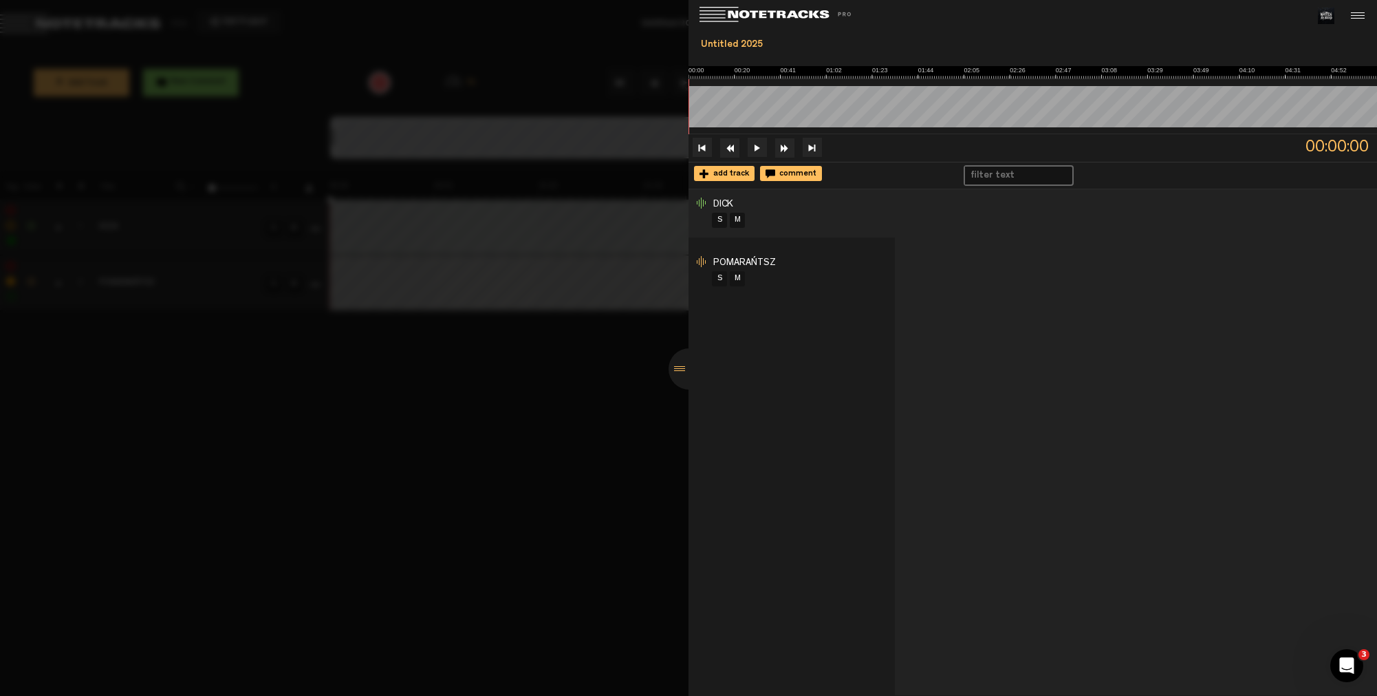
click at [681, 366] on div at bounding box center [689, 368] width 41 height 41
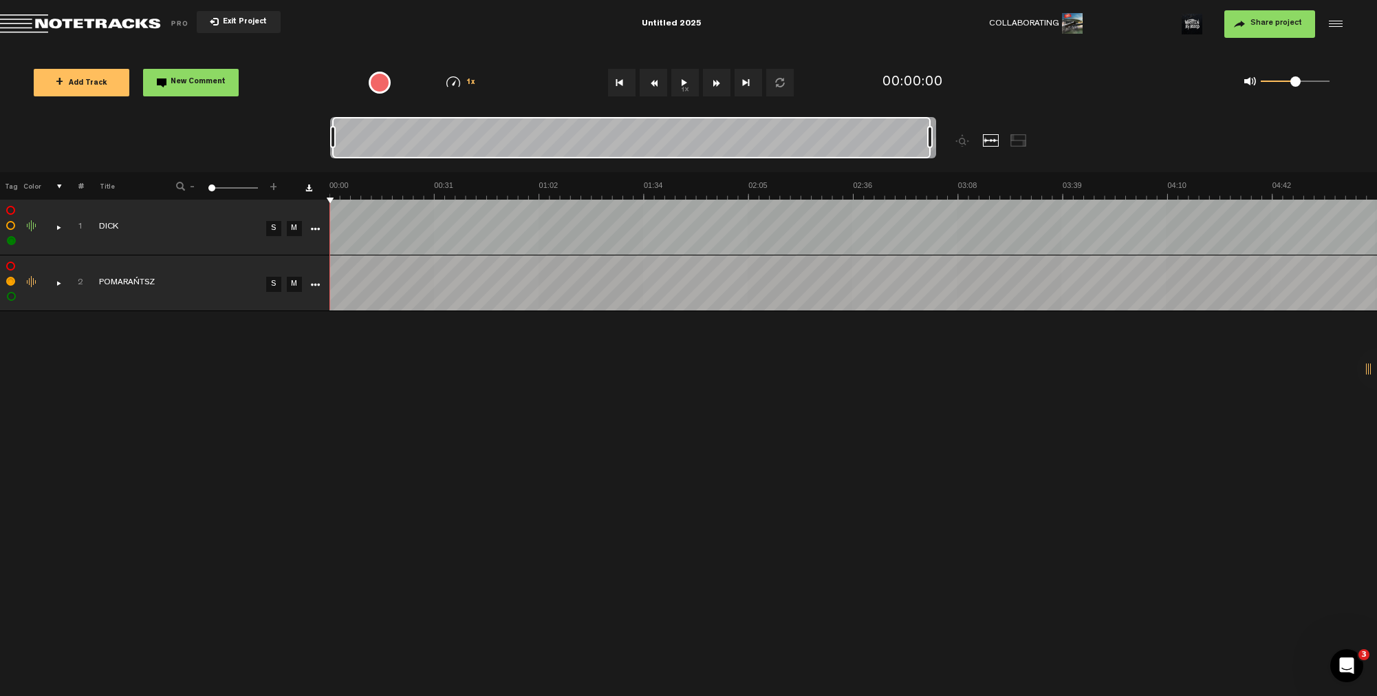
click at [1364, 368] on div at bounding box center [1377, 368] width 41 height 41
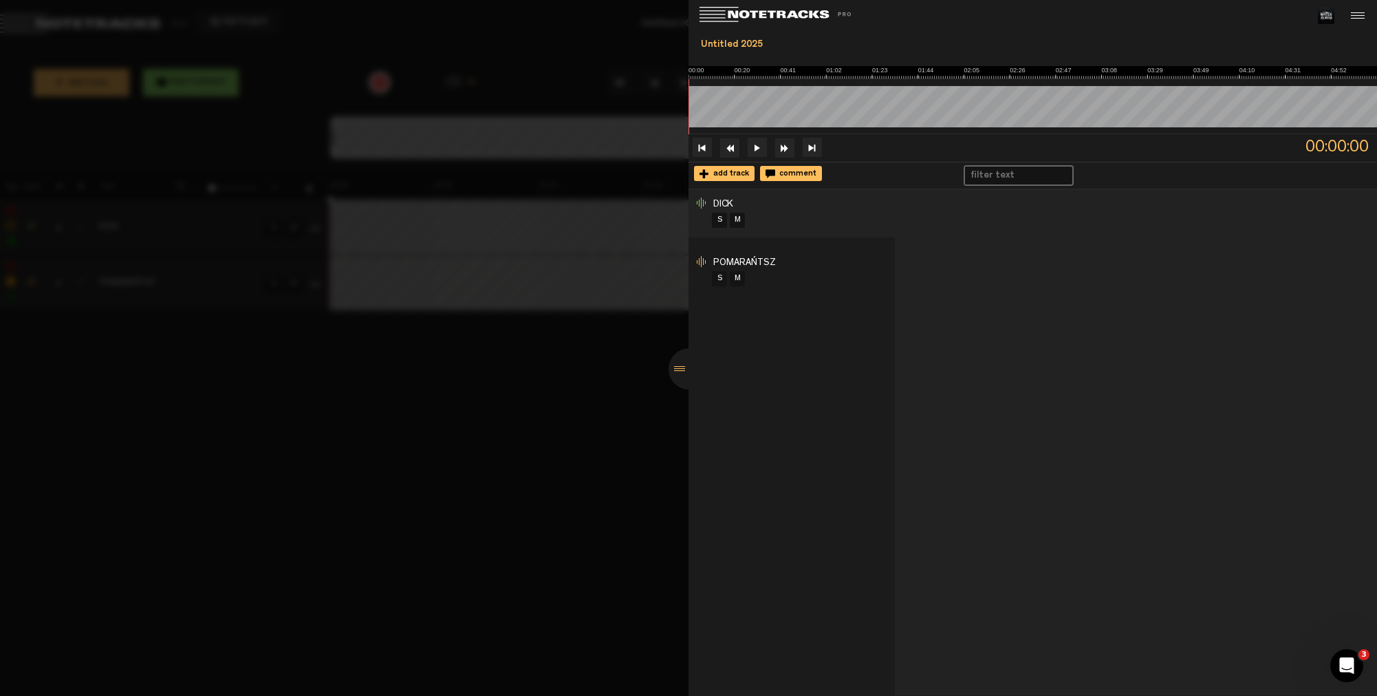
click at [682, 373] on div at bounding box center [689, 368] width 41 height 41
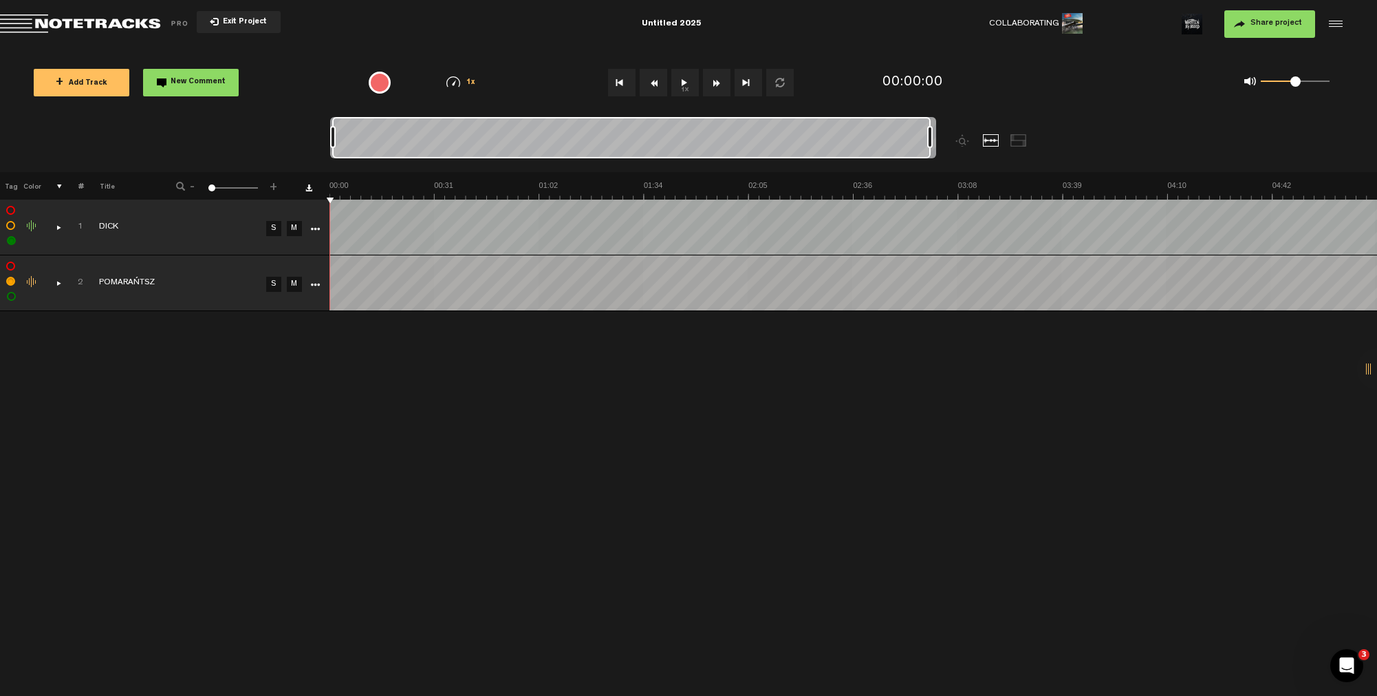
click at [58, 286] on div "comments, stamps & drawings" at bounding box center [53, 283] width 21 height 14
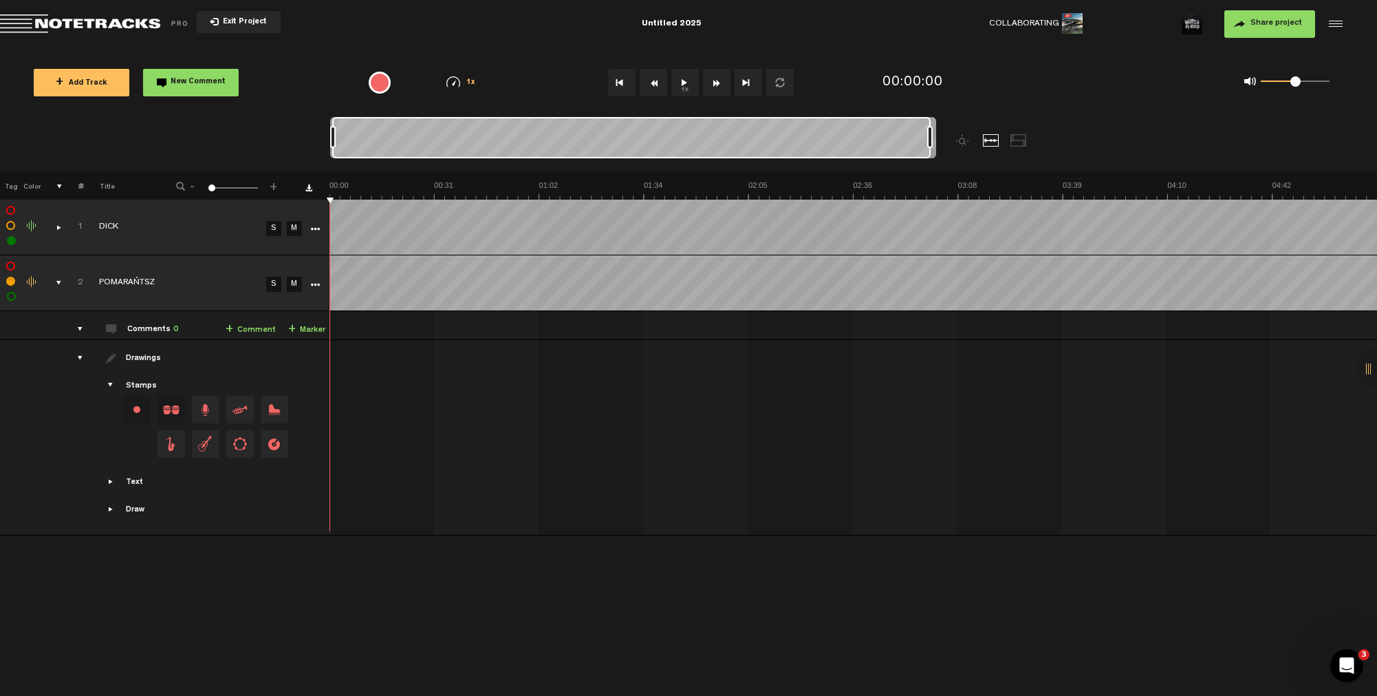
click at [110, 484] on span "Showcase text" at bounding box center [111, 481] width 11 height 11
click at [80, 360] on div "drawings" at bounding box center [74, 358] width 21 height 14
click at [144, 435] on div "Change text color.To change the color of an existing text, select the stamp on …" at bounding box center [137, 437] width 28 height 28
click at [436, 351] on div at bounding box center [856, 380] width 1048 height 58
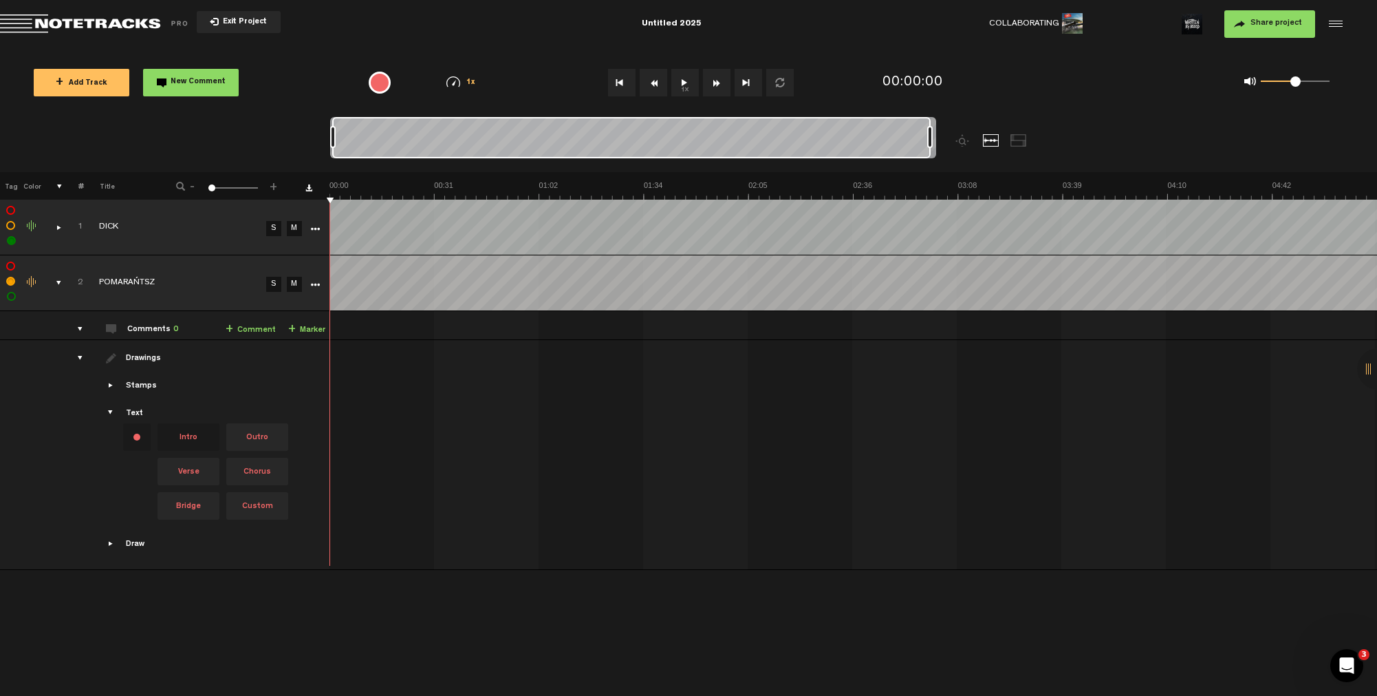
click at [239, 435] on span "Outro" at bounding box center [257, 437] width 62 height 28
click at [193, 440] on span "Intro" at bounding box center [189, 437] width 62 height 28
click at [59, 230] on div "comments, stamps & drawings" at bounding box center [53, 227] width 21 height 14
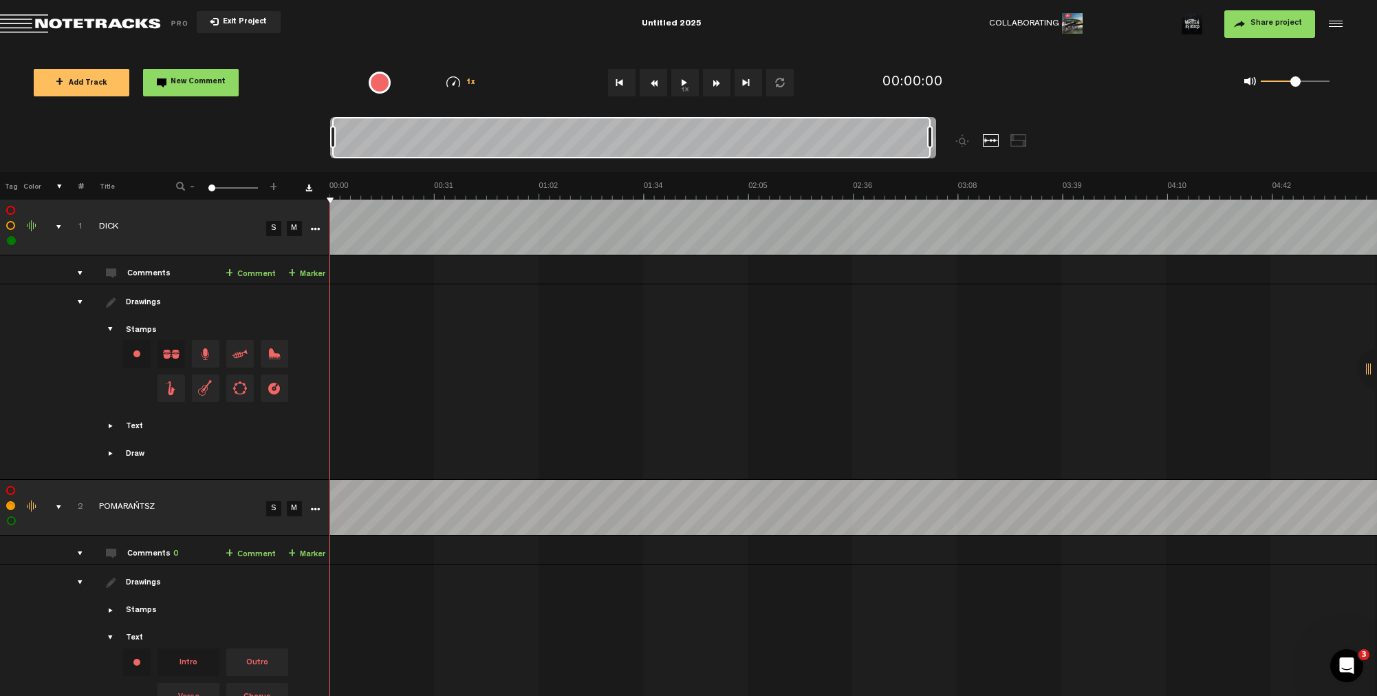
click at [431, 322] on div at bounding box center [856, 324] width 1048 height 58
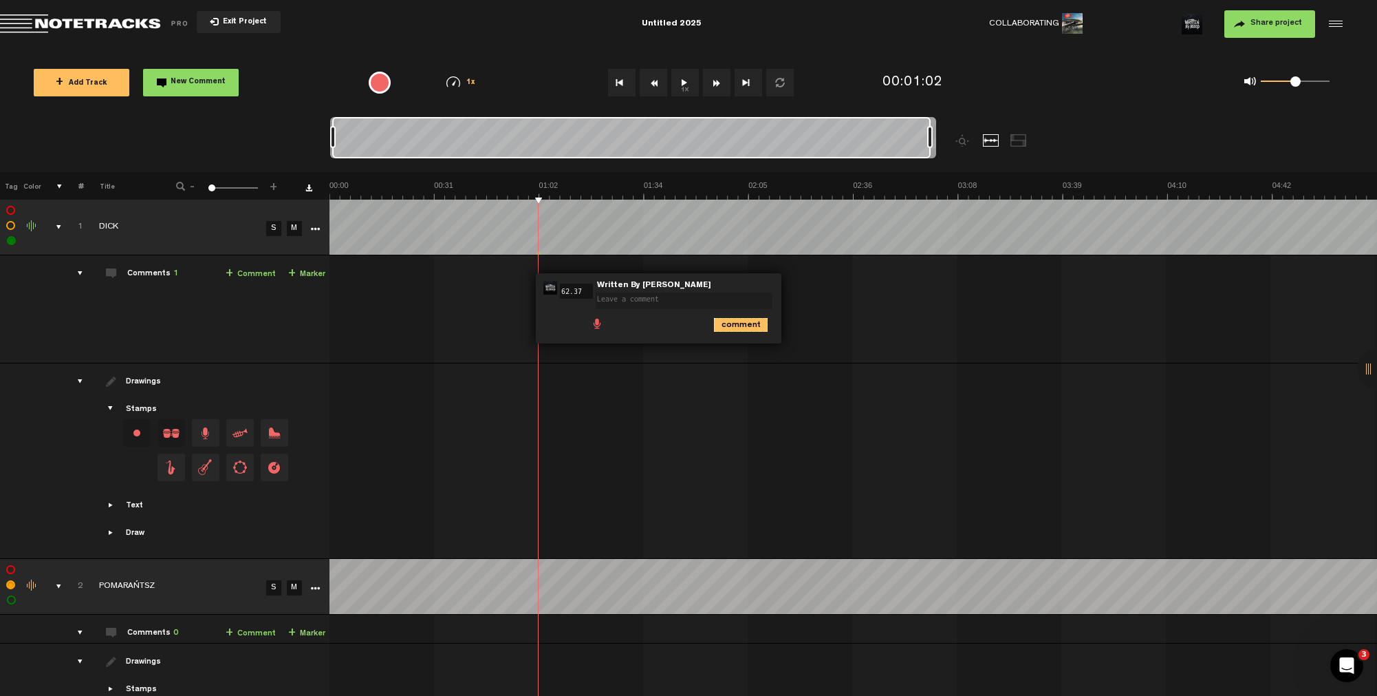
click at [722, 327] on icon "comment" at bounding box center [741, 325] width 54 height 14
click at [815, 286] on span "Delete comment" at bounding box center [817, 288] width 17 height 10
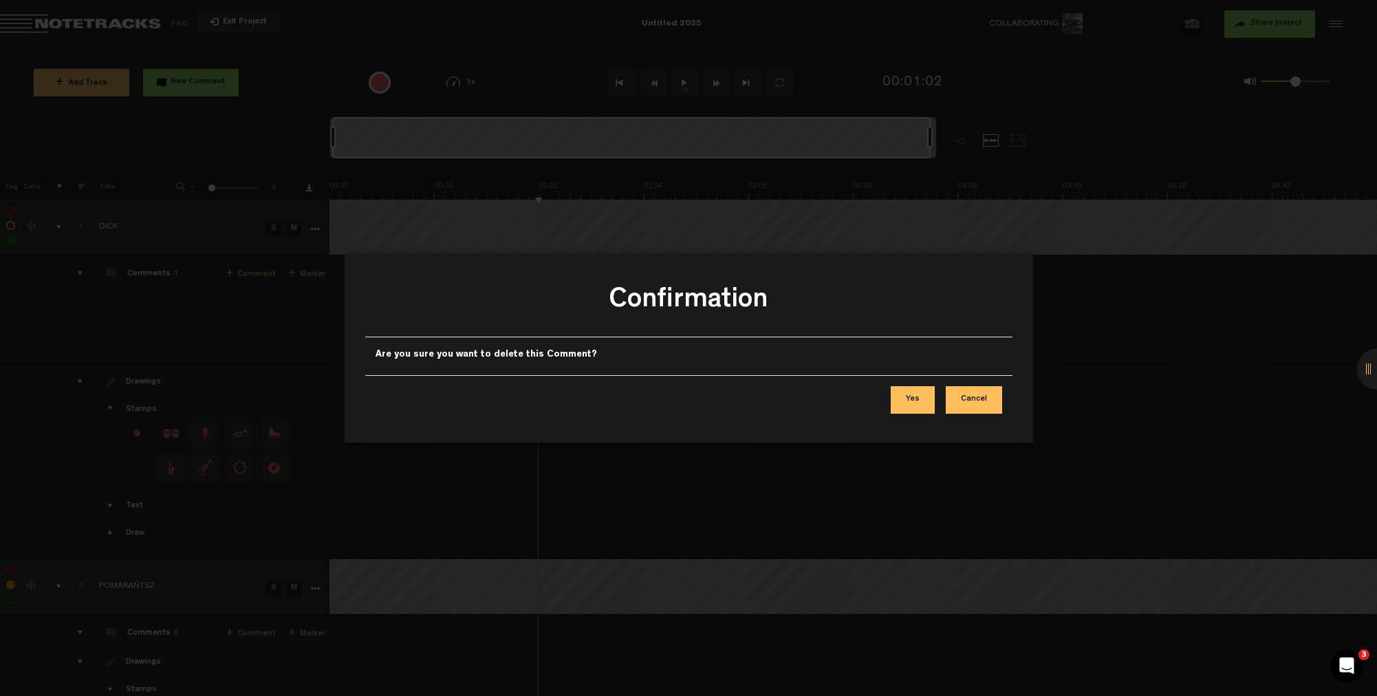
click at [917, 399] on button "Yes" at bounding box center [913, 400] width 44 height 28
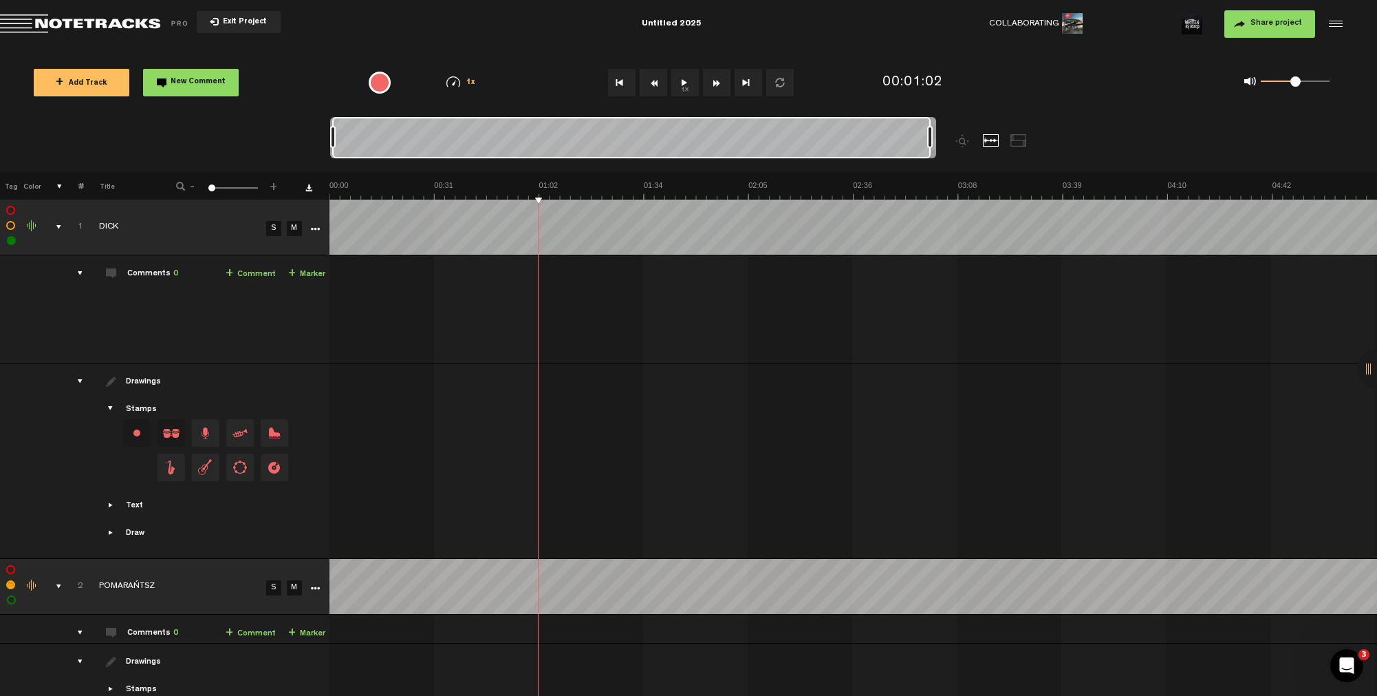
click at [110, 504] on span "Showcase text" at bounding box center [111, 504] width 11 height 11
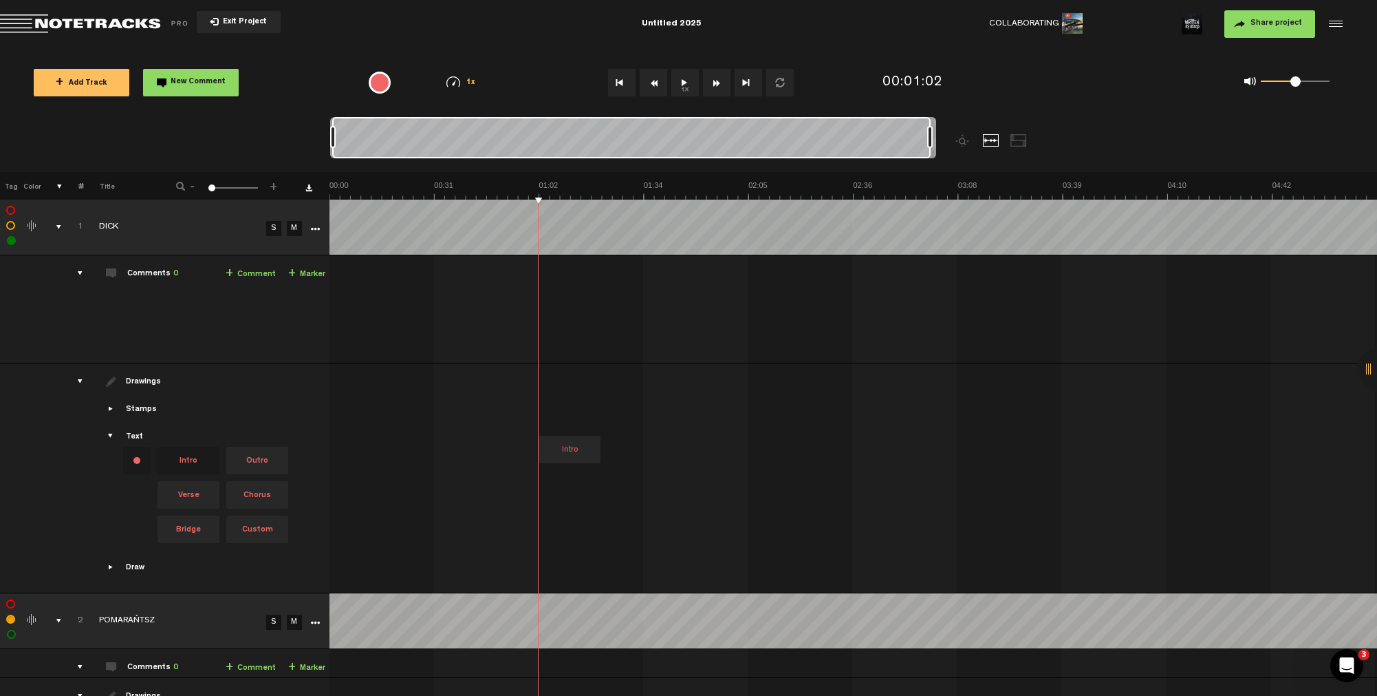
drag, startPoint x: 224, startPoint y: 447, endPoint x: 538, endPoint y: 393, distance: 318.4
click at [538, 393] on tr "Drawings Stamps Text Intro" at bounding box center [688, 478] width 1378 height 230
click at [551, 407] on div "Intro" at bounding box center [553, 405] width 29 height 19
click at [582, 395] on span at bounding box center [582, 396] width 11 height 11
click at [59, 224] on div "comments, stamps & drawings" at bounding box center [53, 227] width 21 height 14
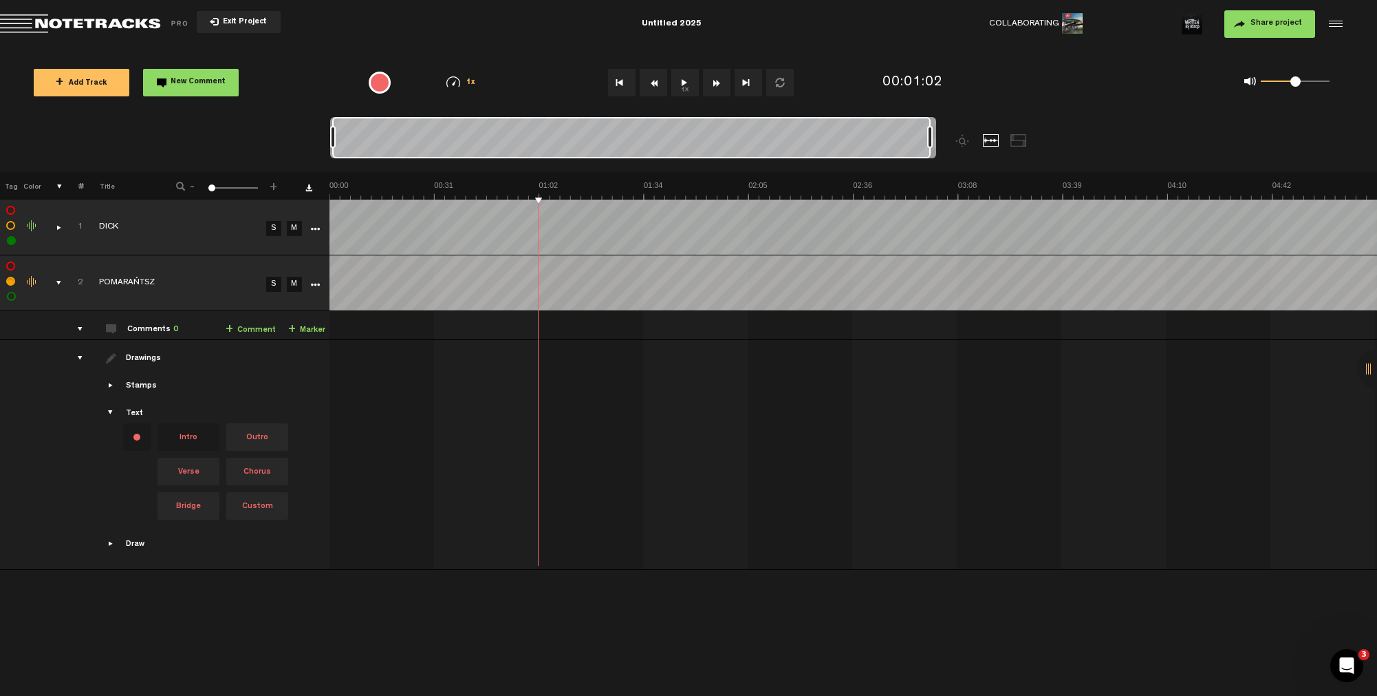
click at [113, 409] on span "Showcase text" at bounding box center [111, 412] width 11 height 11
click at [82, 355] on div "drawings" at bounding box center [74, 358] width 21 height 14
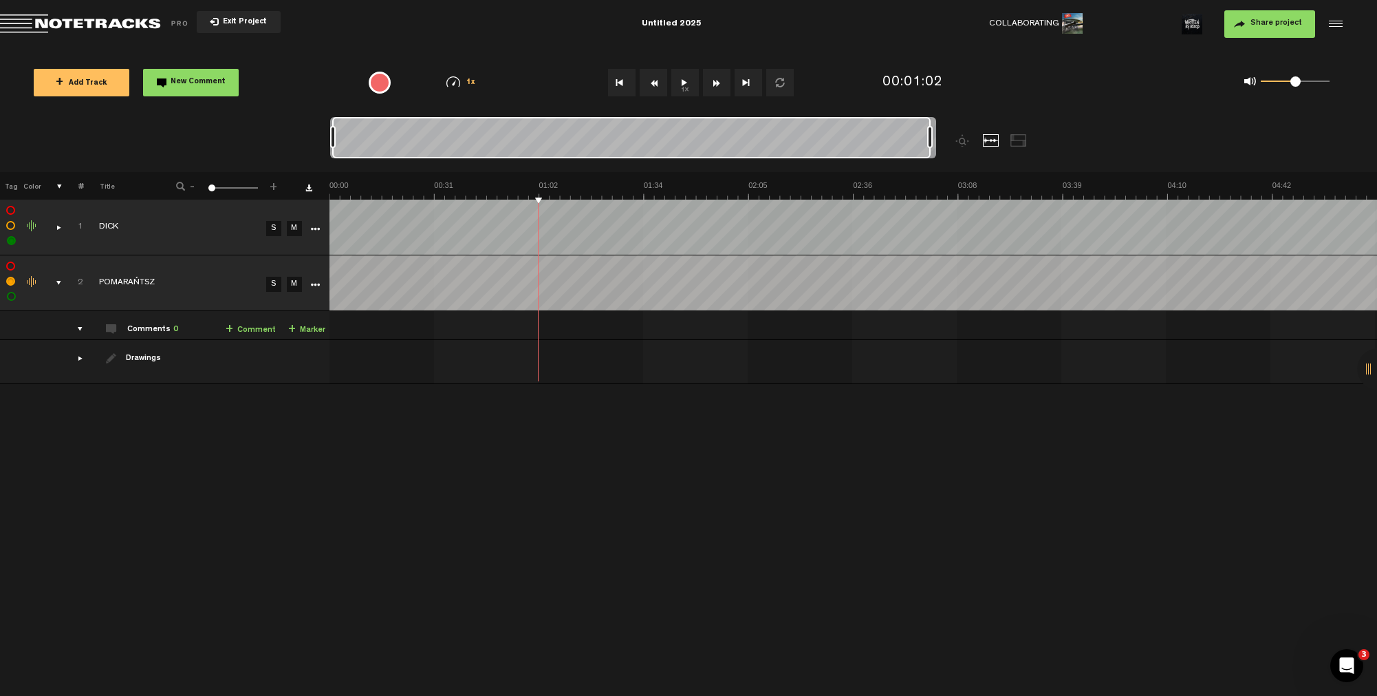
click at [1276, 30] on button "Share project" at bounding box center [1270, 24] width 91 height 28
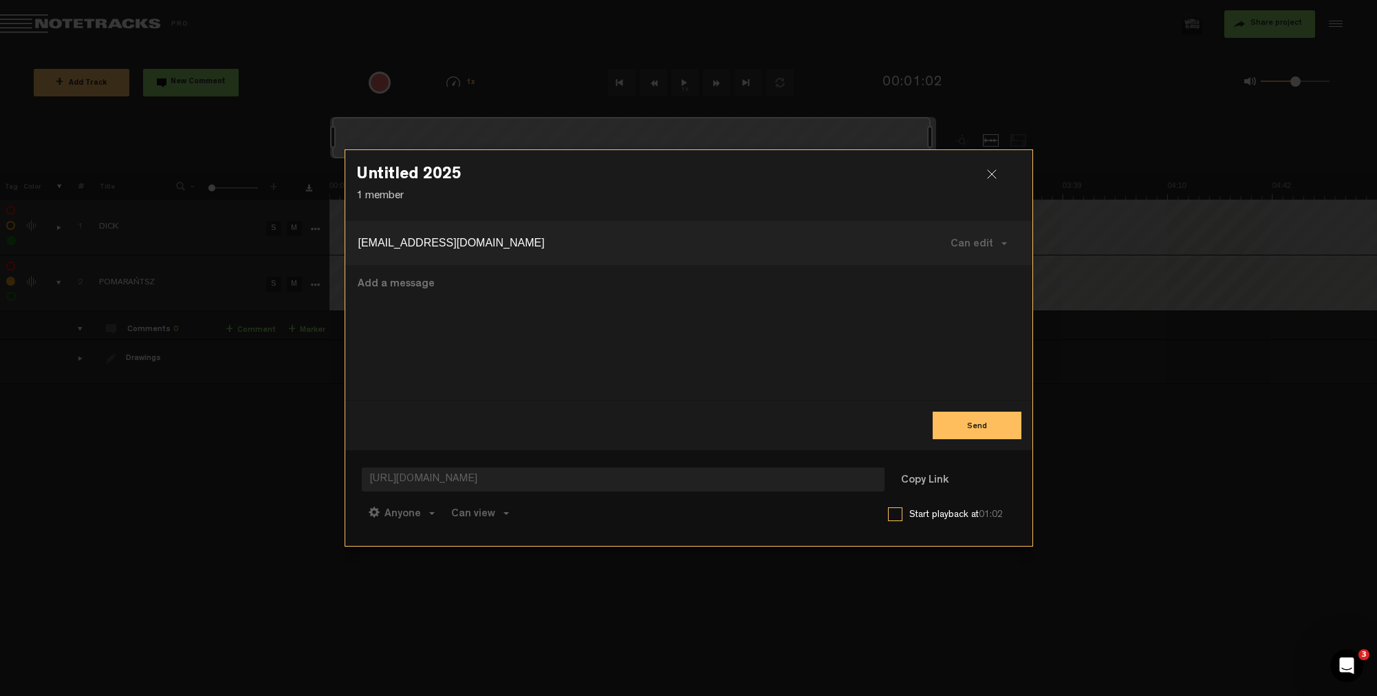
type input "Kem123al@gmail.com"
click at [982, 427] on button "Send" at bounding box center [977, 425] width 89 height 28
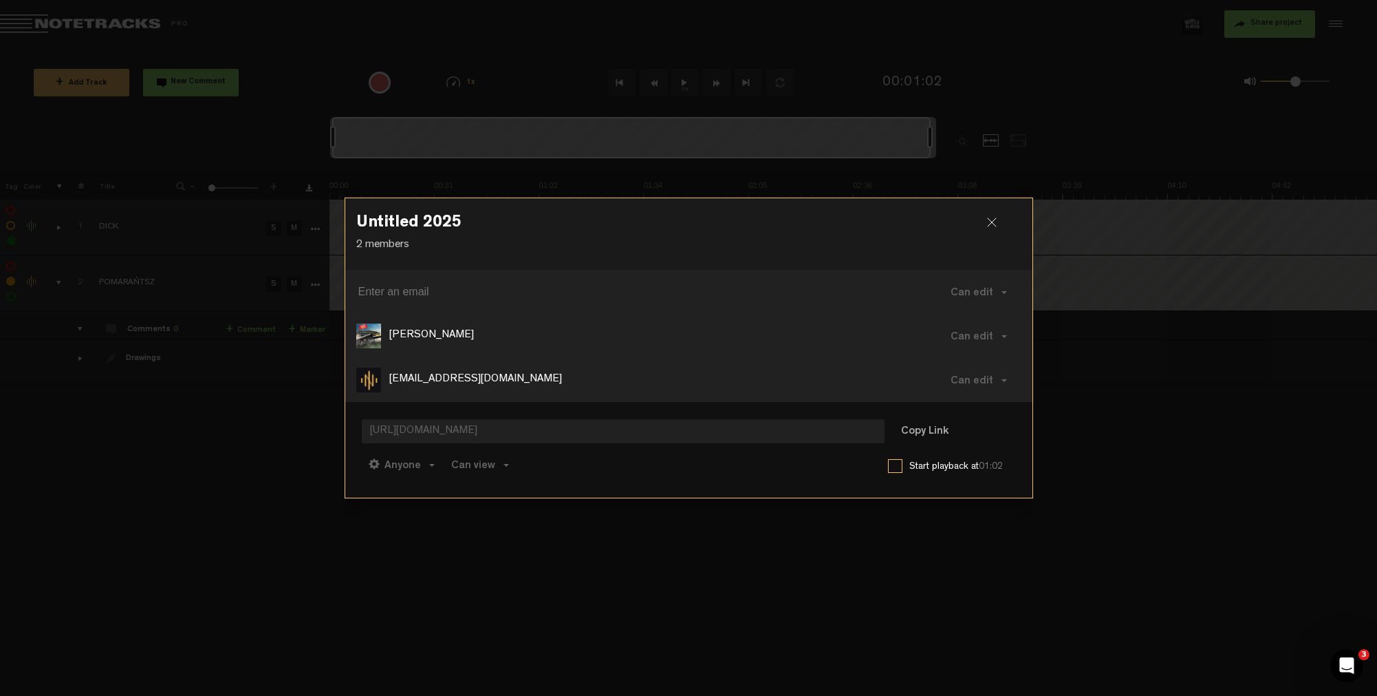
click at [987, 220] on div at bounding box center [997, 227] width 21 height 21
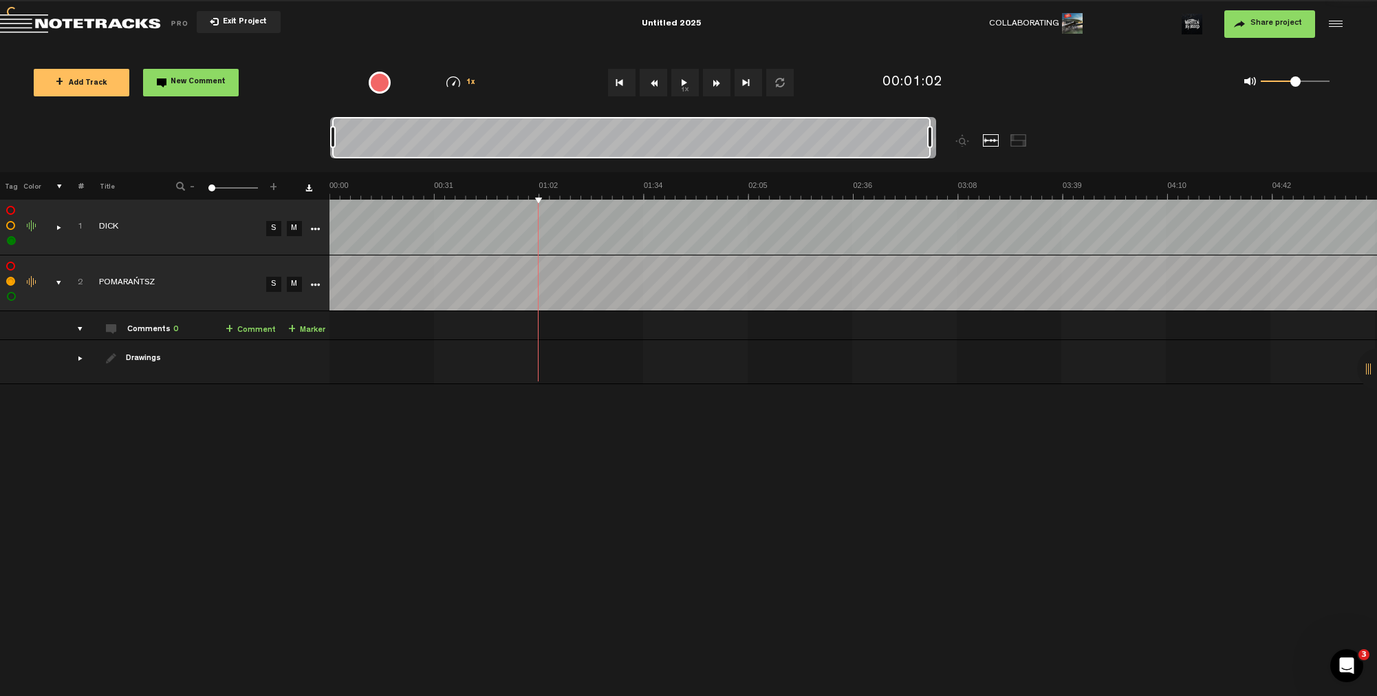
click at [82, 356] on div "drawings" at bounding box center [74, 358] width 21 height 14
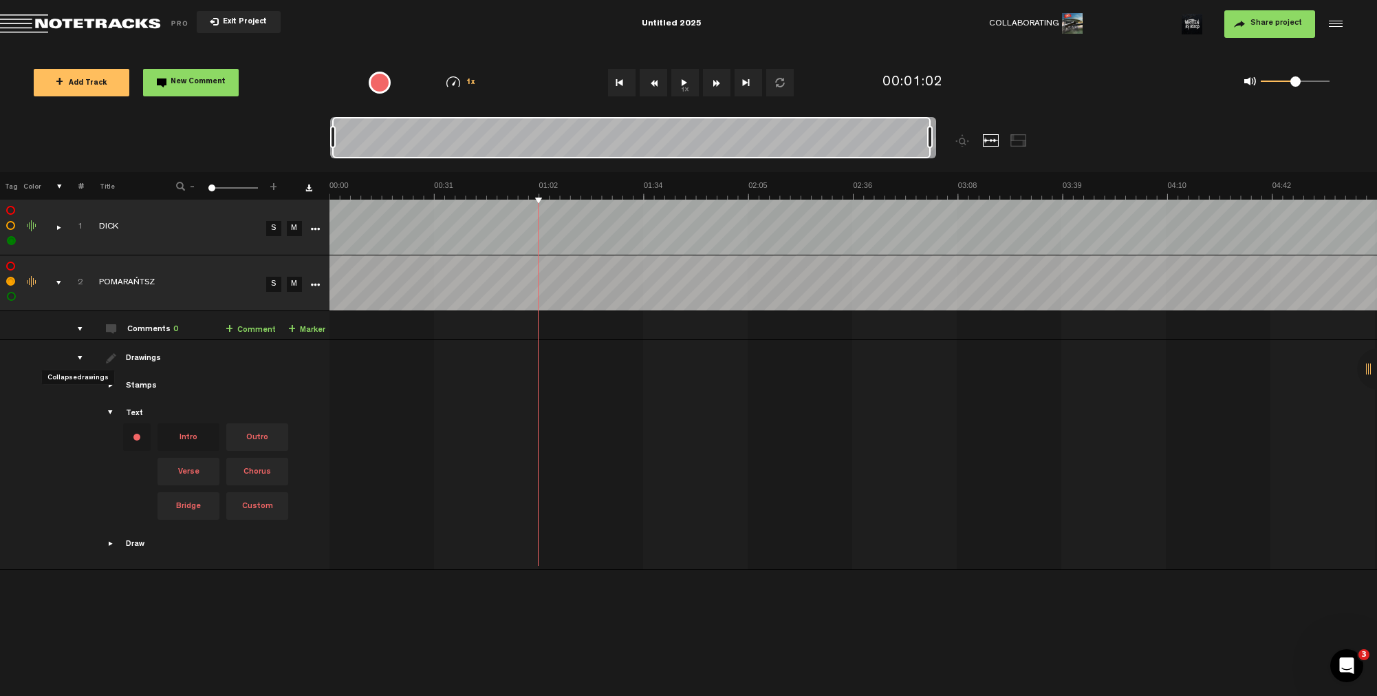
click at [82, 356] on div "drawings" at bounding box center [74, 358] width 21 height 14
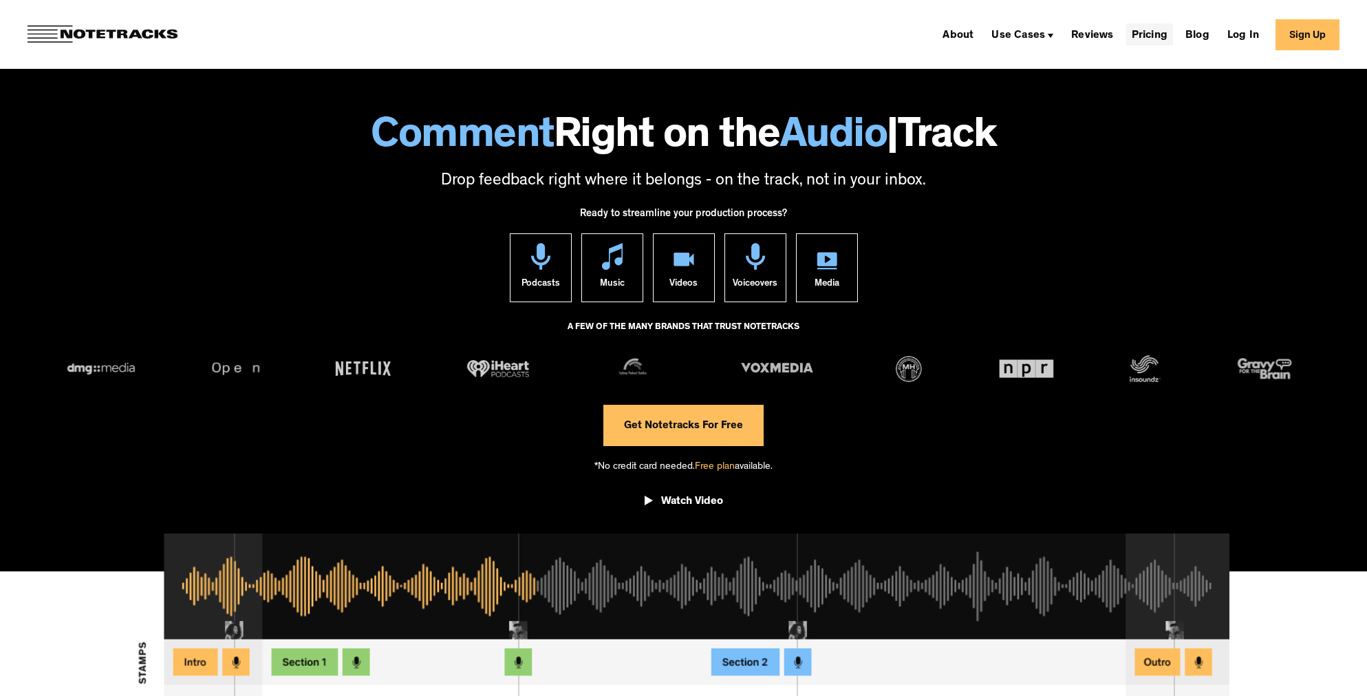
click at [1161, 39] on link "Pricing" at bounding box center [1149, 34] width 47 height 22
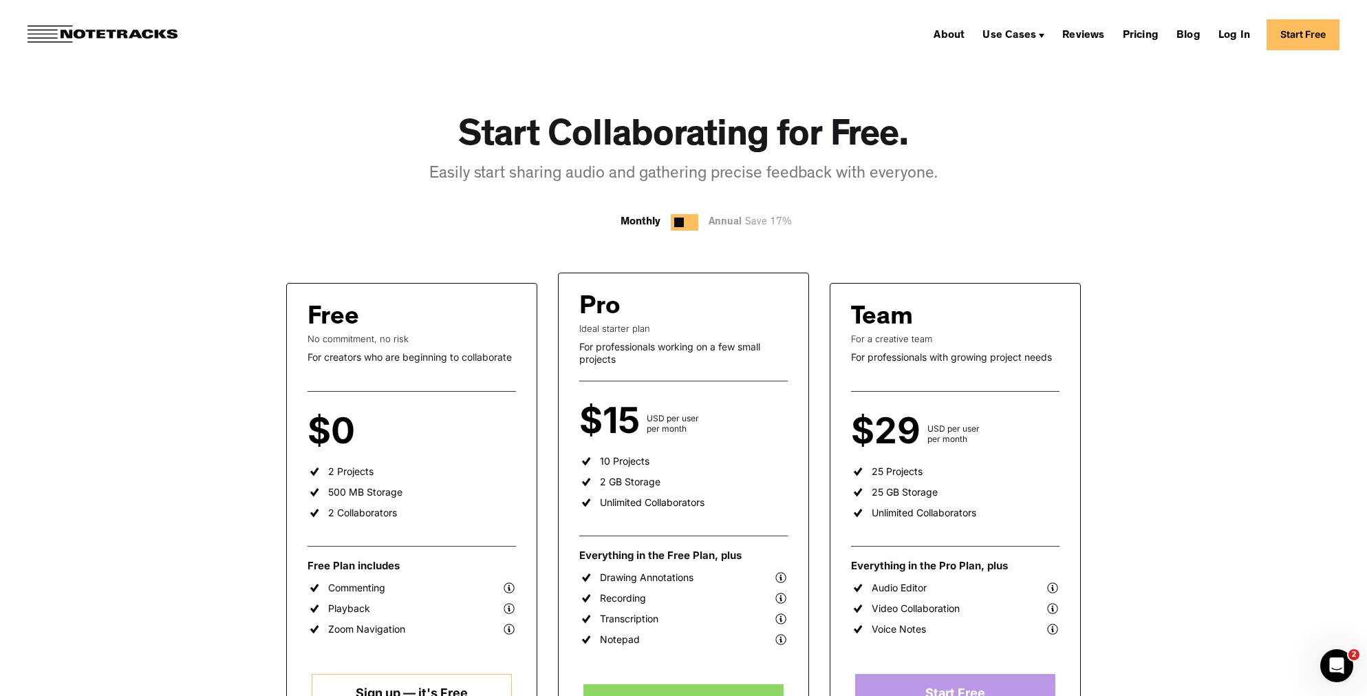
scroll to position [69, 0]
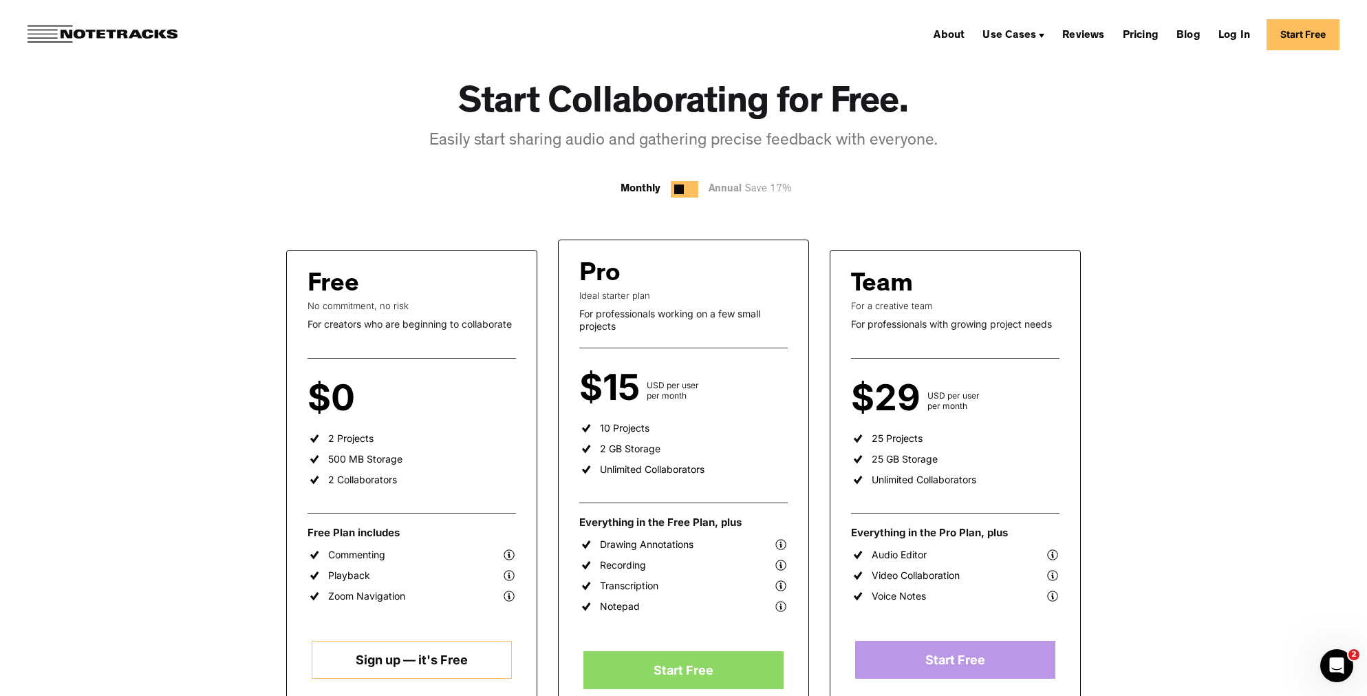
click at [685, 189] on div at bounding box center [685, 189] width 28 height 17
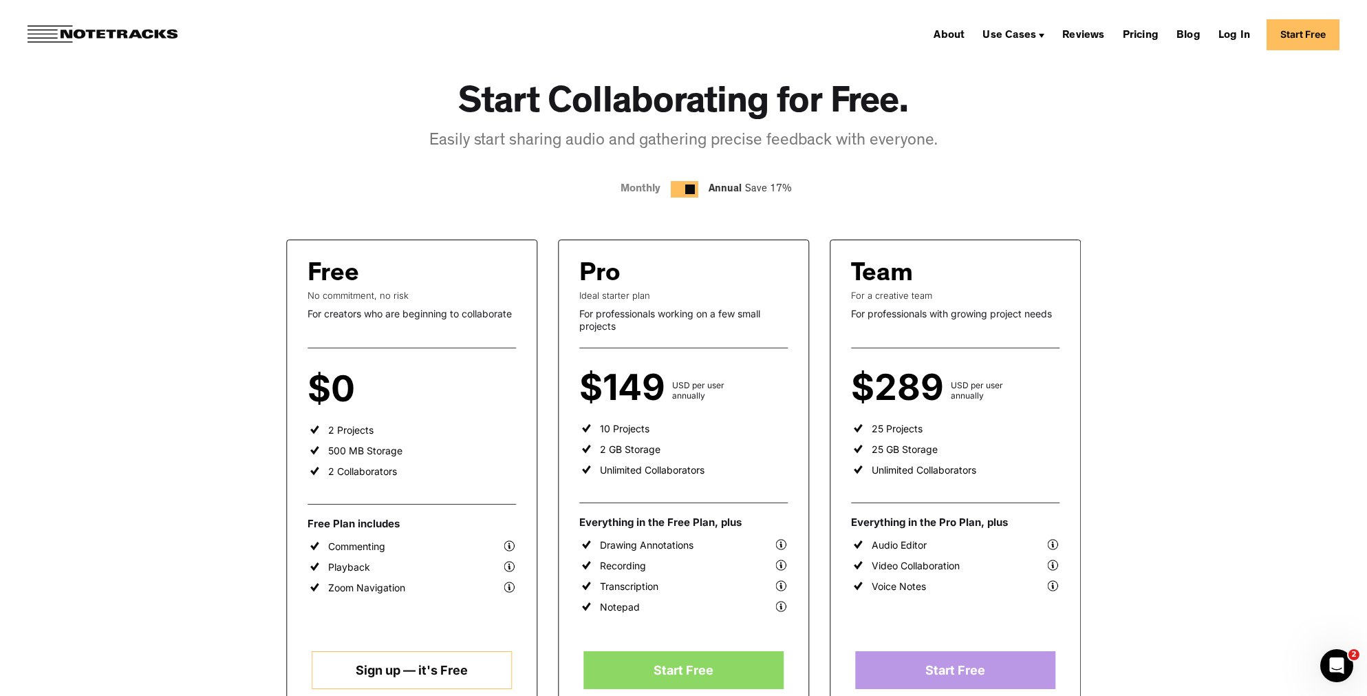
click at [687, 186] on div at bounding box center [690, 189] width 10 height 10
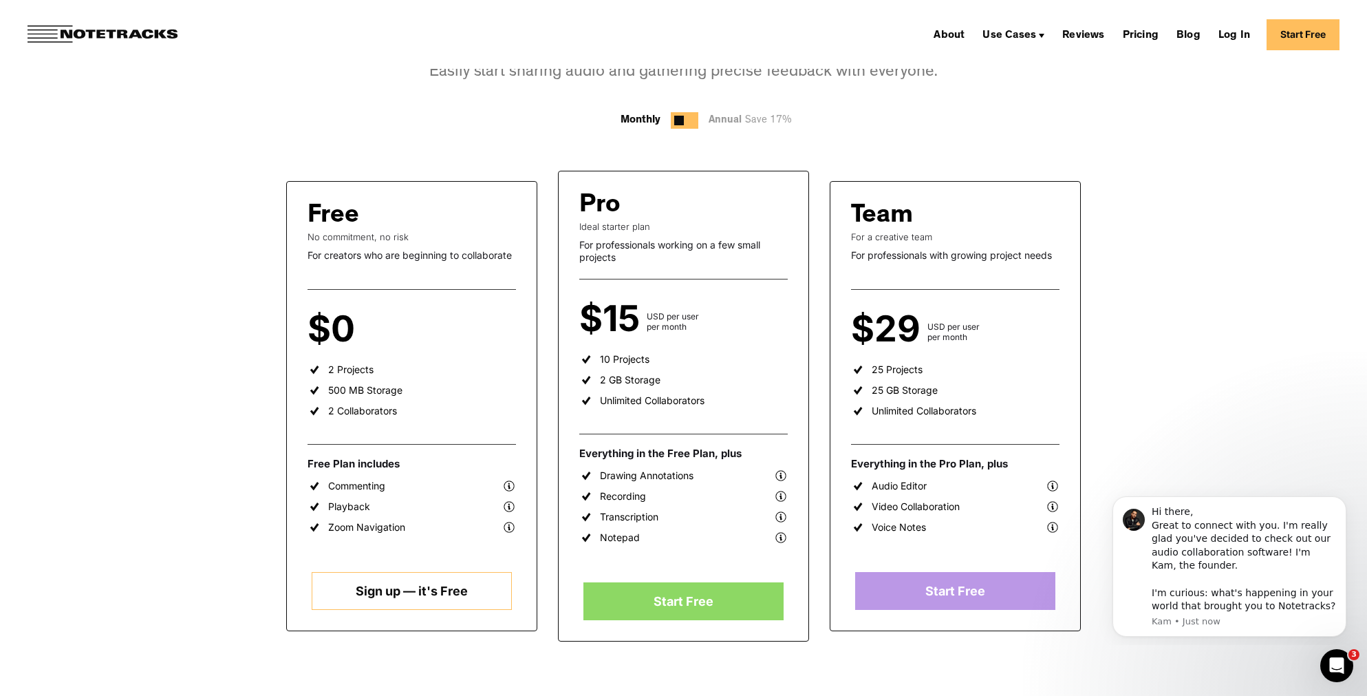
scroll to position [0, 0]
click at [354, 219] on div "Free" at bounding box center [412, 216] width 208 height 29
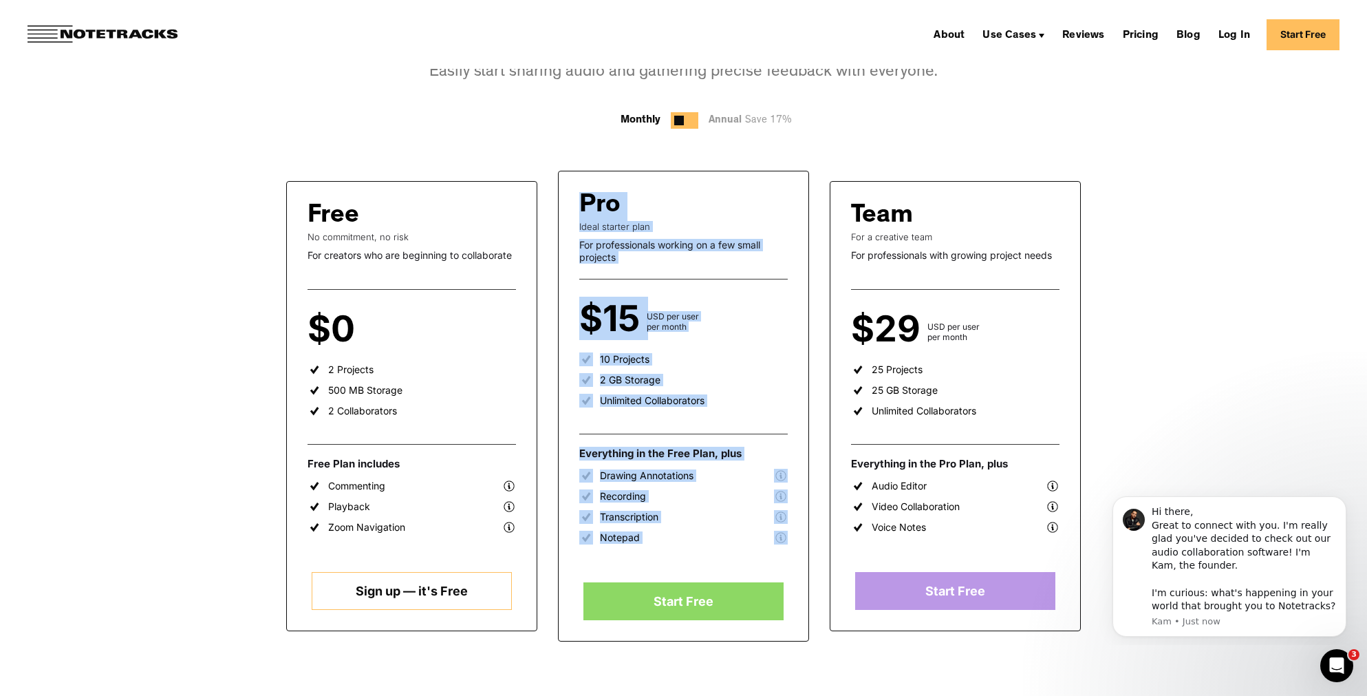
drag, startPoint x: 580, startPoint y: 206, endPoint x: 745, endPoint y: 529, distance: 363.1
click at [745, 529] on div "Pro Ideal starter plan For professionals working on a few small projects $15 US…" at bounding box center [683, 406] width 251 height 471
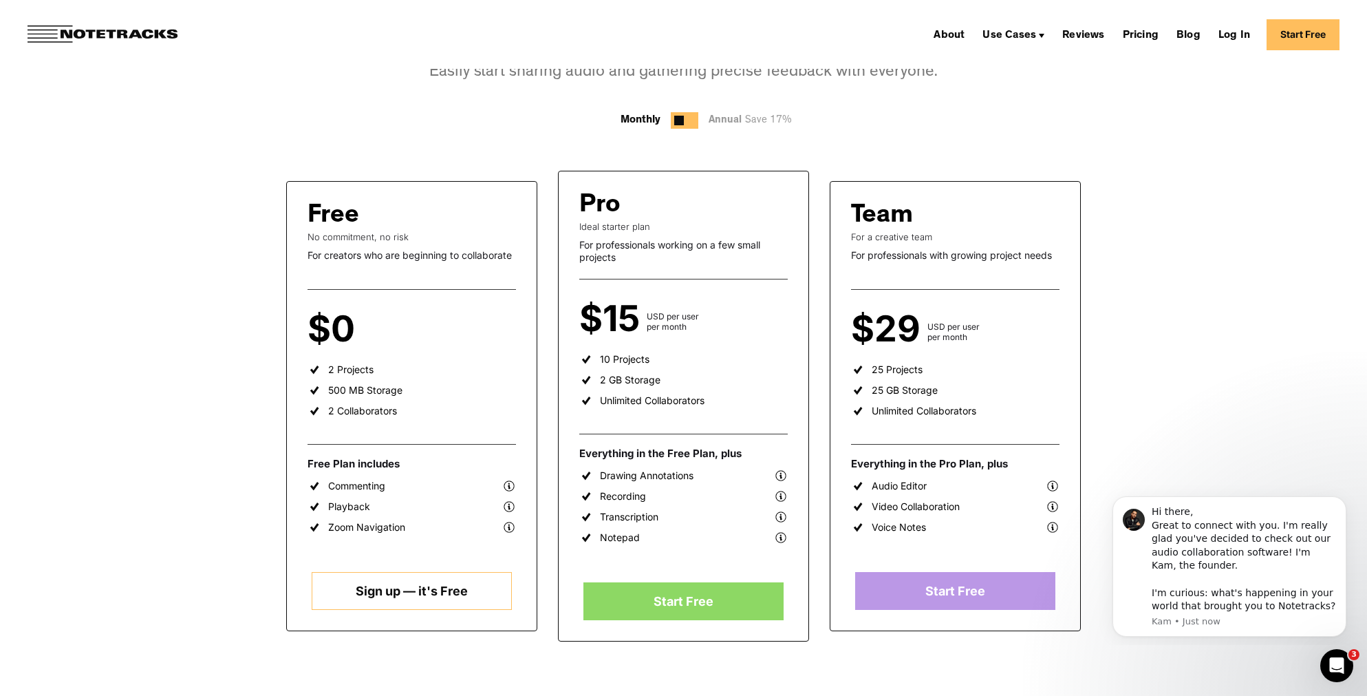
click at [388, 382] on ul "2 Projects 500 MB Storage 2 Collaborators" at bounding box center [412, 394] width 208 height 62
drag, startPoint x: 313, startPoint y: 219, endPoint x: 363, endPoint y: 236, distance: 52.4
click at [363, 236] on div "Free No commitment, no risk For creators who are beginning to collaborate $0 pe…" at bounding box center [411, 406] width 251 height 450
click at [403, 254] on div "For creators who are beginning to collaborate" at bounding box center [412, 255] width 208 height 12
click at [364, 365] on div "2 Projects" at bounding box center [350, 369] width 45 height 12
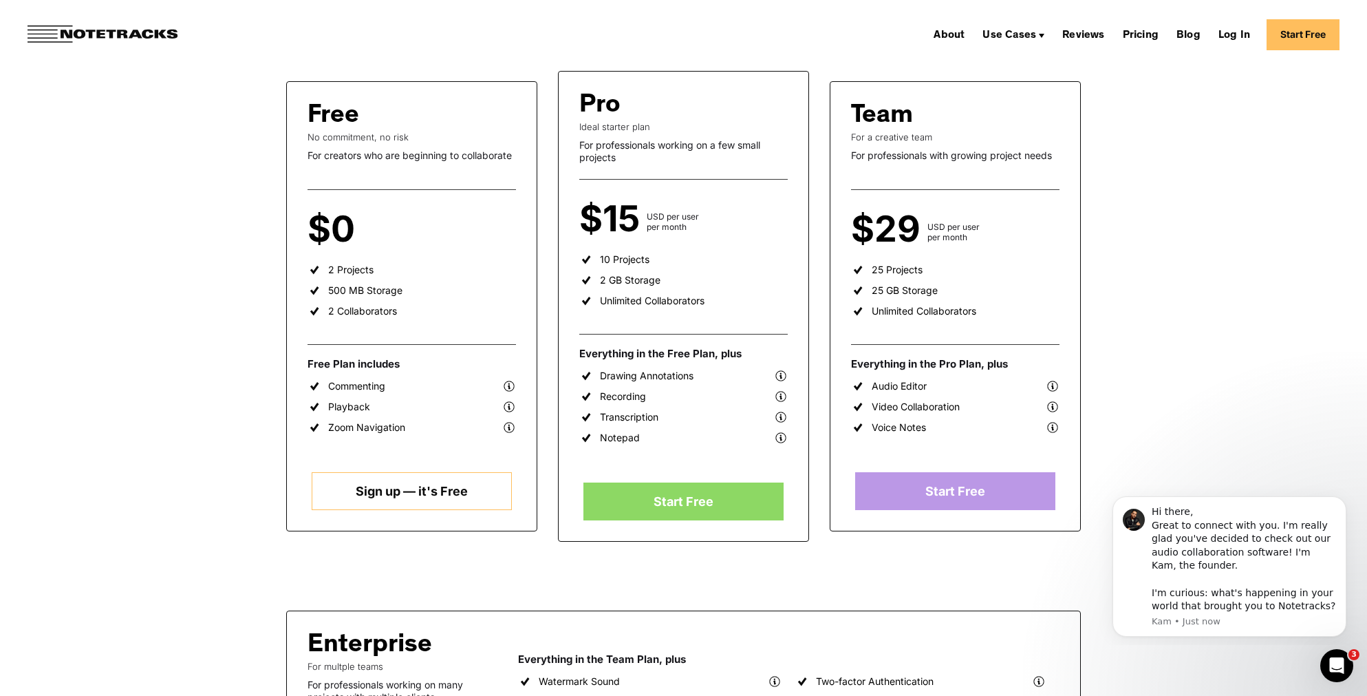
scroll to position [206, 0]
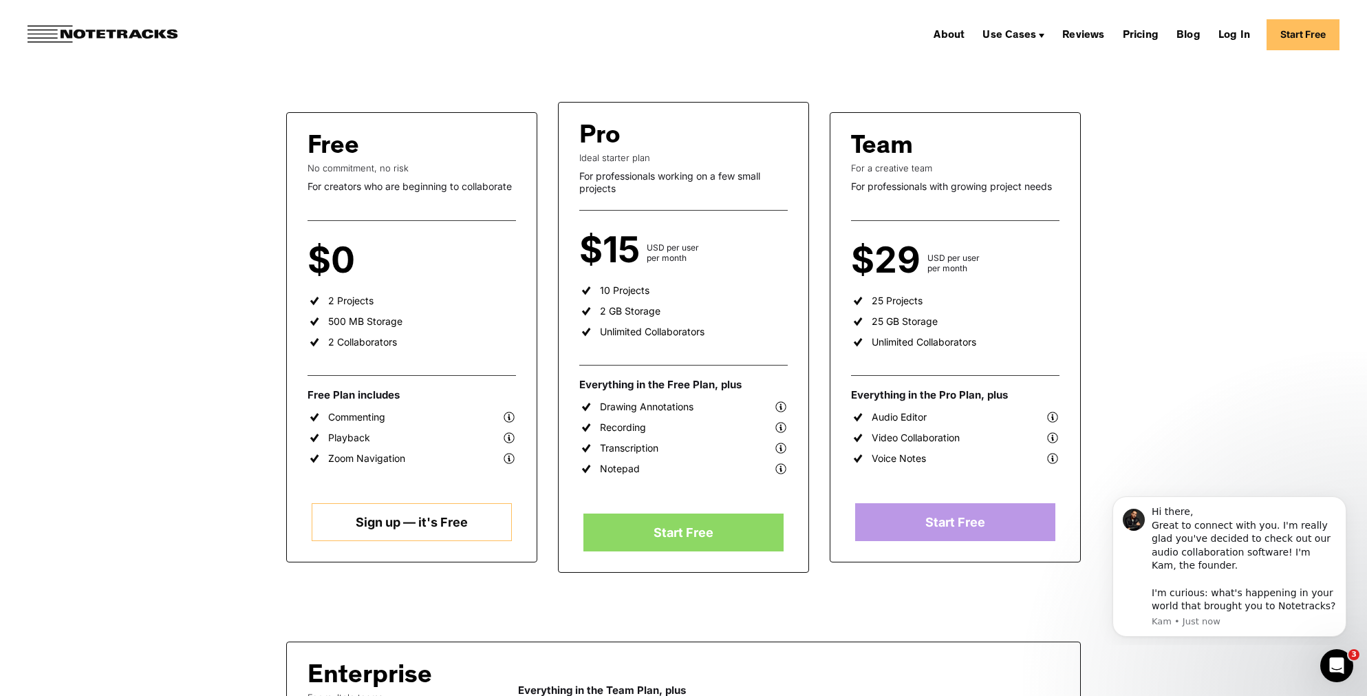
click at [783, 404] on img at bounding box center [781, 407] width 14 height 14
click at [644, 292] on div "10 Projects" at bounding box center [625, 290] width 50 height 12
click at [369, 165] on div "No commitment, no risk" at bounding box center [412, 167] width 208 height 11
click at [375, 396] on div "Free Plan includes" at bounding box center [412, 395] width 208 height 14
drag, startPoint x: 338, startPoint y: 299, endPoint x: 374, endPoint y: 303, distance: 35.4
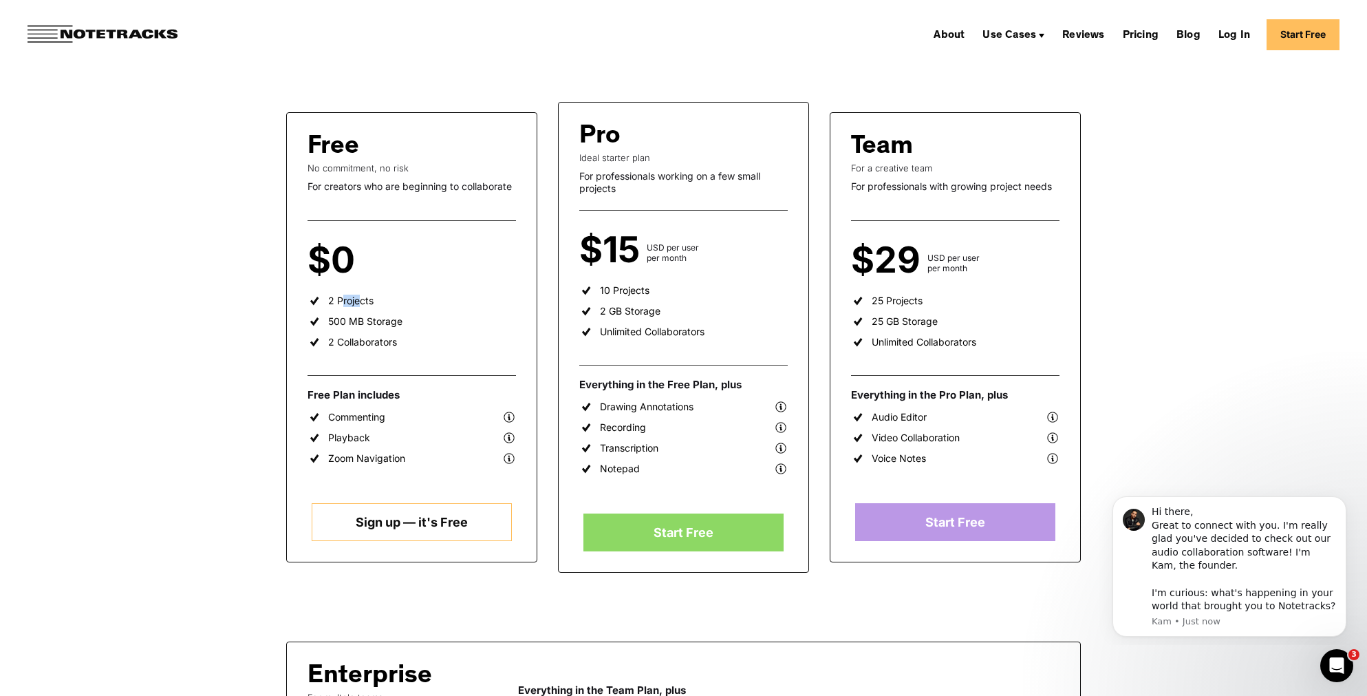
click at [360, 300] on div "2 Projects" at bounding box center [350, 300] width 45 height 12
drag, startPoint x: 367, startPoint y: 300, endPoint x: 322, endPoint y: 300, distance: 45.4
click at [322, 300] on li "2 Projects" at bounding box center [341, 304] width 66 height 21
drag, startPoint x: 325, startPoint y: 343, endPoint x: 402, endPoint y: 344, distance: 77.8
click at [403, 344] on ul "2 Projects 500 MB Storage 2 Collaborators" at bounding box center [412, 325] width 208 height 62
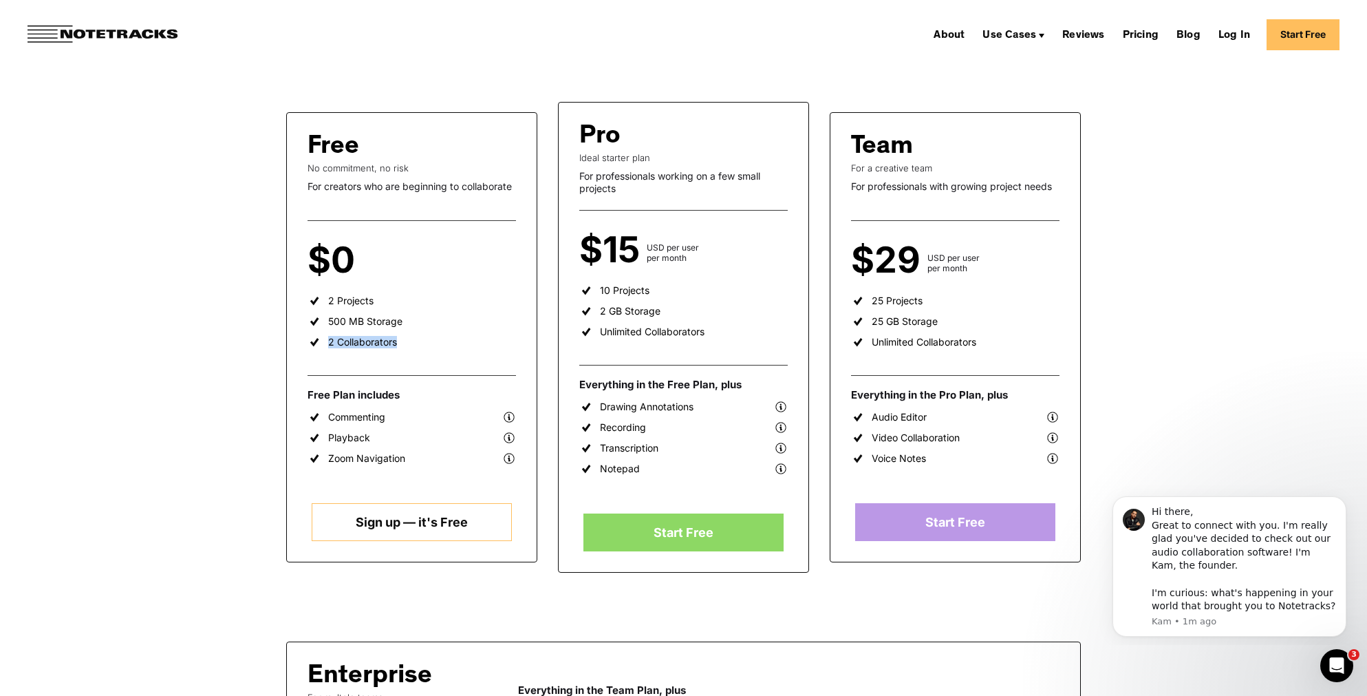
click at [357, 344] on div "2 Collaborators" at bounding box center [362, 342] width 69 height 12
drag, startPoint x: 393, startPoint y: 343, endPoint x: 325, endPoint y: 341, distance: 68.1
click at [325, 341] on ul "2 Projects 500 MB Storage 2 Collaborators" at bounding box center [412, 325] width 208 height 62
click at [426, 334] on ul "2 Projects 500 MB Storage 2 Collaborators" at bounding box center [412, 325] width 208 height 62
drag, startPoint x: 396, startPoint y: 342, endPoint x: 323, endPoint y: 342, distance: 72.9
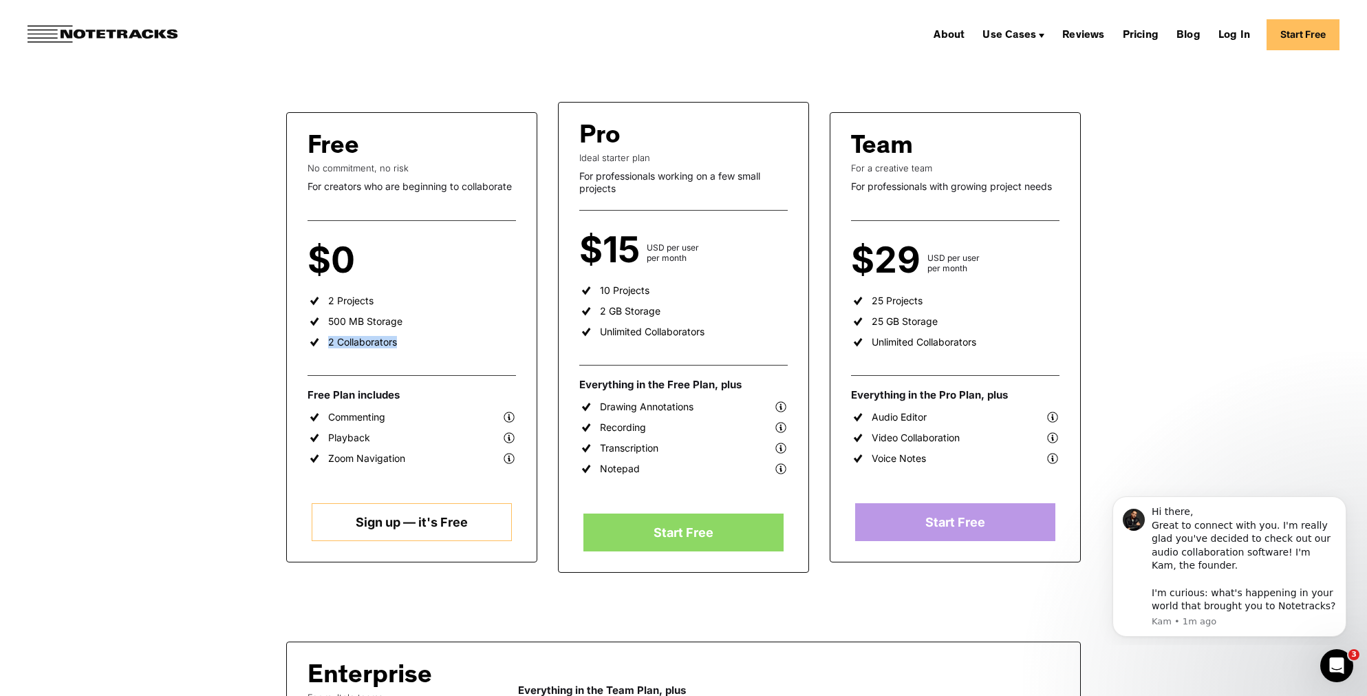
click at [323, 342] on ul "2 Projects 500 MB Storage 2 Collaborators" at bounding box center [412, 325] width 208 height 62
click at [415, 339] on ul "2 Projects 500 MB Storage 2 Collaborators" at bounding box center [412, 325] width 208 height 62
drag, startPoint x: 396, startPoint y: 337, endPoint x: 323, endPoint y: 342, distance: 73.1
click at [323, 342] on ul "2 Projects 500 MB Storage 2 Collaborators" at bounding box center [412, 325] width 208 height 62
click at [332, 343] on div "2 Collaborators" at bounding box center [362, 342] width 69 height 12
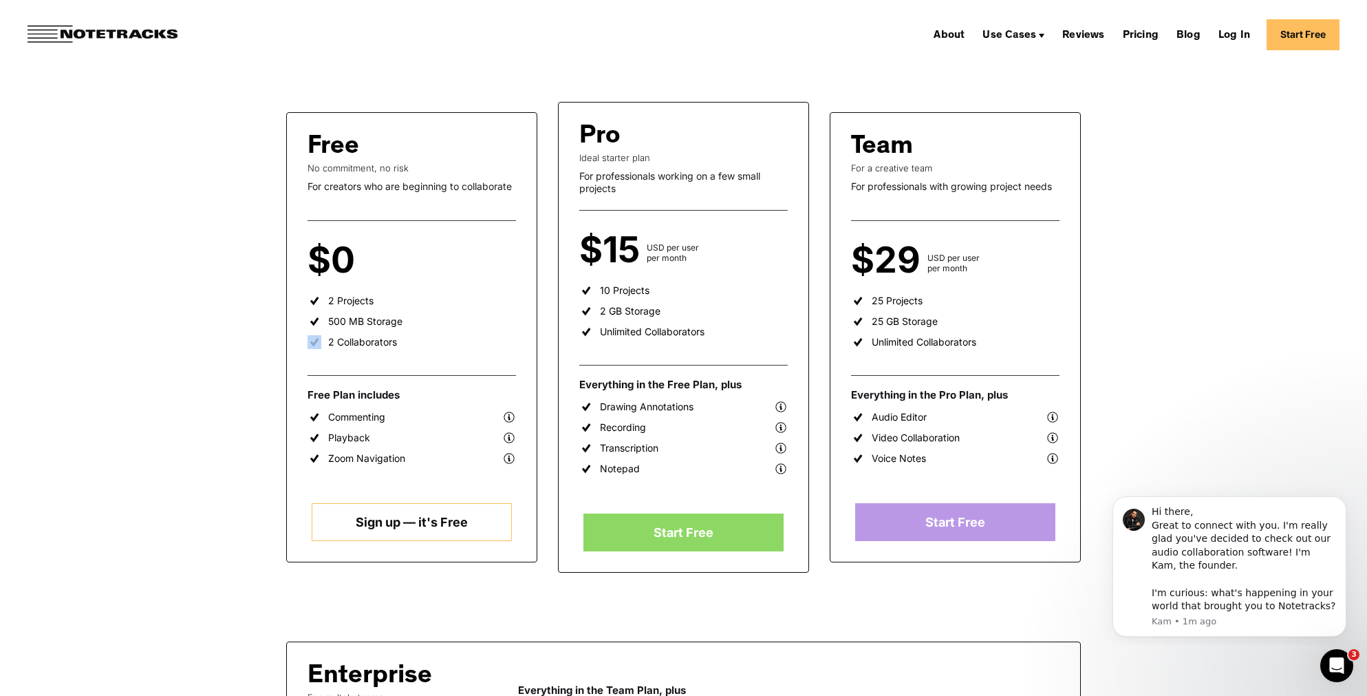
drag, startPoint x: 322, startPoint y: 342, endPoint x: 396, endPoint y: 338, distance: 74.4
click at [396, 338] on ul "2 Projects 500 MB Storage 2 Collaborators" at bounding box center [412, 325] width 208 height 62
click at [391, 341] on ul "2 Projects 500 MB Storage 2 Collaborators" at bounding box center [412, 325] width 208 height 62
drag, startPoint x: 394, startPoint y: 341, endPoint x: 323, endPoint y: 342, distance: 70.9
click at [323, 342] on ul "2 Projects 500 MB Storage 2 Collaborators" at bounding box center [412, 325] width 208 height 62
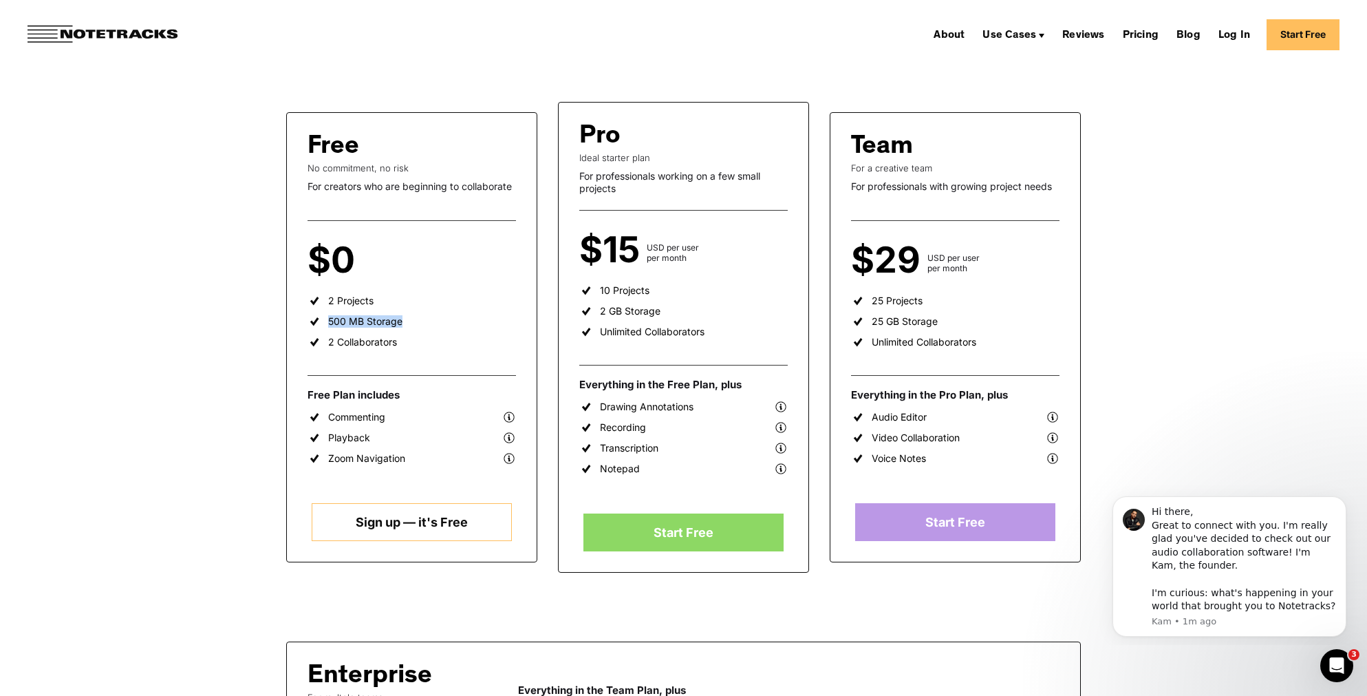
drag, startPoint x: 397, startPoint y: 324, endPoint x: 320, endPoint y: 319, distance: 77.3
click at [320, 319] on ul "2 Projects 500 MB Storage 2 Collaborators" at bounding box center [412, 325] width 208 height 62
click at [342, 301] on div "2 Projects" at bounding box center [350, 300] width 45 height 12
drag, startPoint x: 325, startPoint y: 338, endPoint x: 397, endPoint y: 343, distance: 71.7
click at [397, 343] on ul "2 Projects 500 MB Storage 2 Collaborators" at bounding box center [412, 325] width 208 height 62
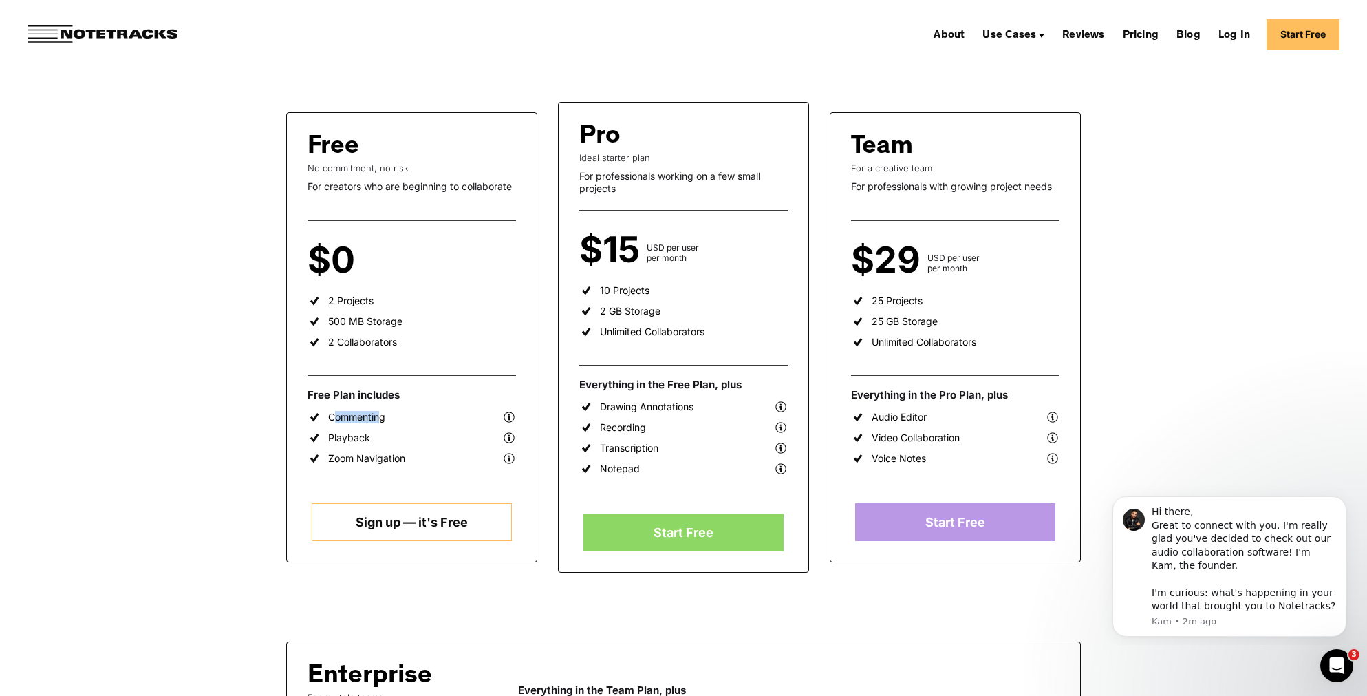
drag, startPoint x: 327, startPoint y: 416, endPoint x: 377, endPoint y: 416, distance: 49.5
click at [377, 416] on div "Commenting" at bounding box center [356, 417] width 57 height 12
click at [355, 418] on div "Commenting" at bounding box center [356, 417] width 57 height 12
drag, startPoint x: 347, startPoint y: 436, endPoint x: 363, endPoint y: 438, distance: 16.0
click at [362, 438] on div "Playback" at bounding box center [349, 437] width 42 height 12
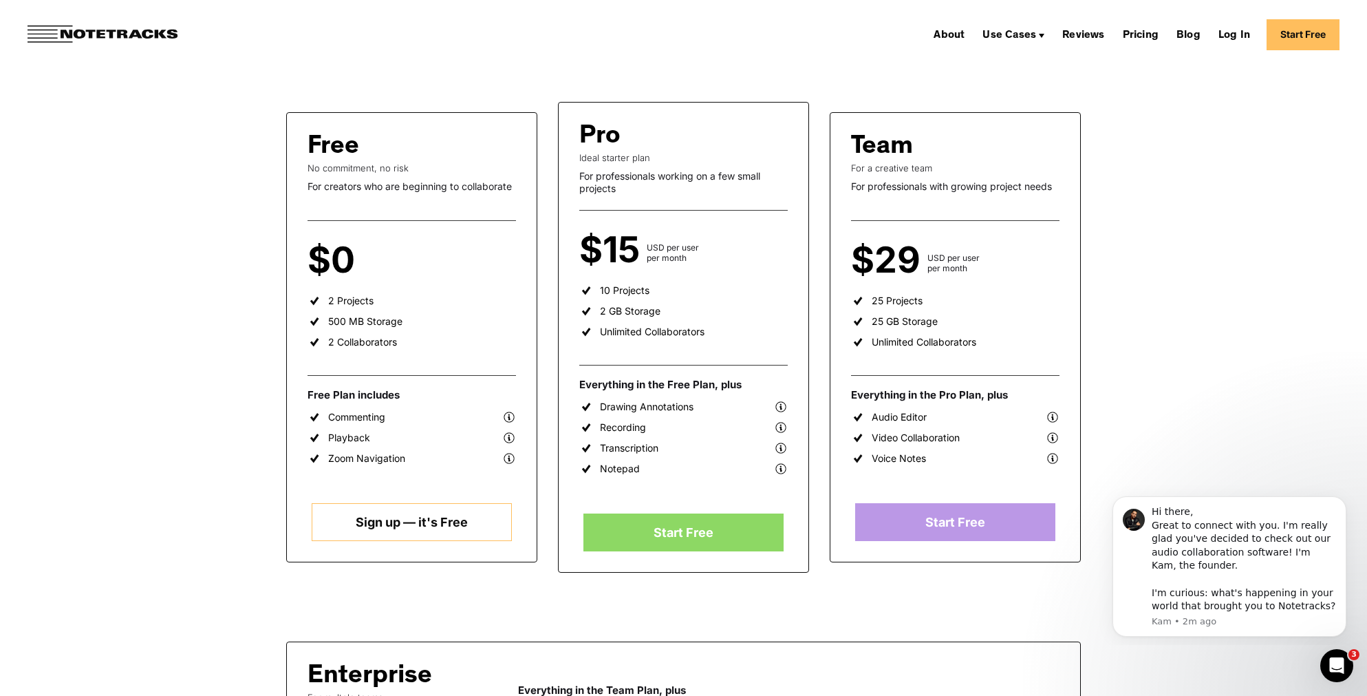
click at [367, 455] on div "Zoom Navigation" at bounding box center [366, 458] width 77 height 12
drag, startPoint x: 347, startPoint y: 460, endPoint x: 391, endPoint y: 458, distance: 44.8
click at [391, 458] on div "Zoom Navigation" at bounding box center [366, 458] width 77 height 12
click at [385, 459] on div "Zoom Navigation" at bounding box center [366, 458] width 77 height 12
drag, startPoint x: 338, startPoint y: 418, endPoint x: 385, endPoint y: 422, distance: 46.9
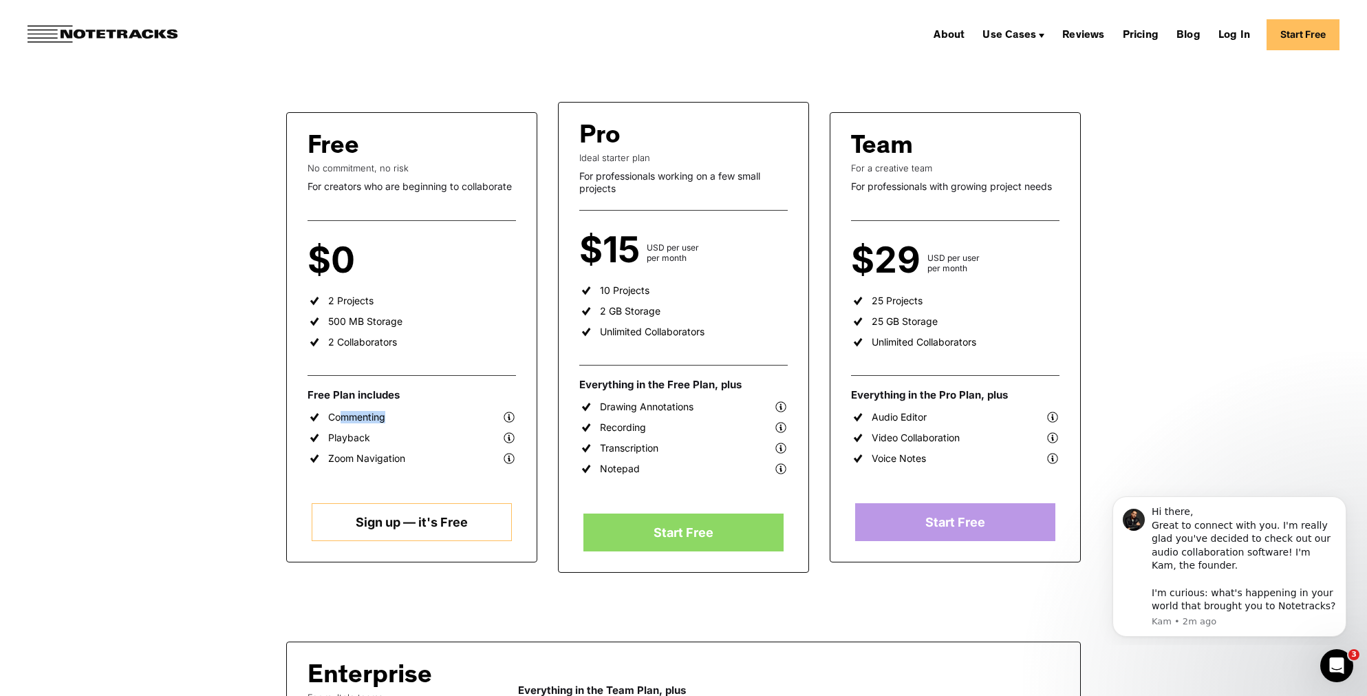
click at [385, 421] on div "Commenting" at bounding box center [412, 417] width 208 height 14
drag, startPoint x: 334, startPoint y: 437, endPoint x: 374, endPoint y: 436, distance: 39.9
click at [366, 436] on div "Playback" at bounding box center [412, 438] width 208 height 14
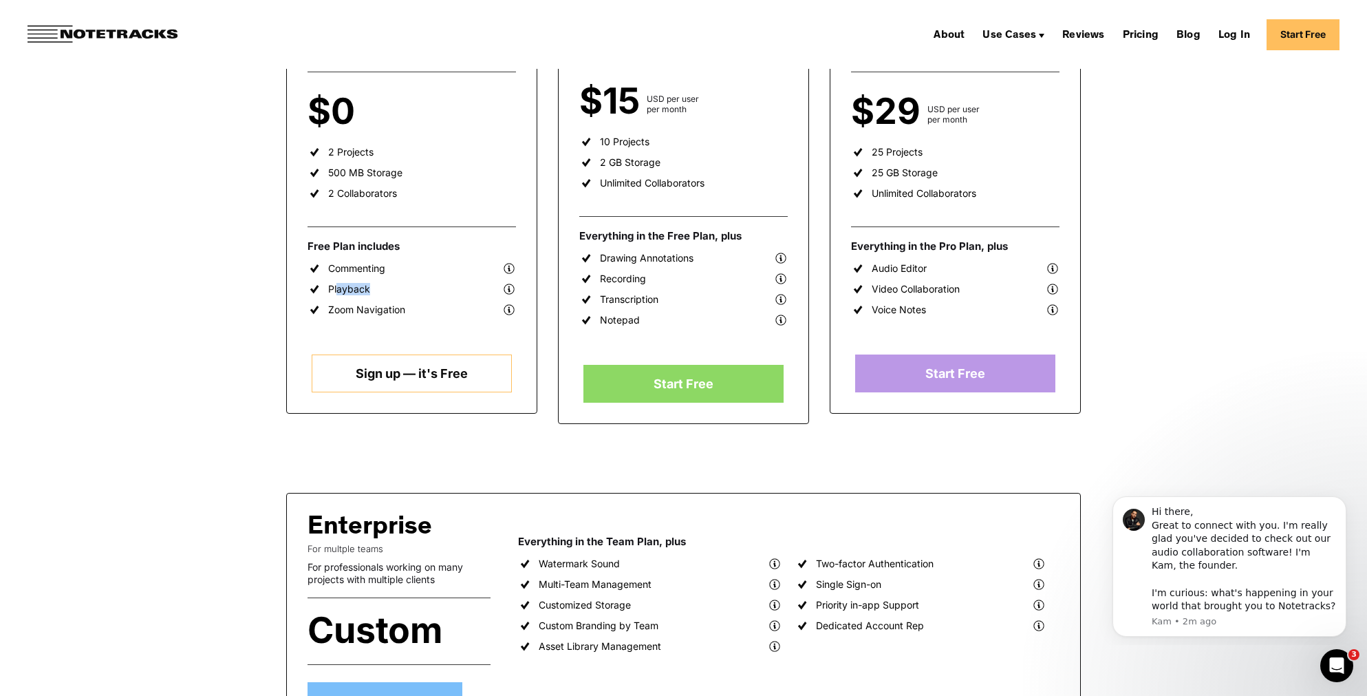
scroll to position [275, 0]
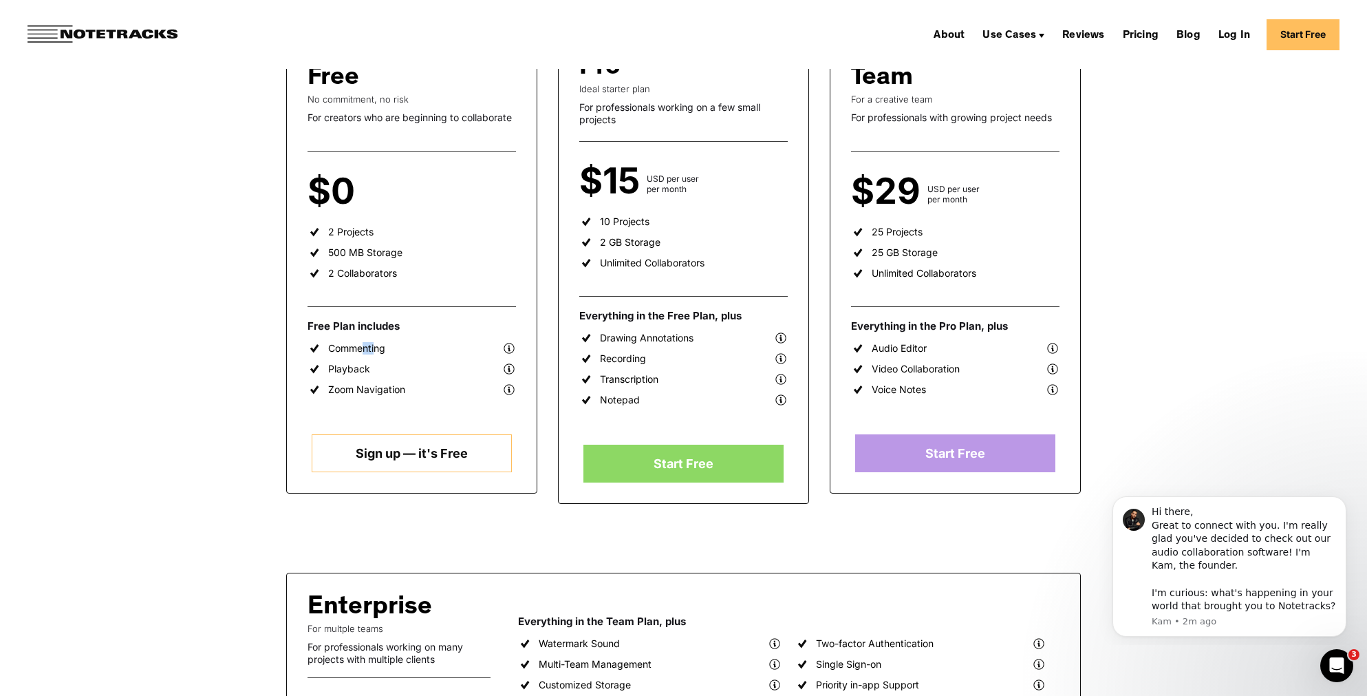
drag, startPoint x: 356, startPoint y: 344, endPoint x: 369, endPoint y: 348, distance: 14.4
click at [369, 348] on div "Commenting" at bounding box center [356, 348] width 57 height 12
drag, startPoint x: 599, startPoint y: 338, endPoint x: 694, endPoint y: 339, distance: 94.9
click at [694, 339] on div "Drawing Annotations" at bounding box center [683, 338] width 208 height 14
drag, startPoint x: 601, startPoint y: 356, endPoint x: 645, endPoint y: 361, distance: 44.9
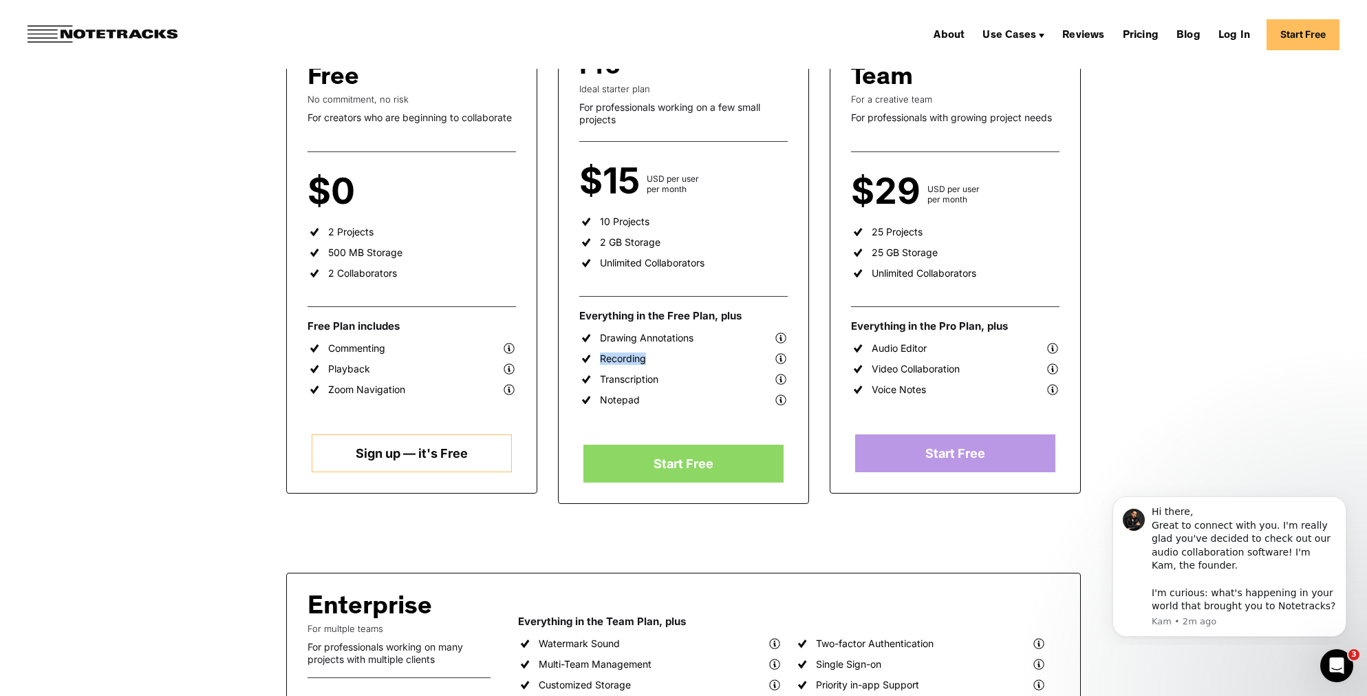
click at [645, 361] on div "Recording" at bounding box center [683, 359] width 208 height 14
drag, startPoint x: 609, startPoint y: 379, endPoint x: 658, endPoint y: 382, distance: 48.9
click at [658, 382] on div "Transcription" at bounding box center [629, 379] width 58 height 12
drag, startPoint x: 599, startPoint y: 401, endPoint x: 649, endPoint y: 402, distance: 49.6
click at [647, 402] on div "Notepad" at bounding box center [683, 400] width 208 height 14
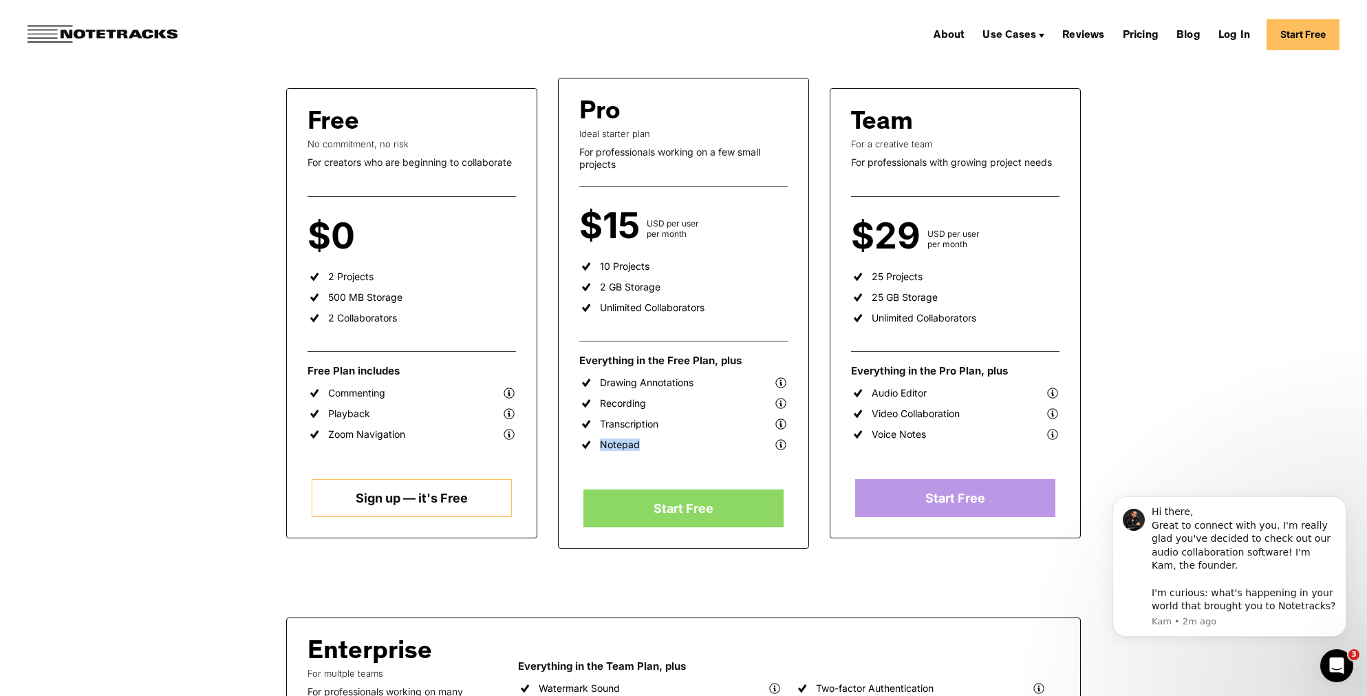
scroll to position [206, 0]
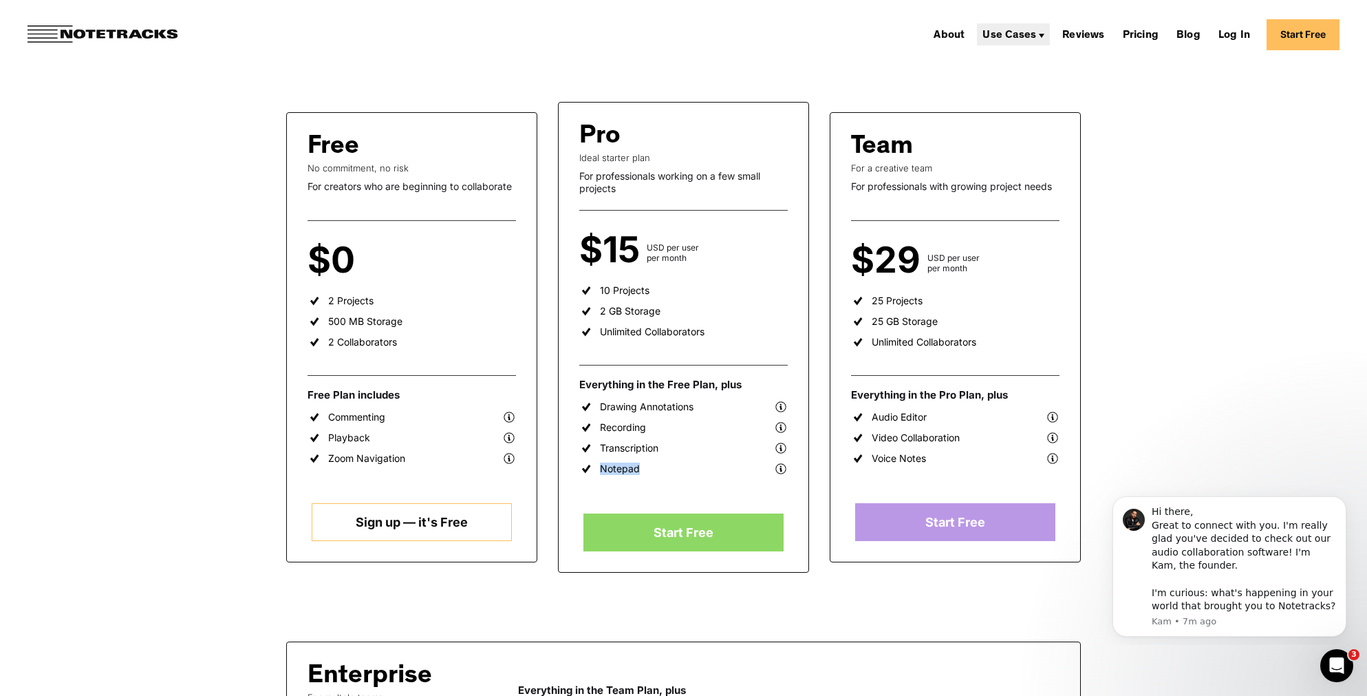
click at [1049, 32] on div "Use Cases" at bounding box center [1013, 34] width 73 height 22
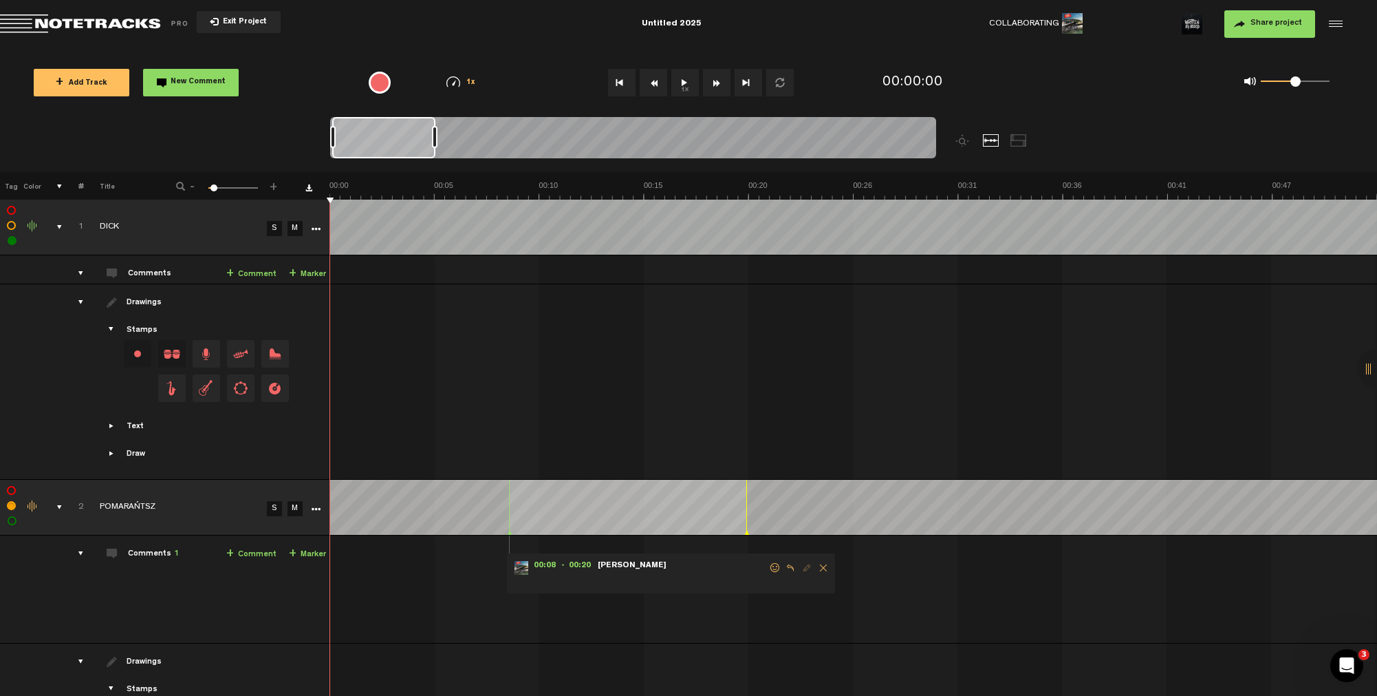
click at [112, 426] on span "Showcase text" at bounding box center [112, 425] width 11 height 11
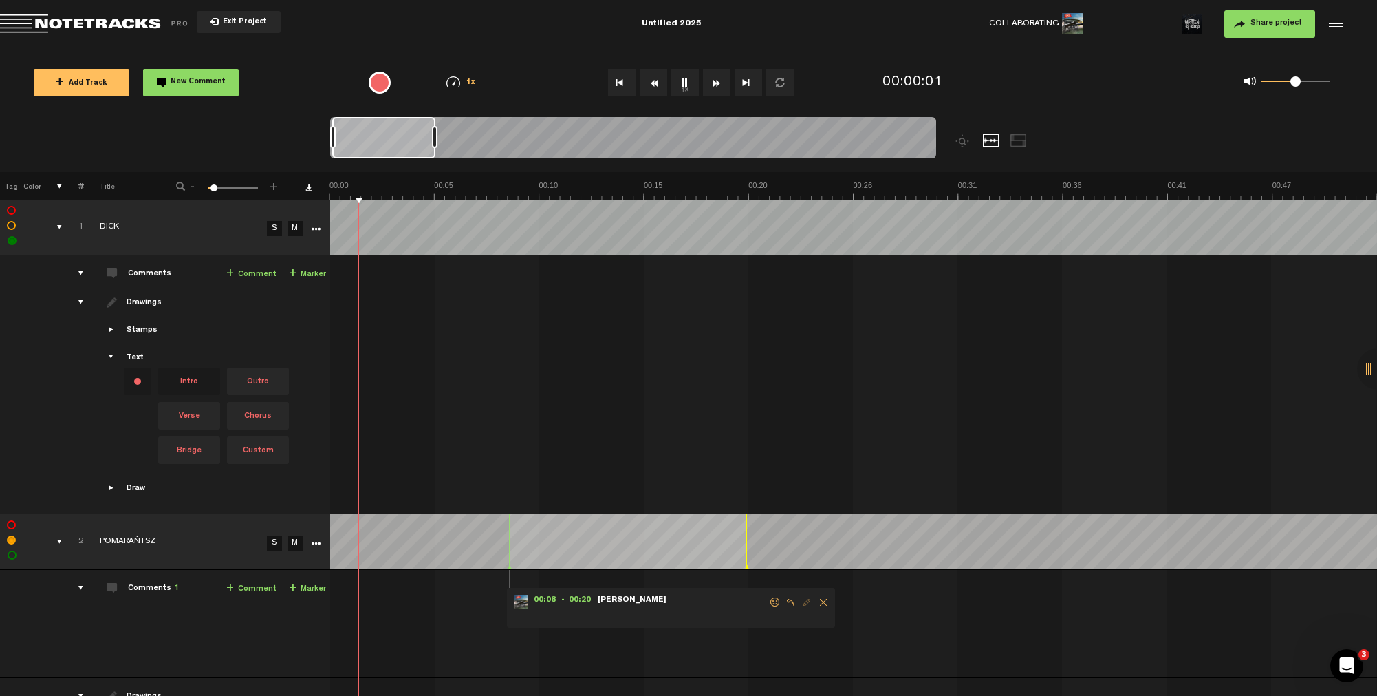
click at [274, 227] on link "S" at bounding box center [274, 228] width 15 height 15
drag, startPoint x: 195, startPoint y: 380, endPoint x: 332, endPoint y: 366, distance: 136.9
click at [332, 366] on tr "Drawings Stamps Text Intro" at bounding box center [689, 399] width 1378 height 230
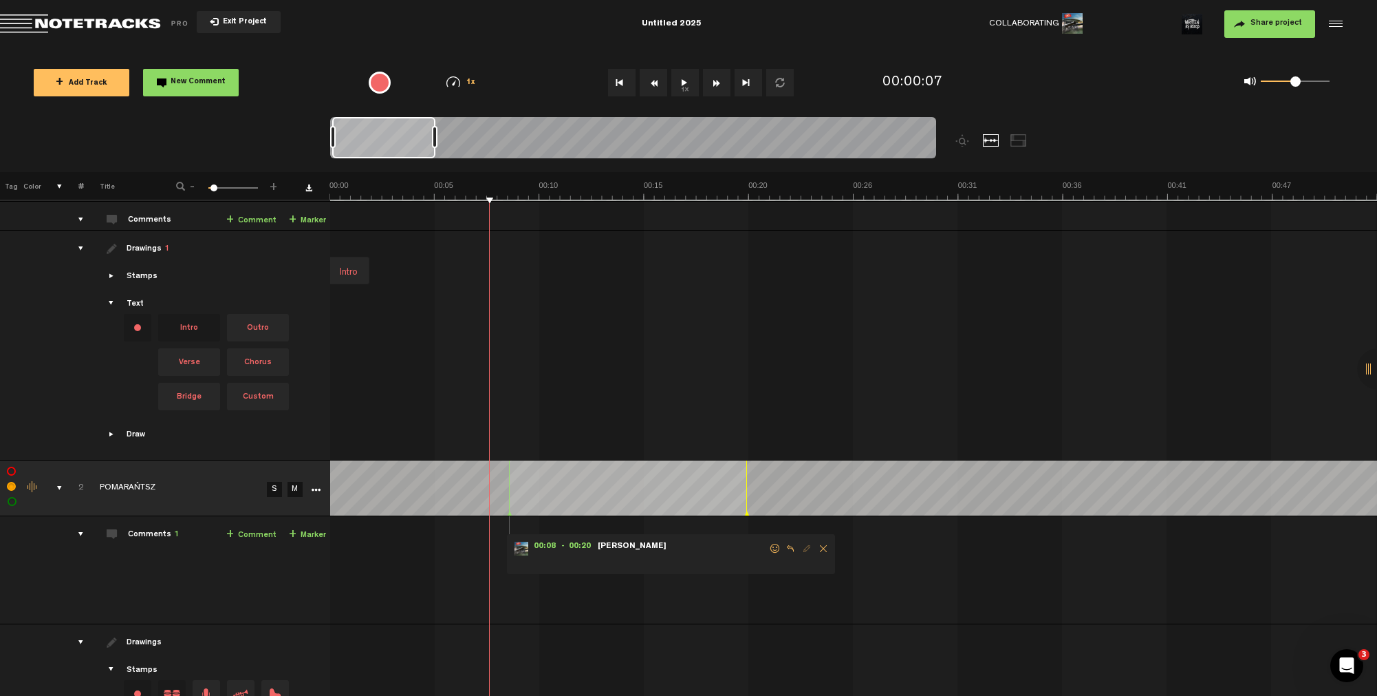
scroll to position [69, 0]
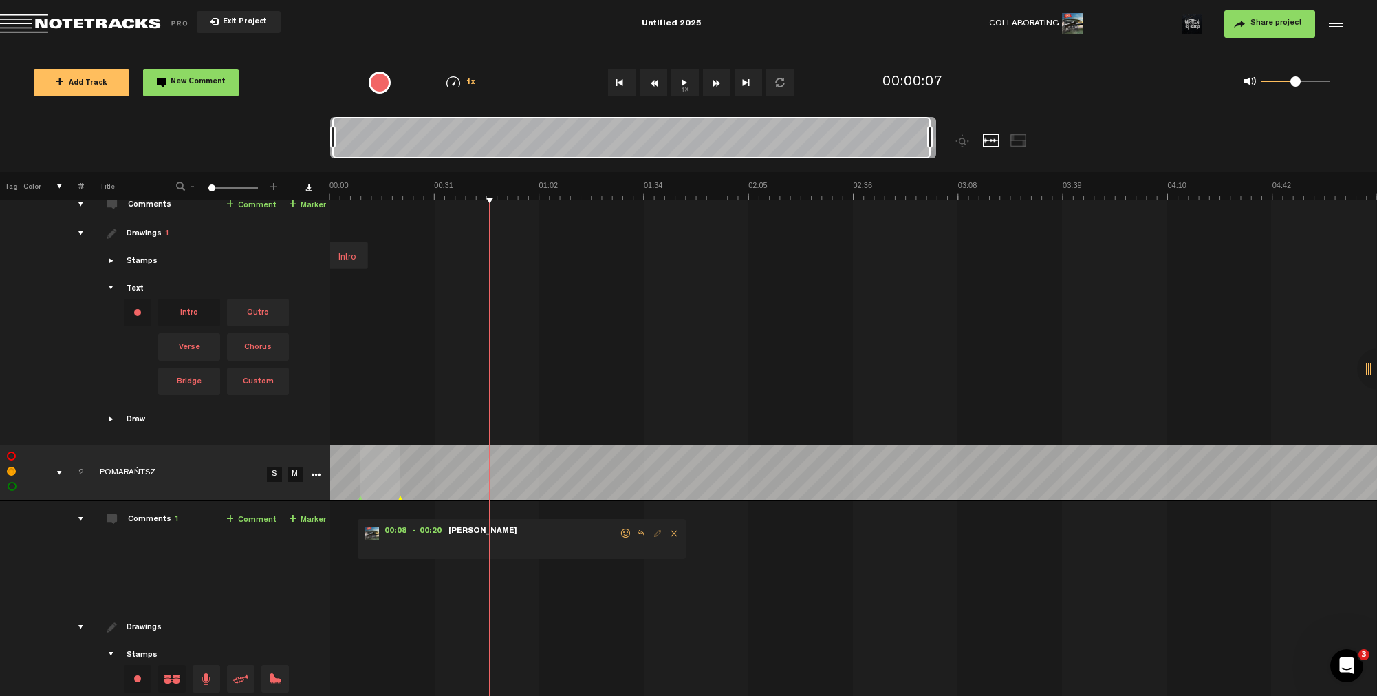
drag, startPoint x: 436, startPoint y: 140, endPoint x: 1029, endPoint y: 138, distance: 592.4
click at [1029, 138] on div at bounding box center [708, 144] width 757 height 55
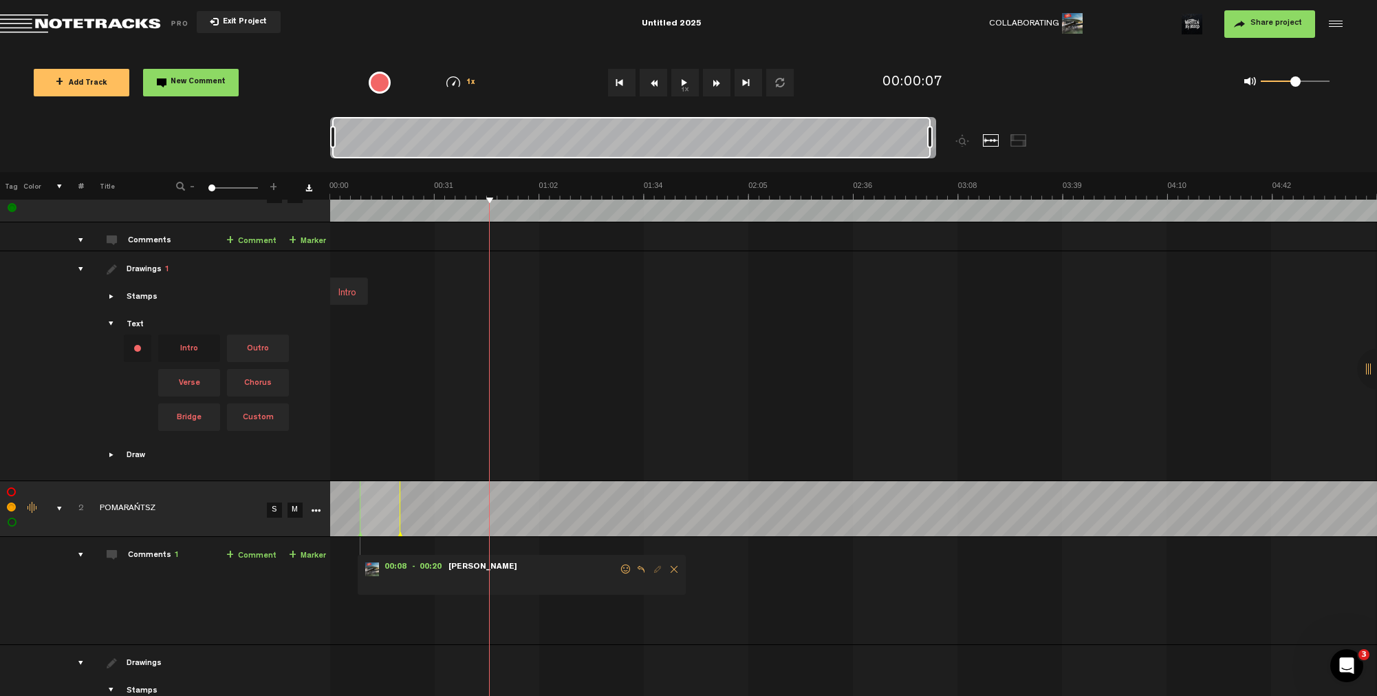
scroll to position [0, 0]
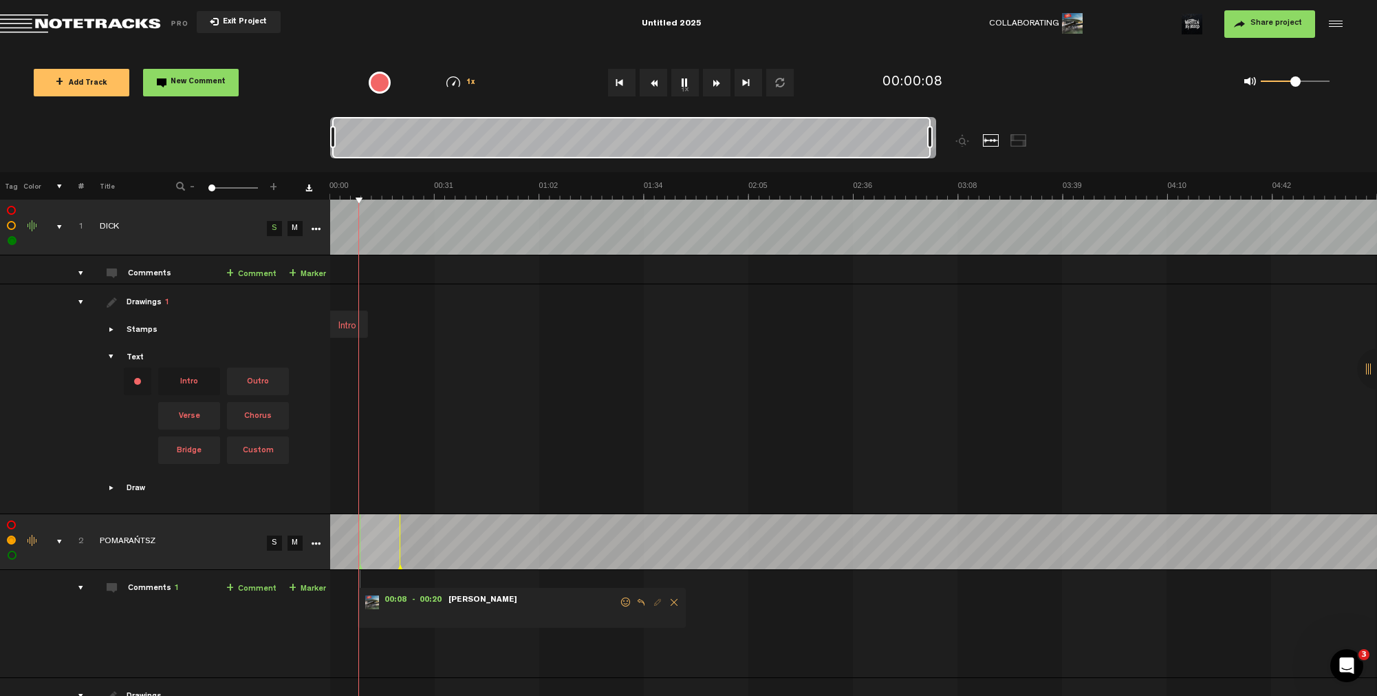
click at [435, 180] on img at bounding box center [854, 189] width 1048 height 19
click at [503, 190] on img at bounding box center [854, 189] width 1048 height 19
click at [500, 190] on img at bounding box center [854, 189] width 1048 height 19
click at [502, 191] on img at bounding box center [854, 189] width 1048 height 19
click at [500, 191] on img at bounding box center [854, 189] width 1048 height 19
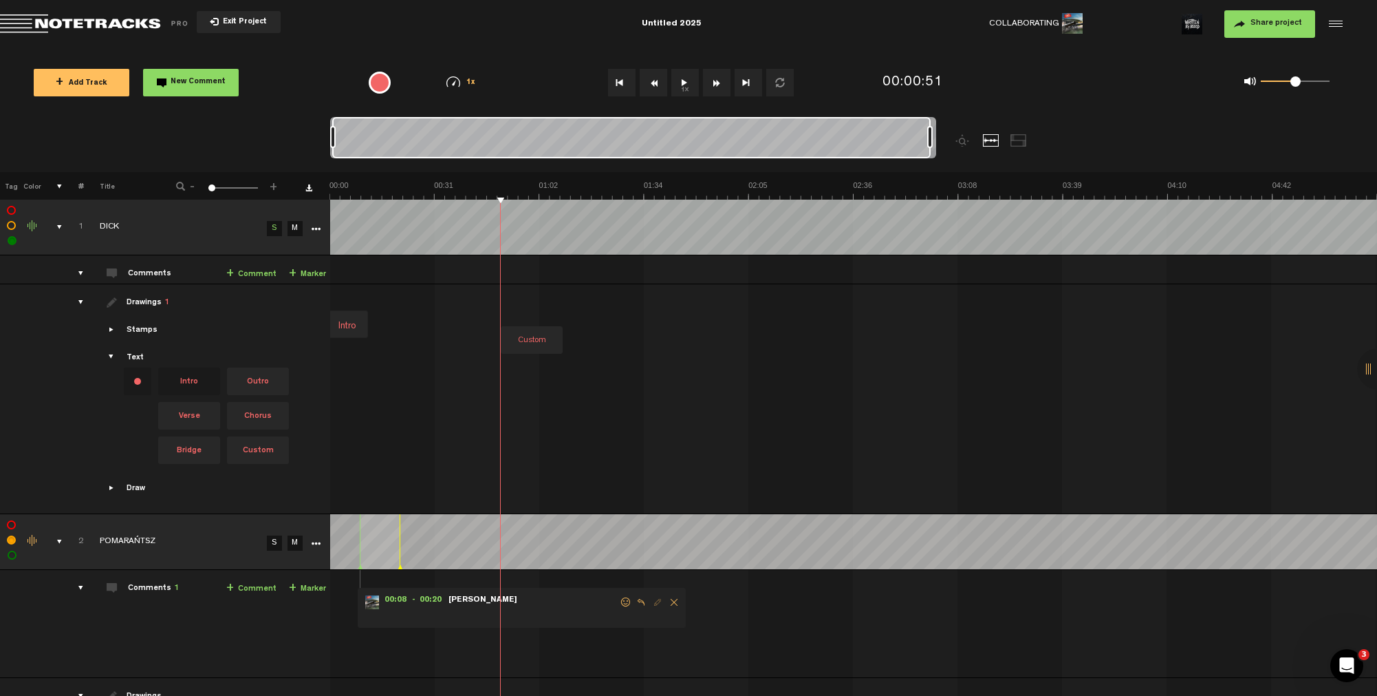
drag, startPoint x: 246, startPoint y: 443, endPoint x: 499, endPoint y: 283, distance: 299.3
click at [499, 284] on tr "Drawings 1 Stamps Text Intro +" at bounding box center [689, 399] width 1378 height 230
click at [524, 322] on div at bounding box center [534, 325] width 64 height 19
type input "Intro B"
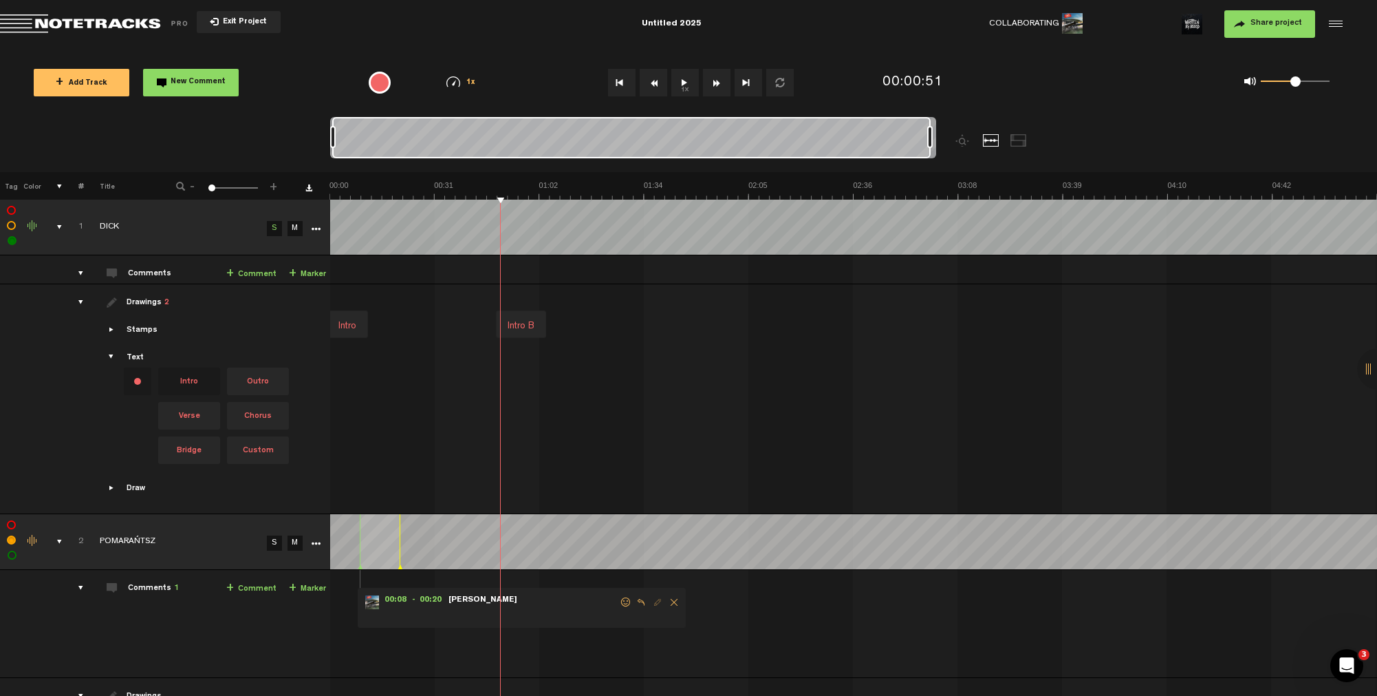
click at [683, 83] on button "1x" at bounding box center [685, 83] width 28 height 28
click at [559, 188] on img at bounding box center [854, 189] width 1048 height 19
click at [530, 193] on img at bounding box center [854, 189] width 1048 height 19
click at [541, 186] on img at bounding box center [854, 189] width 1048 height 19
click at [585, 188] on img at bounding box center [854, 189] width 1048 height 19
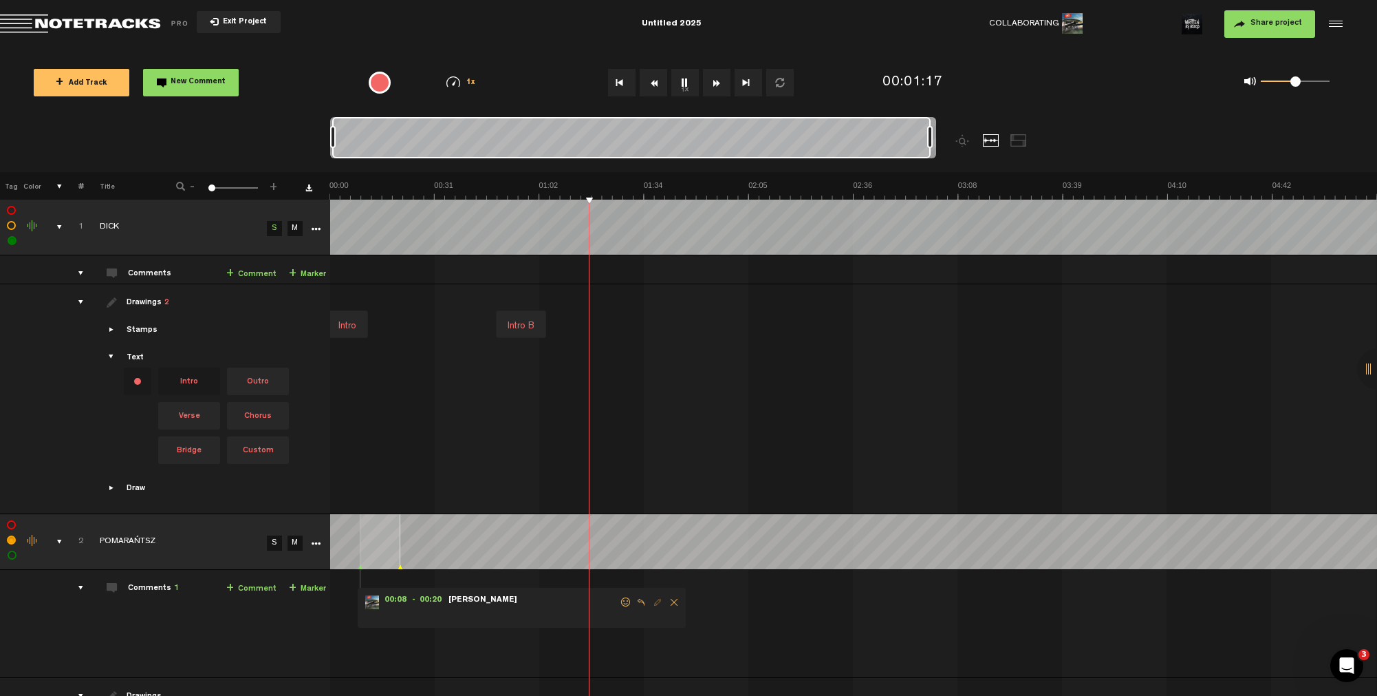
click at [577, 187] on img at bounding box center [854, 189] width 1048 height 19
click at [683, 78] on button "1x" at bounding box center [685, 83] width 28 height 28
drag, startPoint x: 260, startPoint y: 448, endPoint x: 585, endPoint y: 281, distance: 364.9
click at [585, 281] on tbody "1 DICK S M Export to Headliner Update Download Download original Export Audacit…" at bounding box center [689, 357] width 1378 height 314
click at [585, 282] on td "1 DICK S M DICK by Written By Blood 0 collaborators" at bounding box center [854, 269] width 1048 height 29
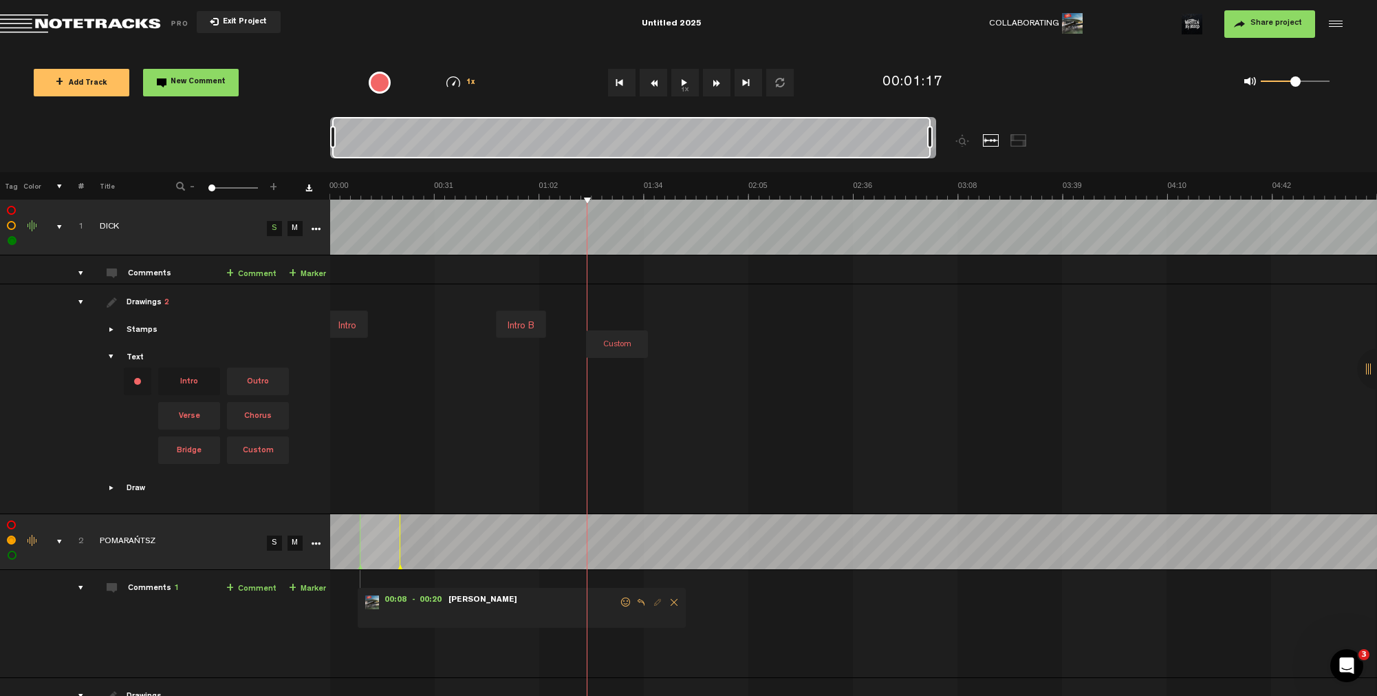
click at [585, 288] on td "Intro Intro B" at bounding box center [854, 399] width 1048 height 230
click at [614, 323] on div at bounding box center [620, 325] width 64 height 19
click at [614, 323] on div at bounding box center [619, 325] width 64 height 19
type input "Intro C"
click at [682, 78] on button "1x" at bounding box center [685, 83] width 28 height 28
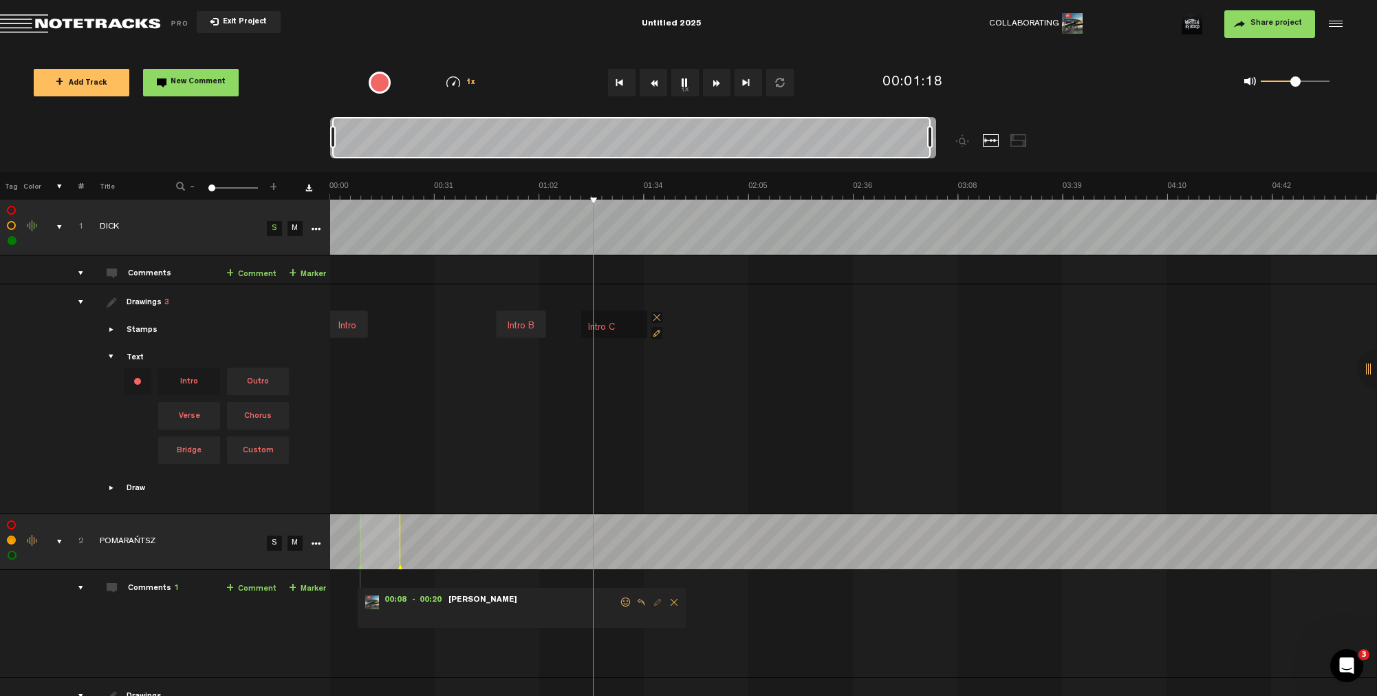
click at [624, 319] on input "Intro C" at bounding box center [614, 328] width 55 height 19
click at [633, 191] on img at bounding box center [854, 189] width 1048 height 19
click at [625, 192] on img at bounding box center [854, 189] width 1048 height 19
click at [634, 193] on img at bounding box center [854, 189] width 1048 height 19
click at [630, 193] on img at bounding box center [854, 189] width 1048 height 19
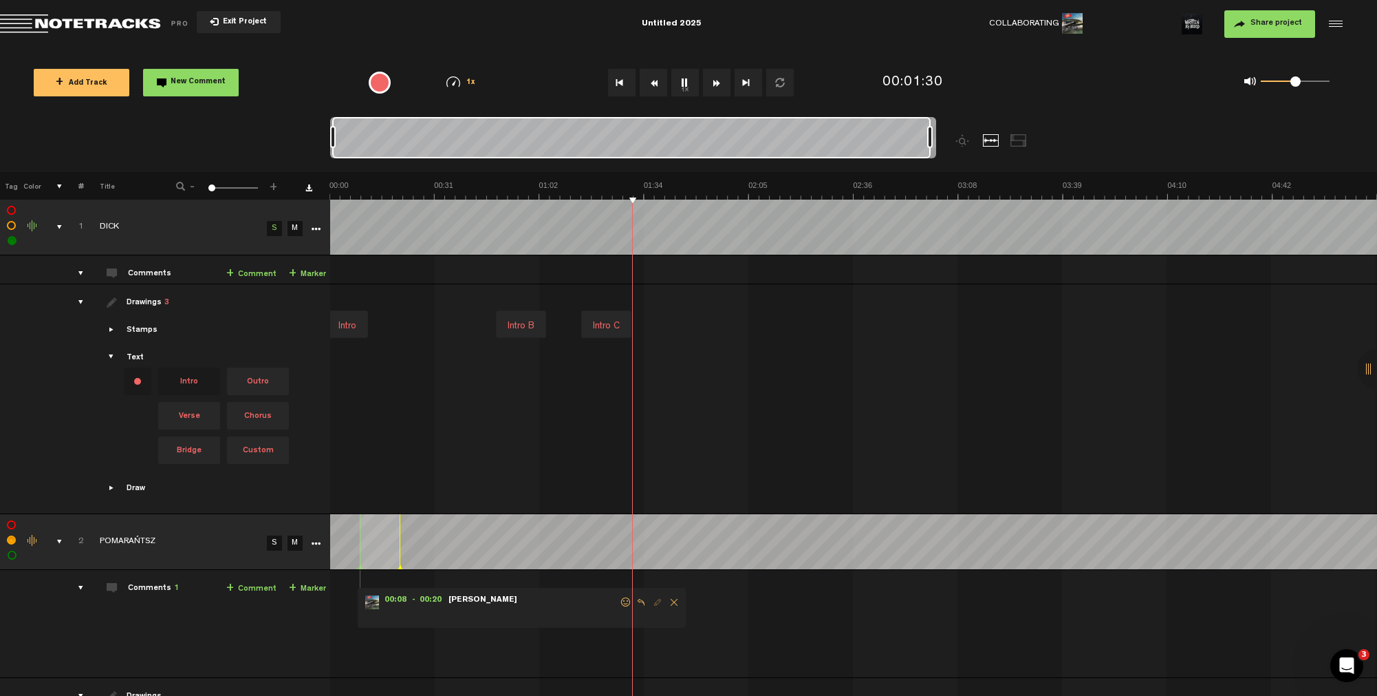
click at [627, 193] on img at bounding box center [854, 189] width 1048 height 19
drag, startPoint x: 194, startPoint y: 409, endPoint x: 625, endPoint y: 303, distance: 444.0
click at [625, 303] on tr "Drawings 3 Stamps Text Intro +" at bounding box center [689, 399] width 1378 height 230
click at [667, 192] on img at bounding box center [854, 189] width 1048 height 19
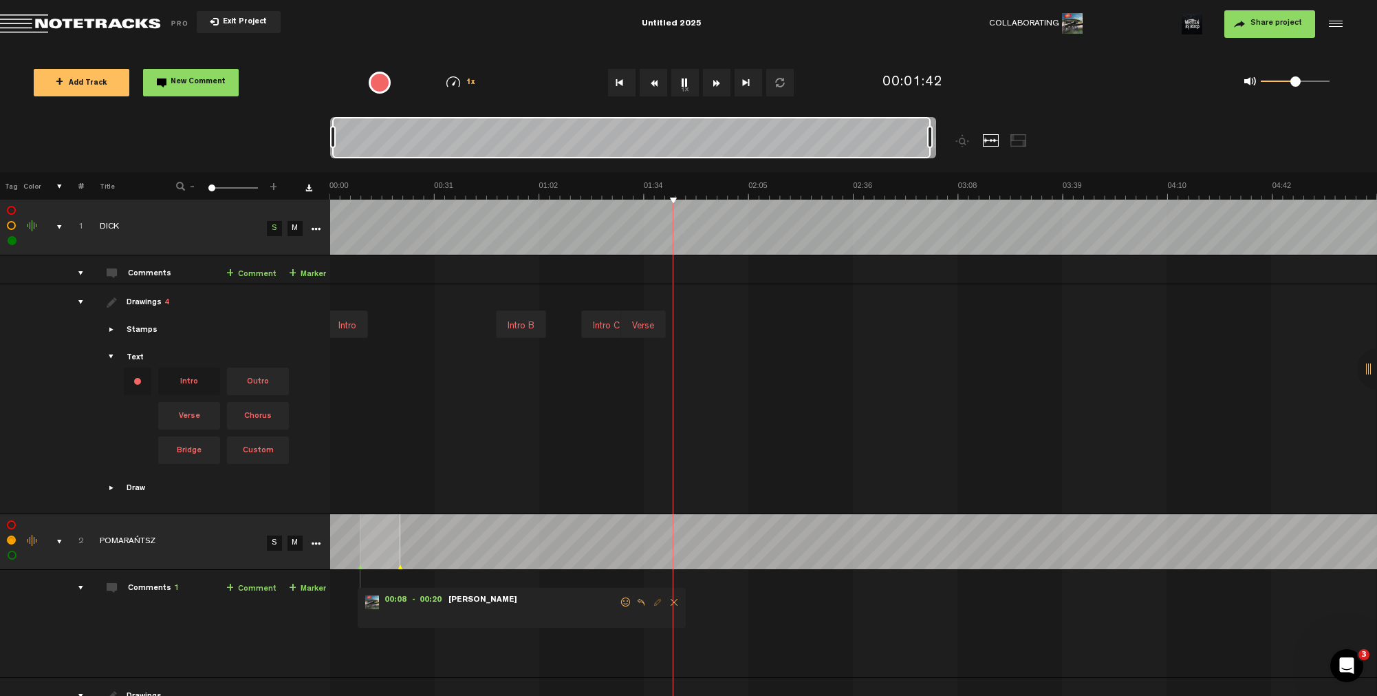
click at [687, 191] on img at bounding box center [854, 189] width 1048 height 19
click at [704, 191] on img at bounding box center [854, 189] width 1048 height 19
click at [706, 190] on img at bounding box center [854, 189] width 1048 height 19
click at [691, 191] on img at bounding box center [854, 189] width 1048 height 19
click at [702, 191] on img at bounding box center [854, 189] width 1048 height 19
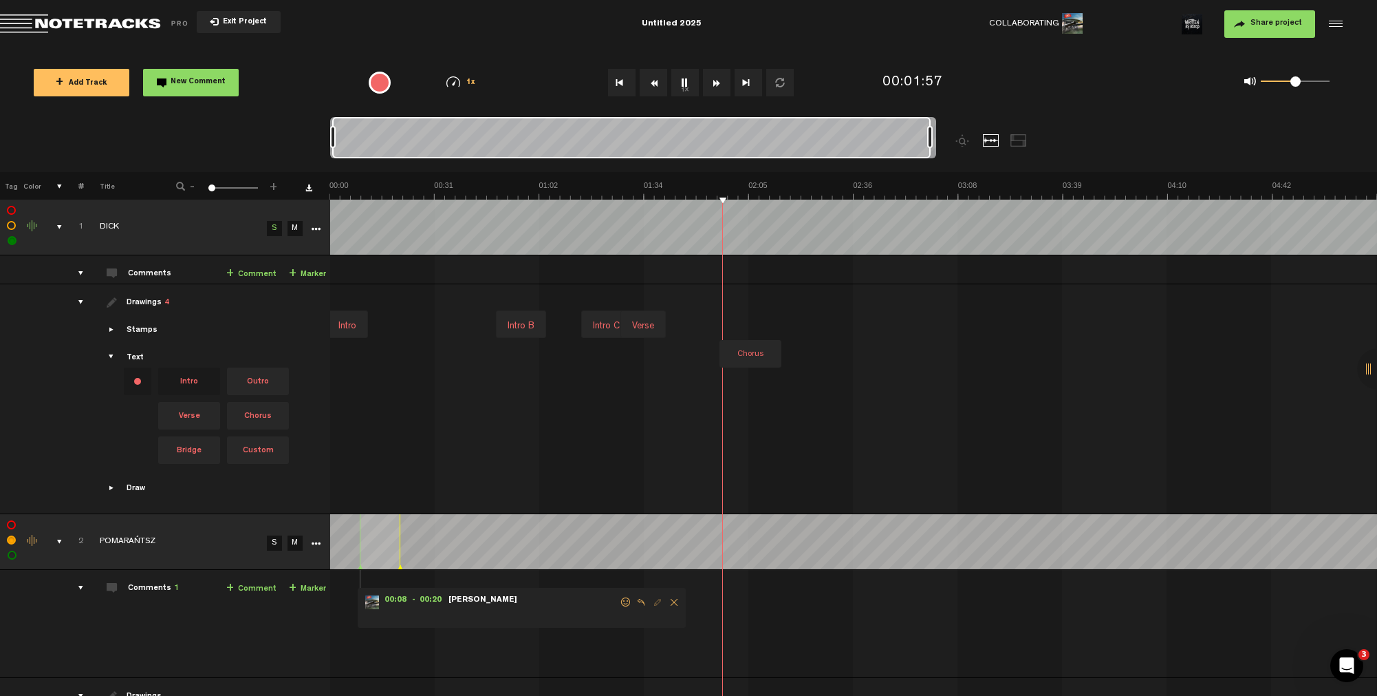
drag, startPoint x: 259, startPoint y: 413, endPoint x: 718, endPoint y: 297, distance: 473.4
click at [718, 297] on tr "Drawings 4 Stamps Text Intro +" at bounding box center [689, 399] width 1378 height 230
click at [713, 193] on img at bounding box center [854, 189] width 1048 height 19
click at [738, 191] on img at bounding box center [854, 189] width 1048 height 19
click at [753, 191] on img at bounding box center [854, 189] width 1048 height 19
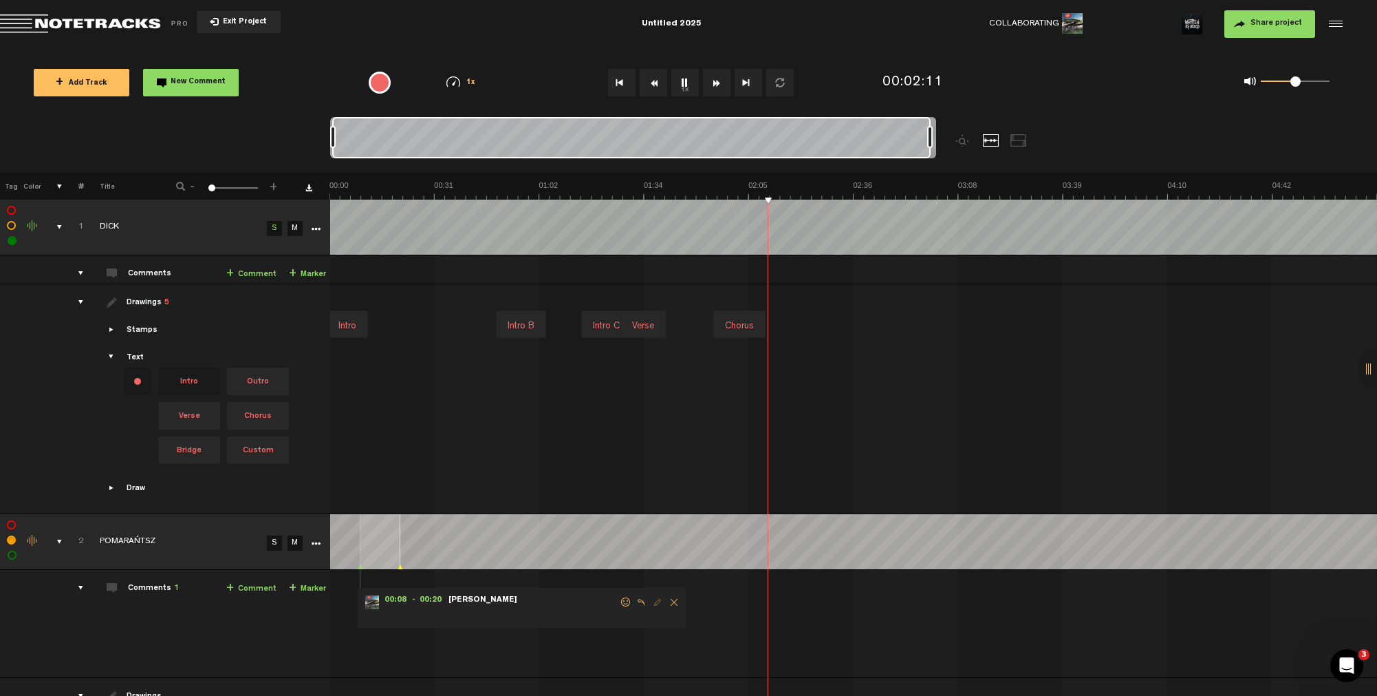
click at [738, 324] on div "Chorus" at bounding box center [740, 325] width 40 height 19
click at [738, 324] on div "Chorus" at bounding box center [739, 325] width 40 height 19
click at [721, 327] on input "Chorus" at bounding box center [746, 328] width 55 height 19
type input "PreChorus"
click at [726, 349] on div "Intro Intro B Intro C Verse Chorus PreChorus" at bounding box center [856, 324] width 1048 height 58
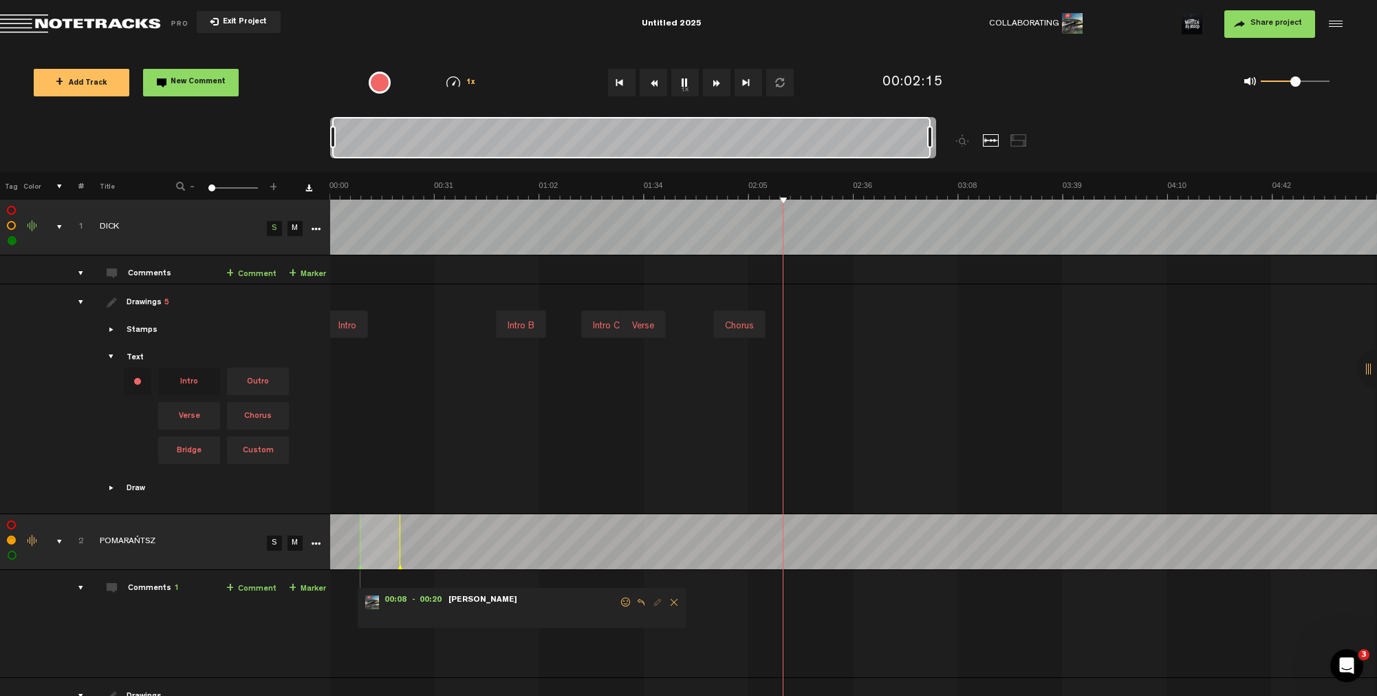
click at [740, 325] on div "Chorus" at bounding box center [740, 325] width 40 height 19
click at [721, 327] on input "Chorus" at bounding box center [746, 328] width 55 height 19
type input "PreChorus"
click at [773, 192] on img at bounding box center [854, 189] width 1048 height 19
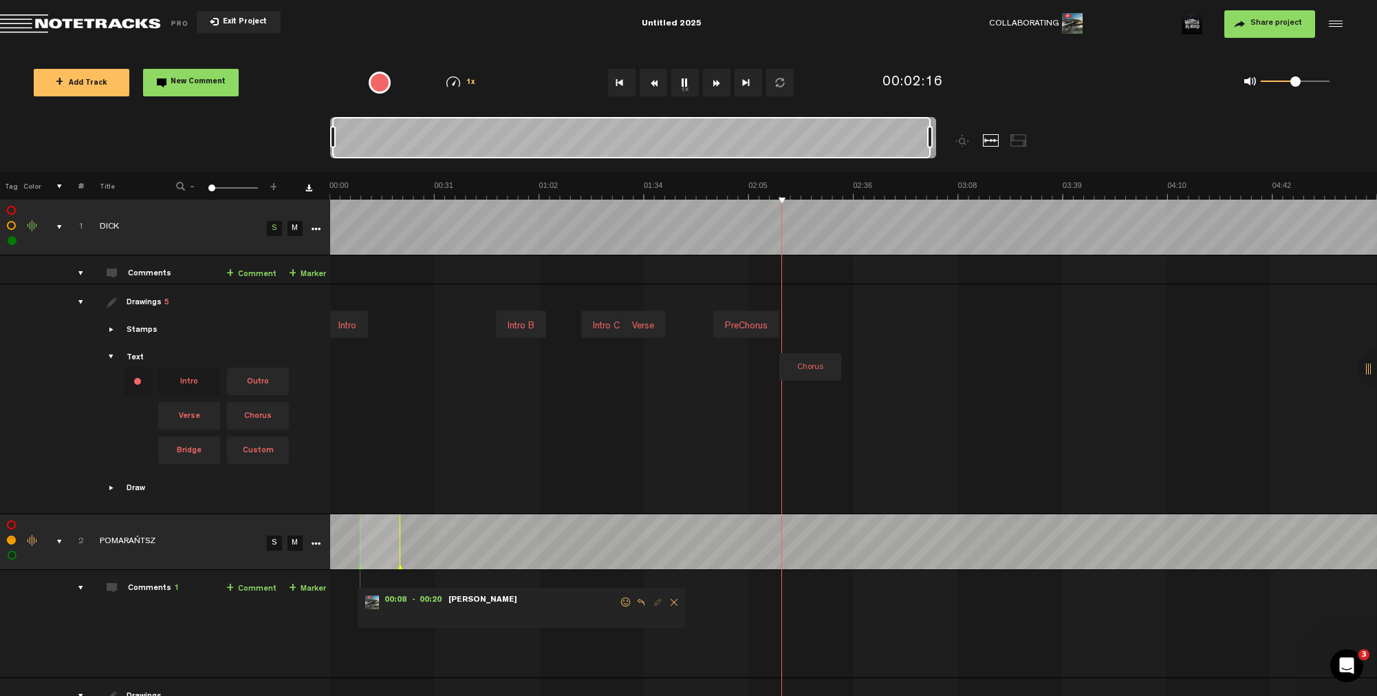
drag, startPoint x: 259, startPoint y: 411, endPoint x: 778, endPoint y: 310, distance: 528.5
click at [778, 310] on tr "Drawings 5 Stamps Text Intro +" at bounding box center [689, 399] width 1378 height 230
drag, startPoint x: 287, startPoint y: 414, endPoint x: 777, endPoint y: 303, distance: 502.2
click at [777, 303] on tr "Drawings 5 Stamps Text Intro +" at bounding box center [689, 399] width 1378 height 230
drag, startPoint x: 791, startPoint y: 332, endPoint x: 792, endPoint y: 358, distance: 25.5
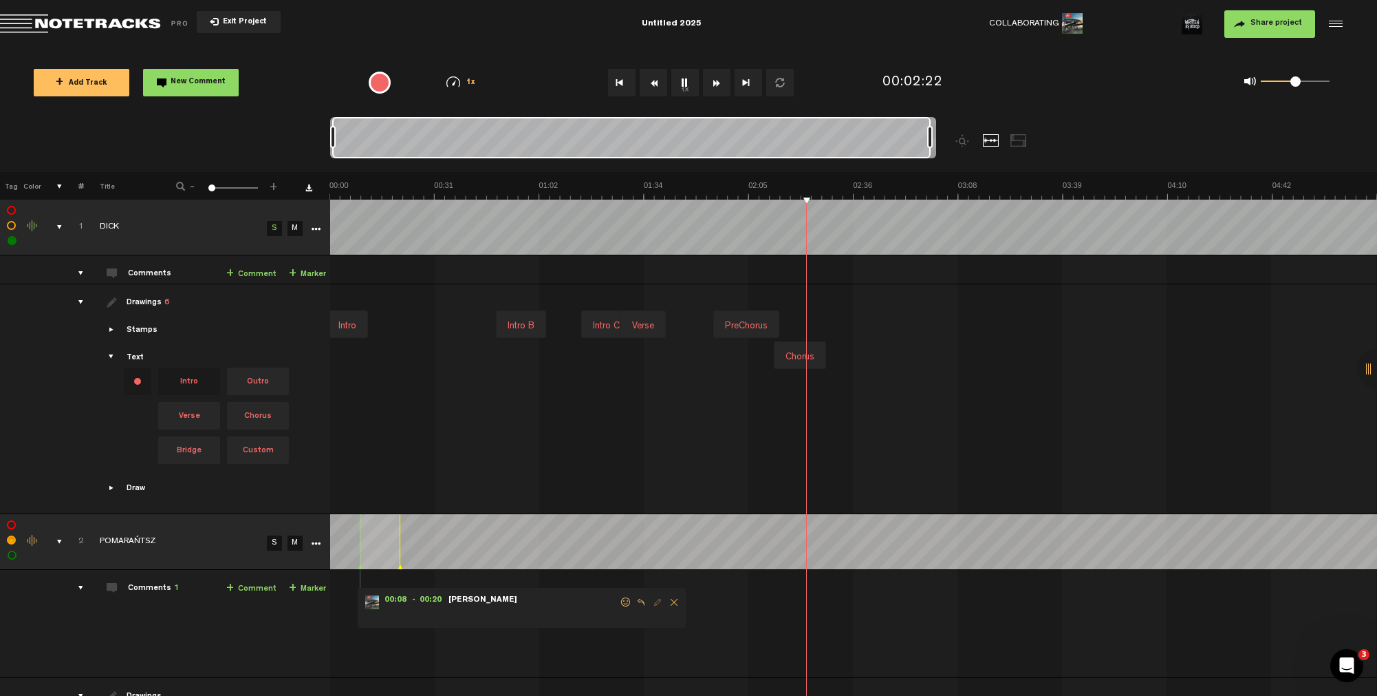
click at [792, 358] on div "Chorus" at bounding box center [800, 356] width 40 height 19
drag, startPoint x: 647, startPoint y: 325, endPoint x: 649, endPoint y: 356, distance: 31.7
click at [649, 356] on div "Verse" at bounding box center [646, 361] width 33 height 19
click at [848, 192] on img at bounding box center [854, 189] width 1048 height 19
click at [856, 191] on img at bounding box center [854, 189] width 1048 height 19
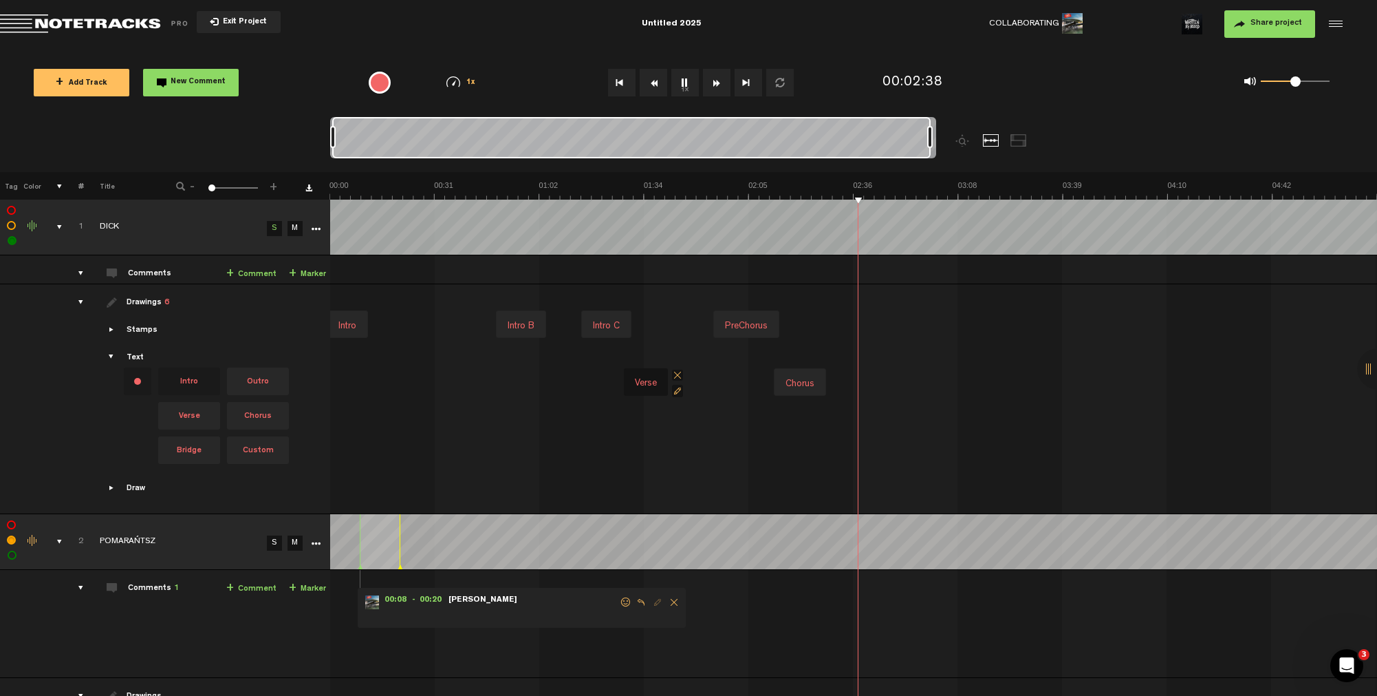
click at [861, 191] on img at bounding box center [854, 189] width 1048 height 19
click at [868, 190] on img at bounding box center [854, 189] width 1048 height 19
click at [861, 190] on img at bounding box center [854, 189] width 1048 height 19
drag, startPoint x: 190, startPoint y: 418, endPoint x: 868, endPoint y: 305, distance: 686.9
click at [868, 305] on tr "Drawings 6 Stamps Text Intro +" at bounding box center [689, 399] width 1378 height 230
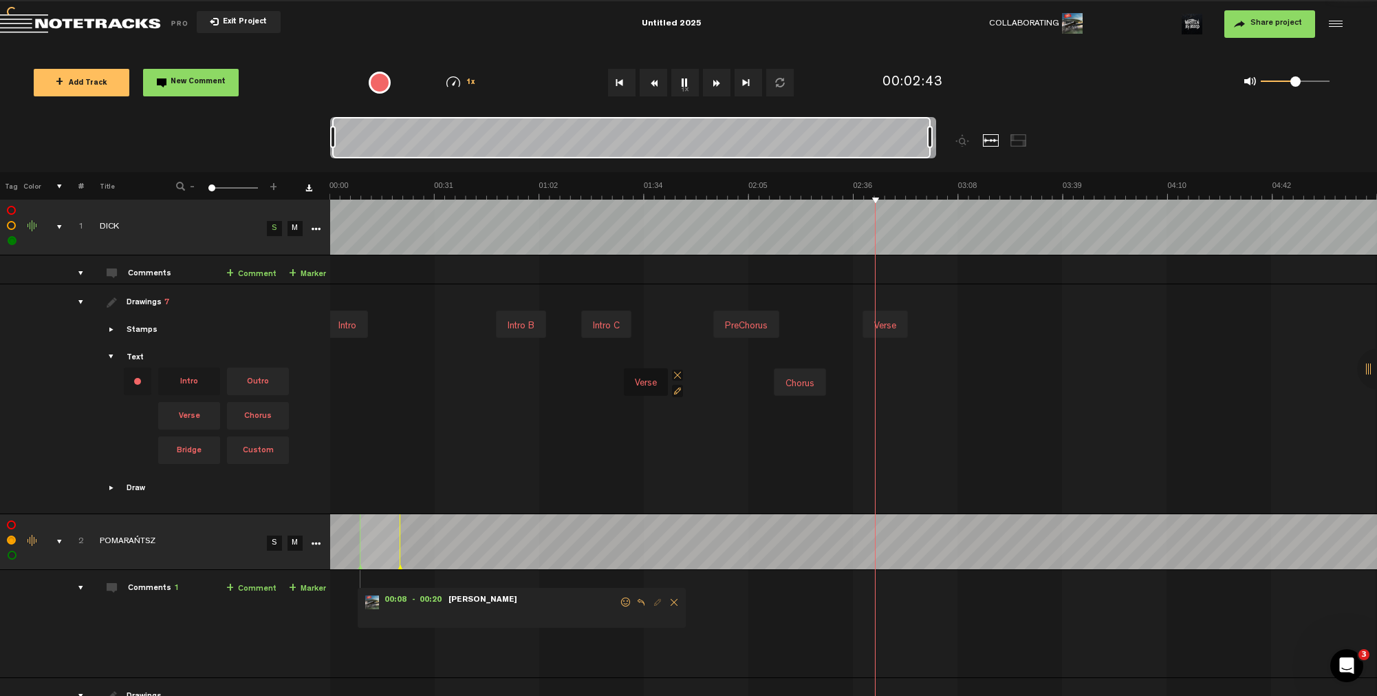
click at [890, 324] on div "Verse" at bounding box center [885, 325] width 33 height 19
click at [890, 324] on div "Verse" at bounding box center [884, 325] width 33 height 19
type input "Verse B"
click at [885, 323] on div "Verse B" at bounding box center [890, 325] width 42 height 19
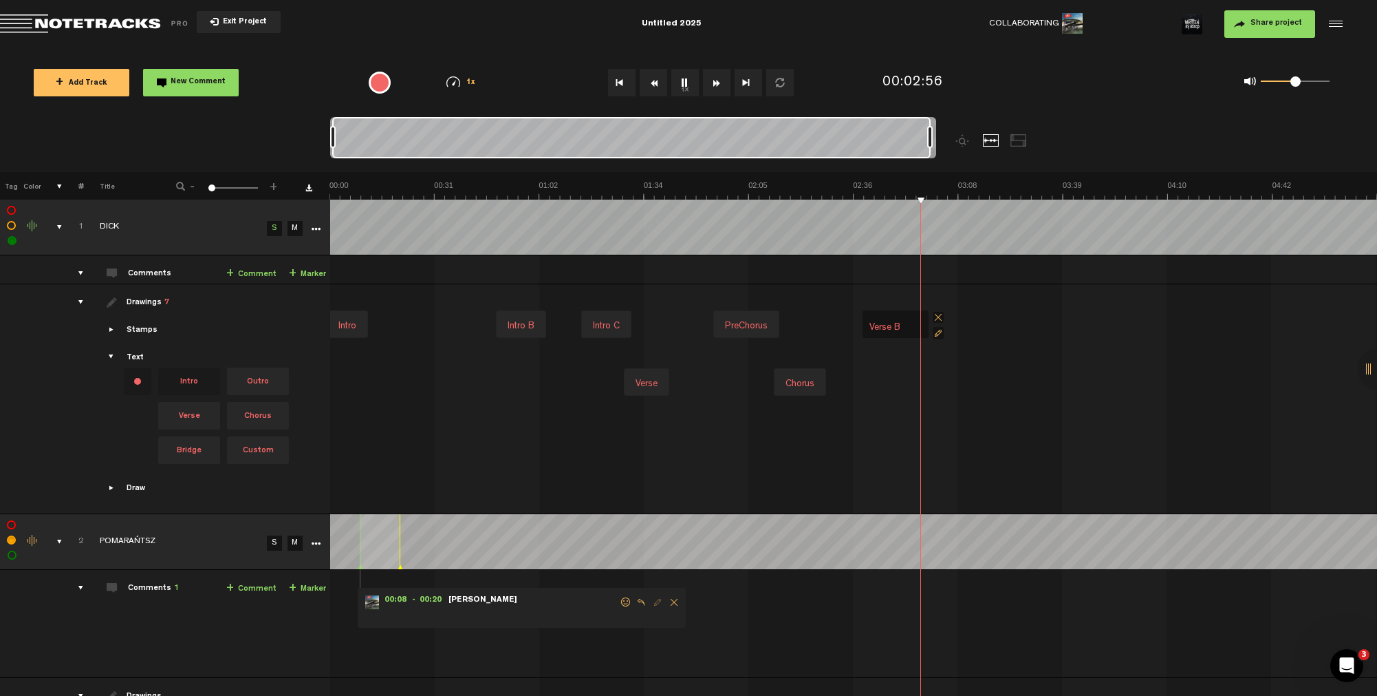
drag, startPoint x: 892, startPoint y: 325, endPoint x: 911, endPoint y: 325, distance: 19.3
click at [908, 325] on input "Verse B" at bounding box center [895, 328] width 55 height 19
type input "Verse"
drag, startPoint x: 885, startPoint y: 325, endPoint x: 888, endPoint y: 383, distance: 57.8
click at [888, 383] on div "Verse" at bounding box center [887, 383] width 33 height 19
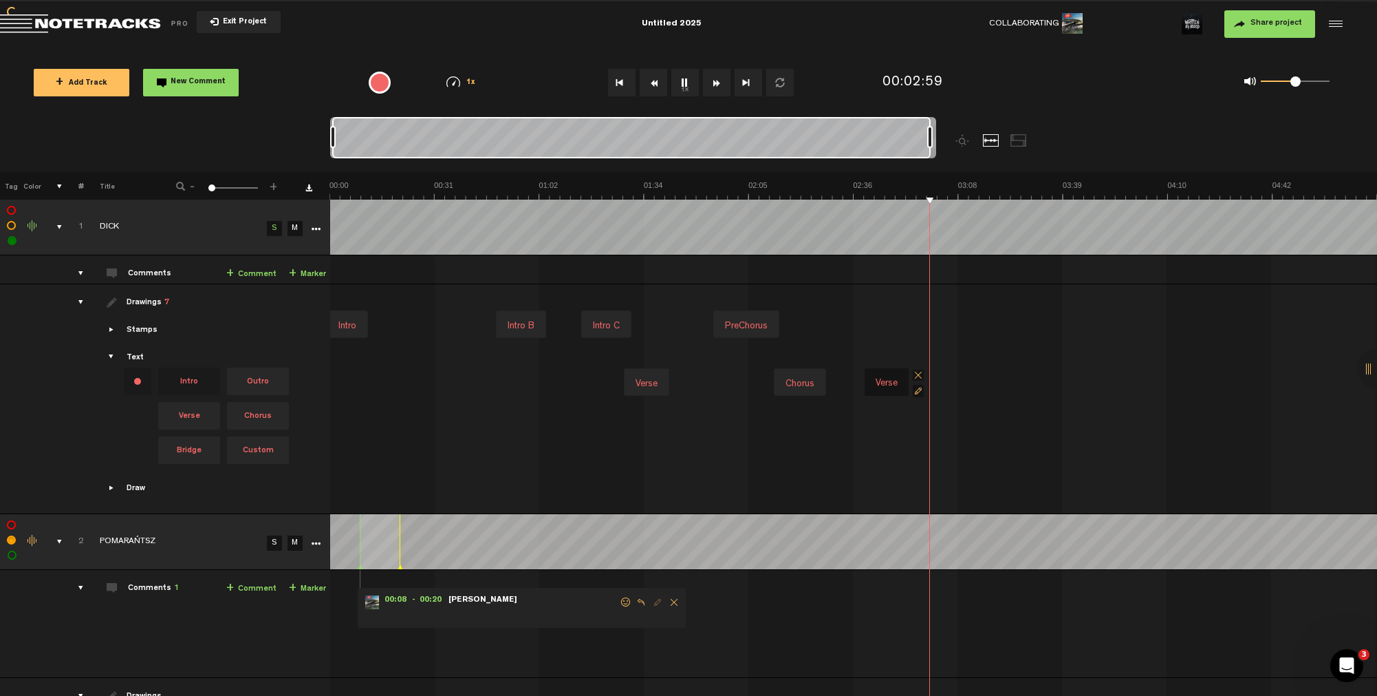
click at [866, 187] on img at bounding box center [854, 189] width 1048 height 19
click at [900, 189] on img at bounding box center [854, 189] width 1048 height 19
click at [255, 417] on span "Chorus" at bounding box center [258, 416] width 62 height 28
click at [907, 320] on div "Intro Intro B Intro C PreChorus" at bounding box center [856, 324] width 1048 height 58
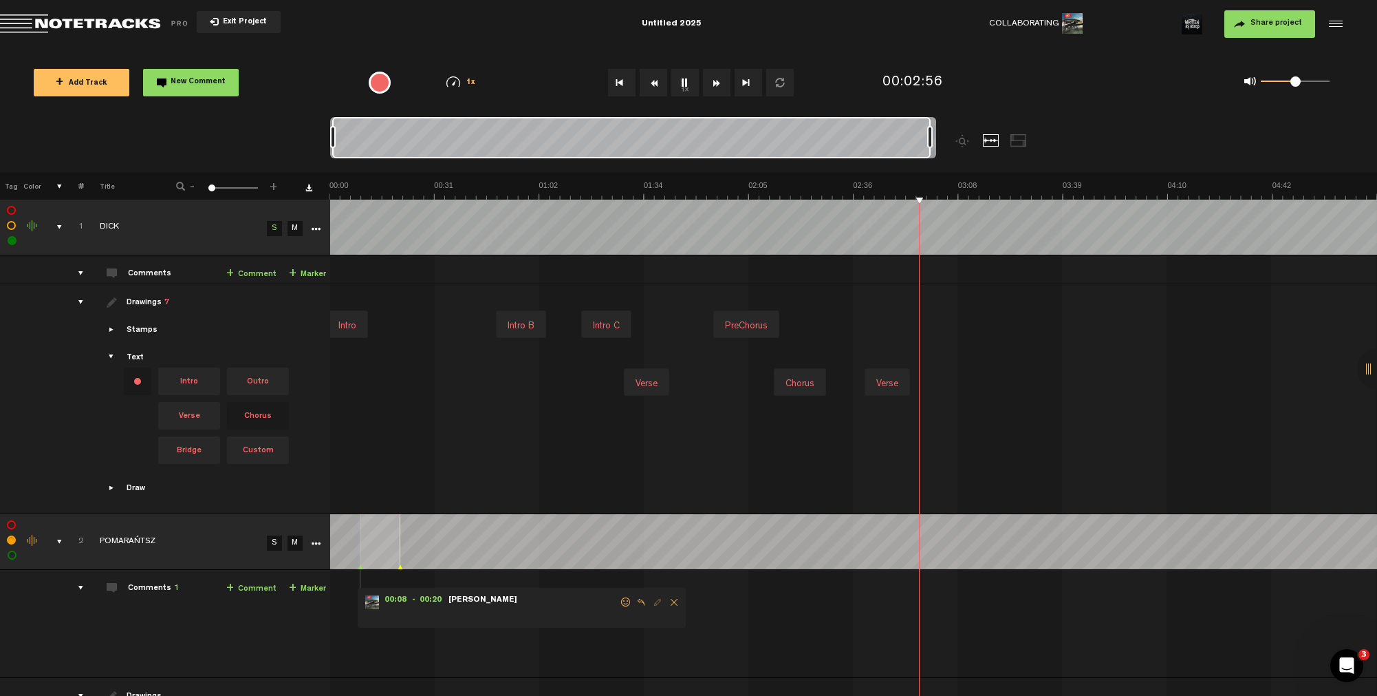
click at [907, 320] on div "Intro Intro B Intro C PreChorus" at bounding box center [856, 324] width 1048 height 58
click at [914, 321] on div "Chorus" at bounding box center [929, 325] width 40 height 19
click at [912, 325] on input "Chorus" at bounding box center [935, 328] width 55 height 19
type input "PreChorus"
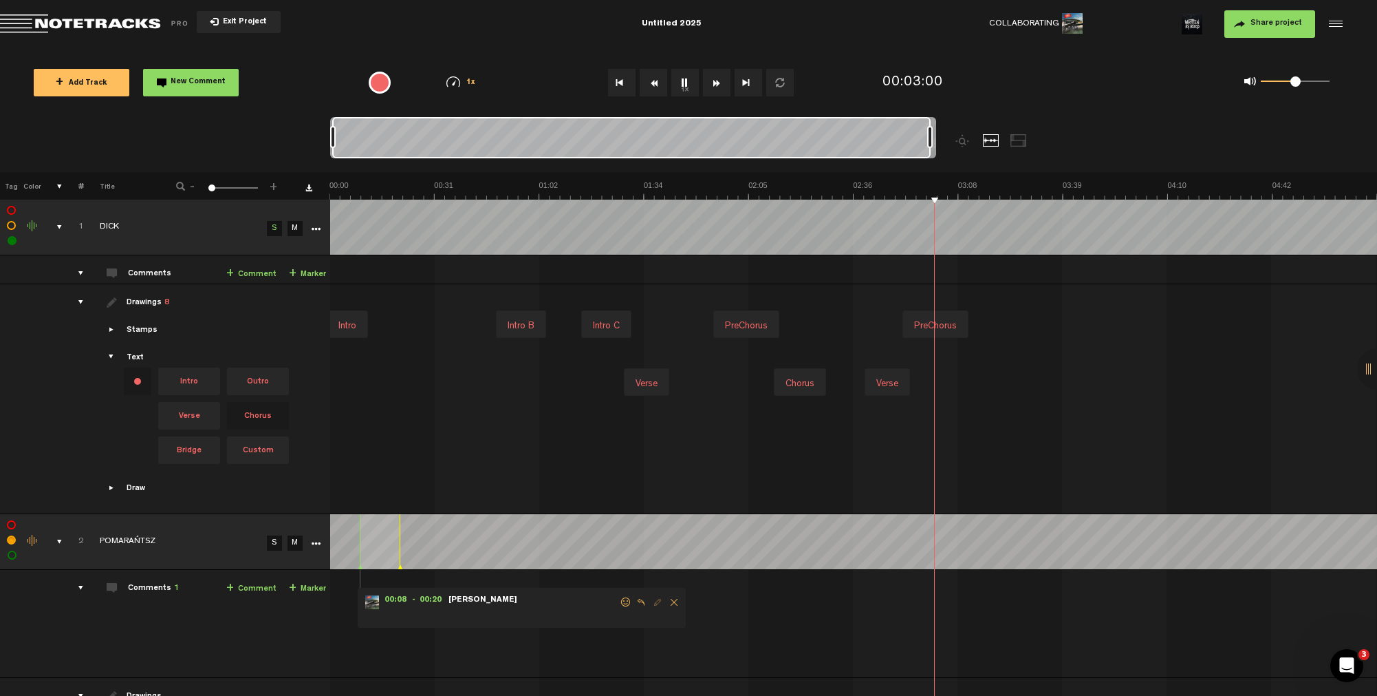
click at [898, 184] on img at bounding box center [854, 189] width 1048 height 19
click at [929, 324] on div "PreChorus" at bounding box center [941, 325] width 54 height 19
click at [942, 191] on img at bounding box center [854, 189] width 1048 height 19
click at [956, 188] on img at bounding box center [854, 189] width 1048 height 19
click at [965, 189] on img at bounding box center [854, 189] width 1048 height 19
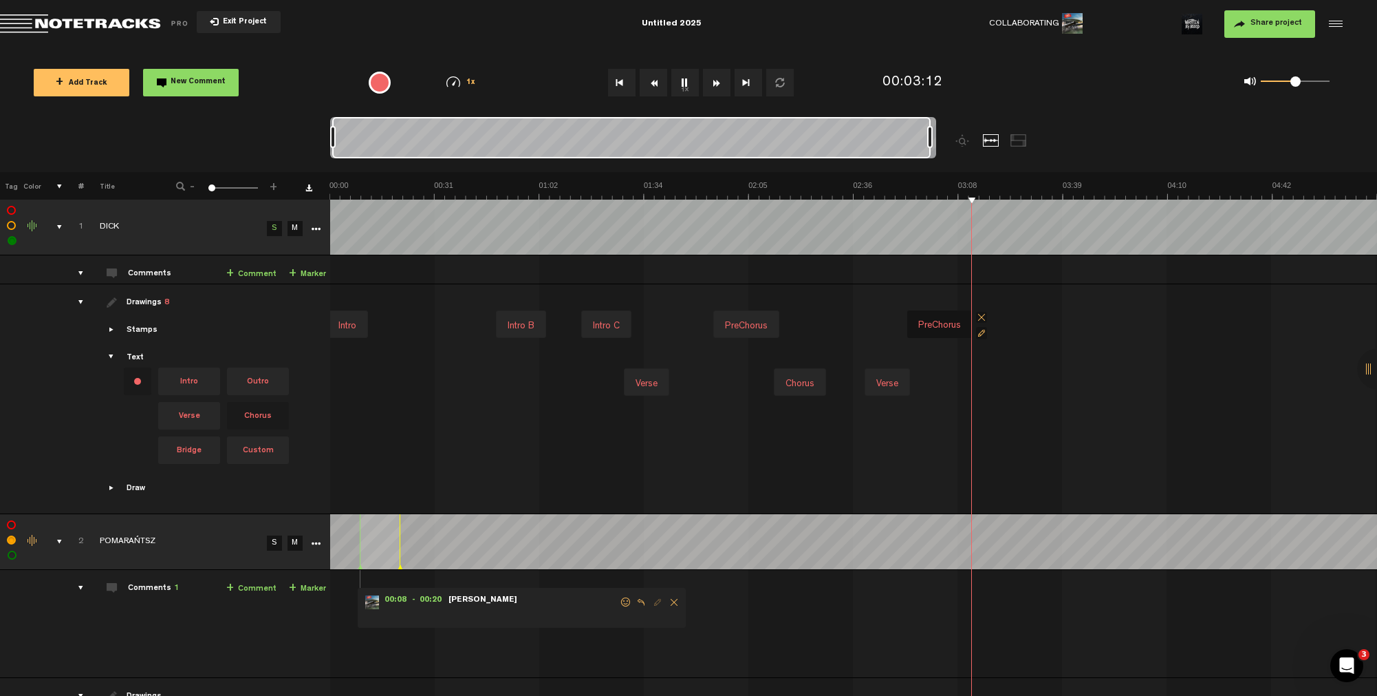
click at [708, 189] on img at bounding box center [854, 189] width 1048 height 19
click at [718, 190] on img at bounding box center [854, 189] width 1048 height 19
click at [965, 186] on img at bounding box center [854, 189] width 1048 height 19
click at [984, 184] on img at bounding box center [854, 189] width 1048 height 19
click at [1008, 185] on img at bounding box center [854, 189] width 1048 height 19
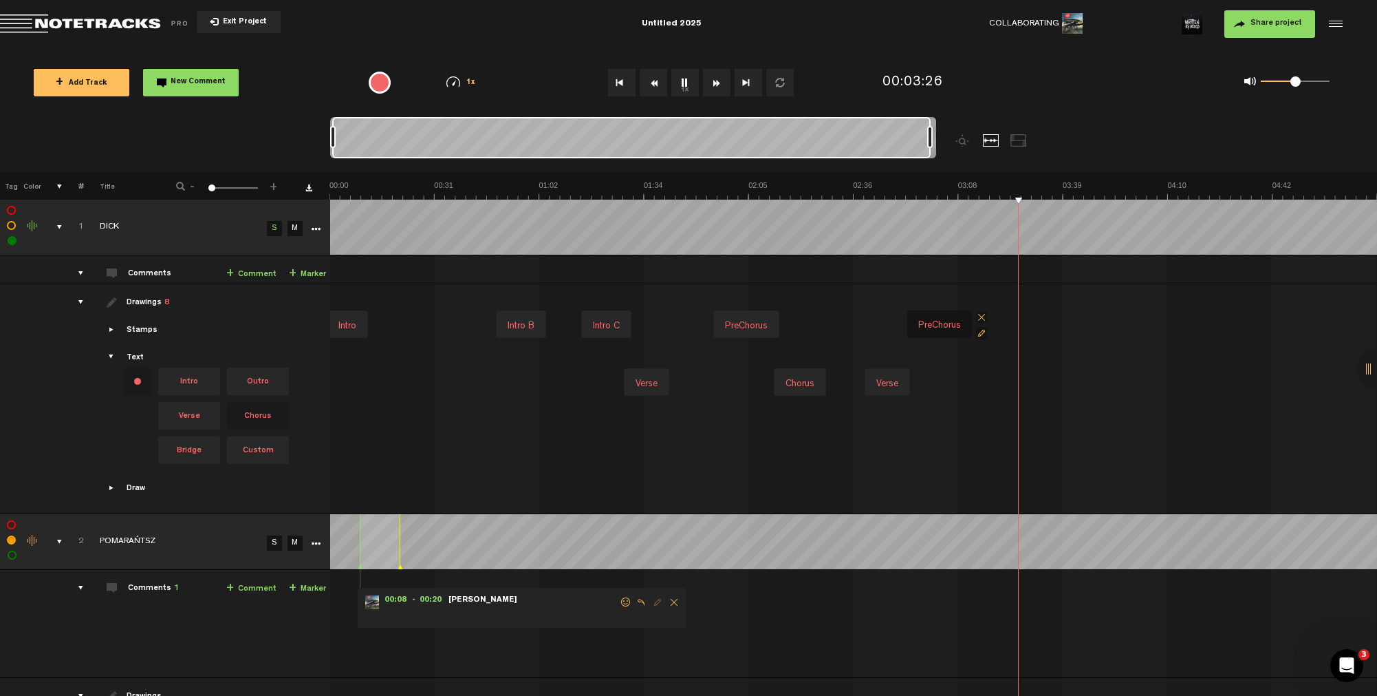
click at [682, 187] on img at bounding box center [854, 189] width 1048 height 19
click at [697, 188] on img at bounding box center [854, 189] width 1048 height 19
click at [633, 186] on img at bounding box center [854, 189] width 1048 height 19
drag, startPoint x: 665, startPoint y: 188, endPoint x: 672, endPoint y: 187, distance: 7.6
click at [664, 188] on img at bounding box center [854, 189] width 1048 height 19
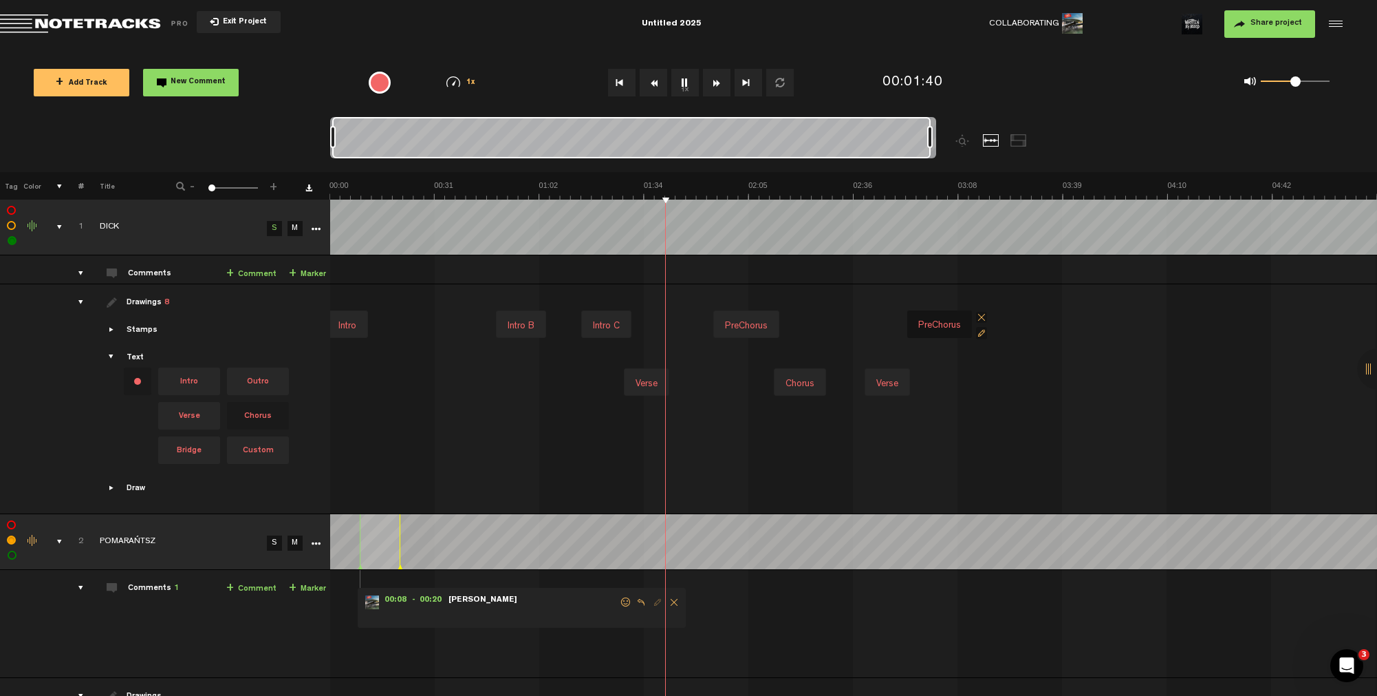
click at [685, 186] on img at bounding box center [854, 189] width 1048 height 19
click at [713, 186] on img at bounding box center [854, 189] width 1048 height 19
click at [720, 188] on img at bounding box center [854, 189] width 1048 height 19
click at [747, 189] on img at bounding box center [854, 189] width 1048 height 19
click at [761, 188] on img at bounding box center [854, 189] width 1048 height 19
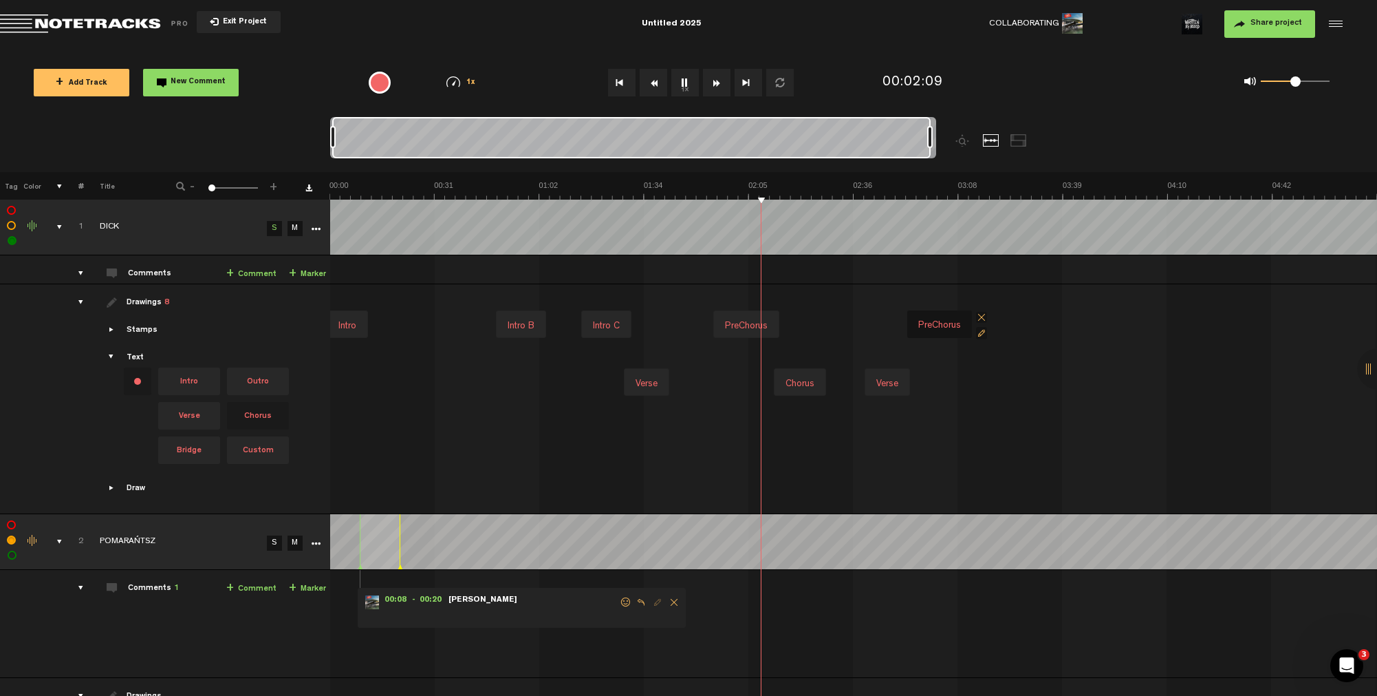
click at [771, 187] on img at bounding box center [854, 189] width 1048 height 19
click at [778, 187] on img at bounding box center [854, 189] width 1048 height 19
click at [795, 188] on img at bounding box center [854, 189] width 1048 height 19
click at [809, 188] on img at bounding box center [854, 189] width 1048 height 19
click at [708, 188] on img at bounding box center [854, 189] width 1048 height 19
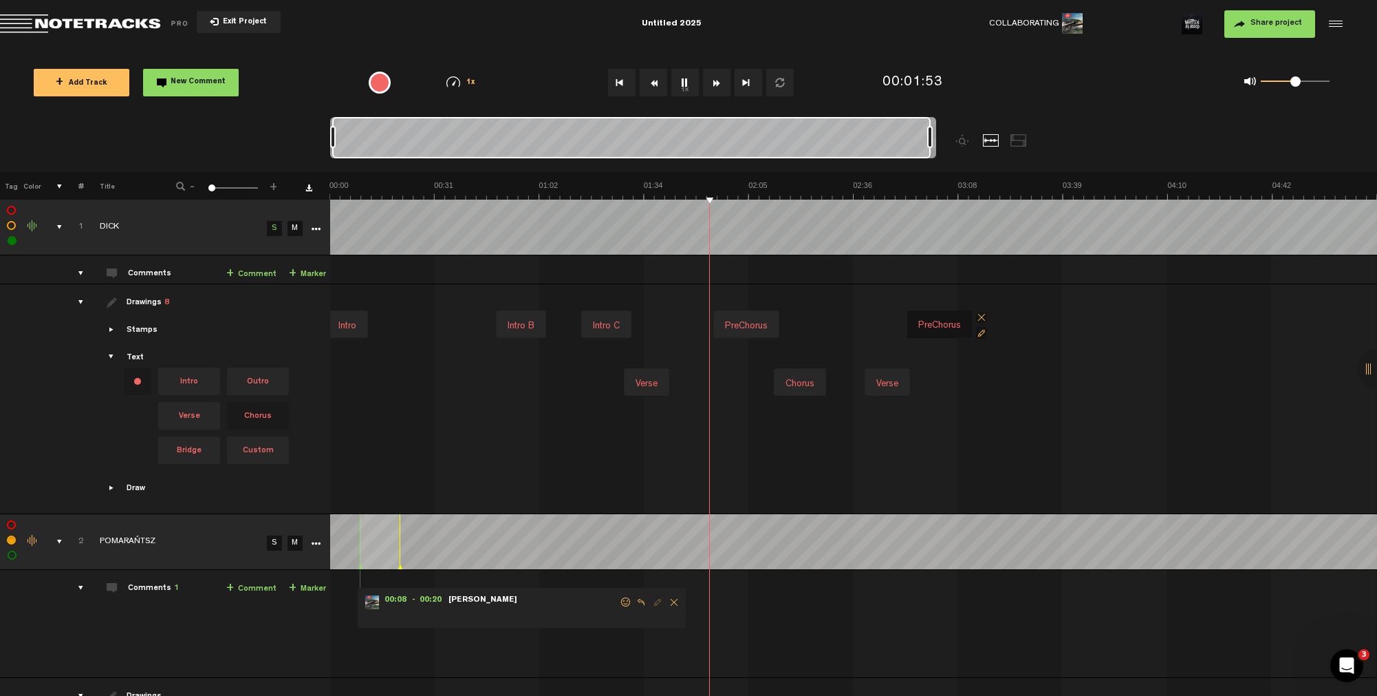
click at [720, 190] on img at bounding box center [854, 189] width 1048 height 19
click at [790, 188] on img at bounding box center [854, 189] width 1048 height 19
click at [815, 189] on img at bounding box center [854, 189] width 1048 height 19
click at [778, 186] on img at bounding box center [854, 189] width 1048 height 19
click at [812, 189] on img at bounding box center [854, 189] width 1048 height 19
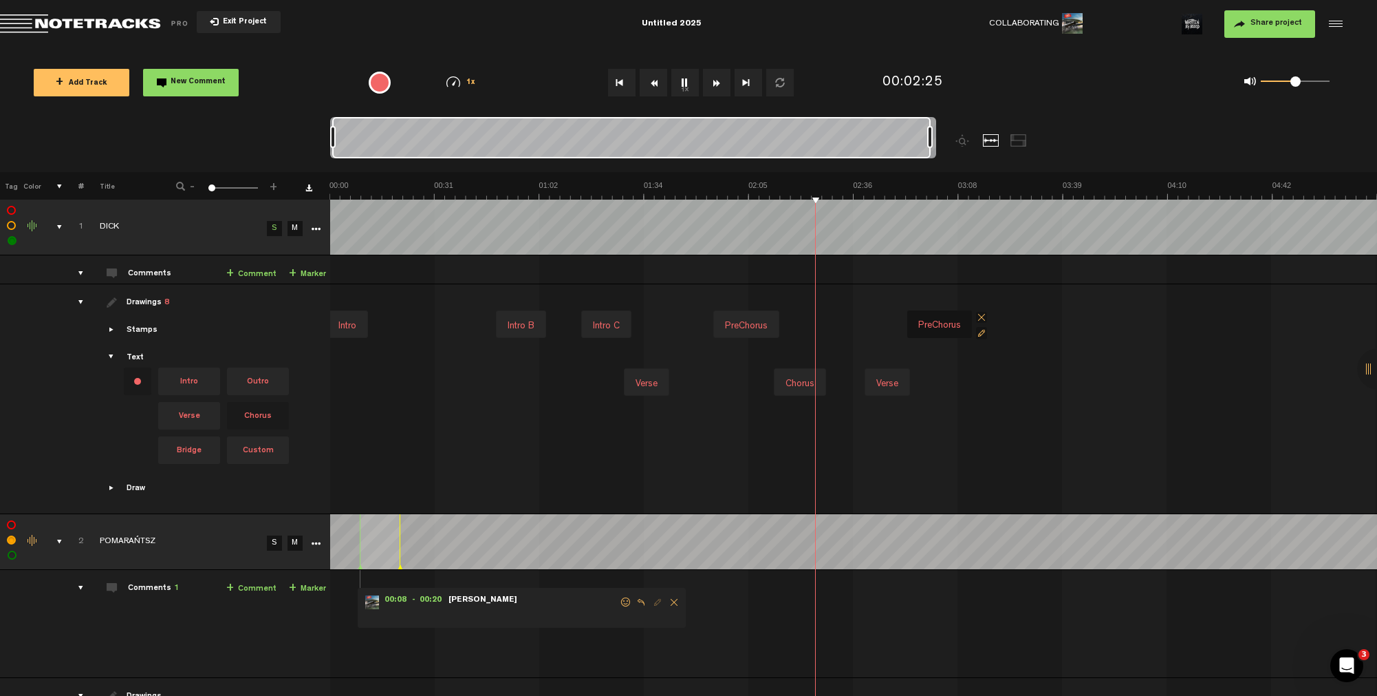
click at [863, 190] on img at bounding box center [854, 189] width 1048 height 19
click at [901, 191] on img at bounding box center [854, 189] width 1048 height 19
click at [911, 191] on img at bounding box center [854, 189] width 1048 height 19
click at [927, 191] on img at bounding box center [854, 189] width 1048 height 19
click at [949, 189] on img at bounding box center [854, 189] width 1048 height 19
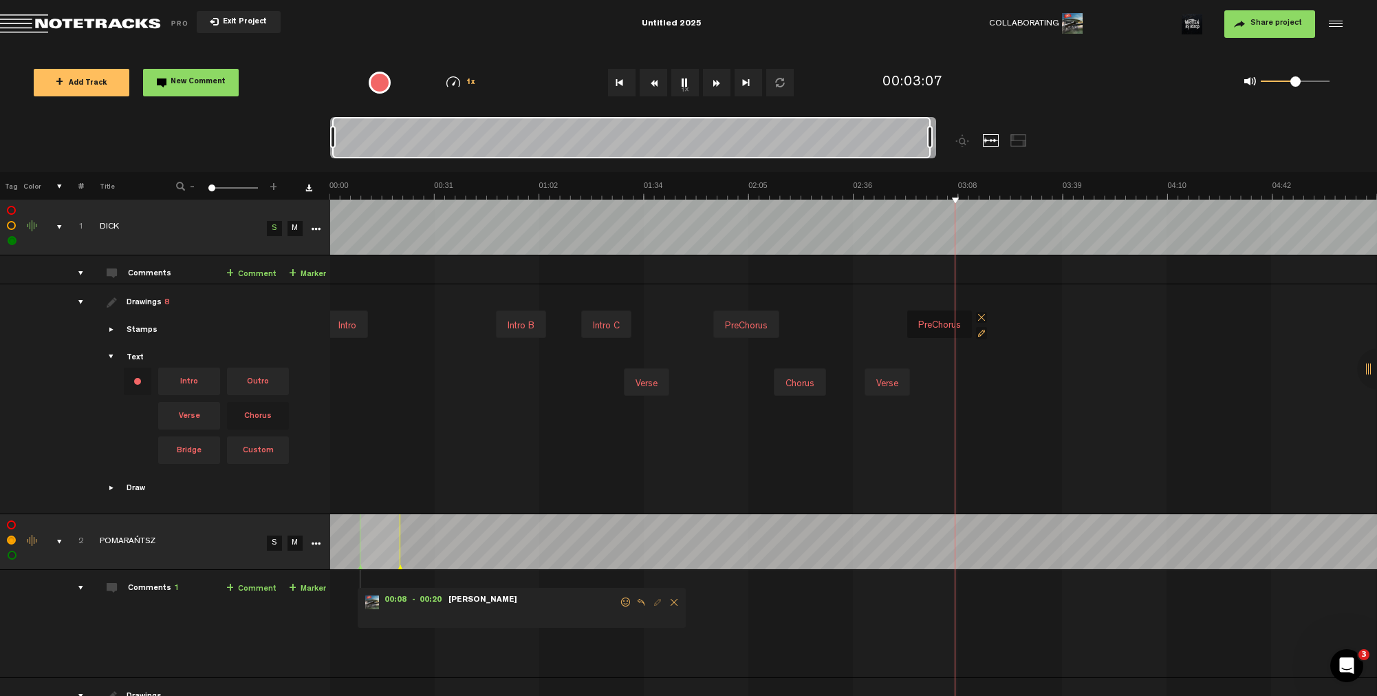
click at [965, 189] on img at bounding box center [854, 189] width 1048 height 19
click at [976, 188] on img at bounding box center [854, 189] width 1048 height 19
click at [987, 188] on img at bounding box center [854, 189] width 1048 height 19
click at [998, 187] on img at bounding box center [854, 189] width 1048 height 19
click at [1007, 187] on img at bounding box center [854, 189] width 1048 height 19
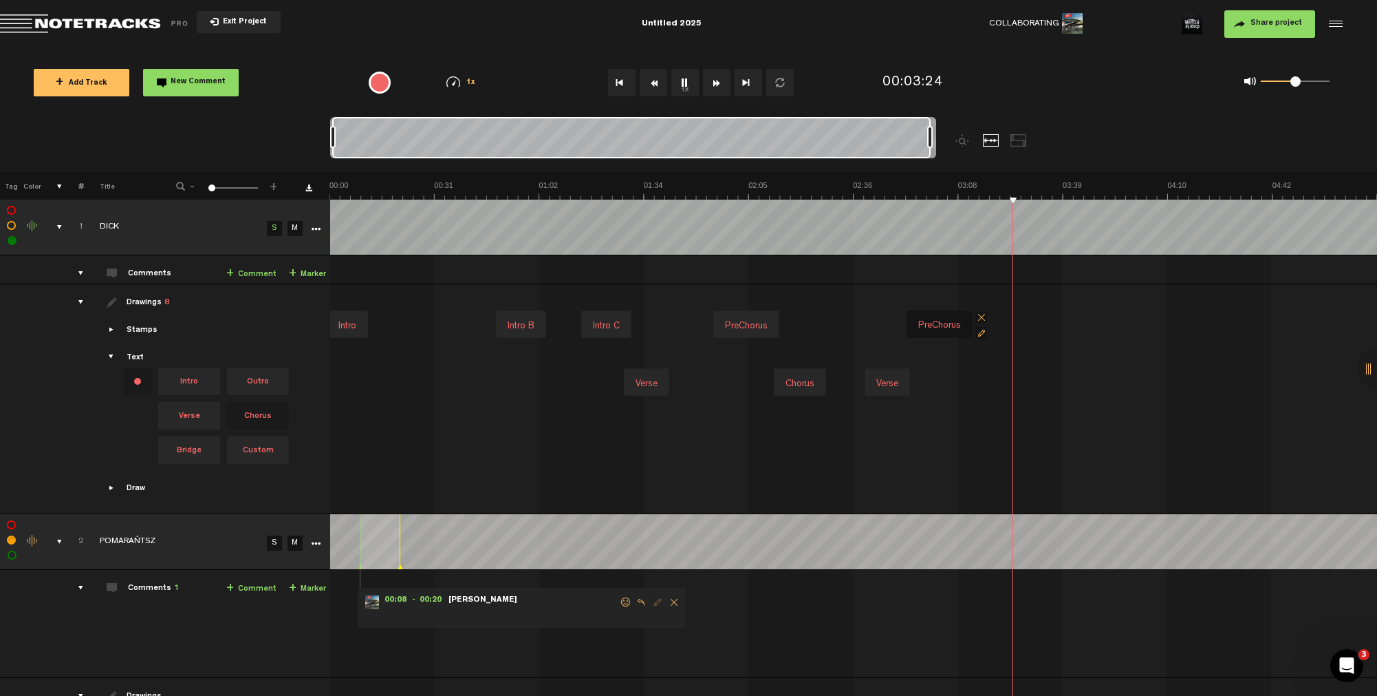
click at [768, 191] on img at bounding box center [854, 189] width 1048 height 19
click at [774, 192] on img at bounding box center [854, 189] width 1048 height 19
click at [787, 195] on img at bounding box center [854, 189] width 1048 height 19
click at [1040, 189] on img at bounding box center [854, 189] width 1048 height 19
click at [1047, 191] on img at bounding box center [854, 189] width 1048 height 19
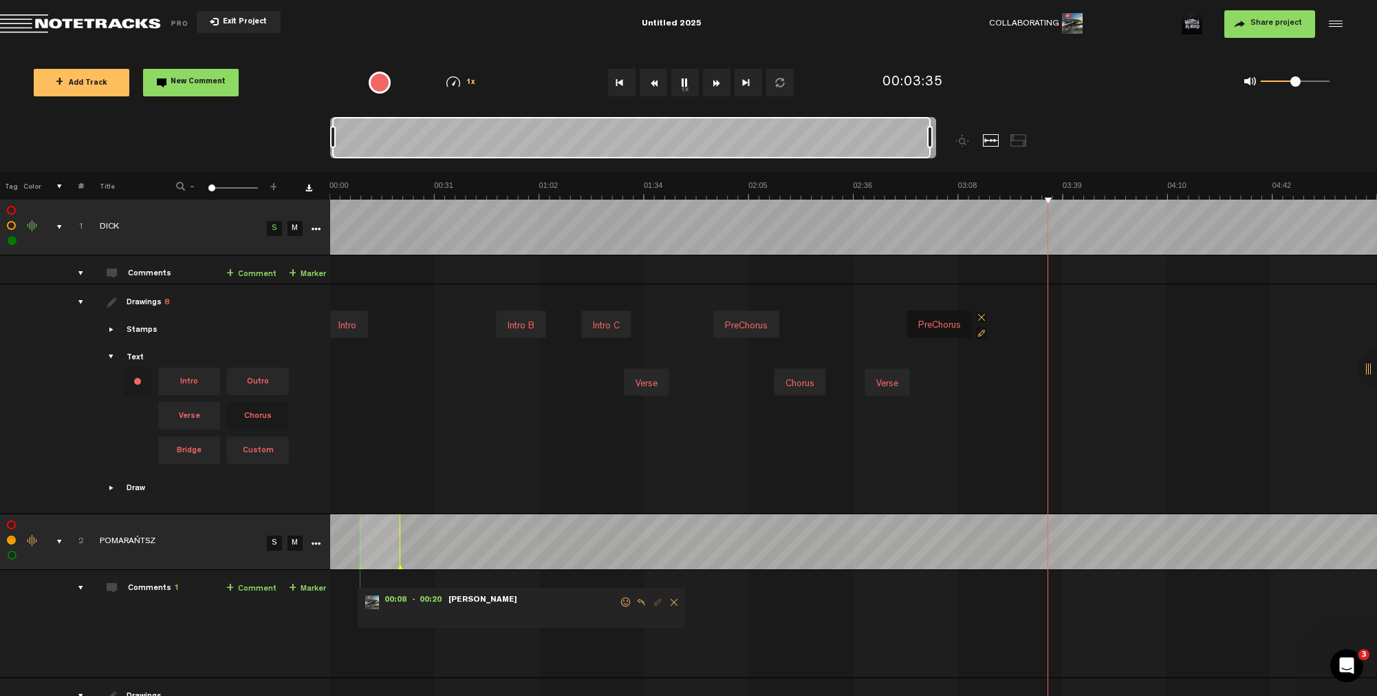
drag, startPoint x: 1071, startPoint y: 192, endPoint x: 1080, endPoint y: 192, distance: 8.9
click at [1072, 192] on img at bounding box center [854, 189] width 1048 height 19
click at [1141, 192] on img at bounding box center [854, 189] width 1048 height 19
click at [709, 195] on img at bounding box center [854, 189] width 1048 height 19
click at [740, 320] on div "PreChorus" at bounding box center [747, 325] width 54 height 19
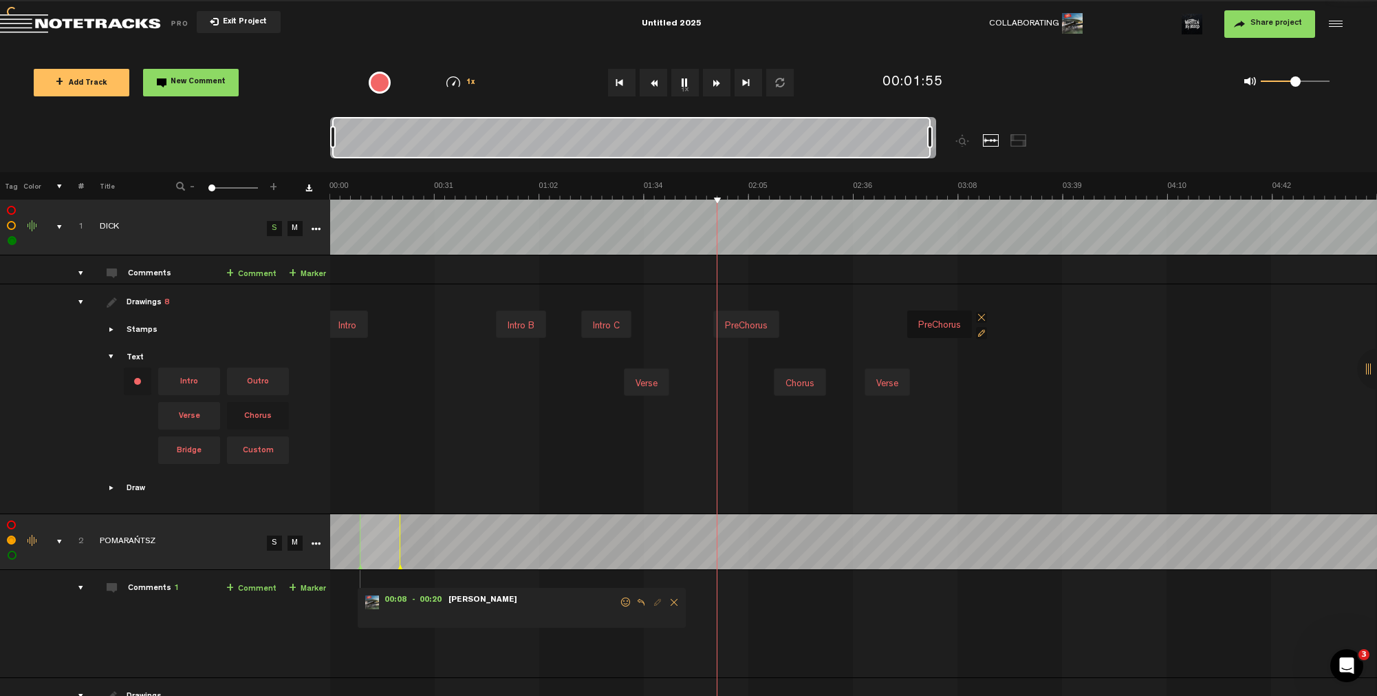
click at [740, 320] on div "PreChorus" at bounding box center [747, 325] width 54 height 19
type input "P"
type input "C"
click at [745, 324] on input "Cho" at bounding box center [746, 328] width 55 height 19
paste input "rr"
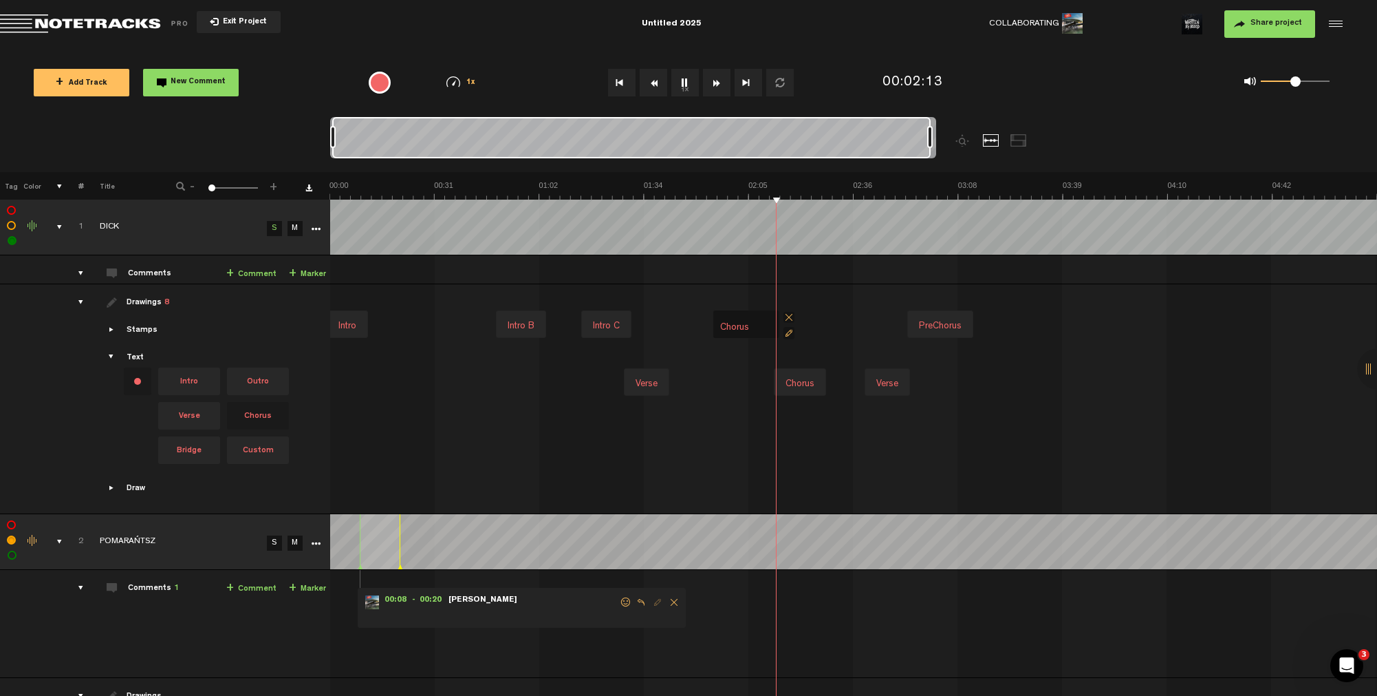
type input "Chorus"
click at [831, 324] on div "Intro Intro B Intro C PreChorus Chorus PreChorus" at bounding box center [856, 324] width 1048 height 58
click at [746, 323] on div "PreChorus" at bounding box center [747, 325] width 54 height 19
click at [746, 323] on div "PreChorus" at bounding box center [746, 325] width 54 height 19
click at [739, 325] on input "PreChorus" at bounding box center [746, 328] width 55 height 19
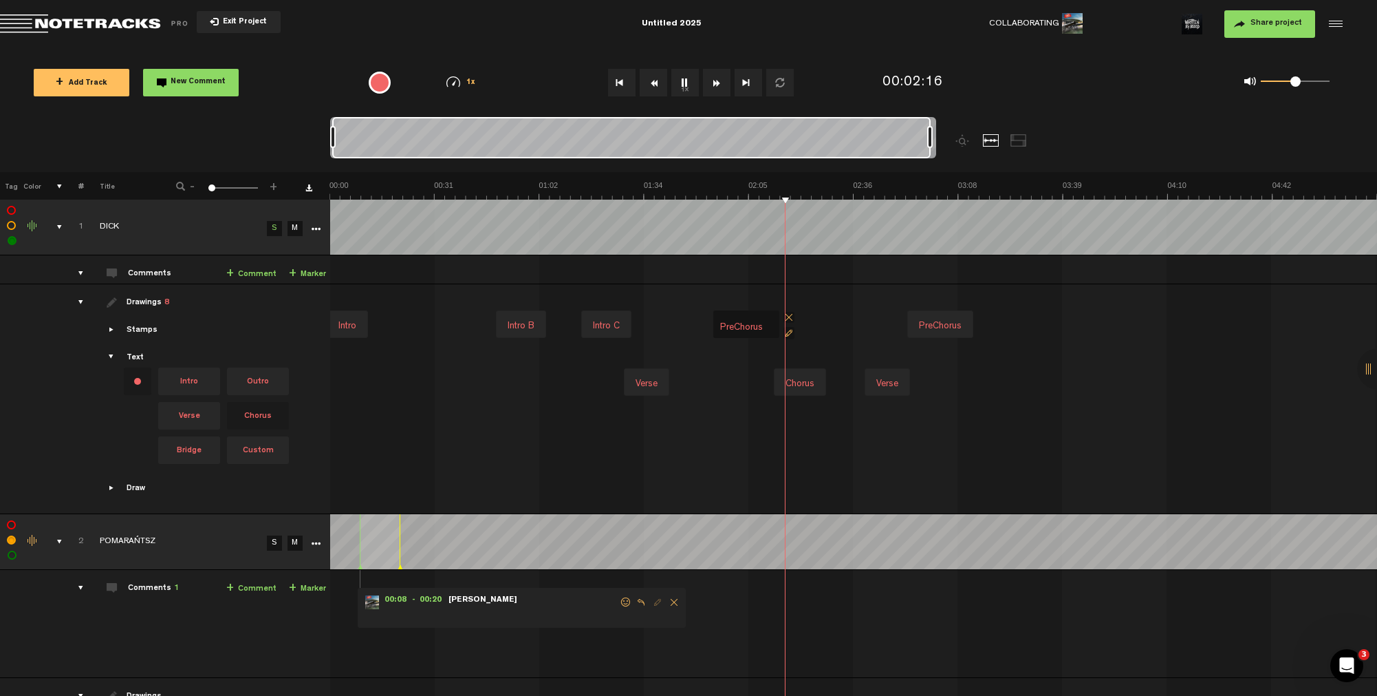
drag, startPoint x: 735, startPoint y: 327, endPoint x: 712, endPoint y: 328, distance: 22.7
click at [714, 328] on div "PreChorus PreChorus" at bounding box center [746, 324] width 66 height 28
type input "Chorus"
click at [790, 376] on div "Chorus" at bounding box center [800, 383] width 40 height 19
click at [790, 376] on div "Chorus" at bounding box center [799, 383] width 40 height 19
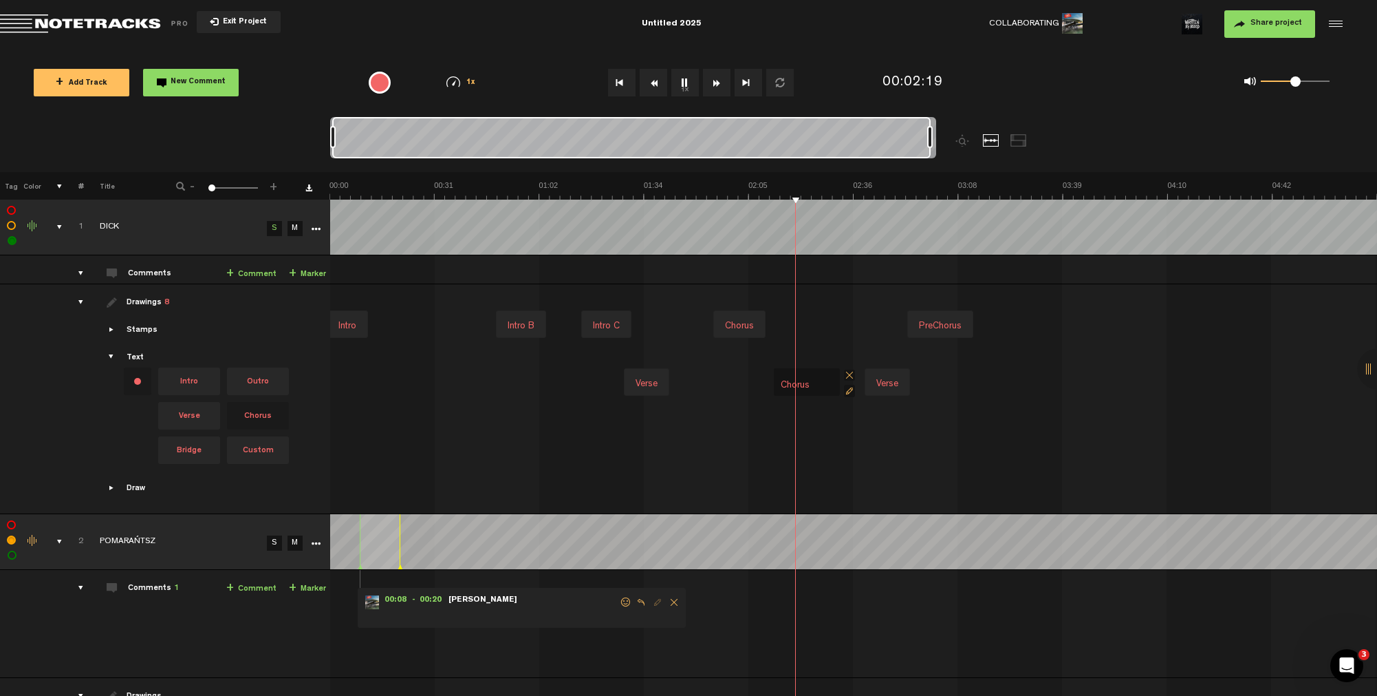
click at [781, 384] on input "Chorus" at bounding box center [806, 385] width 55 height 19
type input "PostChorus"
click at [829, 196] on img at bounding box center [854, 189] width 1048 height 19
click at [838, 195] on img at bounding box center [854, 189] width 1048 height 19
click at [848, 193] on img at bounding box center [854, 189] width 1048 height 19
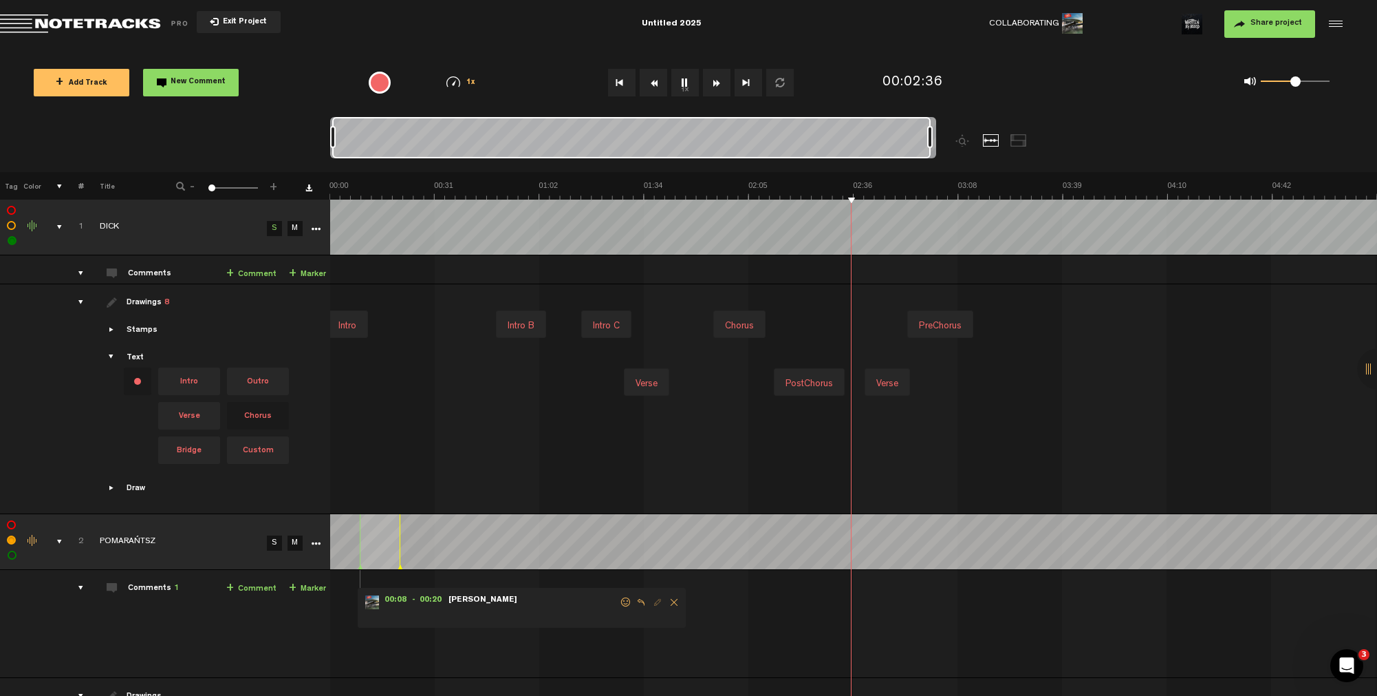
click at [862, 190] on img at bounding box center [854, 189] width 1048 height 19
click at [910, 189] on img at bounding box center [854, 189] width 1048 height 19
click at [945, 327] on div "PreChorus" at bounding box center [941, 325] width 54 height 19
click at [945, 327] on div "PreChorus" at bounding box center [940, 325] width 54 height 19
drag, startPoint x: 928, startPoint y: 325, endPoint x: 907, endPoint y: 330, distance: 21.2
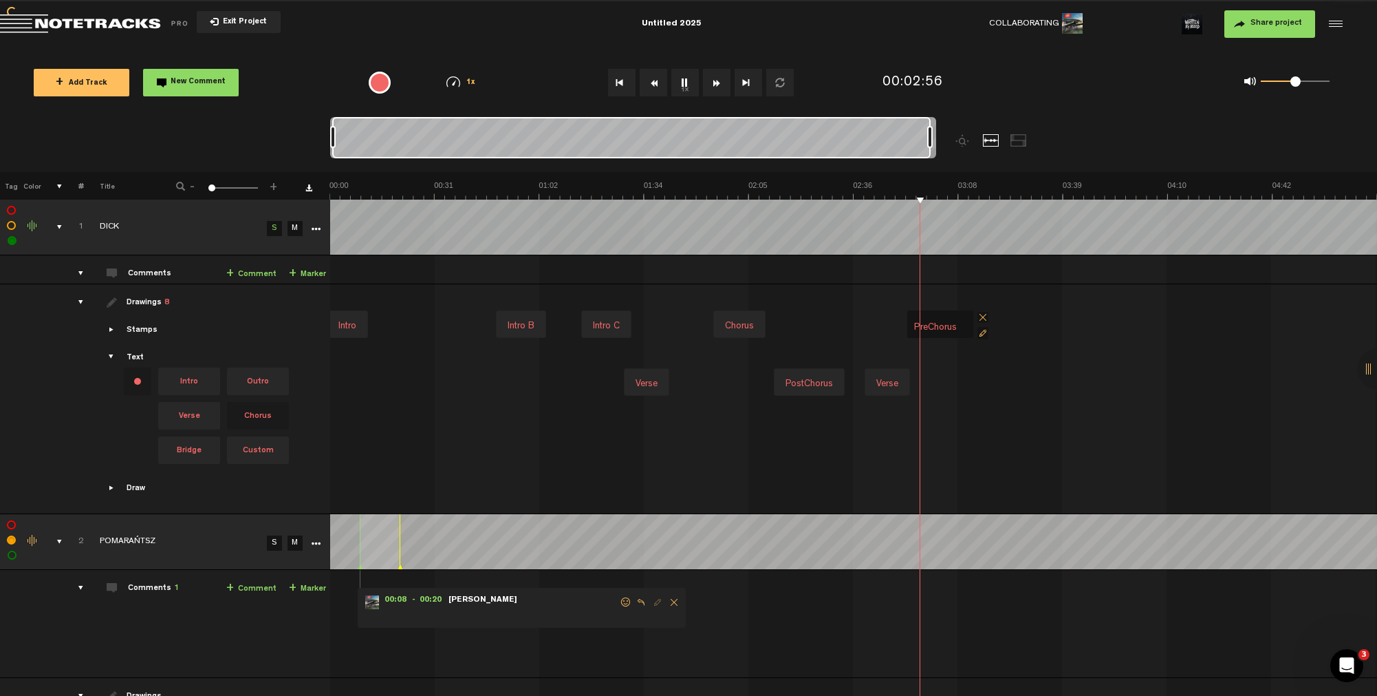
click at [908, 330] on div "PreChorus PreChorus" at bounding box center [940, 324] width 66 height 28
type input "Chorus"
click at [952, 186] on img at bounding box center [854, 189] width 1048 height 19
click at [715, 195] on img at bounding box center [854, 189] width 1048 height 19
click at [732, 191] on img at bounding box center [854, 189] width 1048 height 19
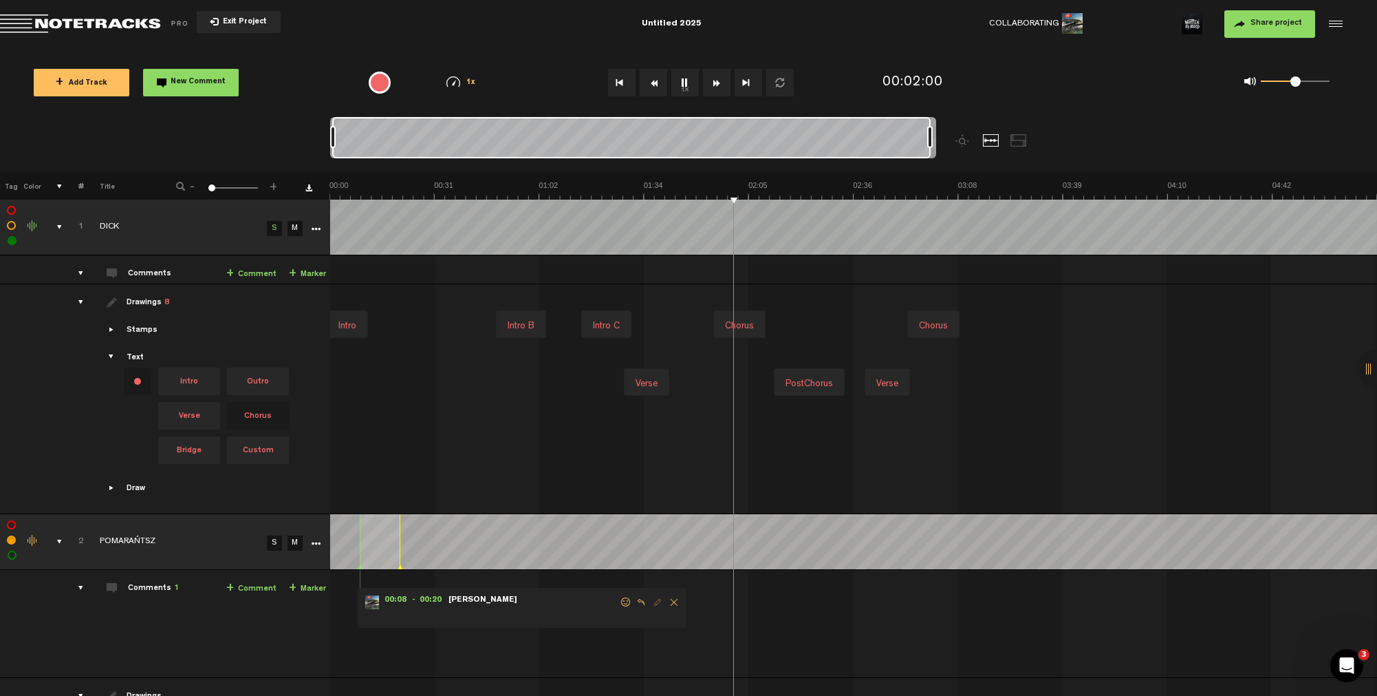
click at [755, 191] on img at bounding box center [854, 189] width 1048 height 19
click at [766, 189] on img at bounding box center [854, 189] width 1048 height 19
click at [912, 191] on img at bounding box center [854, 189] width 1048 height 19
click at [934, 191] on img at bounding box center [854, 189] width 1048 height 19
click at [980, 189] on img at bounding box center [854, 189] width 1048 height 19
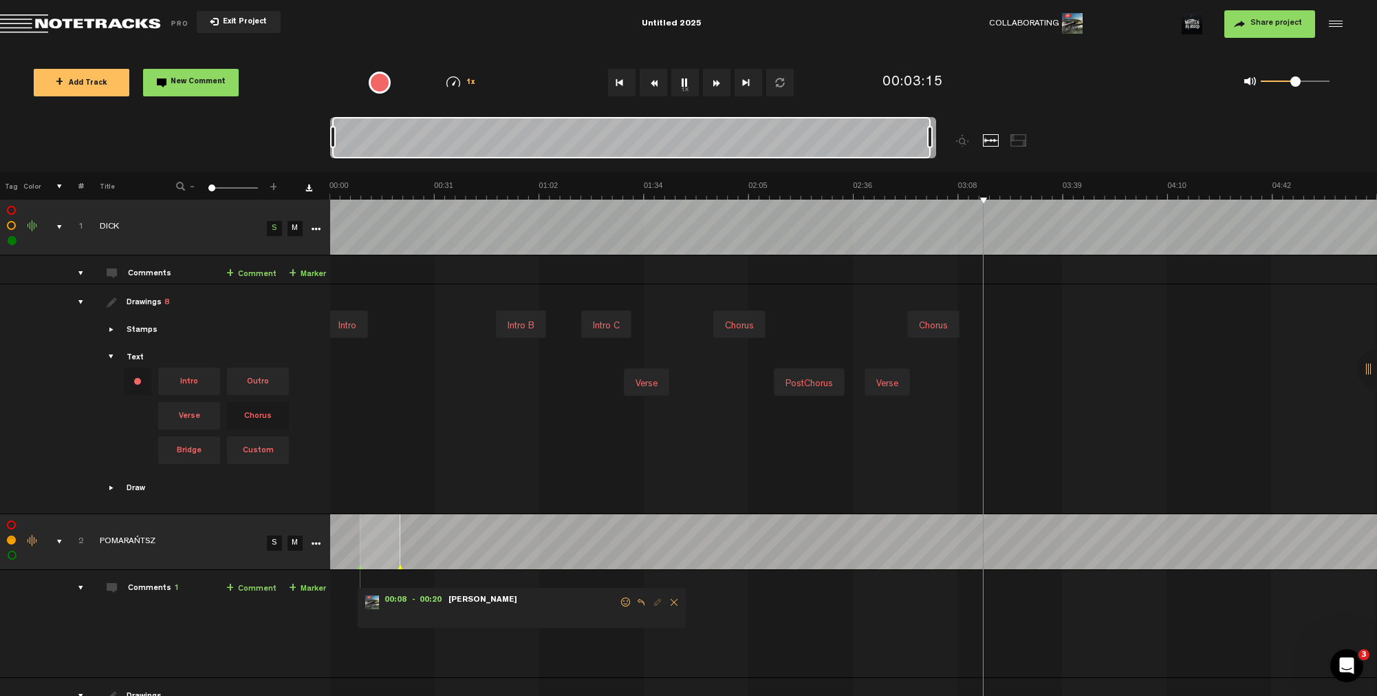
click at [988, 187] on img at bounding box center [854, 189] width 1048 height 19
click at [992, 187] on img at bounding box center [854, 189] width 1048 height 19
click at [992, 380] on div "Verse PostChorus Verse" at bounding box center [855, 382] width 1046 height 58
click at [1010, 384] on div "Chorus" at bounding box center [1013, 383] width 40 height 19
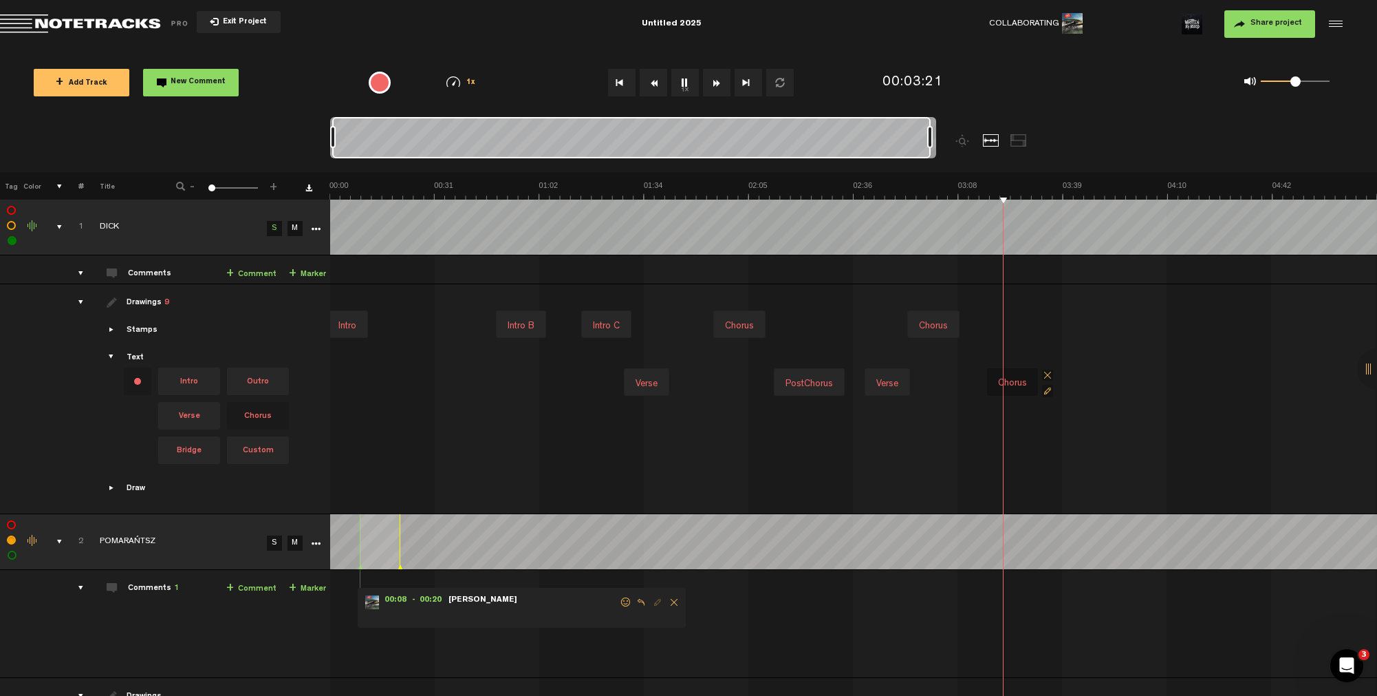
click at [1010, 384] on div "Chorus" at bounding box center [1013, 383] width 40 height 19
type input "C"
type input "S"
type input "C"
type input "Solo/Chorus"
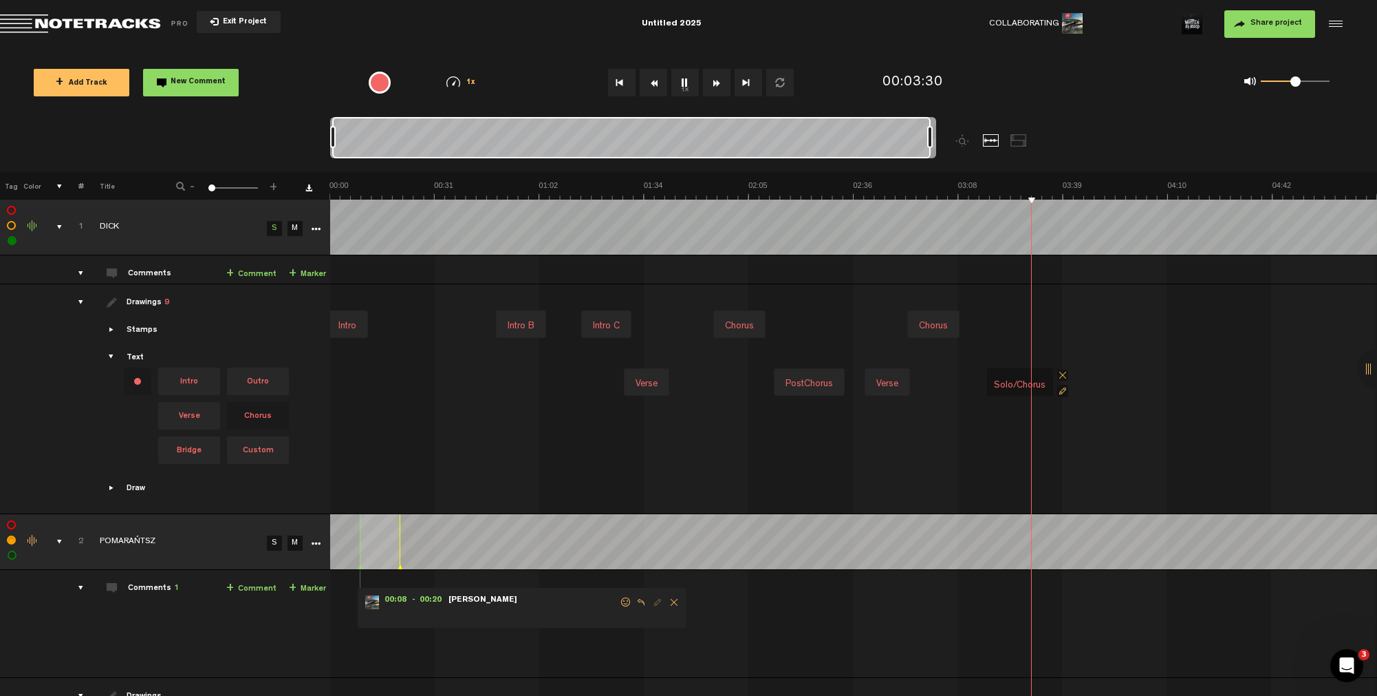
click at [1020, 320] on div "Intro Intro B Intro C Chorus Chorus" at bounding box center [856, 324] width 1048 height 58
click at [1022, 387] on div "Chorus" at bounding box center [1013, 383] width 40 height 19
click at [995, 386] on input "Chorus" at bounding box center [1020, 385] width 55 height 19
type input "Solo/Chorus"
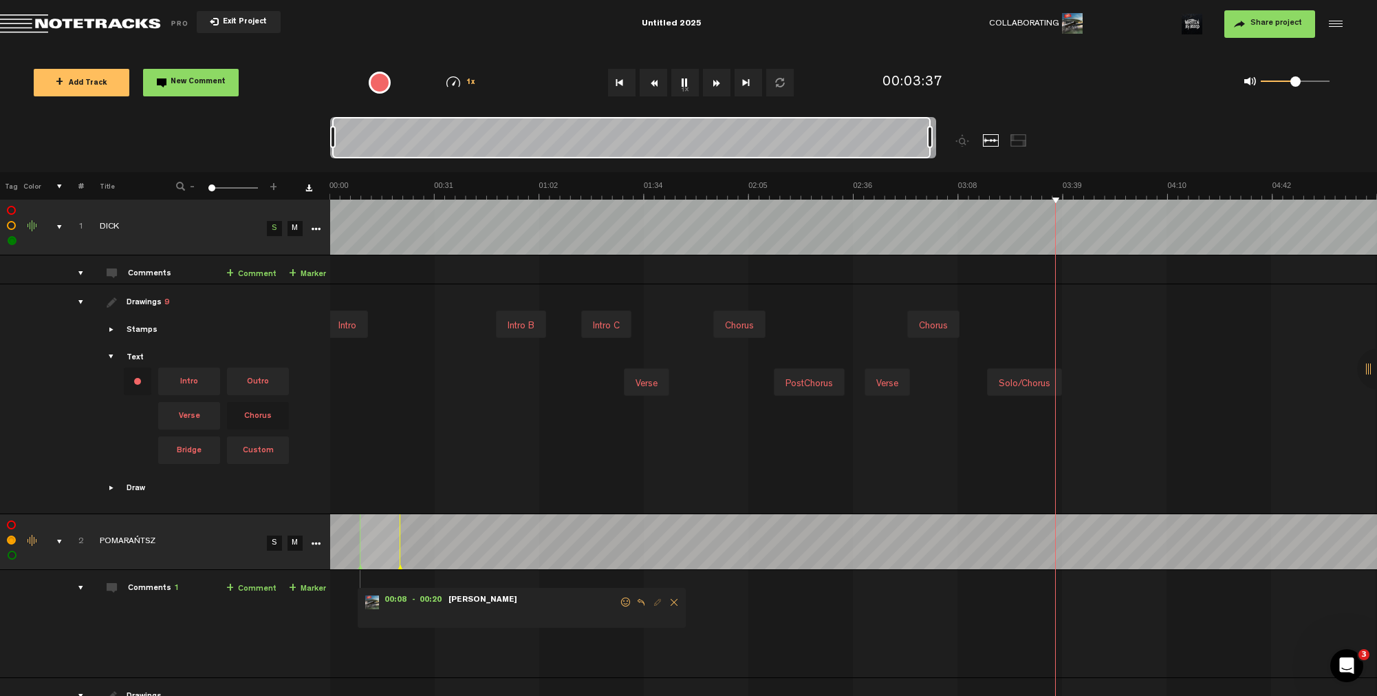
click at [1051, 381] on div "Solo/Chorus" at bounding box center [1024, 383] width 63 height 19
click at [1046, 355] on div "Verse PostChorus Verse Solo/Chorus" at bounding box center [855, 382] width 1046 height 58
click at [1081, 191] on img at bounding box center [854, 189] width 1048 height 19
click at [182, 445] on span "Bridge" at bounding box center [189, 450] width 62 height 28
click at [1082, 329] on div "Intro Intro B Intro C Chorus Chorus" at bounding box center [856, 324] width 1048 height 58
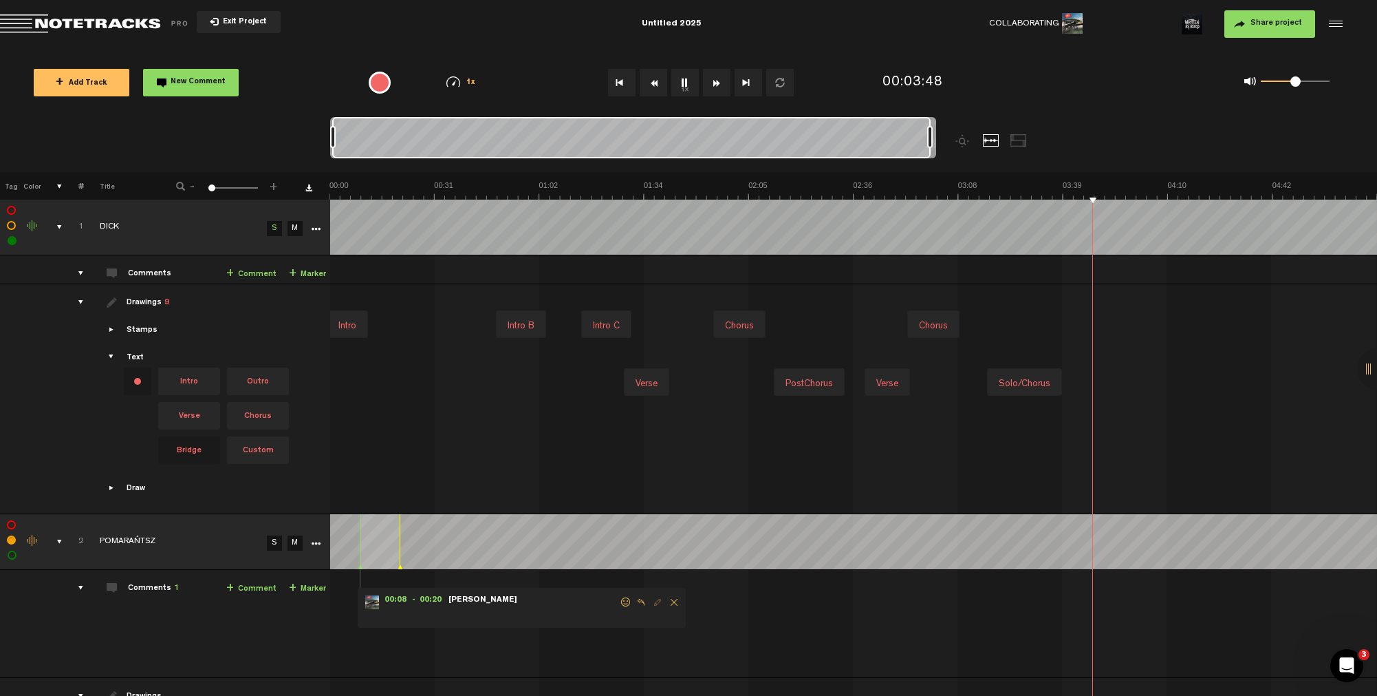
click at [1083, 329] on div "Intro Intro B Intro C Chorus Chorus" at bounding box center [856, 324] width 1048 height 58
click at [1073, 184] on img at bounding box center [854, 189] width 1048 height 19
click at [1132, 185] on img at bounding box center [854, 189] width 1048 height 19
click at [1150, 184] on img at bounding box center [854, 189] width 1048 height 19
click at [1162, 182] on img at bounding box center [854, 189] width 1048 height 19
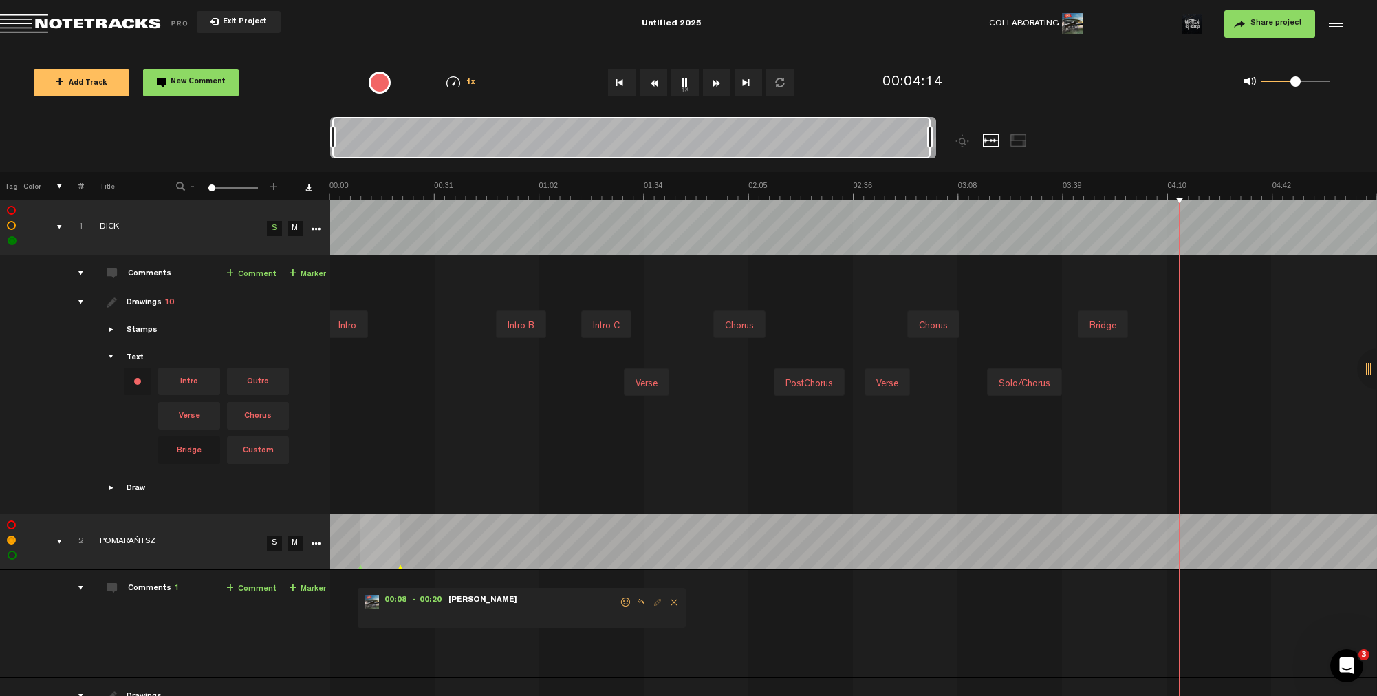
click at [775, 349] on div "Intro Intro B Intro C Chorus Chorus Bridge" at bounding box center [856, 324] width 1048 height 58
click at [773, 190] on img at bounding box center [854, 189] width 1048 height 19
click at [812, 379] on div "PostChorus" at bounding box center [809, 383] width 58 height 19
click at [1154, 373] on div "Verse PostChorus Verse Solo/Chorus" at bounding box center [855, 382] width 1046 height 58
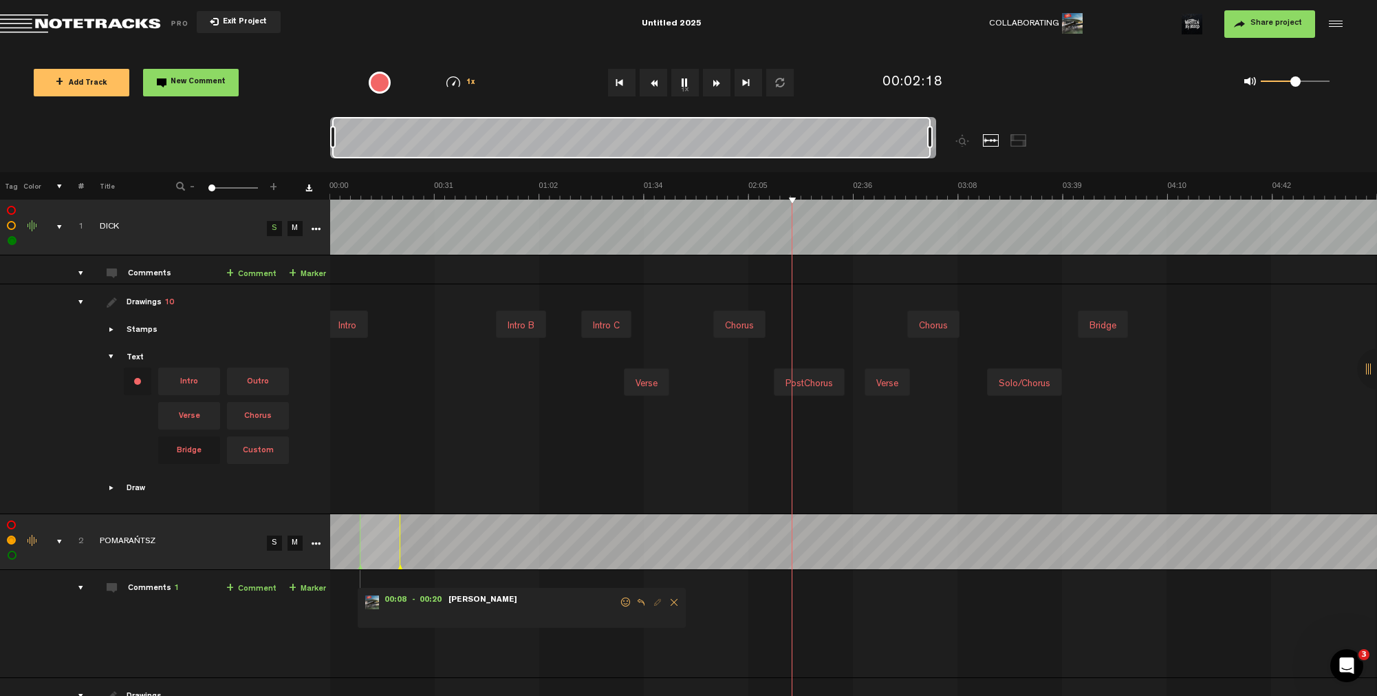
click at [1150, 189] on img at bounding box center [854, 189] width 1048 height 19
drag, startPoint x: 256, startPoint y: 412, endPoint x: 266, endPoint y: 412, distance: 9.6
click at [266, 412] on span "Chorus" at bounding box center [258, 416] width 62 height 28
click at [1168, 189] on img at bounding box center [854, 189] width 1048 height 19
click at [1168, 384] on div "Verse PostChorus Verse Solo/Chorus" at bounding box center [855, 382] width 1046 height 58
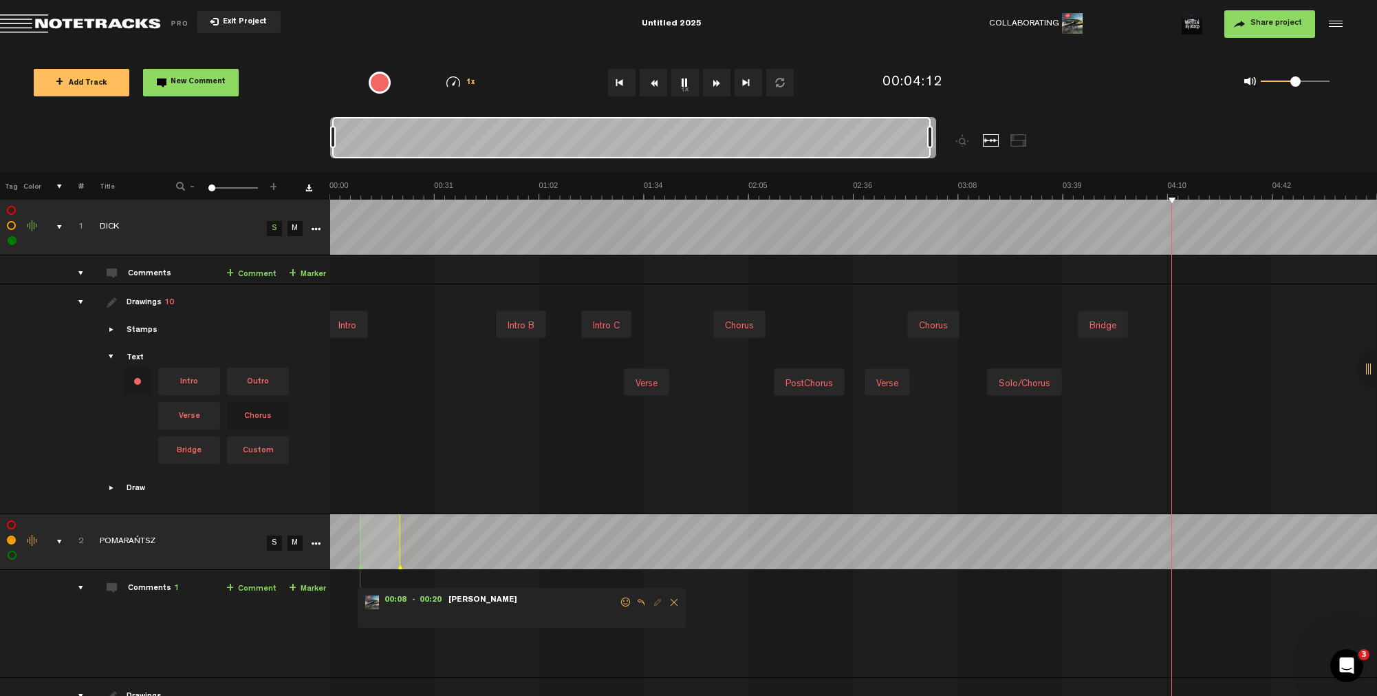
click at [1168, 384] on div "Verse PostChorus Verse Solo/Chorus" at bounding box center [855, 382] width 1046 height 58
click at [1177, 384] on div "Chorus" at bounding box center [1189, 383] width 40 height 19
click at [1177, 384] on div "Chorus" at bounding box center [1188, 383] width 40 height 19
click at [1171, 384] on input "Chorus" at bounding box center [1195, 385] width 55 height 19
type input "PostChorus"
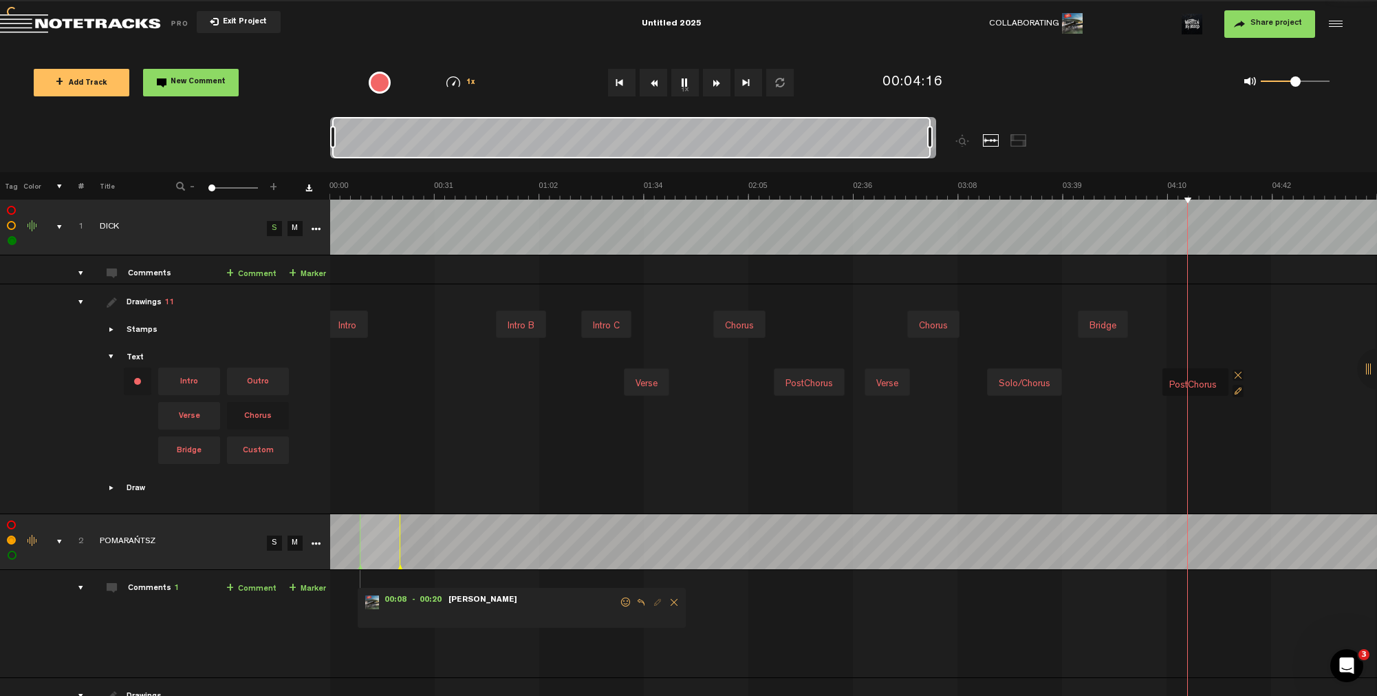
click at [1203, 326] on div "Intro Intro B Intro C Chorus Chorus Bridge" at bounding box center [856, 324] width 1048 height 58
click at [1180, 384] on div "Chorus" at bounding box center [1189, 383] width 40 height 19
click at [1180, 384] on div "Chorus" at bounding box center [1188, 383] width 40 height 19
click at [1172, 385] on input "Chorus" at bounding box center [1195, 385] width 55 height 19
type input "PostChorus"
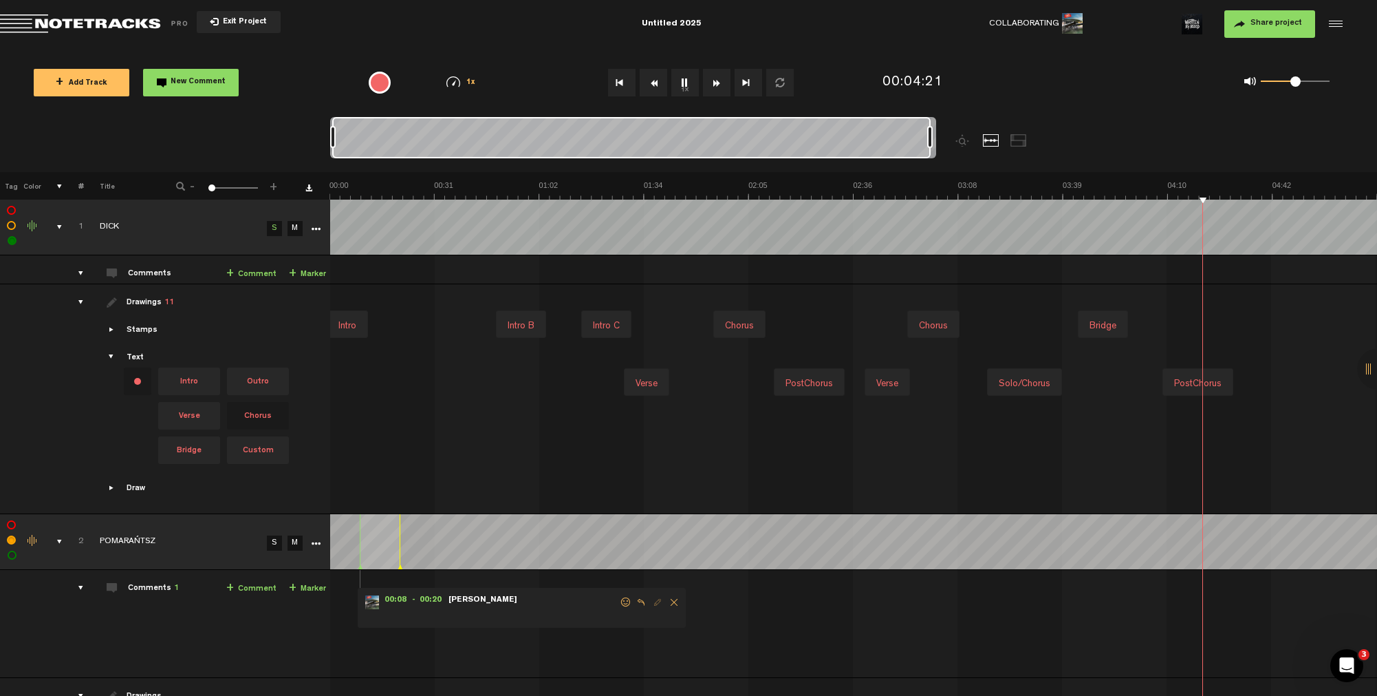
click at [1245, 189] on img at bounding box center [854, 189] width 1048 height 19
click at [1250, 188] on img at bounding box center [854, 189] width 1048 height 19
click at [267, 448] on span "Custom" at bounding box center [258, 450] width 62 height 28
click at [1251, 325] on div "Intro Intro B Intro C Chorus Chorus Bridge" at bounding box center [856, 324] width 1048 height 58
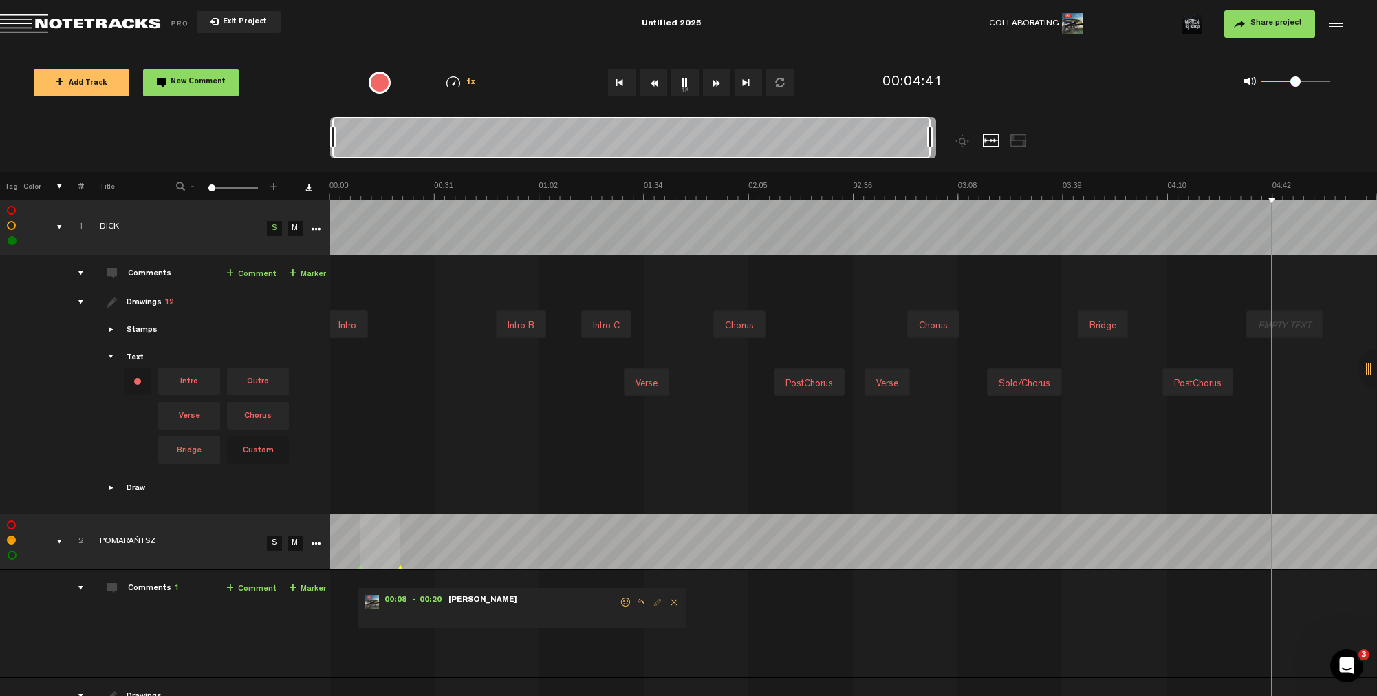
click at [1263, 324] on div at bounding box center [1285, 325] width 64 height 19
click at [1263, 324] on div at bounding box center [1284, 325] width 64 height 19
type input "Outro"
click at [735, 321] on div "Chorus" at bounding box center [740, 325] width 40 height 19
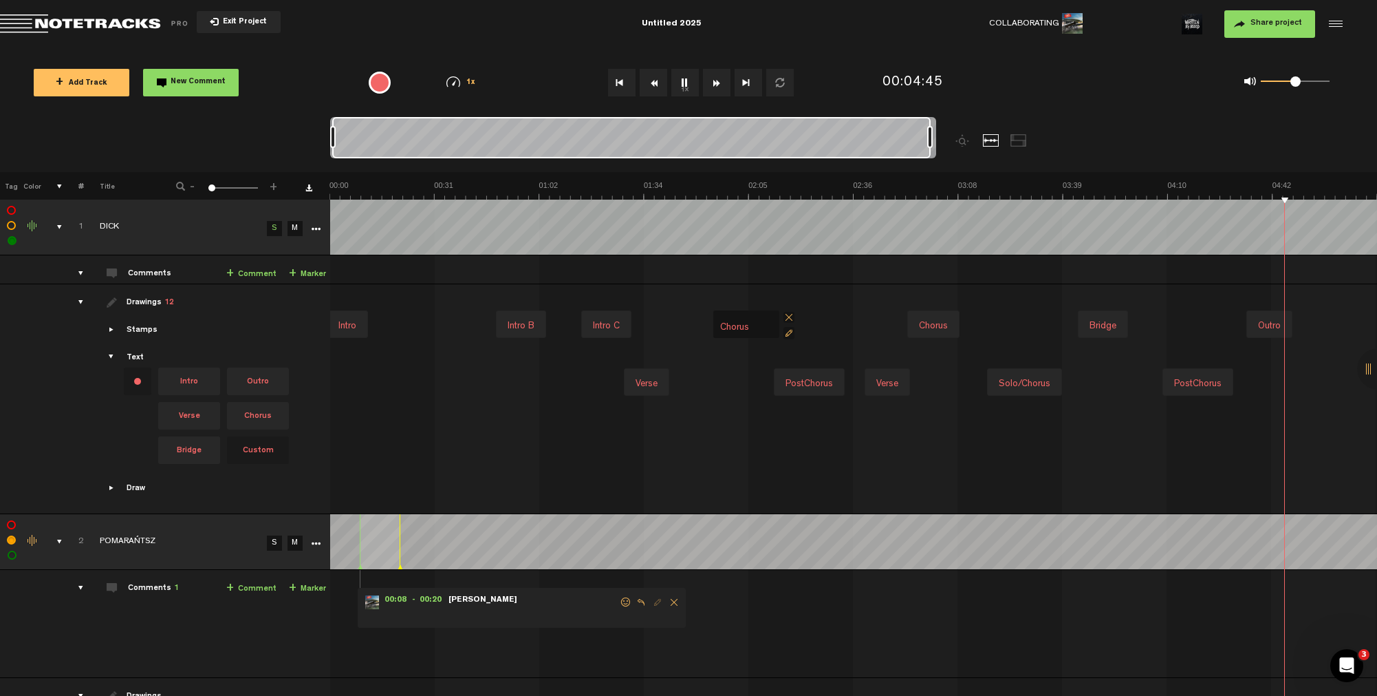
click at [721, 328] on input "Chorus" at bounding box center [746, 328] width 55 height 19
type input "PreChorus"
click at [798, 383] on div "PostChorus" at bounding box center [809, 383] width 58 height 19
click at [805, 387] on div "PostChorus" at bounding box center [808, 383] width 58 height 19
click at [804, 387] on div "PostChorus" at bounding box center [808, 383] width 58 height 19
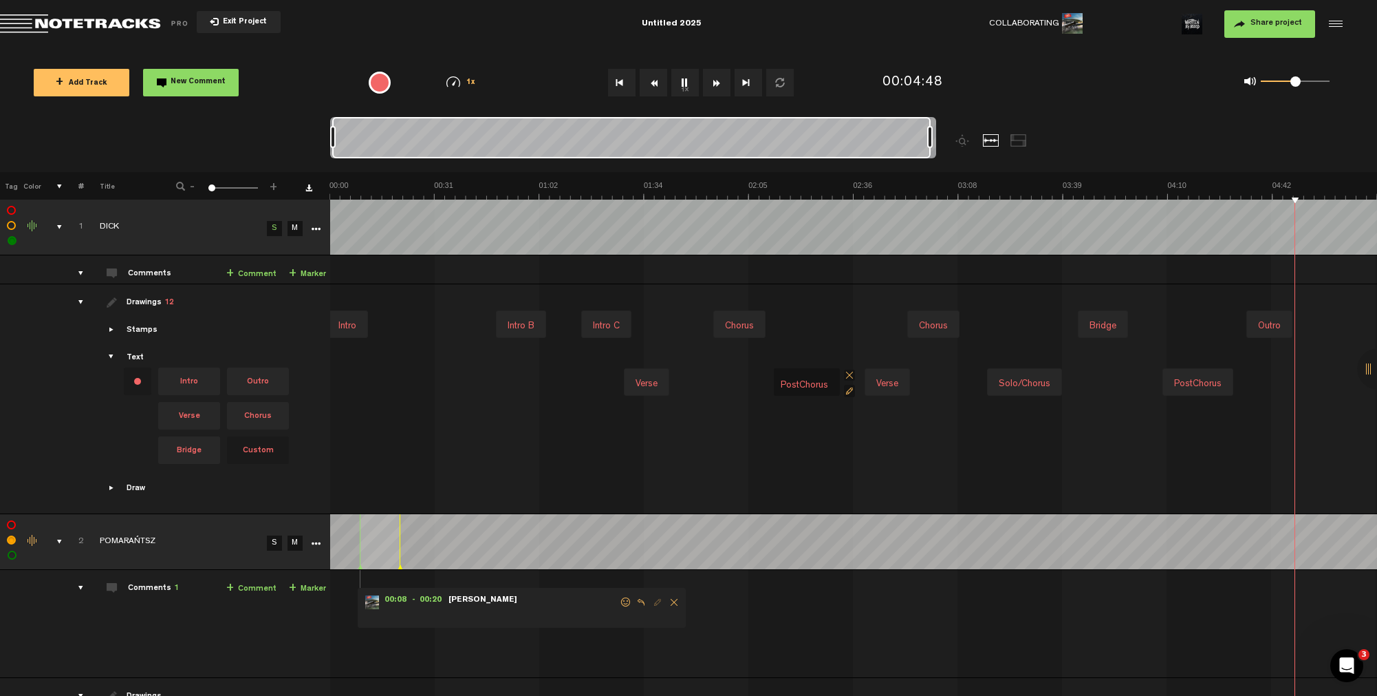
drag, startPoint x: 798, startPoint y: 383, endPoint x: 762, endPoint y: 383, distance: 36.5
click at [762, 383] on div "Verse PostChorus PostChorus Verse Solo/Chorus PostChorus" at bounding box center [855, 382] width 1046 height 58
click at [748, 325] on div "Chorus" at bounding box center [740, 325] width 40 height 19
click at [258, 416] on span "Chorus" at bounding box center [258, 416] width 62 height 28
click at [784, 376] on div "Verse Verse Solo/Chorus PostChorus" at bounding box center [855, 382] width 1046 height 58
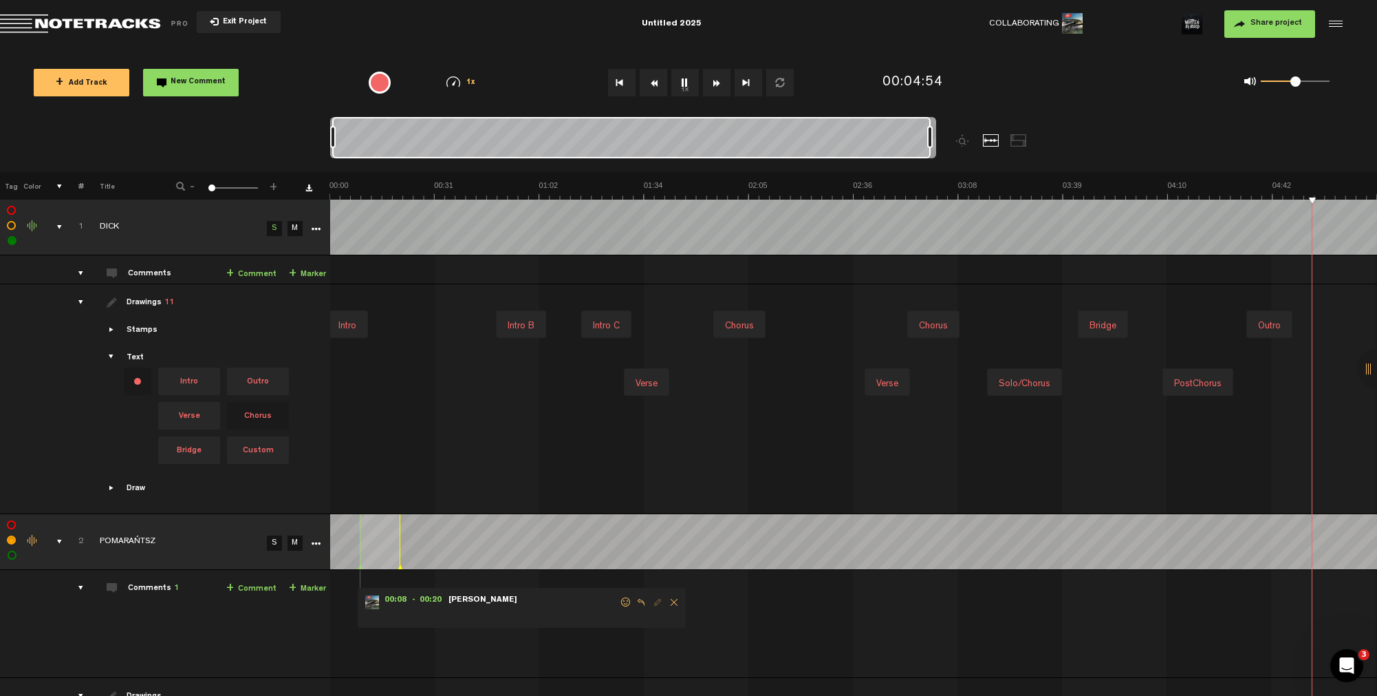
click at [784, 376] on div "Verse Verse Solo/Chorus PostChorus" at bounding box center [855, 382] width 1046 height 58
click at [773, 180] on th at bounding box center [854, 186] width 1048 height 28
click at [776, 186] on img at bounding box center [854, 189] width 1048 height 19
click at [797, 381] on div "Chorus" at bounding box center [805, 383] width 40 height 19
click at [797, 381] on div "Chorus" at bounding box center [804, 383] width 40 height 19
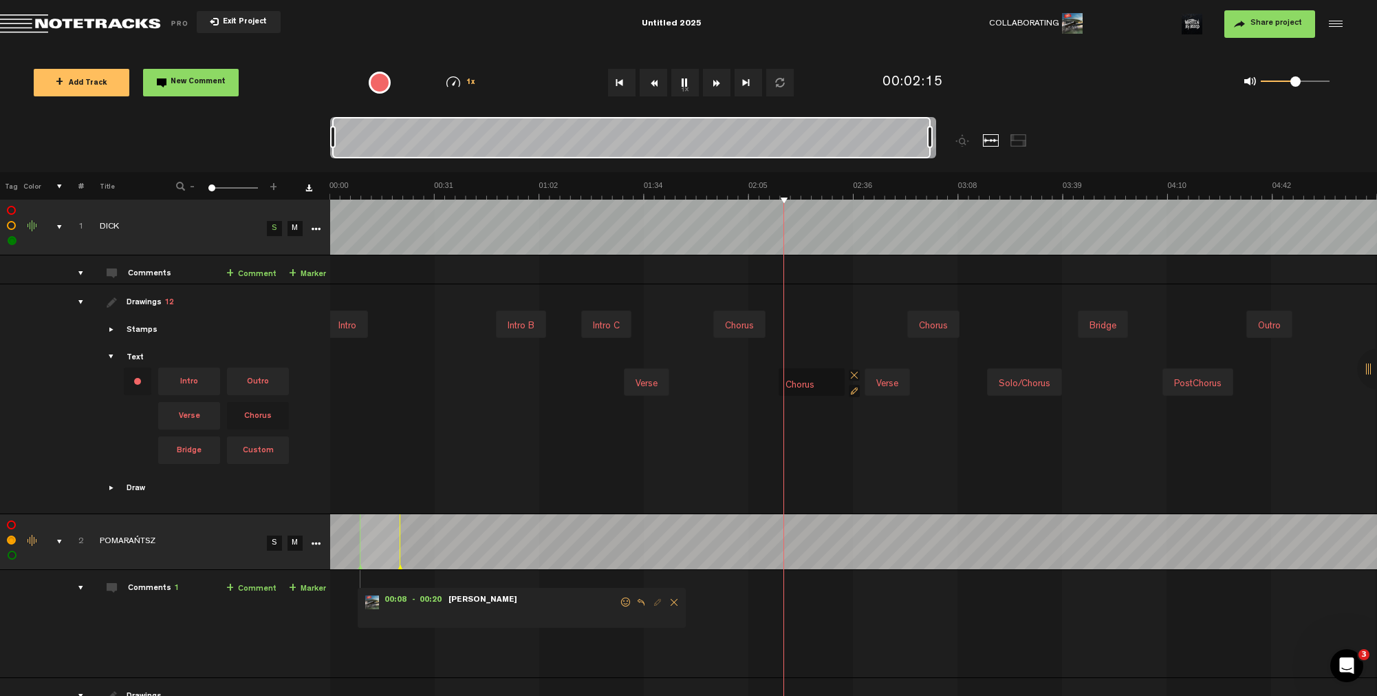
click at [733, 315] on div "Chorus" at bounding box center [739, 324] width 52 height 28
click at [733, 322] on div "Chorus" at bounding box center [740, 325] width 40 height 19
click at [733, 322] on div "Chorus" at bounding box center [739, 325] width 40 height 19
click at [721, 325] on input "Chorus" at bounding box center [746, 328] width 55 height 19
click at [727, 326] on input "PChorus" at bounding box center [746, 328] width 55 height 19
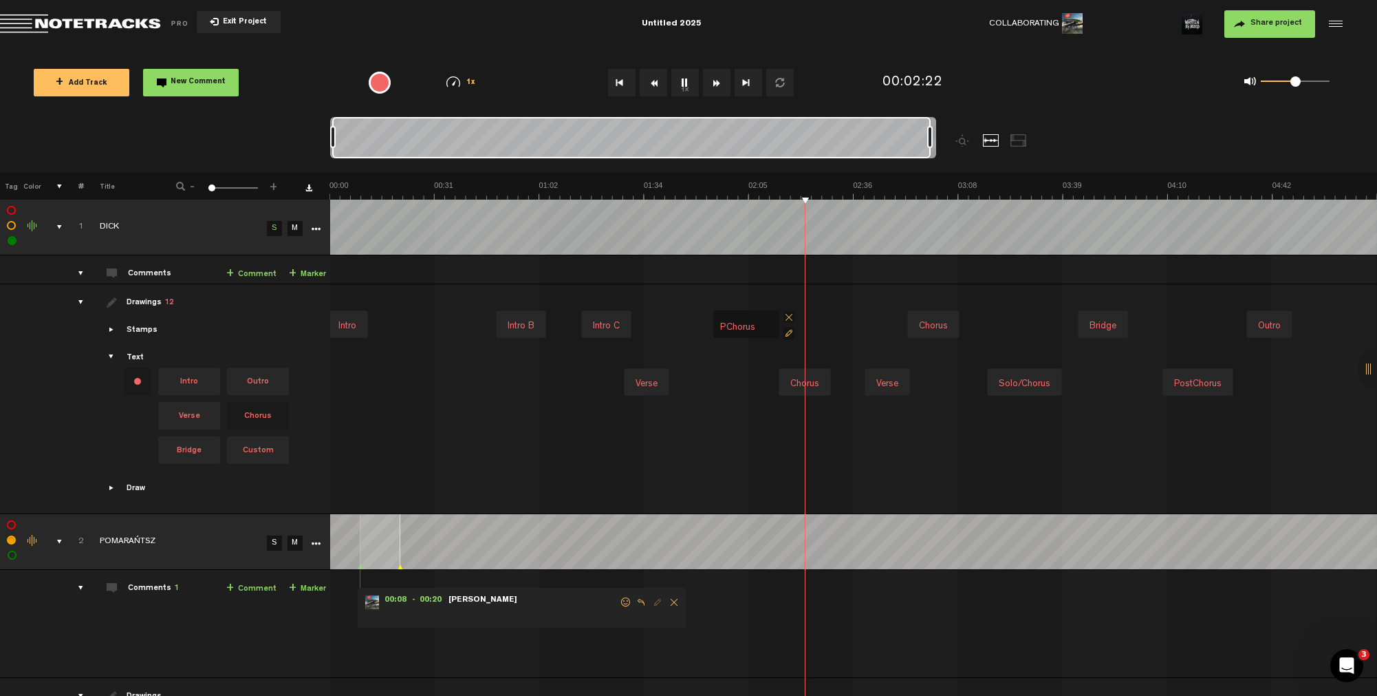
paste input "r"
type input "PreChorus"
click at [775, 403] on div "Verse Verse Solo/Chorus PostChorus Chorus" at bounding box center [855, 382] width 1046 height 58
click at [747, 328] on div "Chorus" at bounding box center [740, 325] width 40 height 19
click at [747, 328] on div "Chorus" at bounding box center [739, 325] width 40 height 19
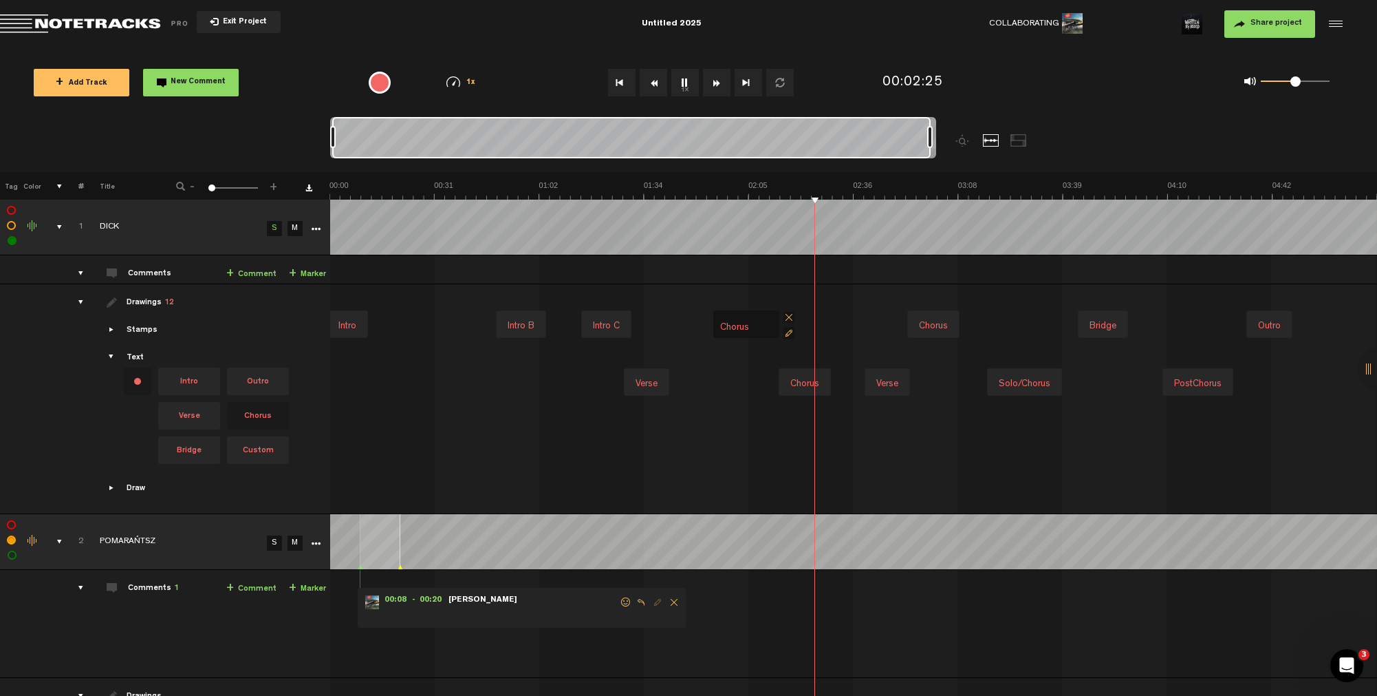
click at [722, 325] on input "Chorus" at bounding box center [746, 328] width 55 height 19
type input "Pre-Chorus"
click at [929, 322] on div "Chorus" at bounding box center [934, 325] width 40 height 19
click at [929, 322] on div "Chorus" at bounding box center [933, 325] width 40 height 19
click at [914, 327] on input "Chorus" at bounding box center [940, 328] width 55 height 19
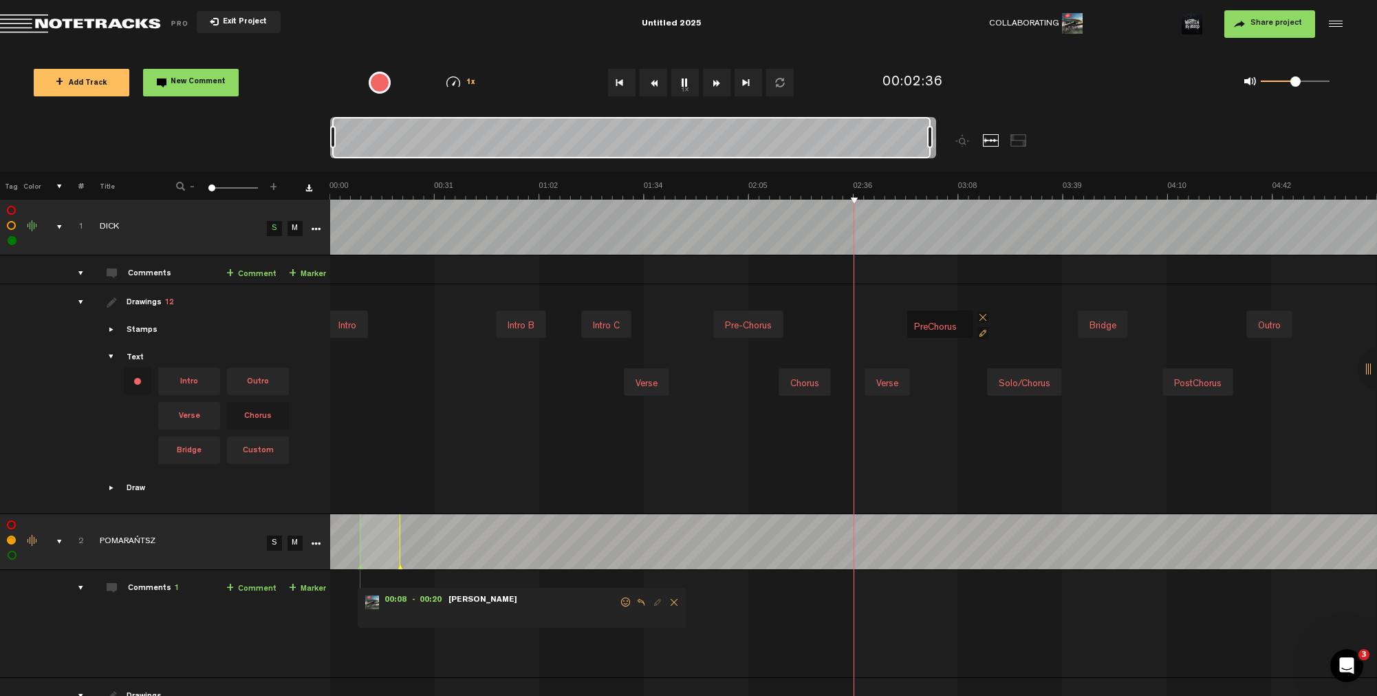
type input "Pre-Chorus"
click at [907, 189] on img at bounding box center [854, 189] width 1048 height 19
click at [917, 188] on img at bounding box center [854, 189] width 1048 height 19
click at [945, 186] on img at bounding box center [854, 189] width 1048 height 19
click at [958, 185] on img at bounding box center [854, 189] width 1048 height 19
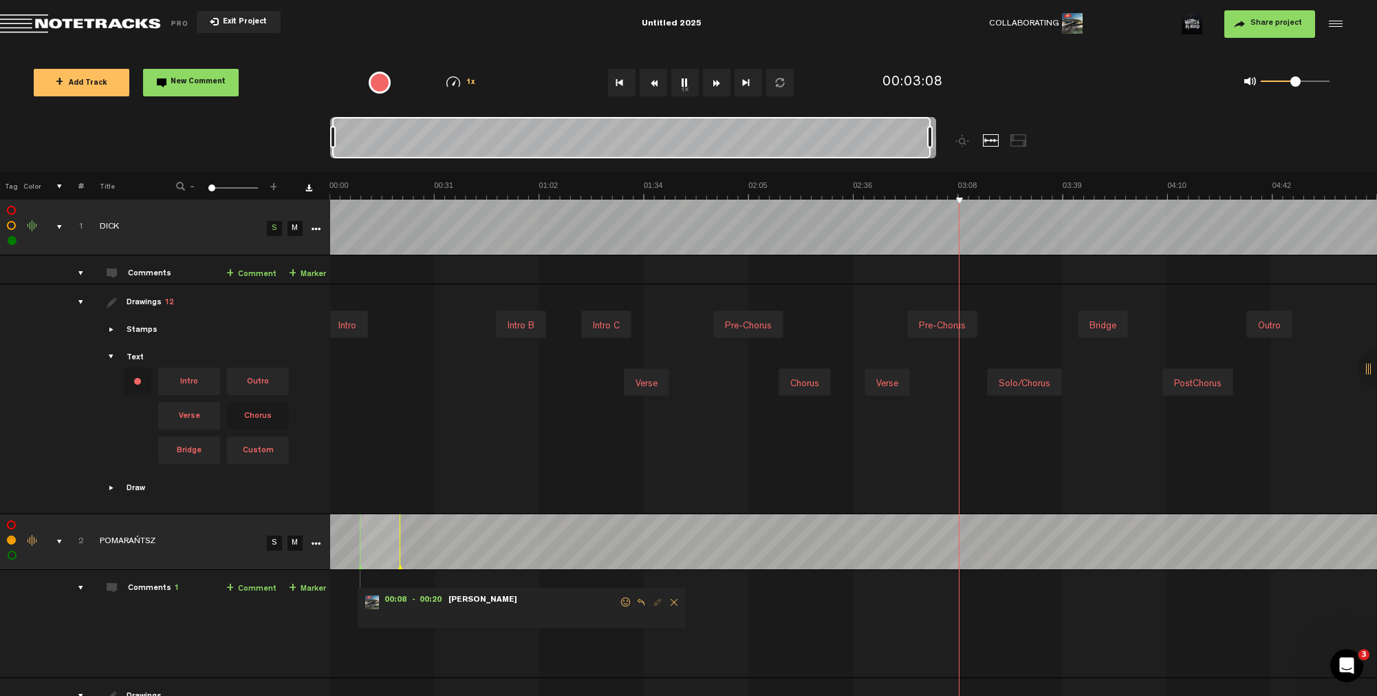
click at [976, 185] on img at bounding box center [854, 189] width 1048 height 19
click at [632, 190] on img at bounding box center [854, 189] width 1048 height 19
drag, startPoint x: 649, startPoint y: 192, endPoint x: 659, endPoint y: 192, distance: 9.6
click at [650, 192] on img at bounding box center [854, 189] width 1048 height 19
click at [671, 192] on img at bounding box center [854, 189] width 1048 height 19
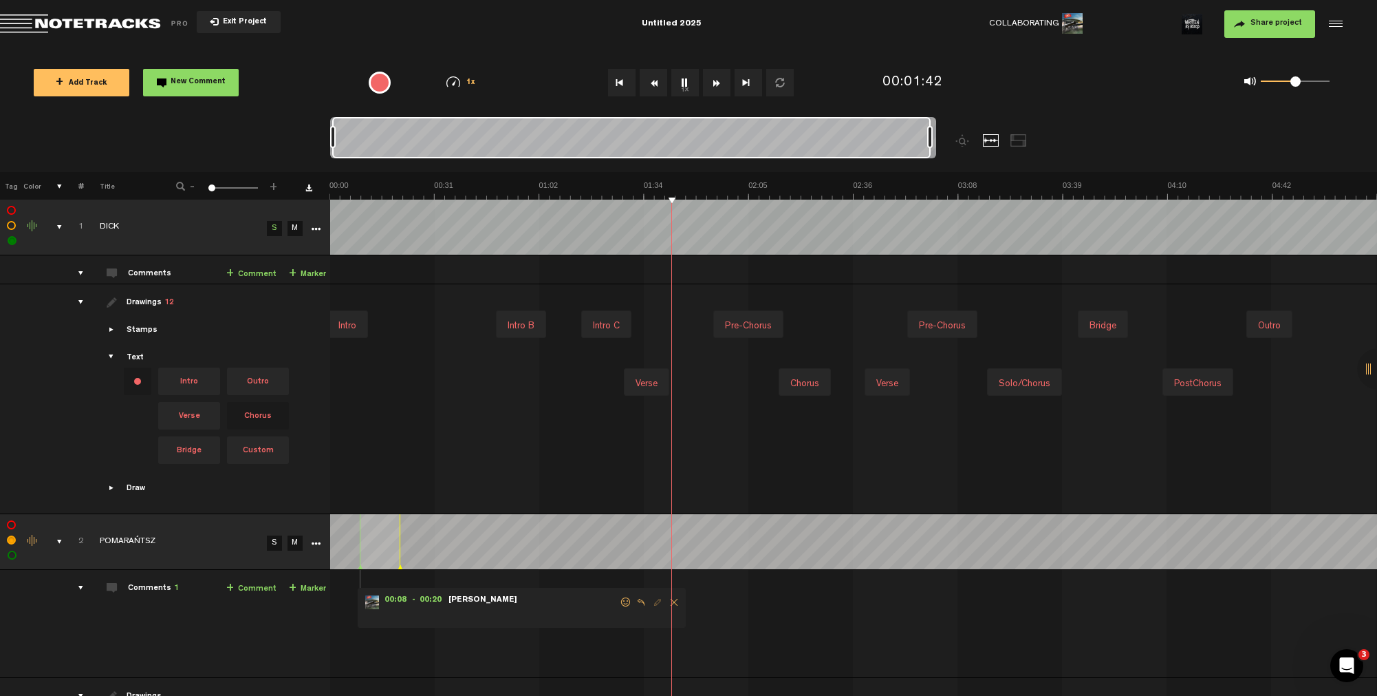
click at [698, 191] on img at bounding box center [854, 189] width 1048 height 19
click at [707, 190] on img at bounding box center [854, 189] width 1048 height 19
click at [867, 192] on img at bounding box center [854, 189] width 1048 height 19
click at [713, 191] on img at bounding box center [854, 189] width 1048 height 19
click at [720, 191] on img at bounding box center [854, 189] width 1048 height 19
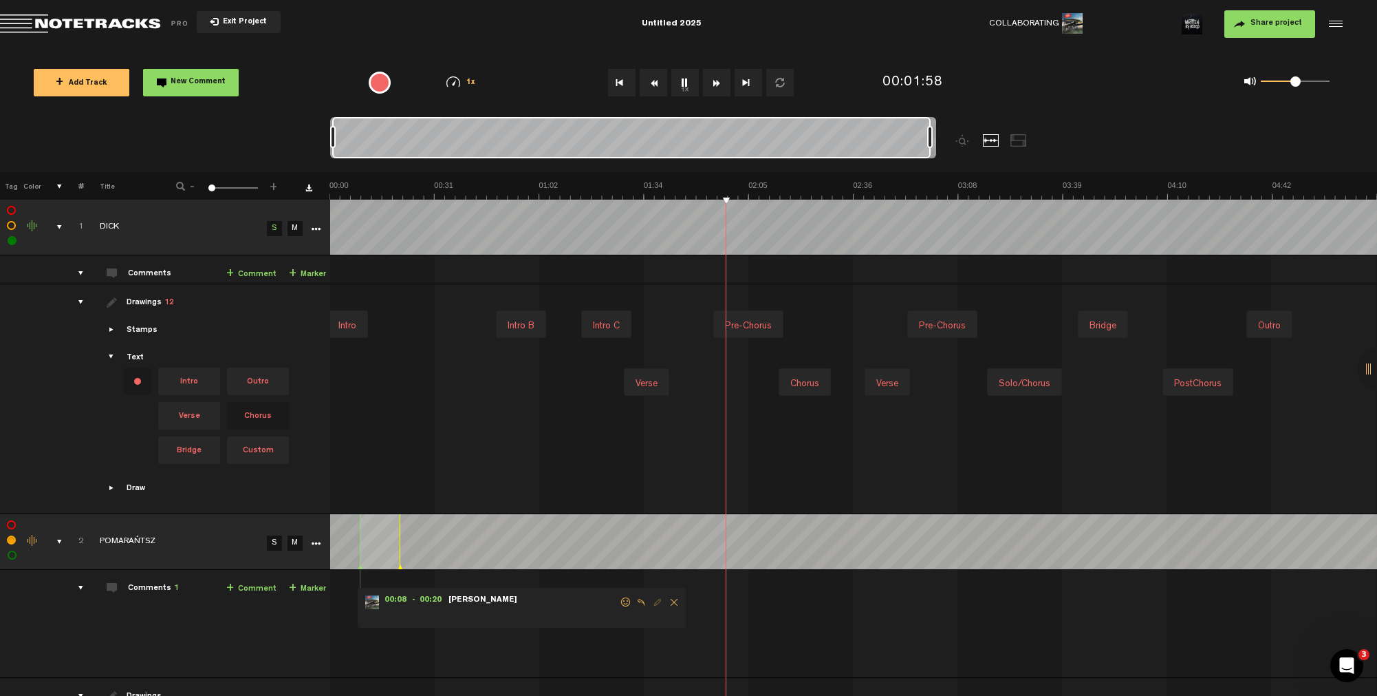
click at [753, 188] on img at bounding box center [854, 189] width 1048 height 19
click at [768, 187] on img at bounding box center [854, 189] width 1048 height 19
click at [716, 191] on img at bounding box center [854, 189] width 1048 height 19
click at [655, 379] on div "Verse" at bounding box center [646, 383] width 33 height 19
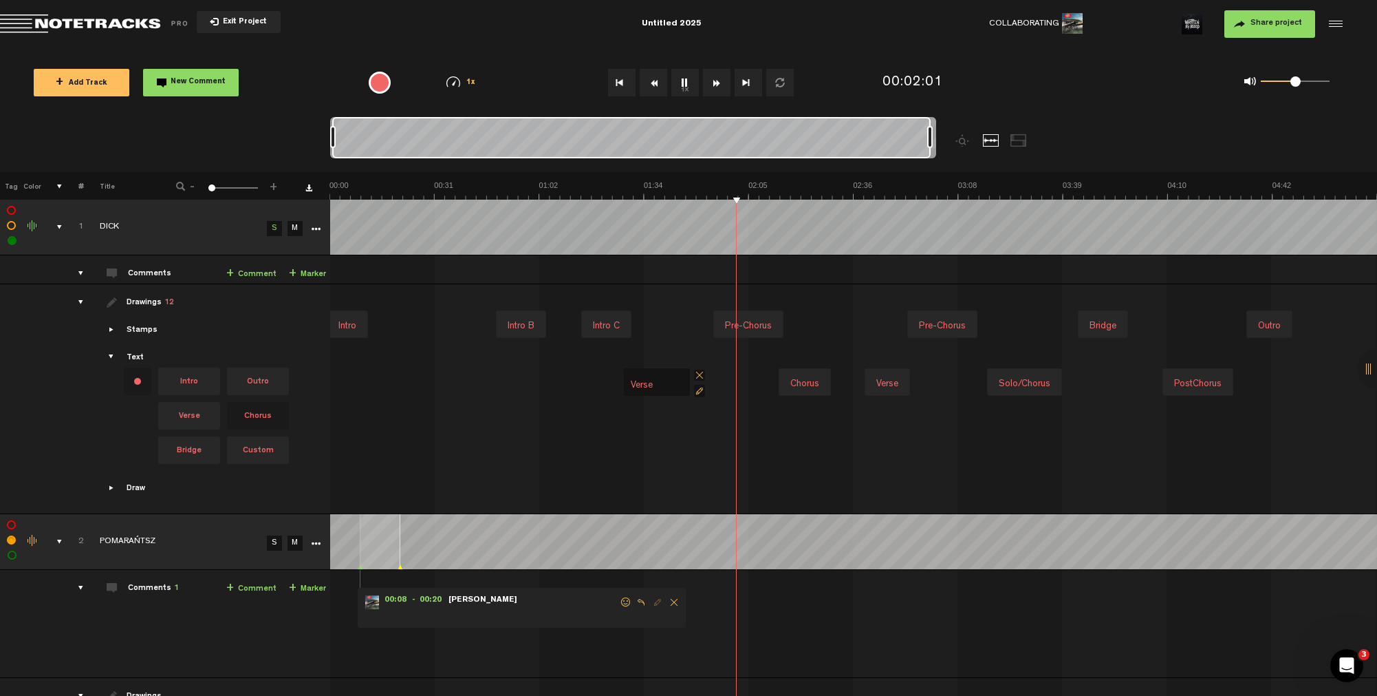
type input "Verse A"
click at [666, 380] on div "Verse A" at bounding box center [650, 383] width 41 height 19
type input "Verse"
click at [781, 354] on div "Verse Verse Solo/Chorus PostChorus Chorus" at bounding box center [855, 382] width 1046 height 58
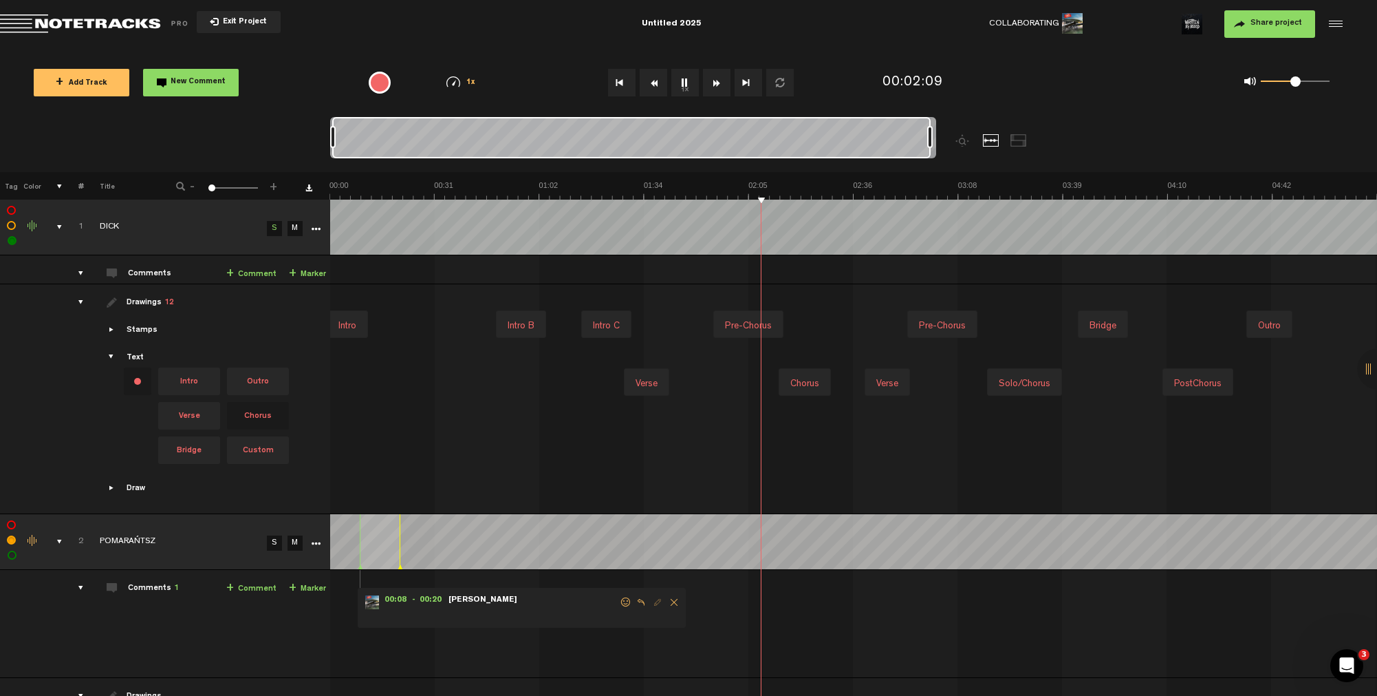
click at [780, 191] on img at bounding box center [854, 189] width 1048 height 19
click at [858, 191] on img at bounding box center [854, 189] width 1048 height 19
click at [864, 191] on img at bounding box center [854, 189] width 1048 height 19
click at [908, 185] on img at bounding box center [854, 189] width 1048 height 19
click at [989, 186] on img at bounding box center [854, 189] width 1048 height 19
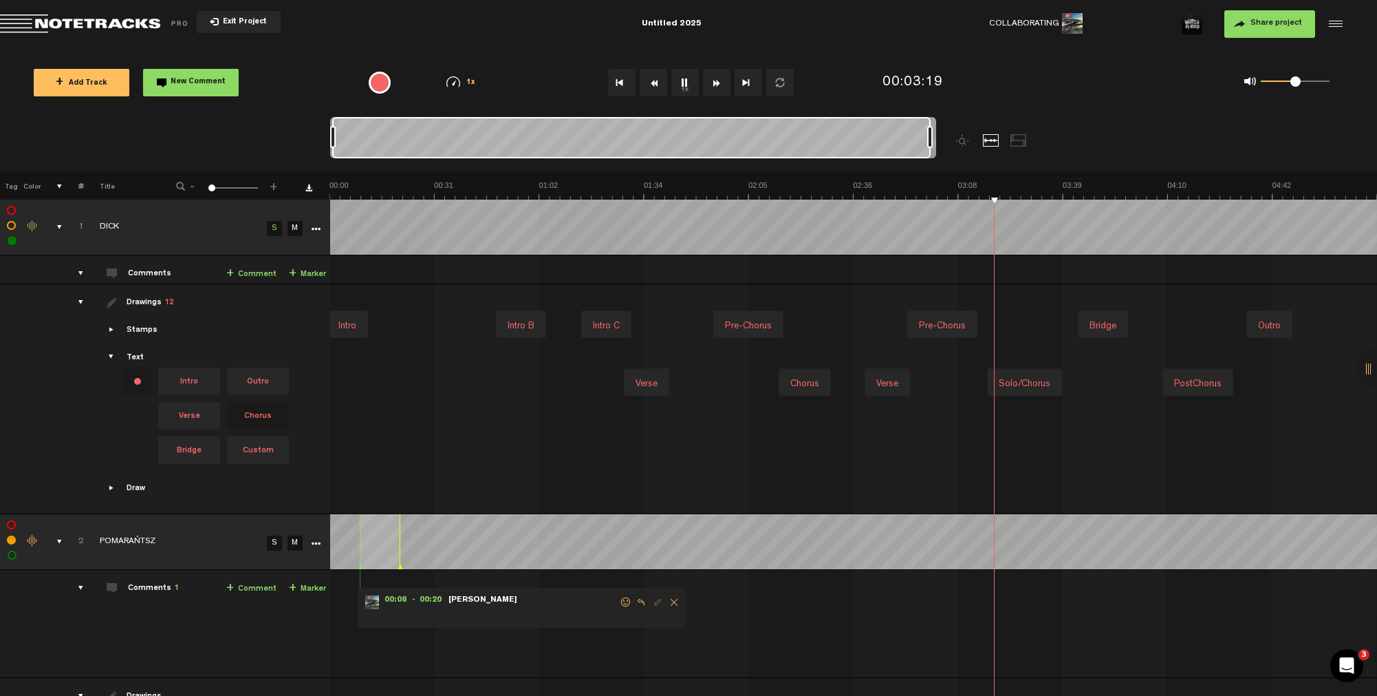
click at [1020, 383] on div "Solo/Chorus" at bounding box center [1024, 383] width 63 height 19
click at [1026, 383] on input "Solo/Chorus" at bounding box center [1020, 385] width 55 height 19
drag, startPoint x: 1013, startPoint y: 383, endPoint x: 1053, endPoint y: 383, distance: 39.9
click at [1053, 383] on div "Verse Verse Solo/Chorus Solo/Chorus PostChorus Chorus" at bounding box center [855, 382] width 1046 height 58
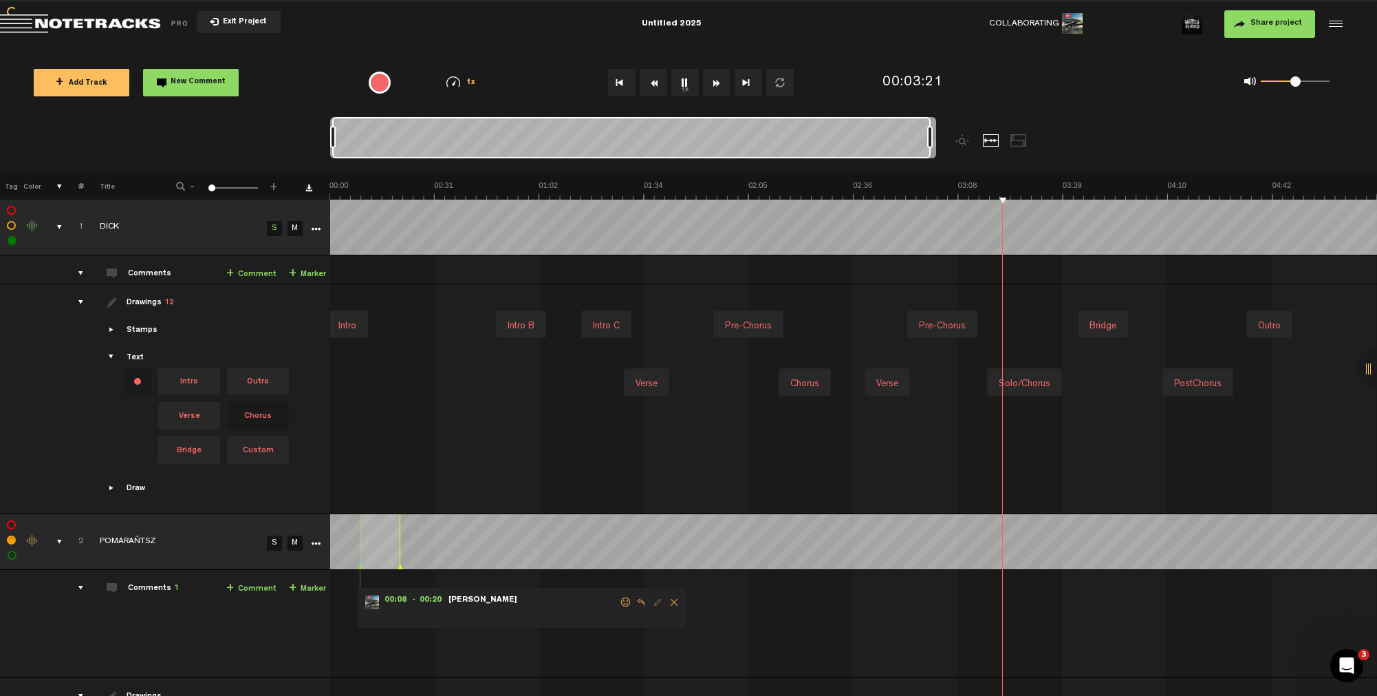
click at [1033, 385] on div "Solo/Chorus" at bounding box center [1024, 383] width 63 height 19
click at [1032, 385] on div "Solo/Chorus" at bounding box center [1024, 383] width 63 height 19
drag, startPoint x: 1044, startPoint y: 387, endPoint x: 1015, endPoint y: 387, distance: 28.9
click at [1015, 387] on input "Solo/Chorus" at bounding box center [1020, 385] width 55 height 19
type input "Solo/Przygrywka"
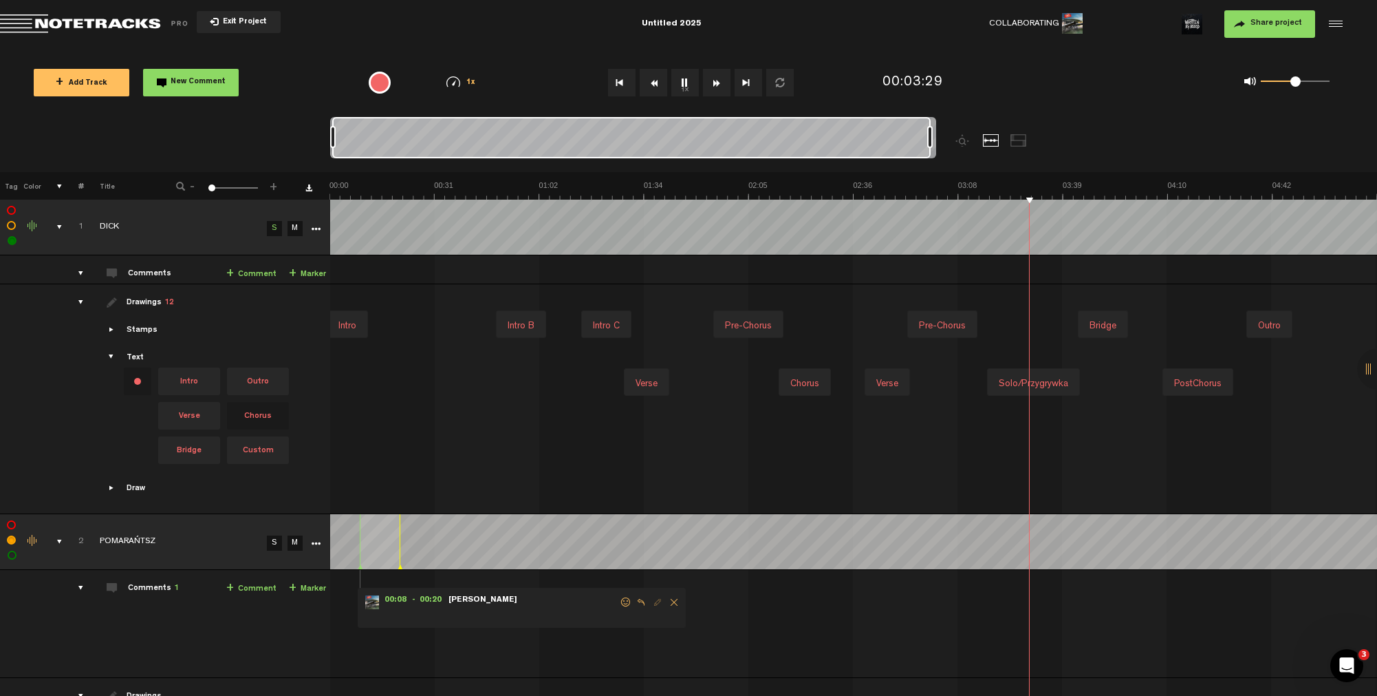
click at [1076, 189] on img at bounding box center [854, 189] width 1048 height 19
click at [1139, 185] on img at bounding box center [854, 189] width 1048 height 19
click at [1154, 185] on img at bounding box center [854, 189] width 1048 height 19
click at [1159, 185] on img at bounding box center [854, 189] width 1048 height 19
click at [1195, 383] on div "PostChorus" at bounding box center [1198, 383] width 58 height 19
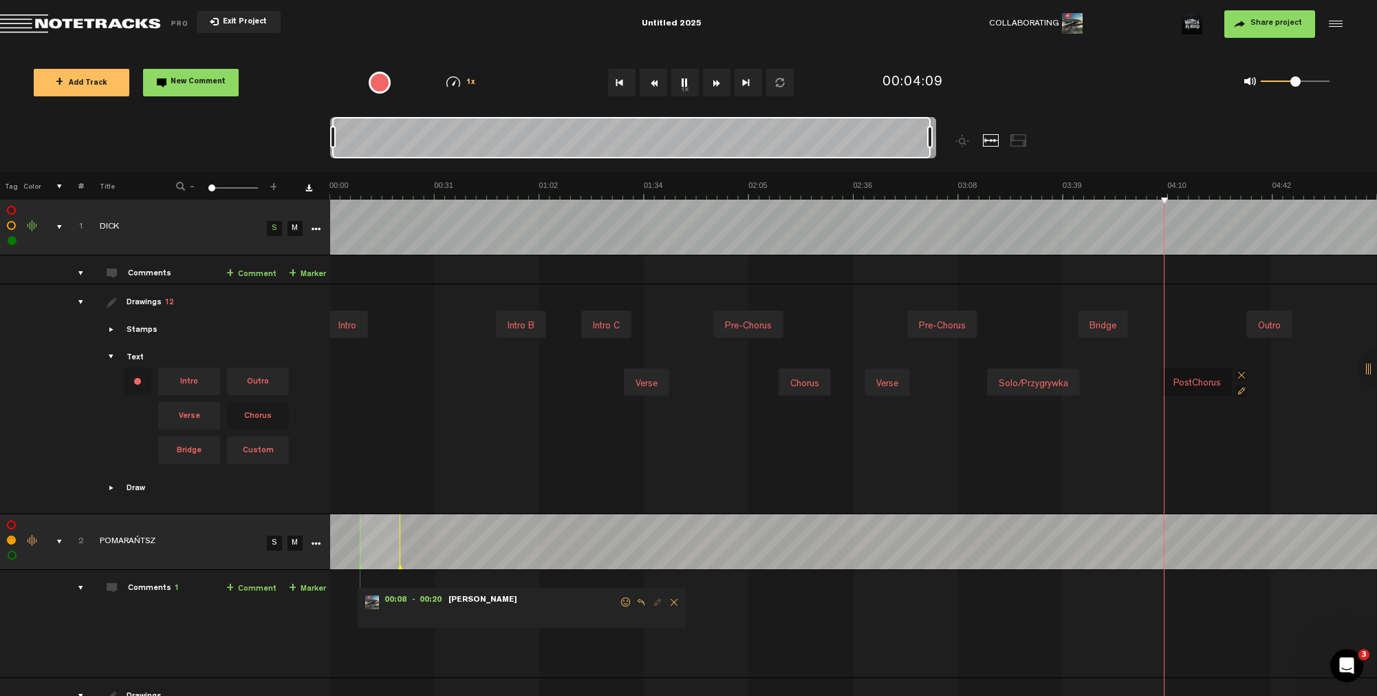
click at [1195, 383] on div "PostChorus" at bounding box center [1197, 383] width 58 height 19
drag, startPoint x: 1195, startPoint y: 383, endPoint x: 1167, endPoint y: 387, distance: 28.6
click at [1168, 387] on div "PostChorus PostChorus" at bounding box center [1196, 382] width 66 height 28
type input "Chorus"
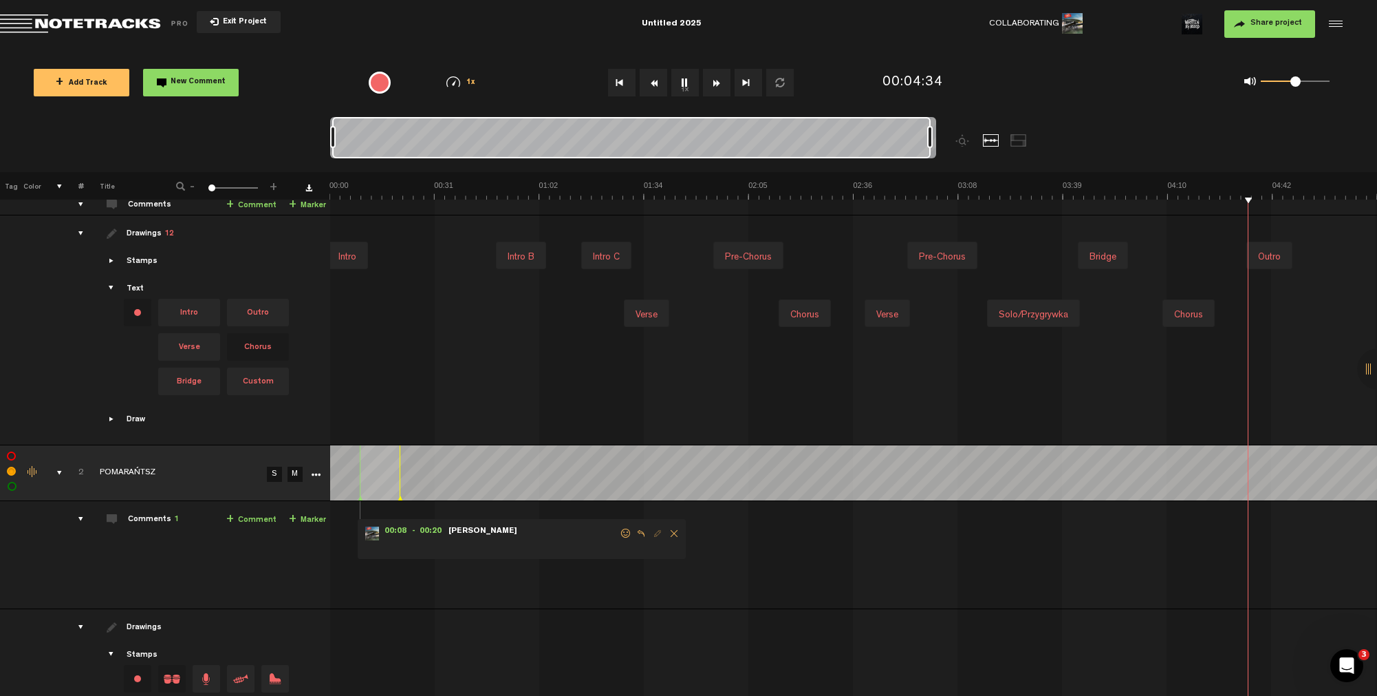
scroll to position [182, 0]
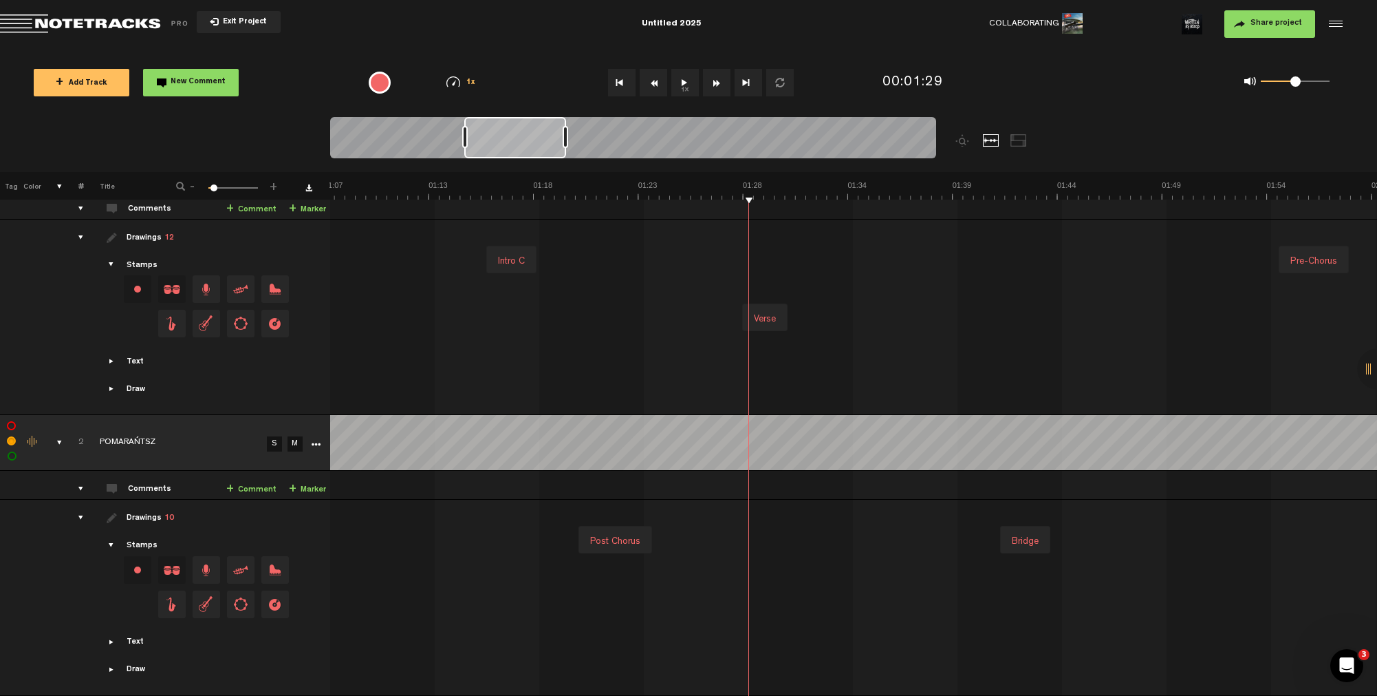
scroll to position [0, 164]
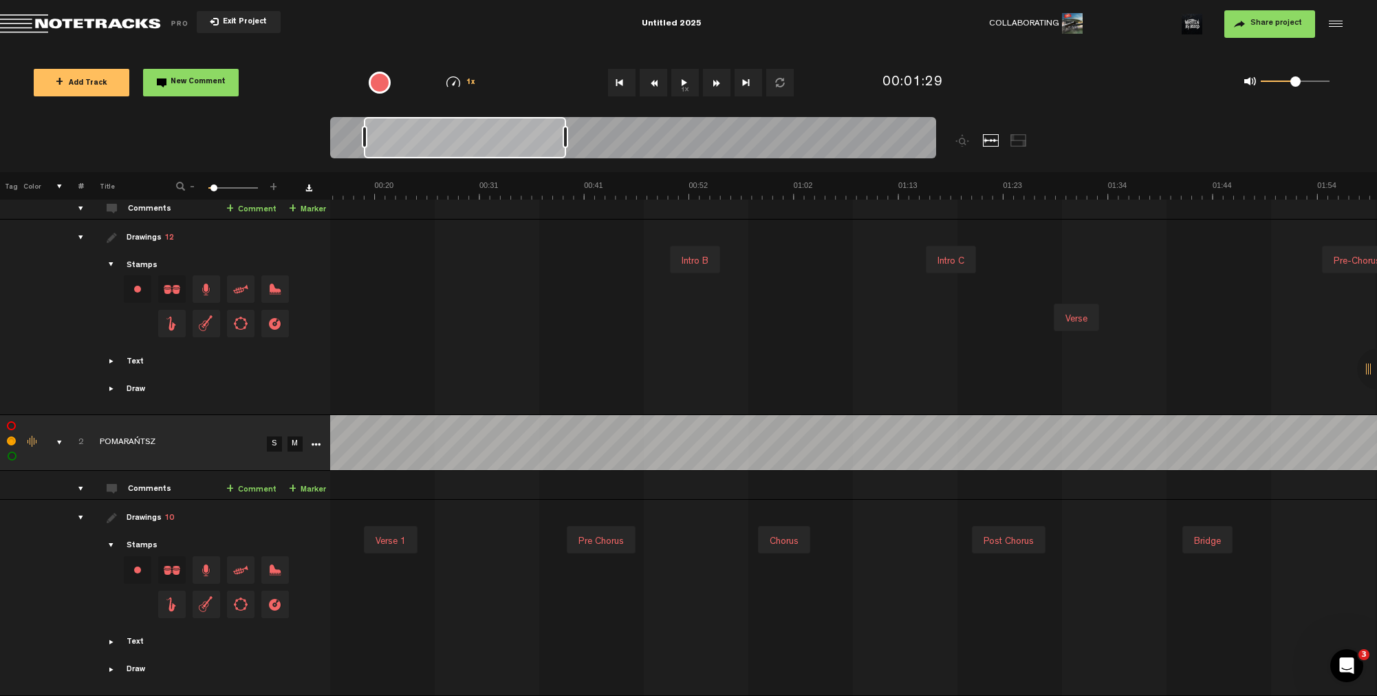
drag, startPoint x: 466, startPoint y: 137, endPoint x: 297, endPoint y: 136, distance: 168.6
click at [252, 135] on nt-zoom-navigation-bar at bounding box center [688, 144] width 1377 height 55
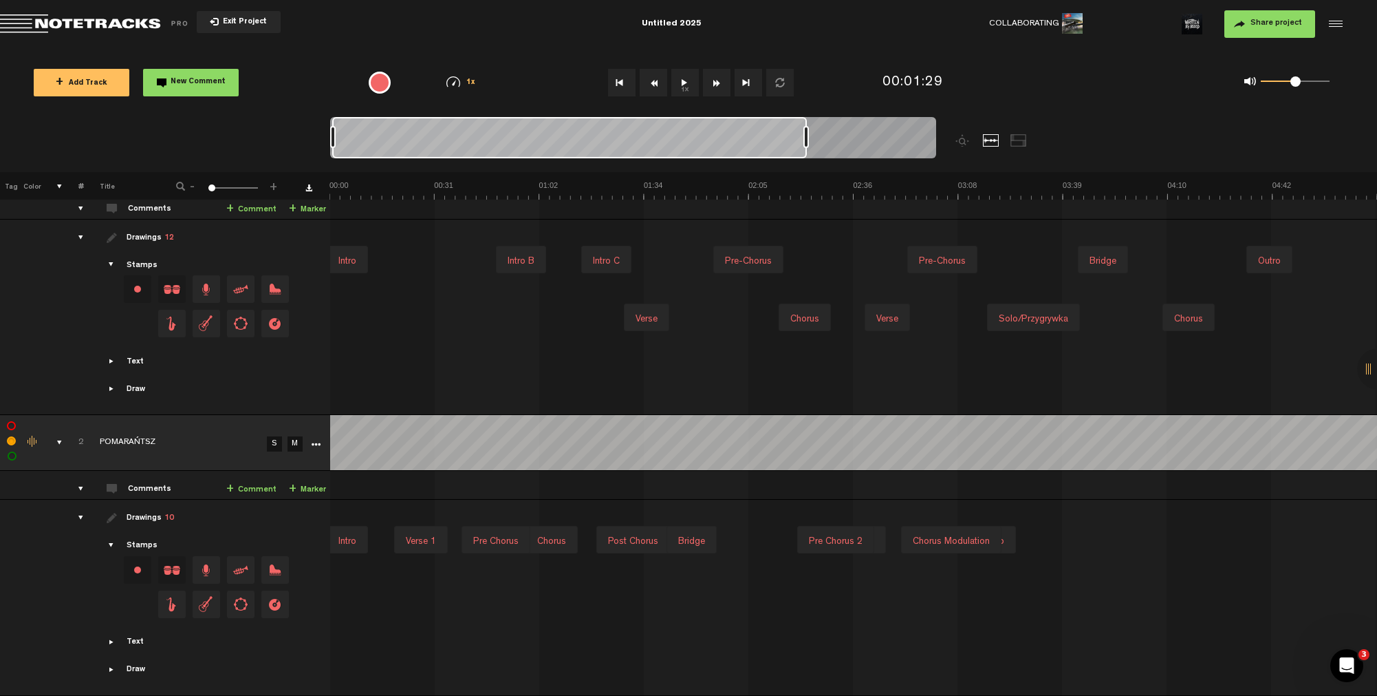
drag, startPoint x: 566, startPoint y: 142, endPoint x: 991, endPoint y: 147, distance: 424.5
click at [991, 147] on div at bounding box center [708, 144] width 757 height 55
